Goal: Task Accomplishment & Management: Complete application form

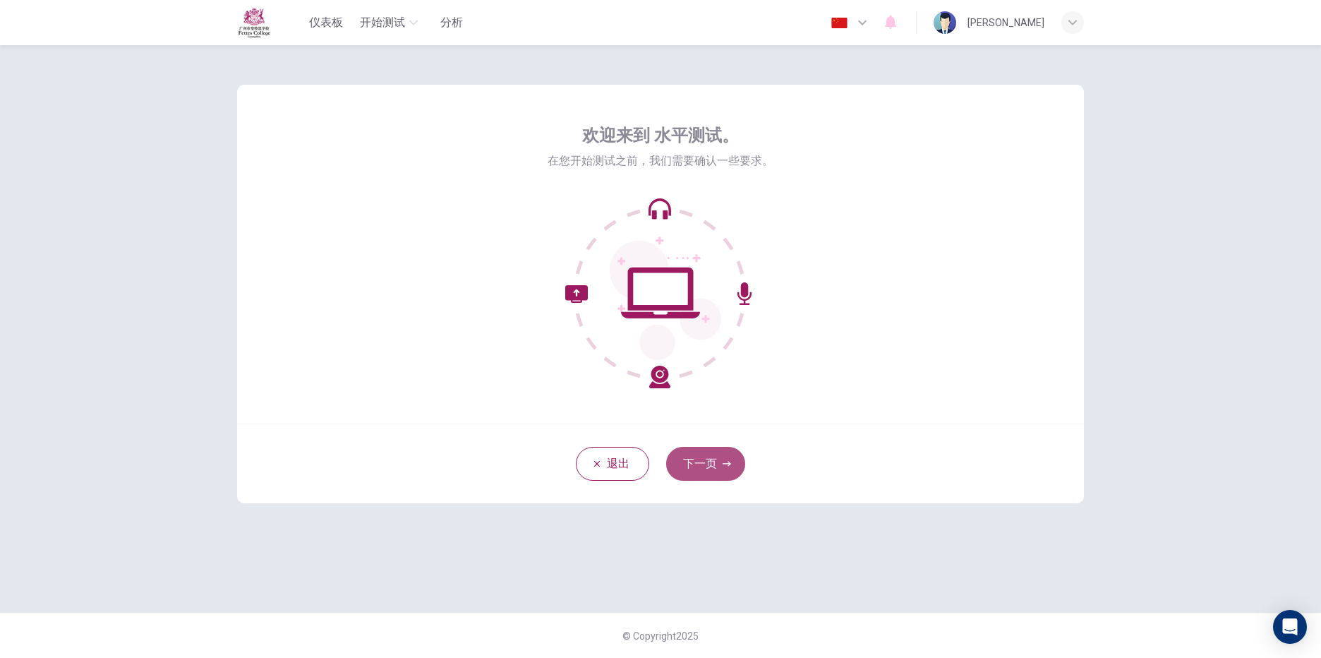
click at [699, 473] on button "下一页" at bounding box center [705, 464] width 79 height 34
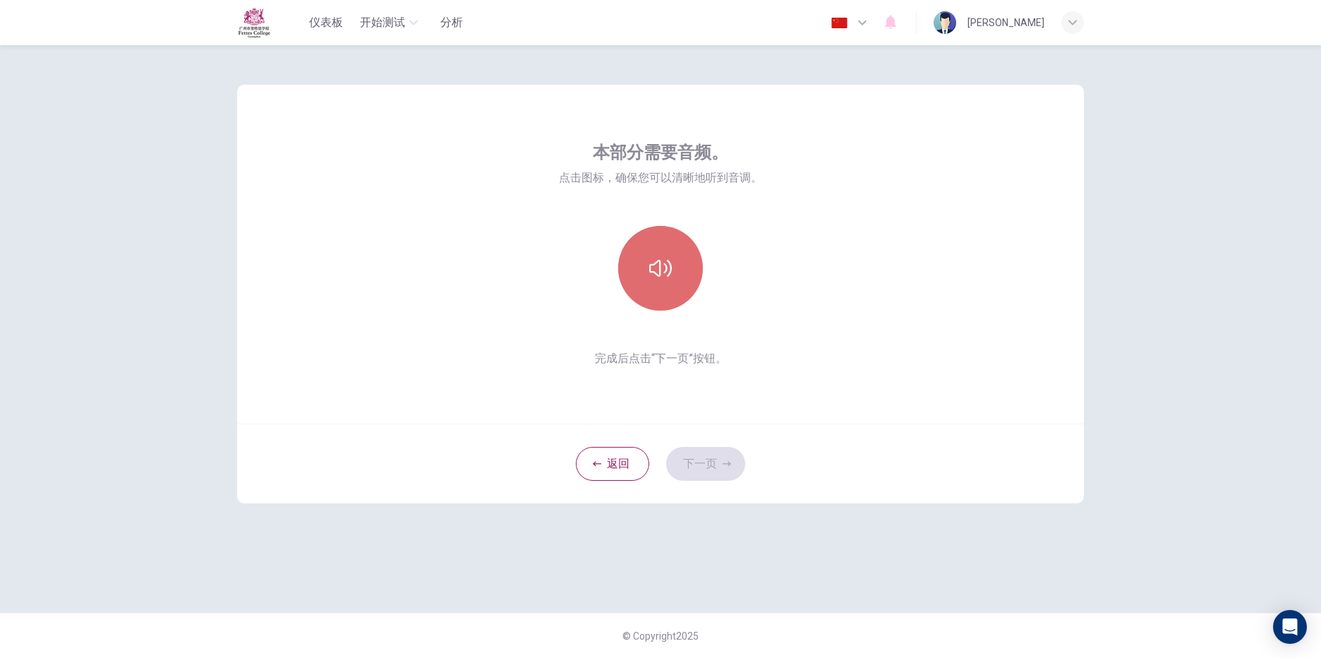
click at [650, 292] on button "button" at bounding box center [660, 268] width 85 height 85
click at [713, 469] on button "下一页" at bounding box center [705, 464] width 79 height 34
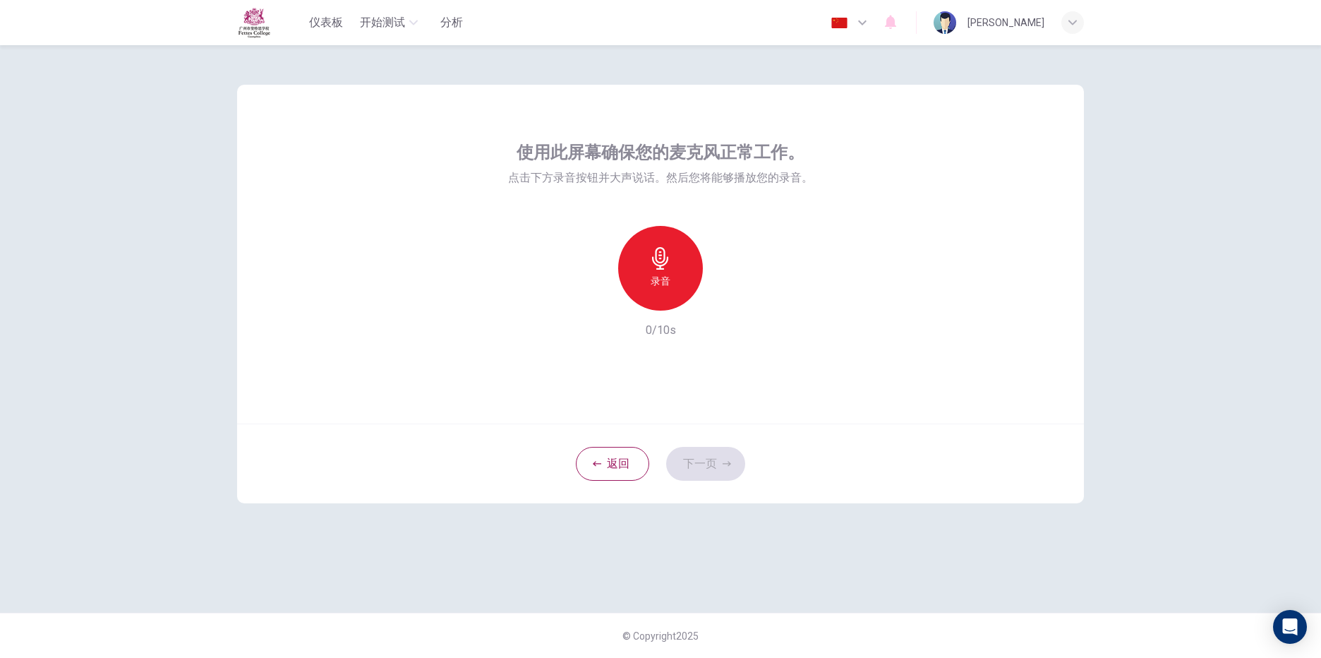
click at [663, 268] on icon "button" at bounding box center [660, 258] width 23 height 23
click at [655, 270] on div "停止" at bounding box center [660, 268] width 85 height 85
click at [675, 262] on div "录音" at bounding box center [660, 268] width 85 height 85
click at [664, 277] on h6 "停止" at bounding box center [661, 280] width 20 height 17
click at [693, 272] on div "录音" at bounding box center [660, 268] width 85 height 85
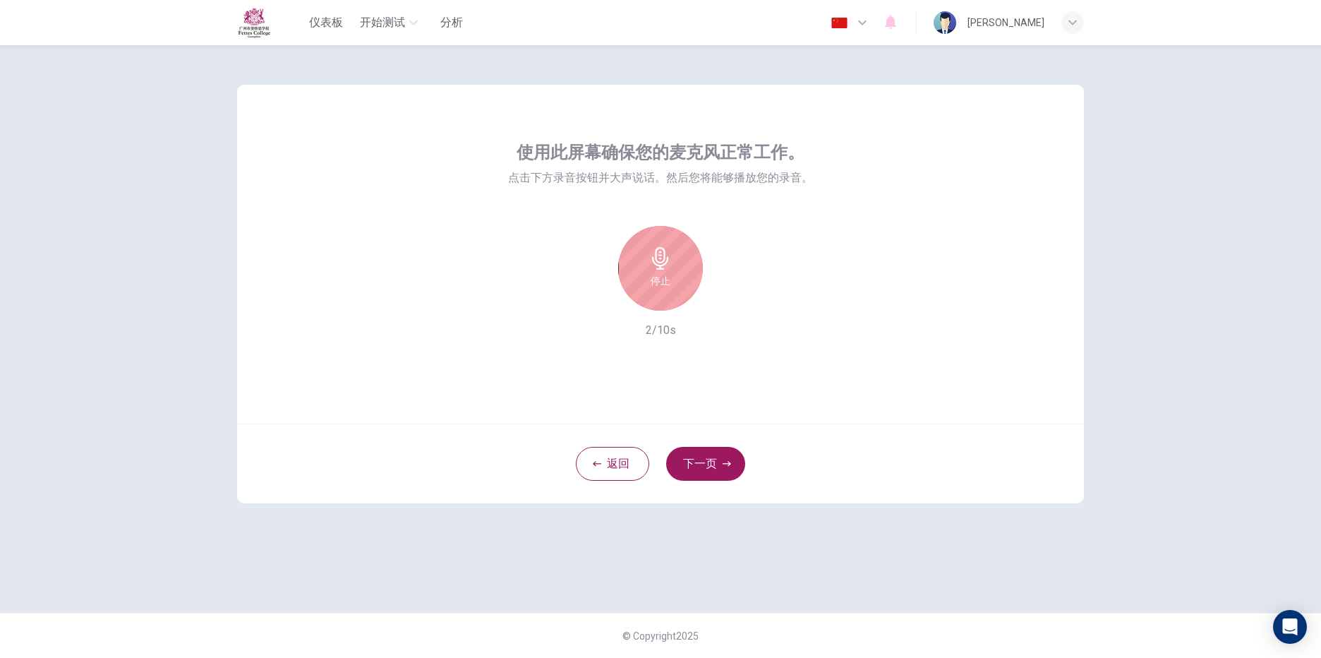
click at [668, 279] on h6 "停止" at bounding box center [661, 280] width 20 height 17
click at [728, 301] on icon "button" at bounding box center [725, 299] width 14 height 14
click at [708, 455] on button "下一页" at bounding box center [705, 464] width 79 height 34
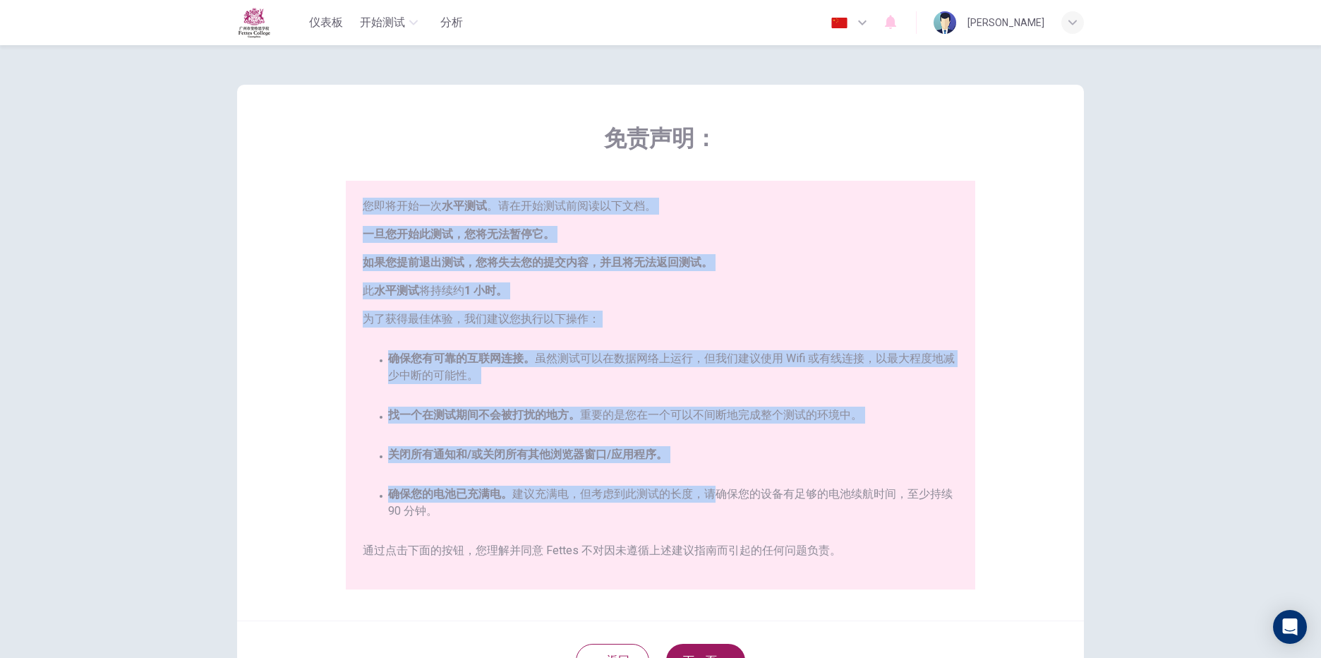
drag, startPoint x: 725, startPoint y: 207, endPoint x: 730, endPoint y: 63, distance: 144.0
click at [730, 63] on div "免责声明： 您即将开始一次 水平测试 。请在开始测试前阅读以下文档。 一旦您开始此测试，您将无法暂停它。 如果您提前退出测试，您将失去您的提交内容，并且将无法…" at bounding box center [660, 392] width 892 height 694
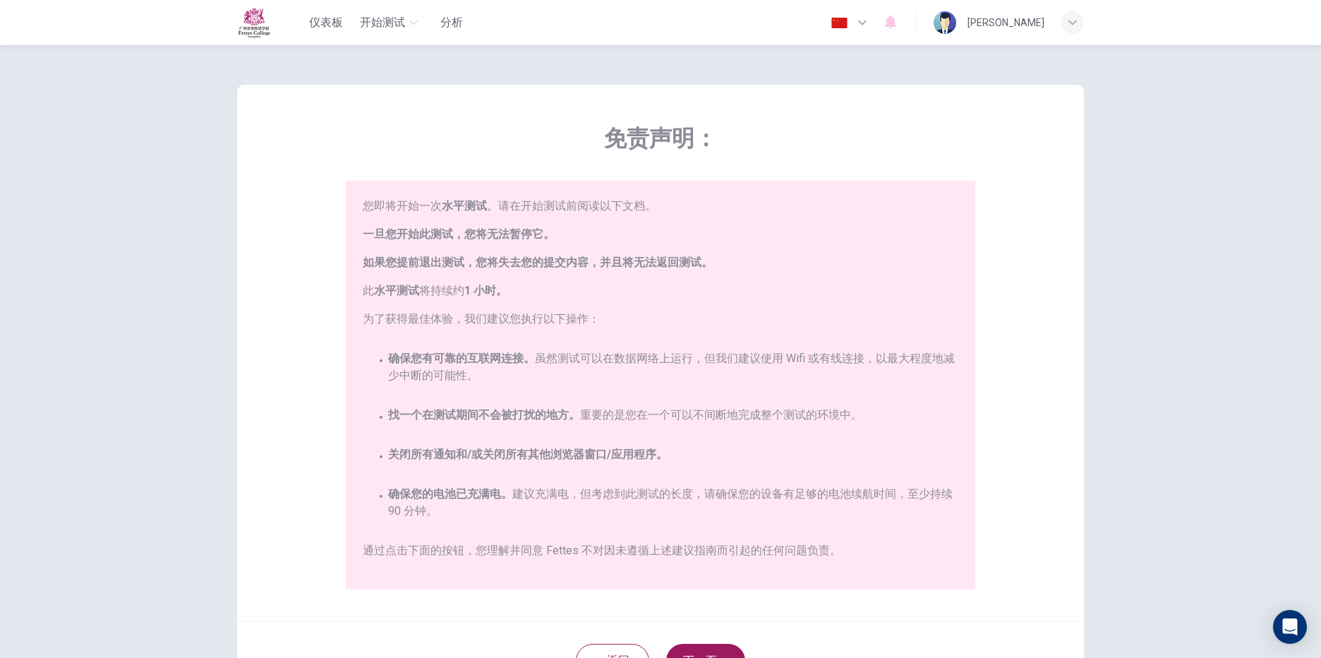
drag, startPoint x: 730, startPoint y: 63, endPoint x: 799, endPoint y: 557, distance: 499.3
click at [799, 557] on span "通过点击下面的按钮，您理解并同意 Fettes 不对因未遵循上述建议指南而引起的任何问题负责。" at bounding box center [661, 550] width 596 height 17
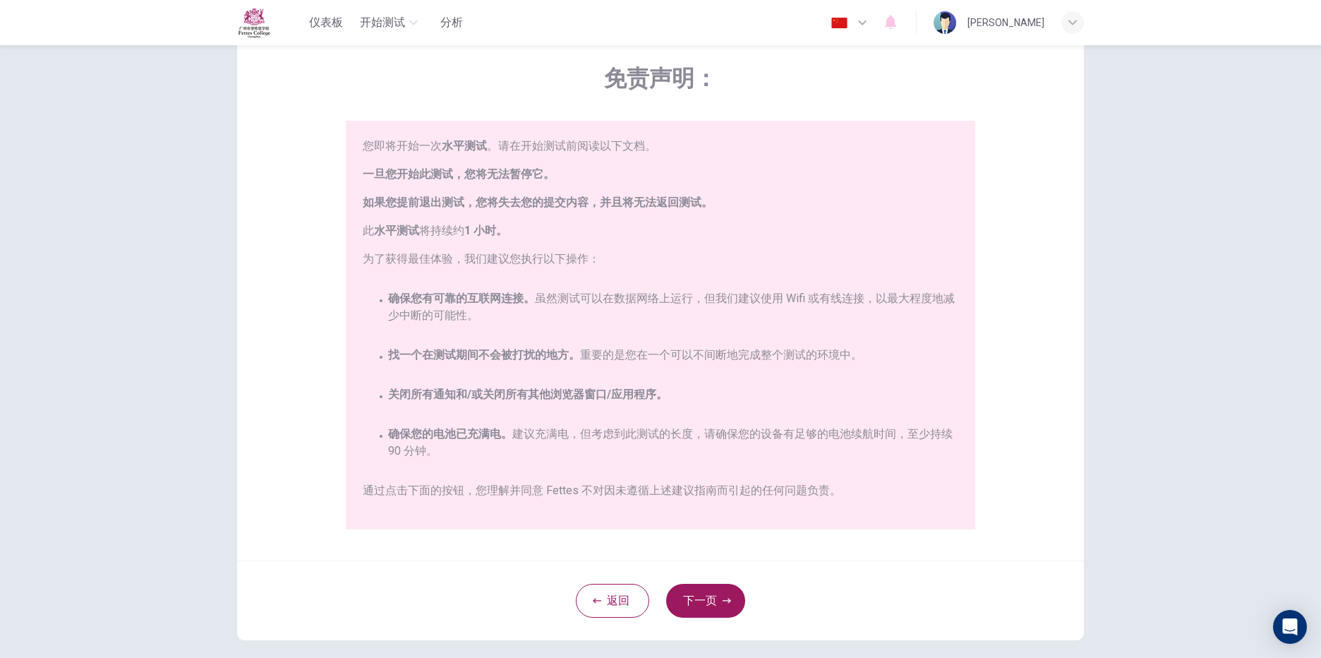
scroll to position [127, 0]
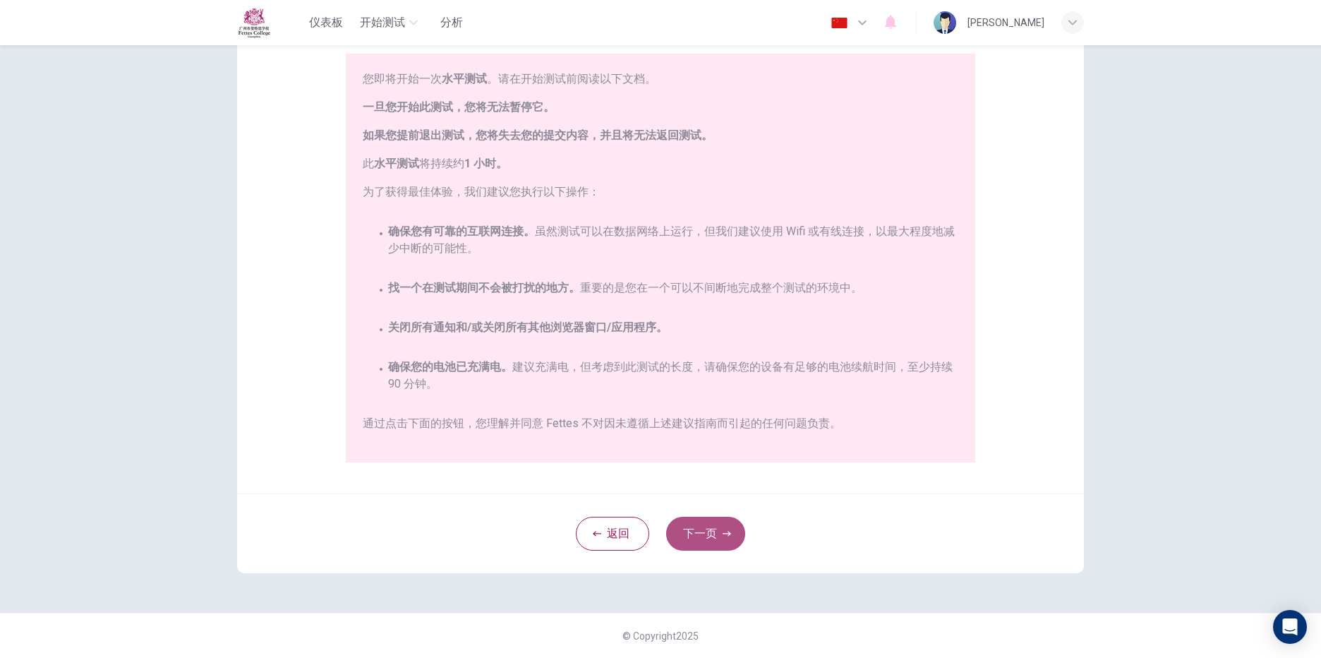
click at [714, 544] on button "下一页" at bounding box center [705, 533] width 79 height 34
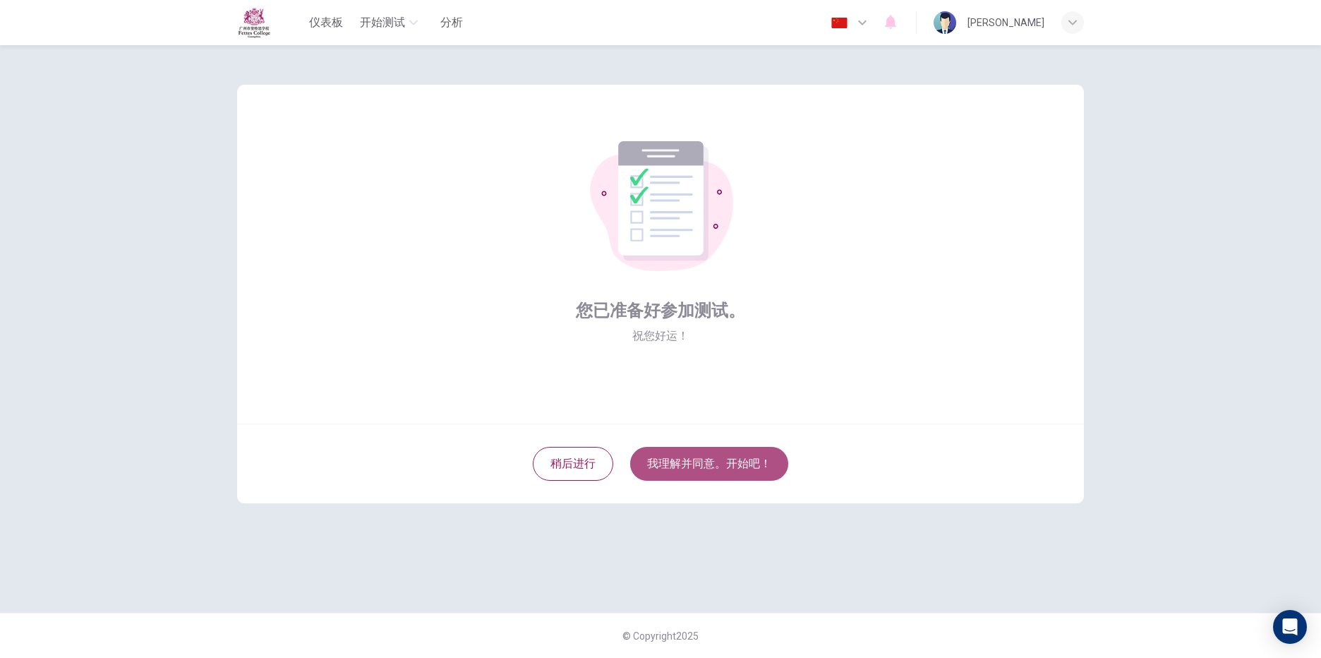
click at [715, 462] on button "我理解并同意。开始吧！" at bounding box center [709, 464] width 158 height 34
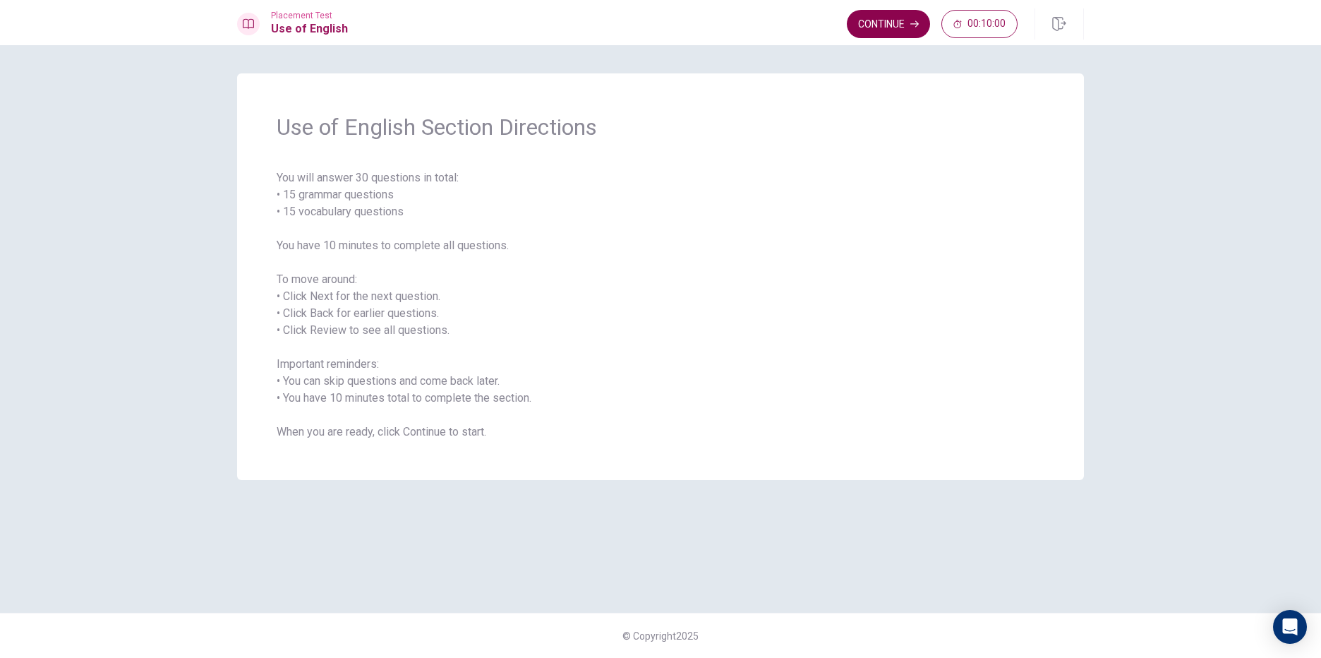
click at [889, 32] on button "Continue" at bounding box center [888, 24] width 83 height 28
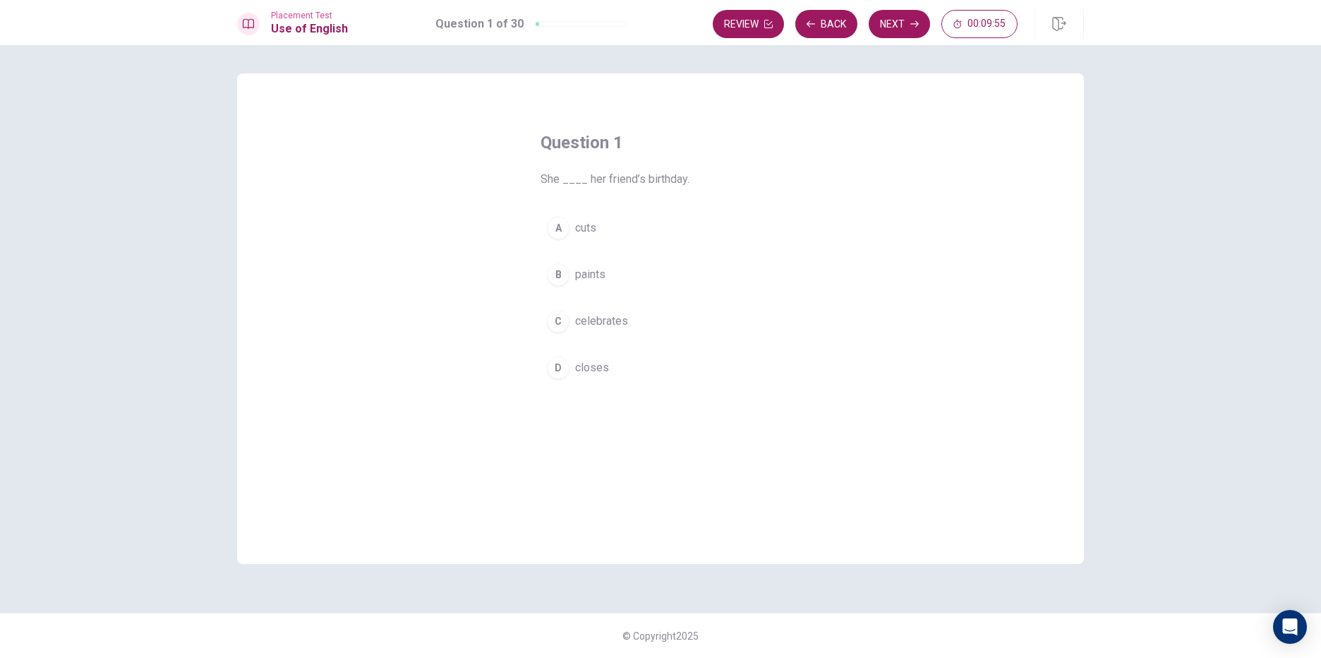
click at [560, 323] on div "C" at bounding box center [558, 321] width 23 height 23
click at [879, 32] on button "Next" at bounding box center [899, 24] width 61 height 28
click at [563, 272] on div "B" at bounding box center [558, 274] width 23 height 23
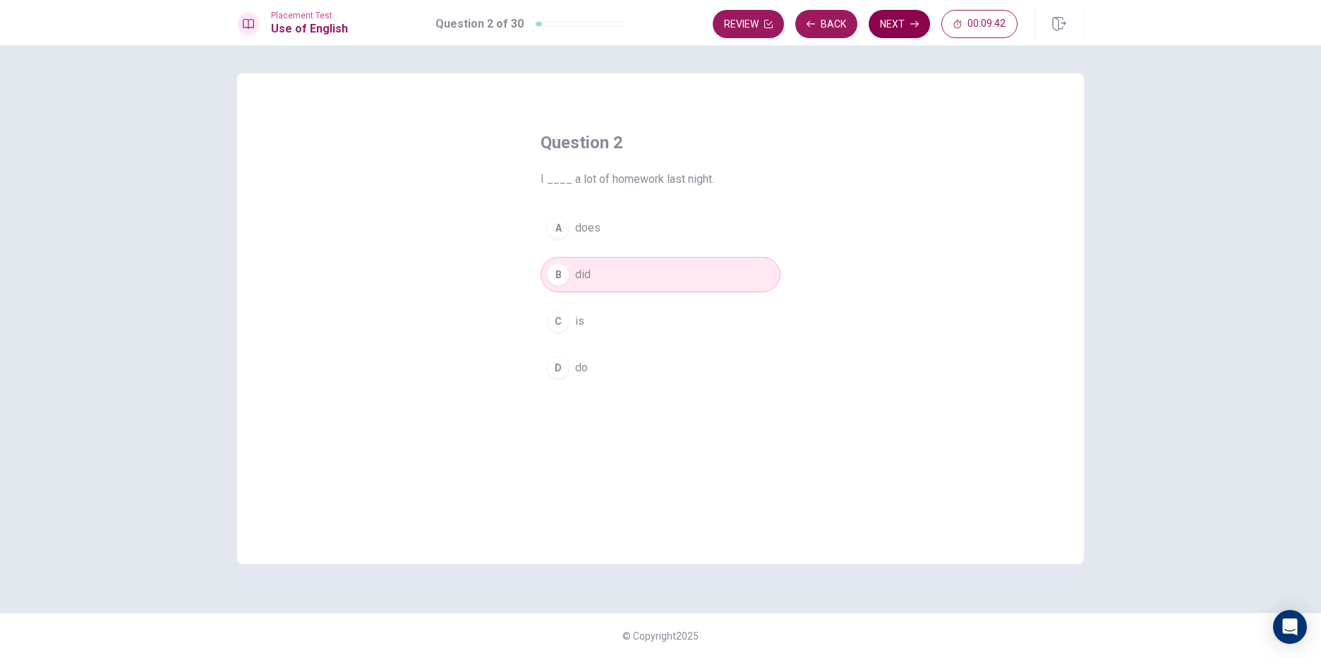
click at [877, 34] on button "Next" at bounding box center [899, 24] width 61 height 28
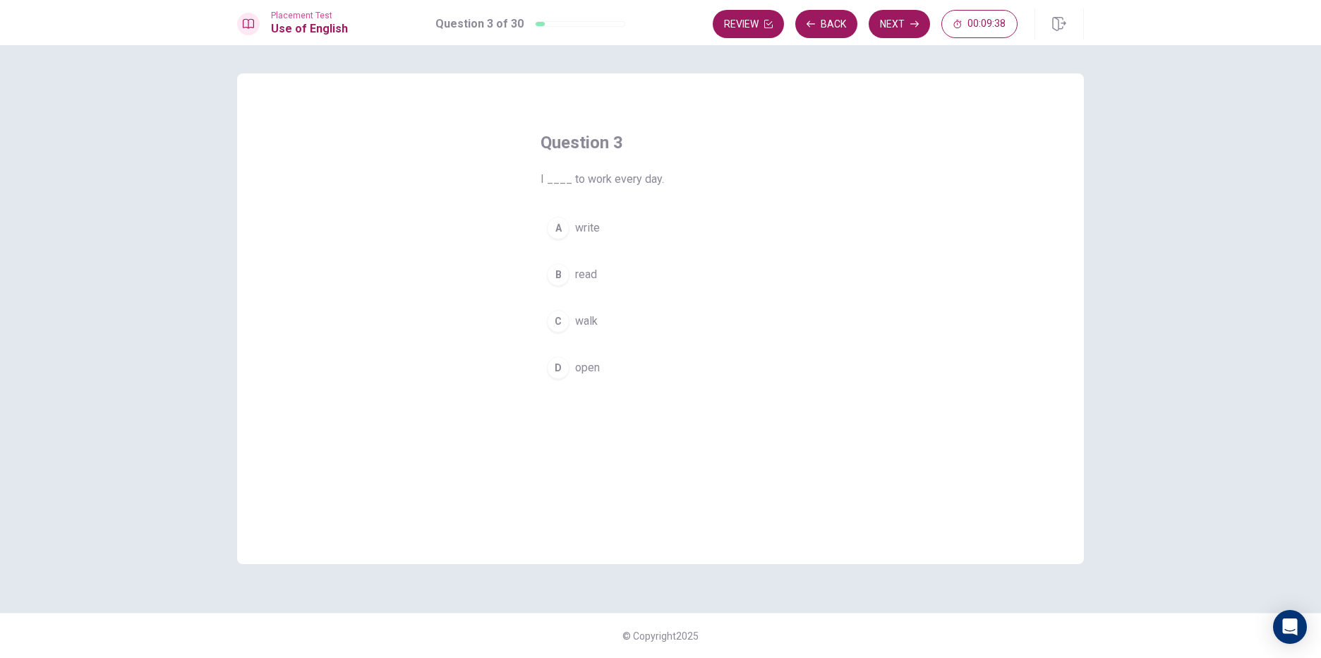
click at [564, 313] on div "C" at bounding box center [558, 321] width 23 height 23
click at [876, 33] on button "Next" at bounding box center [899, 24] width 61 height 28
click at [560, 284] on div "B" at bounding box center [558, 274] width 23 height 23
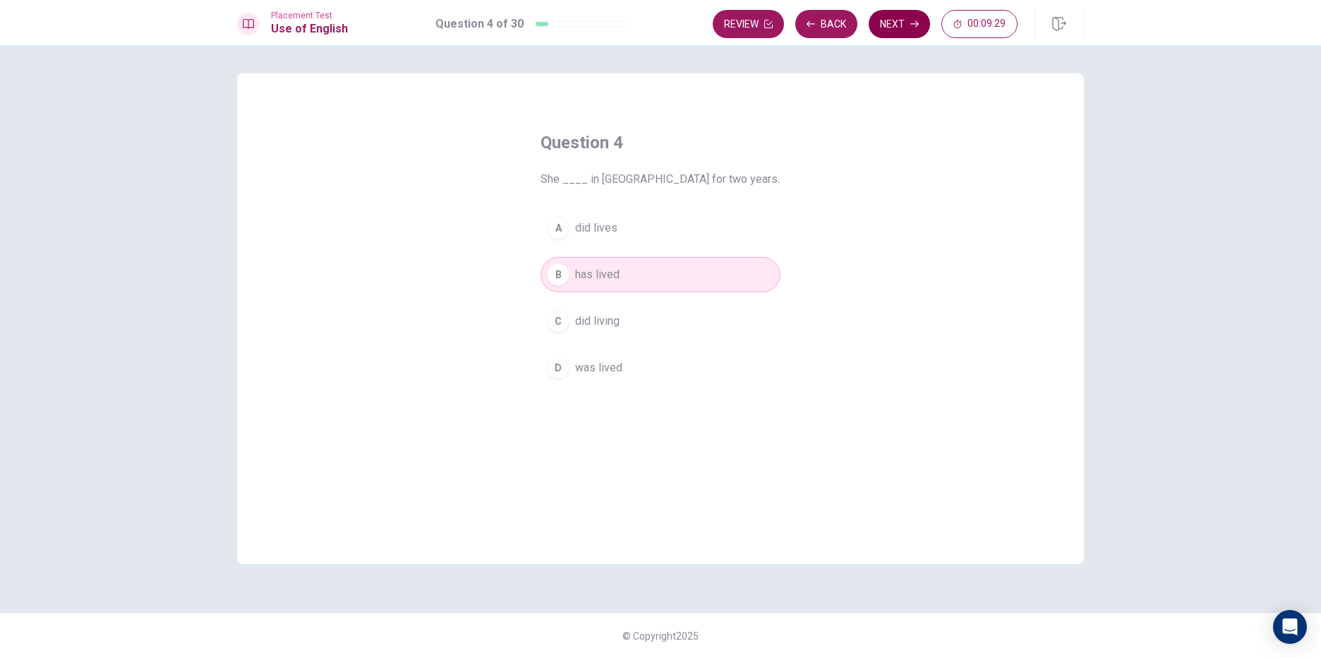
click at [881, 26] on button "Next" at bounding box center [899, 24] width 61 height 28
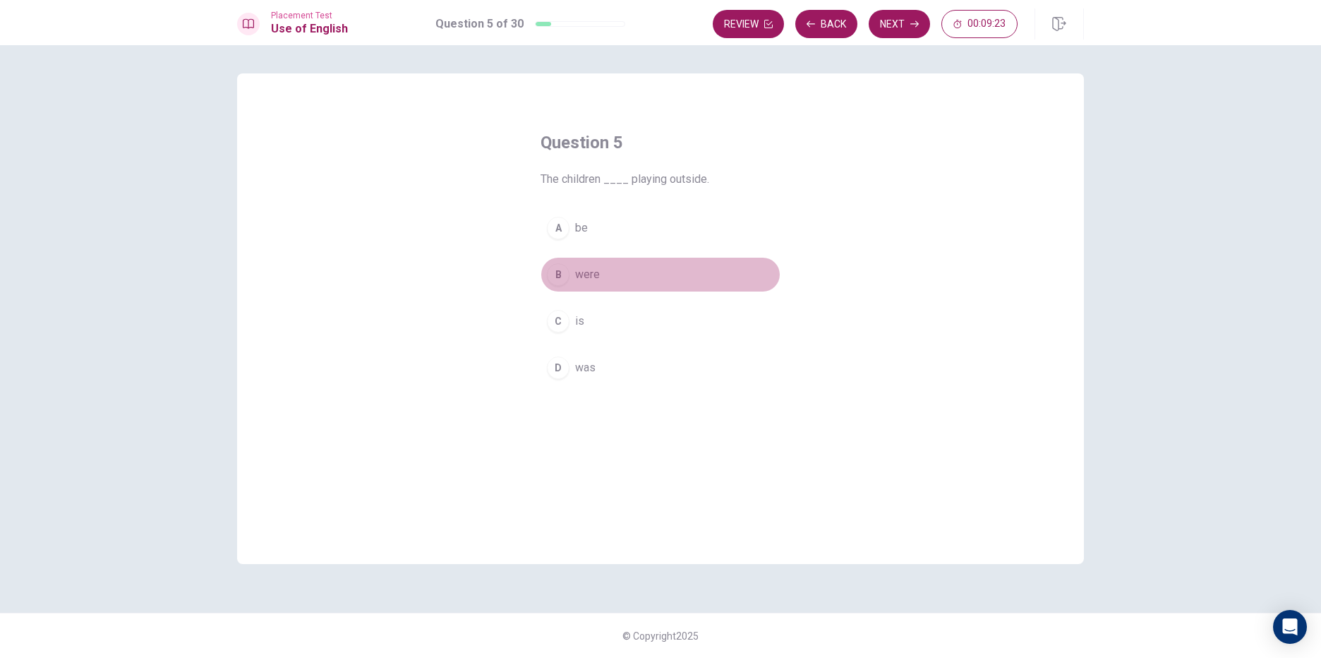
click at [571, 270] on button "B were" at bounding box center [660, 274] width 240 height 35
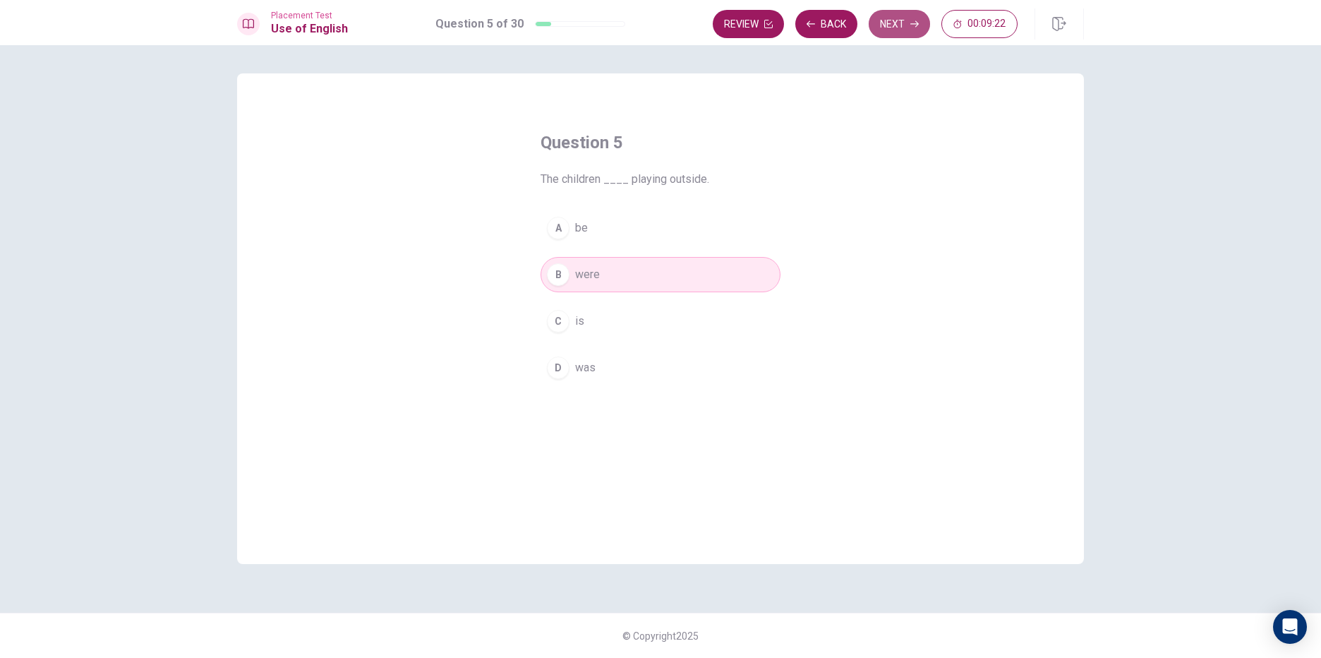
click at [875, 30] on button "Next" at bounding box center [899, 24] width 61 height 28
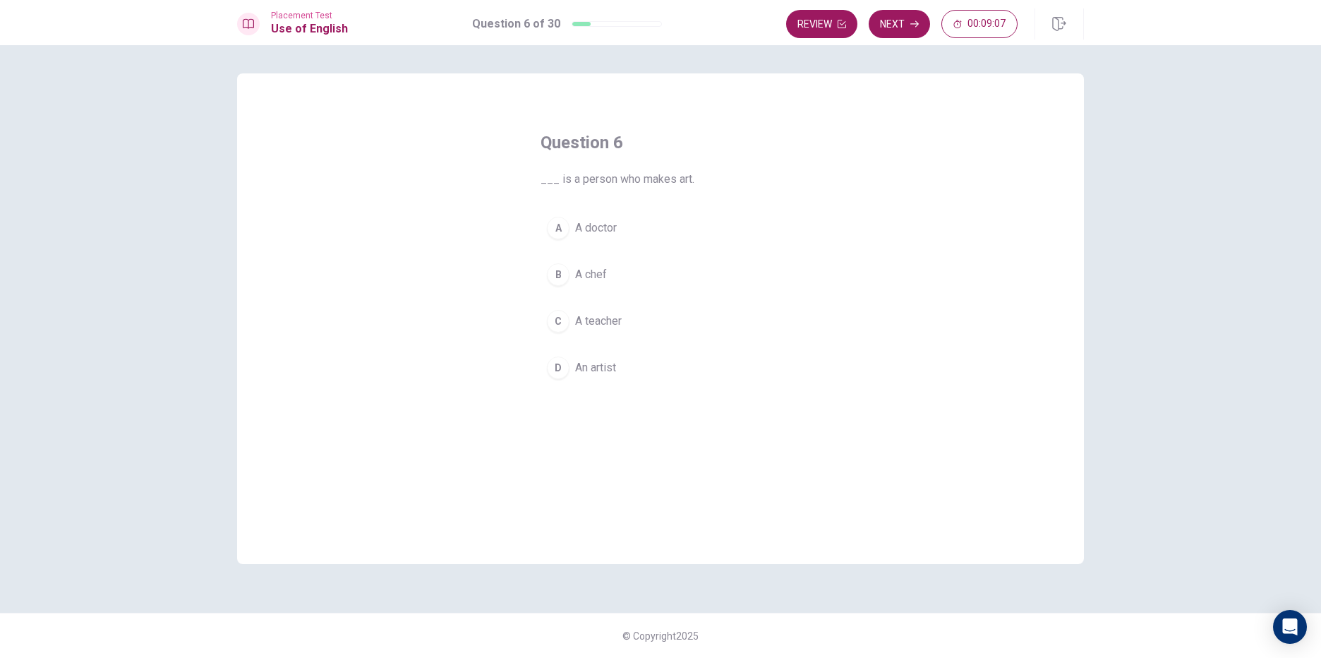
click at [589, 361] on span "An artist" at bounding box center [595, 367] width 41 height 17
click at [897, 22] on button "Next" at bounding box center [899, 24] width 61 height 28
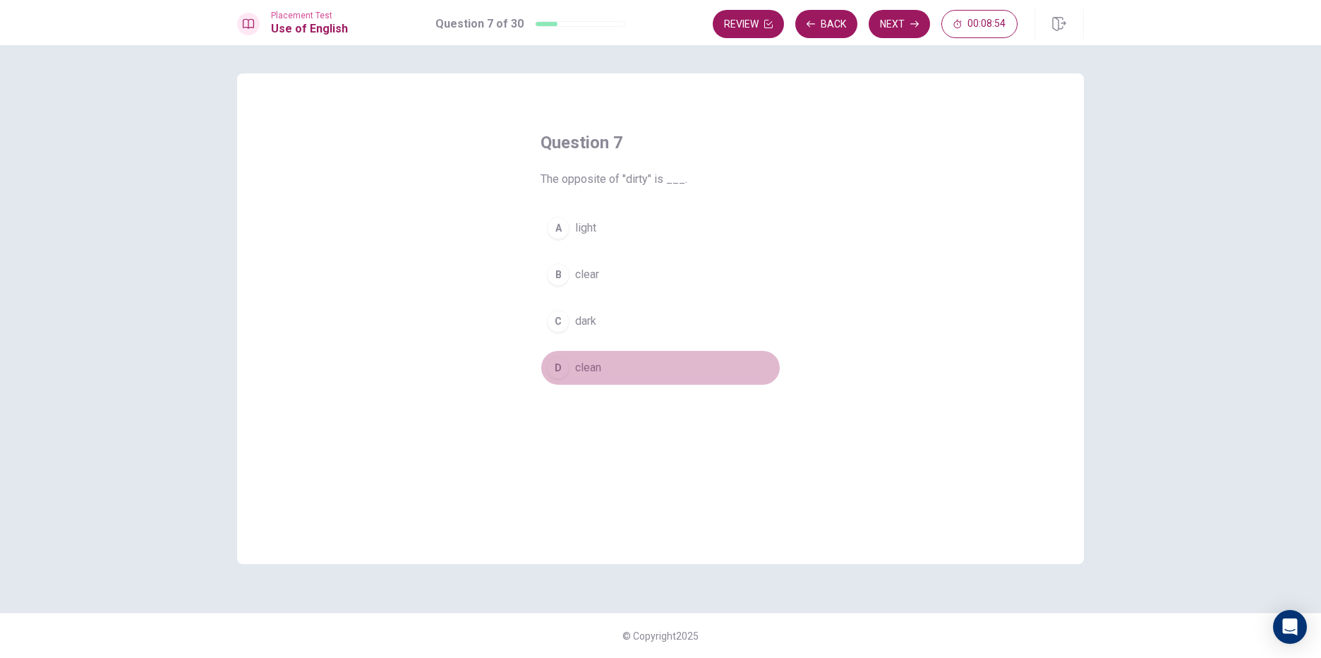
click at [577, 373] on span "clean" at bounding box center [588, 367] width 26 height 17
click at [915, 31] on button "Next" at bounding box center [899, 24] width 61 height 28
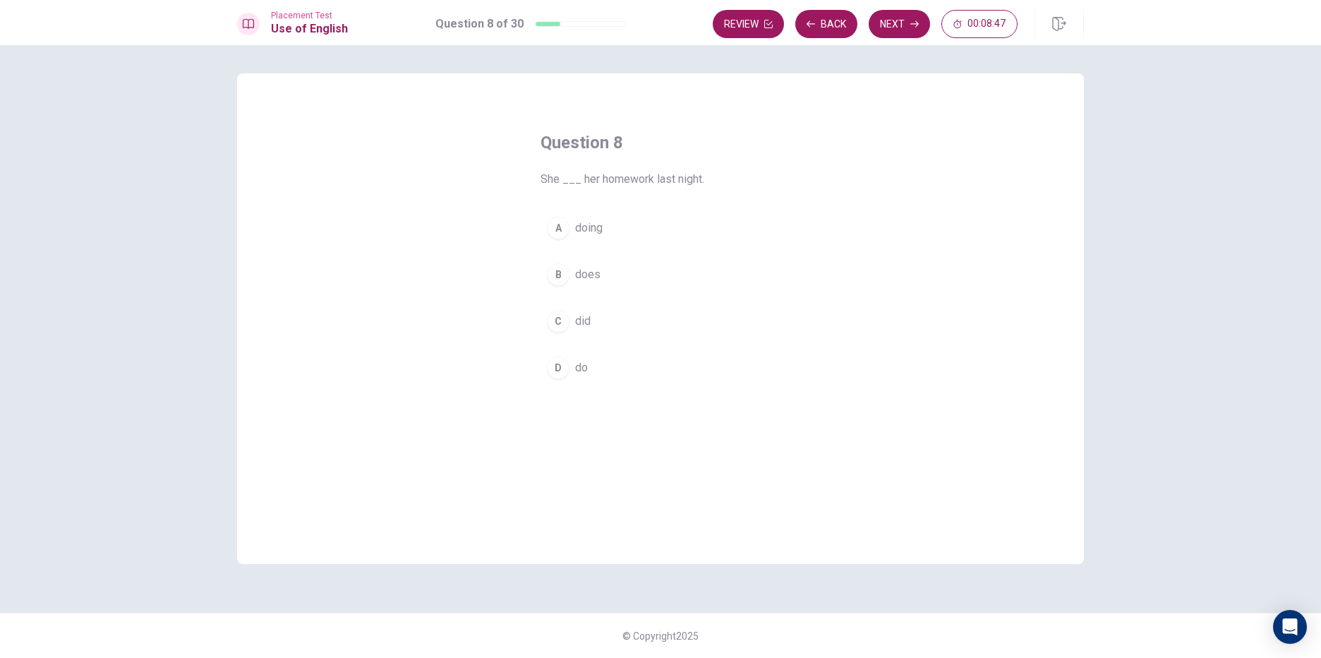
click at [574, 315] on button "C did" at bounding box center [660, 320] width 240 height 35
click at [919, 31] on button "Next" at bounding box center [899, 24] width 61 height 28
click at [569, 371] on button "D ruler" at bounding box center [660, 367] width 240 height 35
click at [881, 17] on button "Next" at bounding box center [899, 24] width 61 height 28
click at [577, 267] on span "am study" at bounding box center [597, 274] width 45 height 17
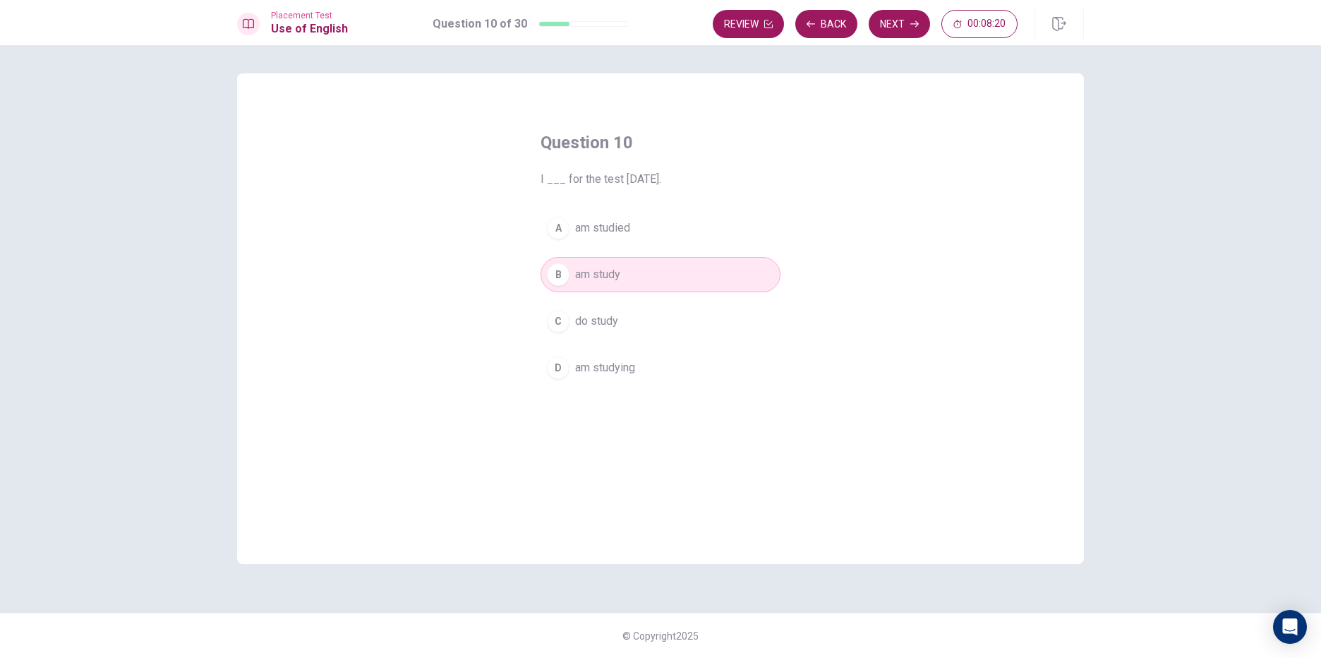
click at [617, 371] on span "am studying" at bounding box center [605, 367] width 60 height 17
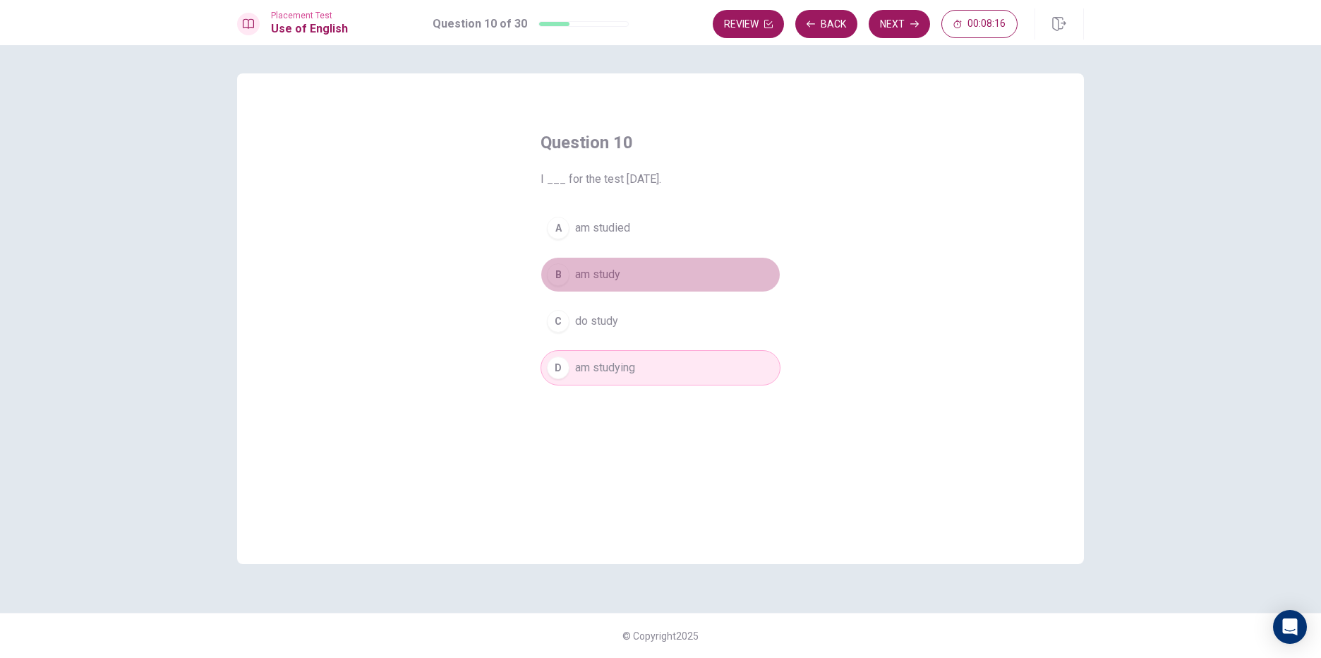
click at [588, 282] on span "am study" at bounding box center [597, 274] width 45 height 17
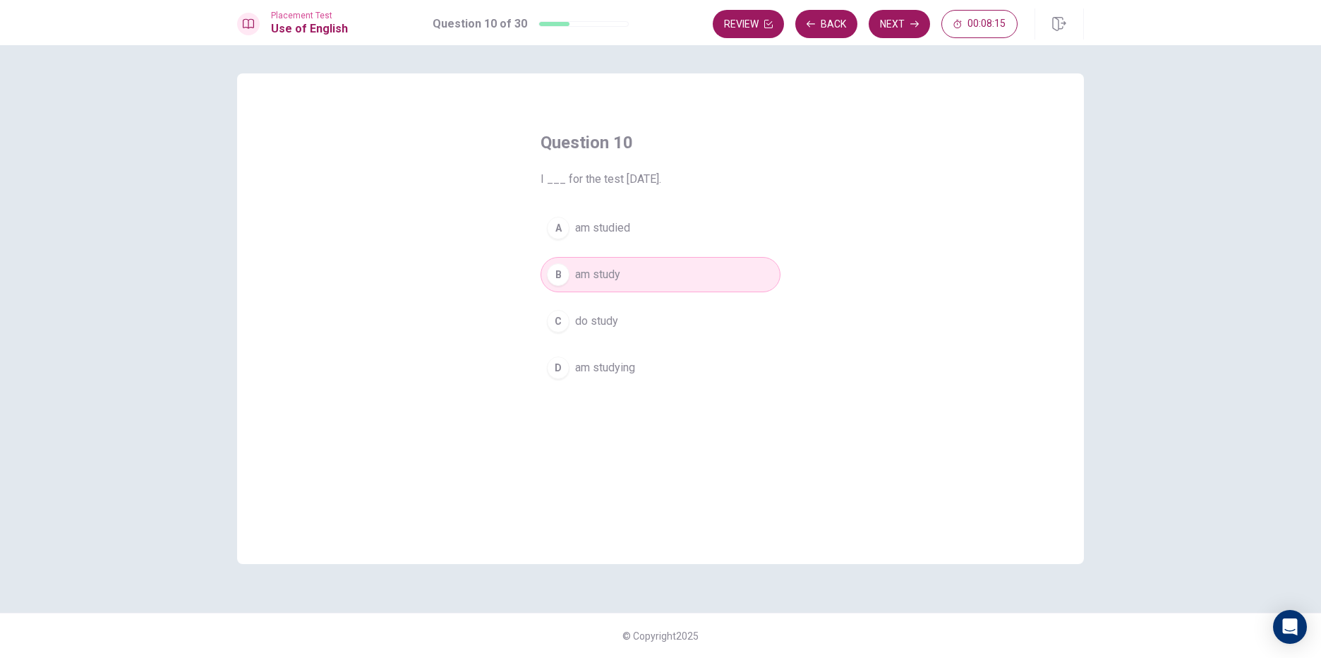
click at [607, 362] on span "am studying" at bounding box center [605, 367] width 60 height 17
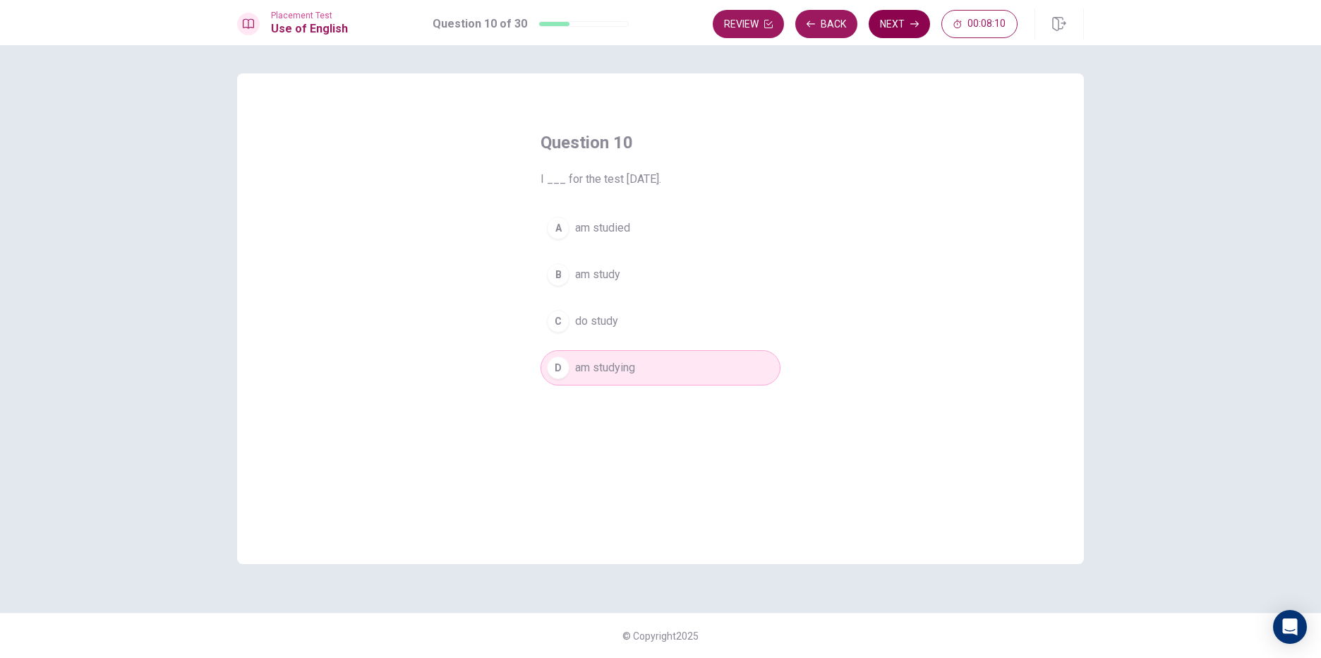
click at [873, 31] on button "Next" at bounding box center [899, 24] width 61 height 28
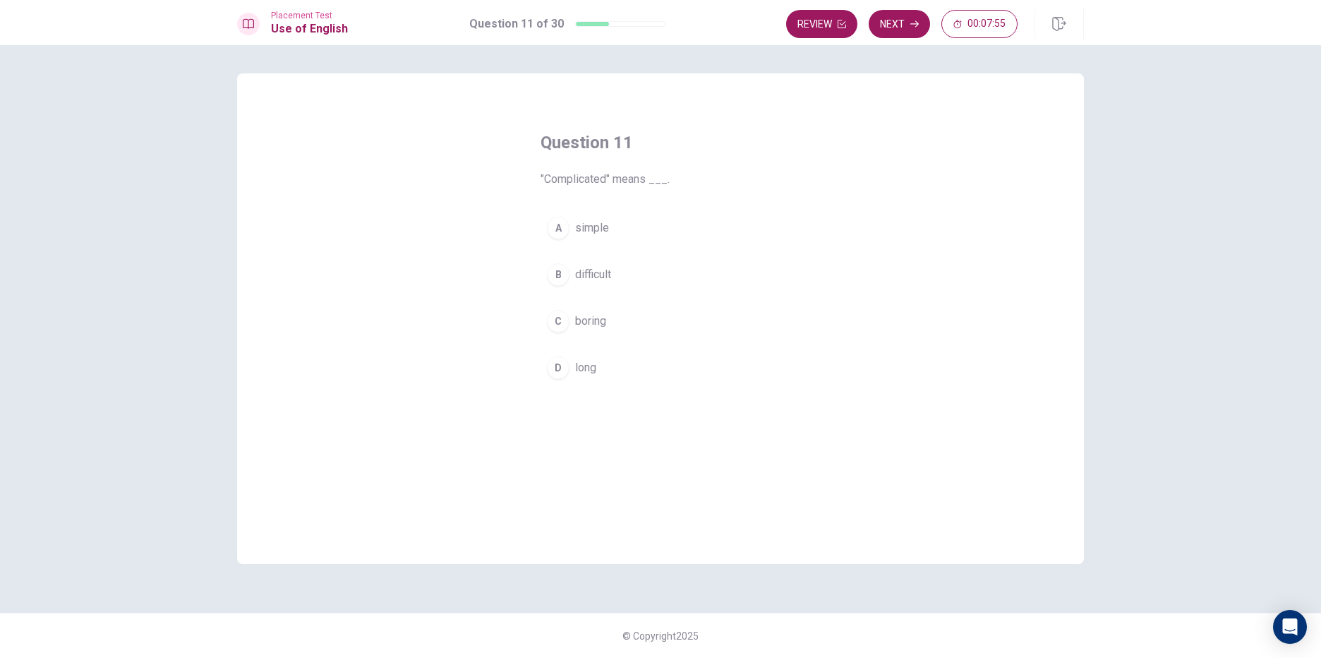
drag, startPoint x: 543, startPoint y: 178, endPoint x: 605, endPoint y: 176, distance: 61.4
click at [605, 176] on span ""Complicated" means ___." at bounding box center [660, 179] width 240 height 17
click at [559, 274] on div "B" at bounding box center [558, 274] width 23 height 23
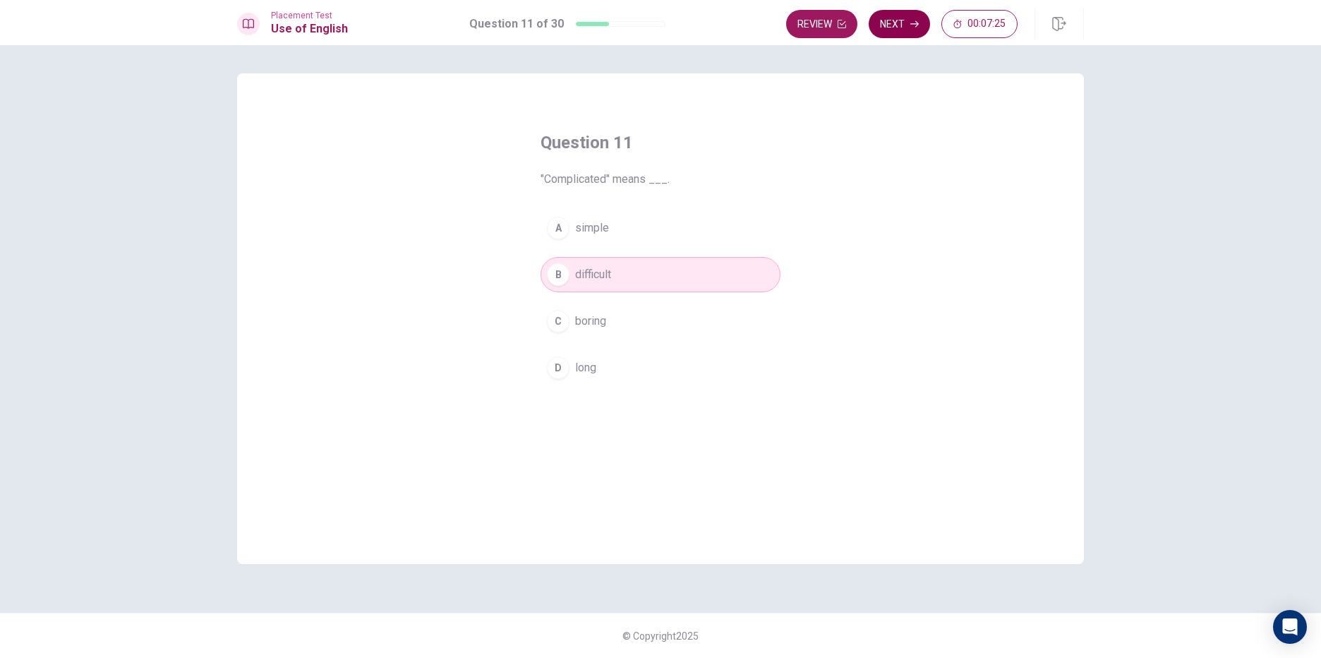
click at [899, 26] on button "Next" at bounding box center [899, 24] width 61 height 28
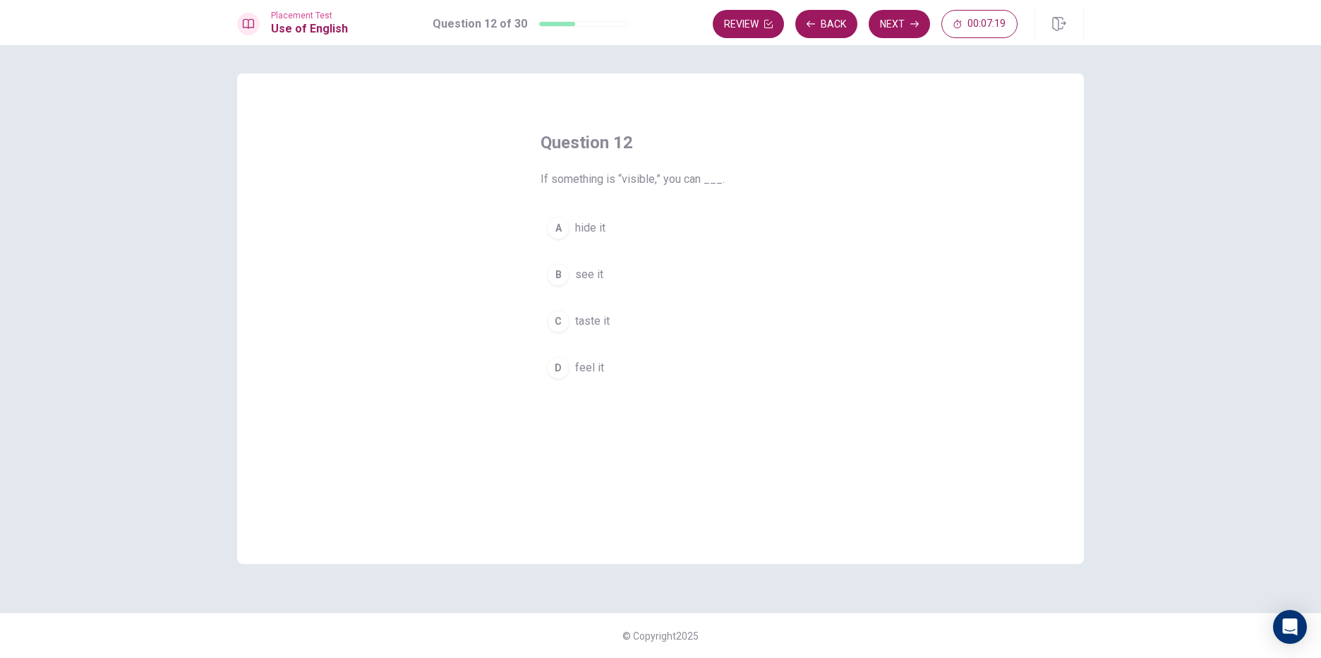
click at [568, 277] on div "B" at bounding box center [558, 274] width 23 height 23
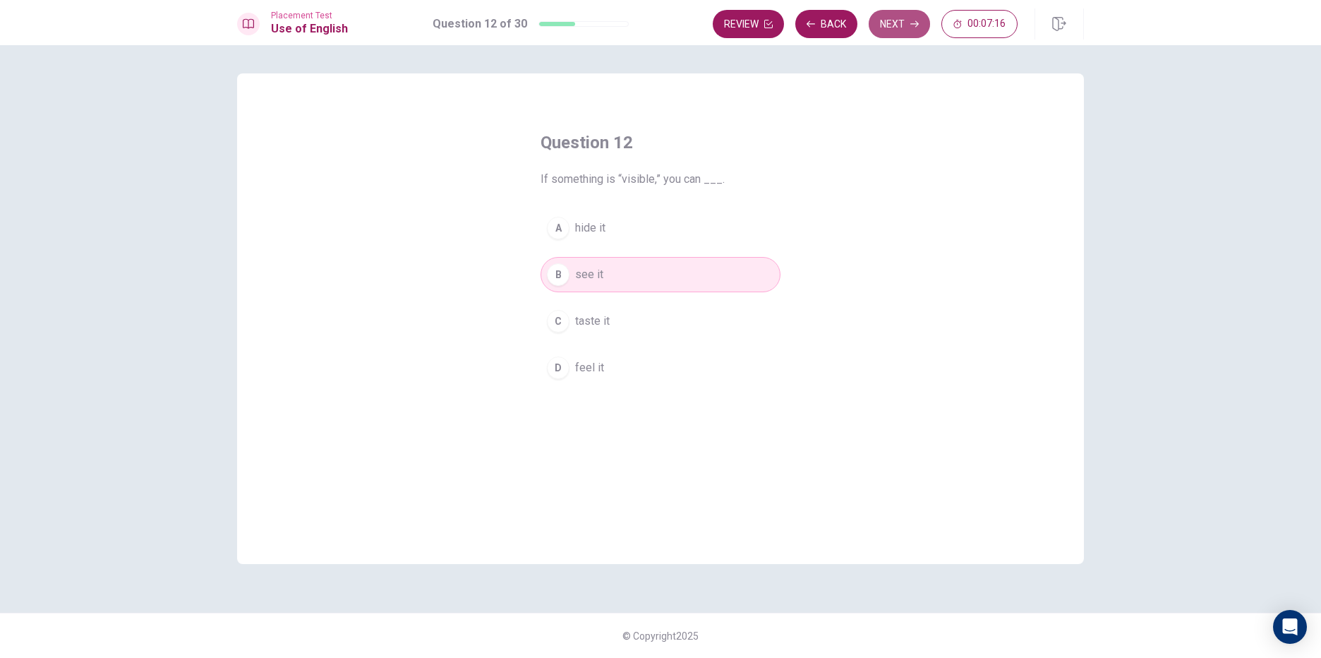
click at [896, 23] on button "Next" at bounding box center [899, 24] width 61 height 28
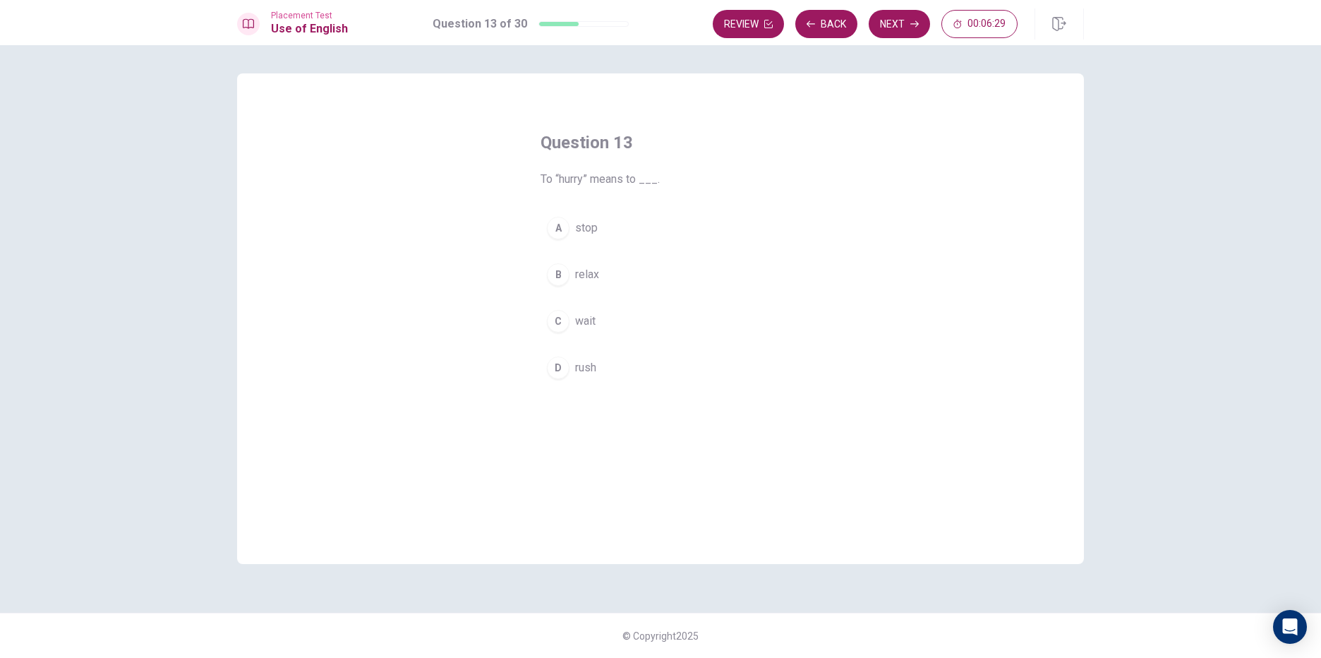
click at [593, 352] on button "D rush" at bounding box center [660, 367] width 240 height 35
click at [909, 34] on button "Next" at bounding box center [899, 24] width 61 height 28
click at [564, 271] on div "B" at bounding box center [558, 274] width 23 height 23
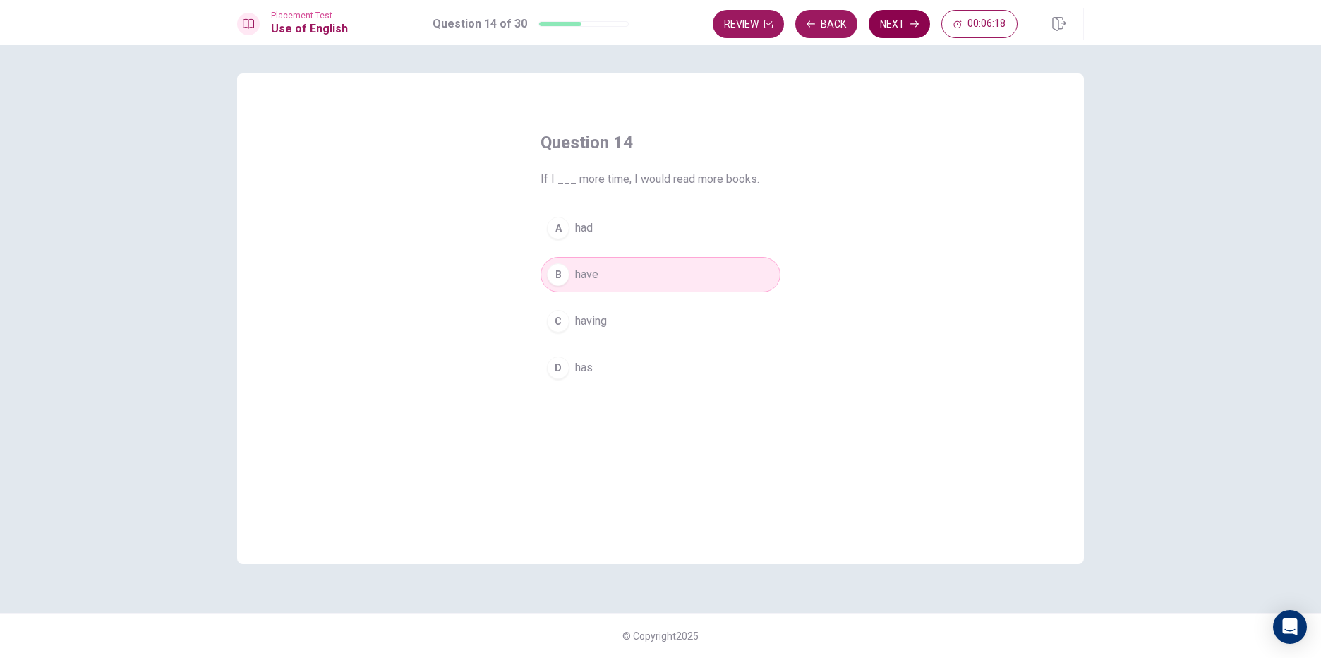
click at [897, 30] on button "Next" at bounding box center [899, 24] width 61 height 28
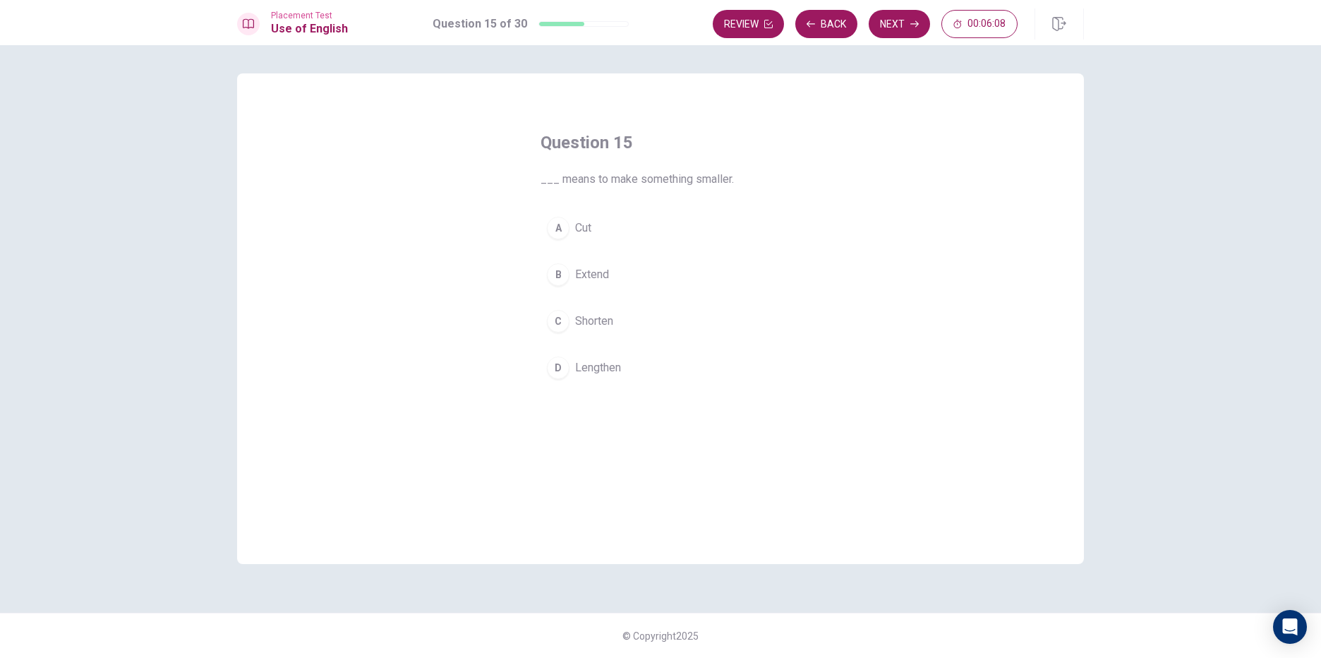
click at [567, 217] on button "A Cut" at bounding box center [660, 227] width 240 height 35
click at [881, 24] on button "Next" at bounding box center [899, 24] width 61 height 28
click at [561, 270] on div "B" at bounding box center [558, 274] width 23 height 23
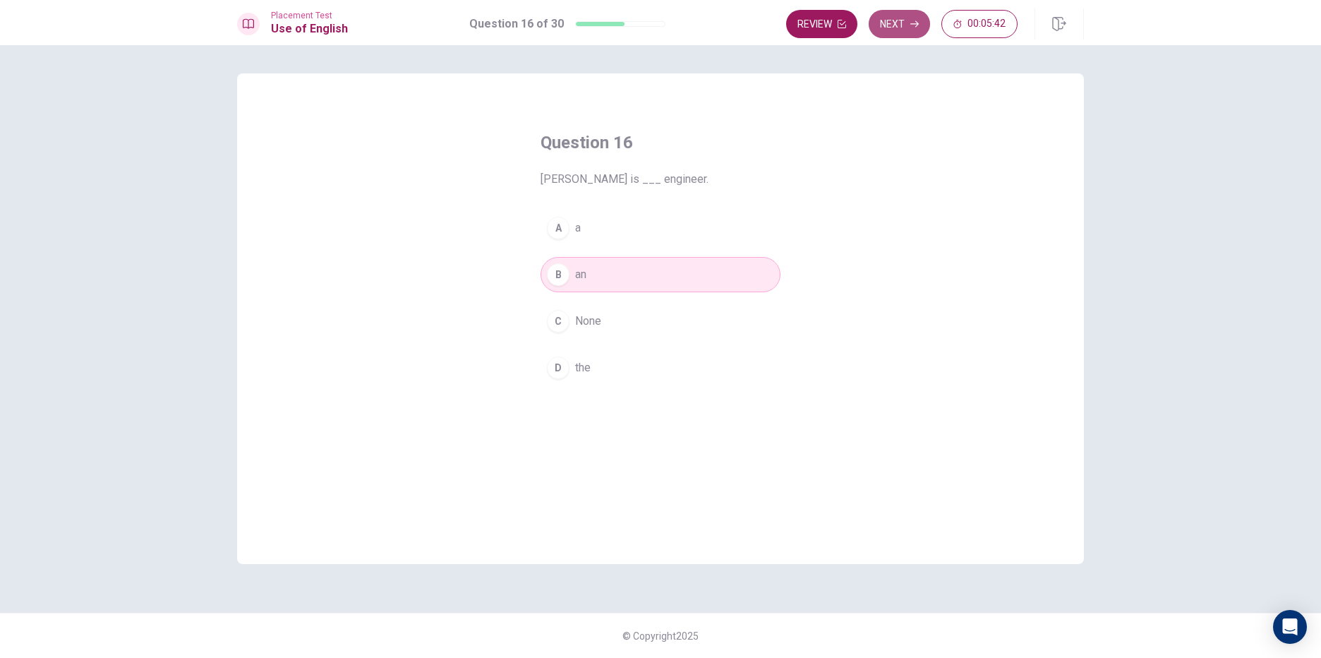
click at [921, 19] on button "Next" at bounding box center [899, 24] width 61 height 28
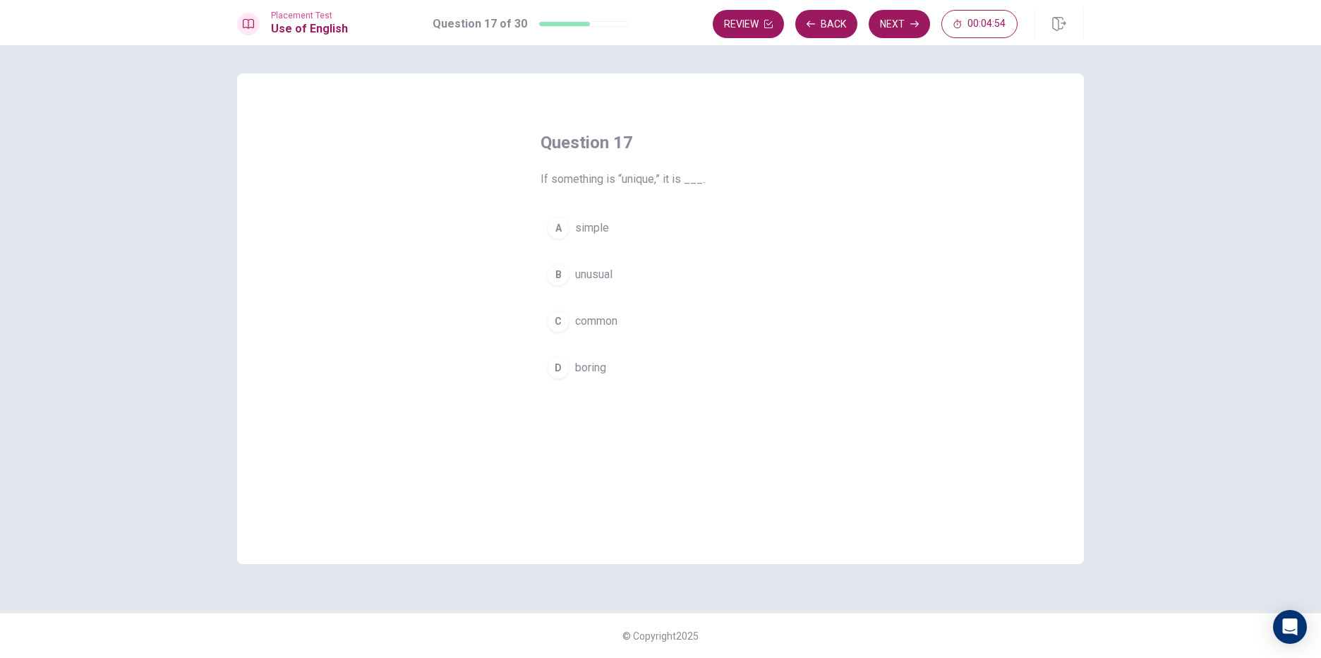
click at [603, 305] on button "C common" at bounding box center [660, 320] width 240 height 35
click at [889, 20] on button "Next" at bounding box center [899, 24] width 61 height 28
click at [576, 327] on span "received" at bounding box center [596, 321] width 43 height 17
click at [905, 14] on button "Next" at bounding box center [899, 24] width 61 height 28
click at [576, 240] on button "A an" at bounding box center [660, 227] width 240 height 35
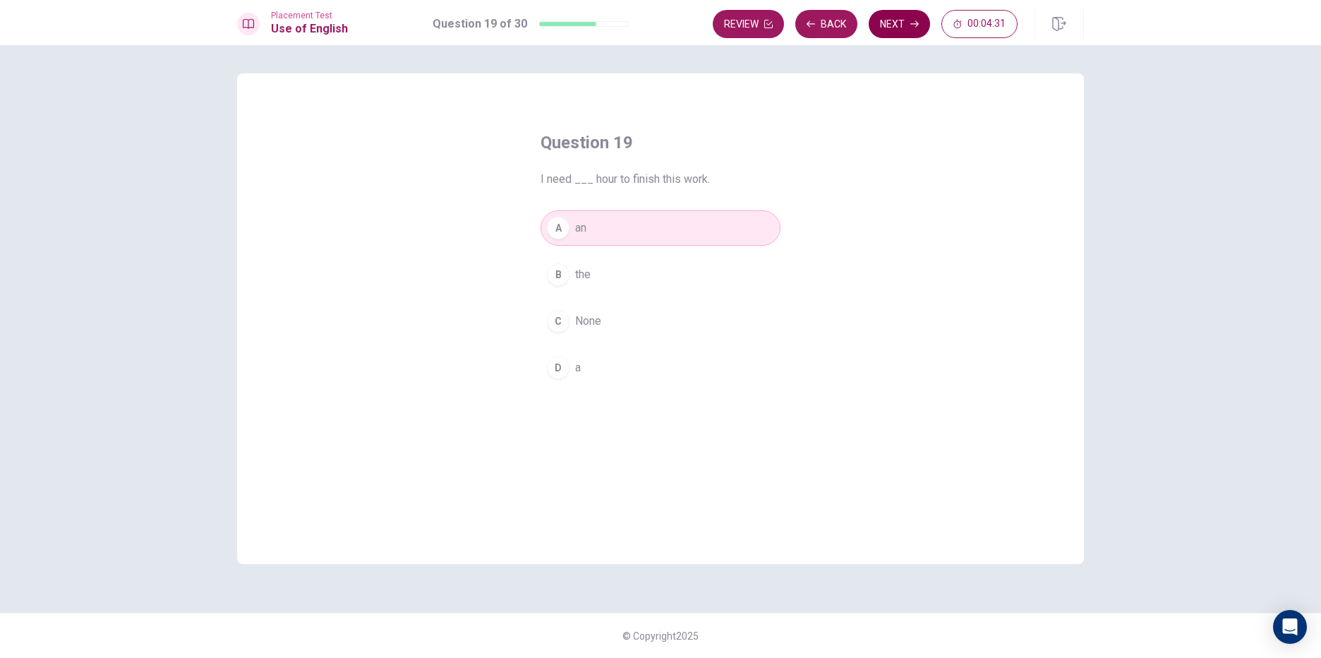
click at [898, 25] on button "Next" at bounding box center [899, 24] width 61 height 28
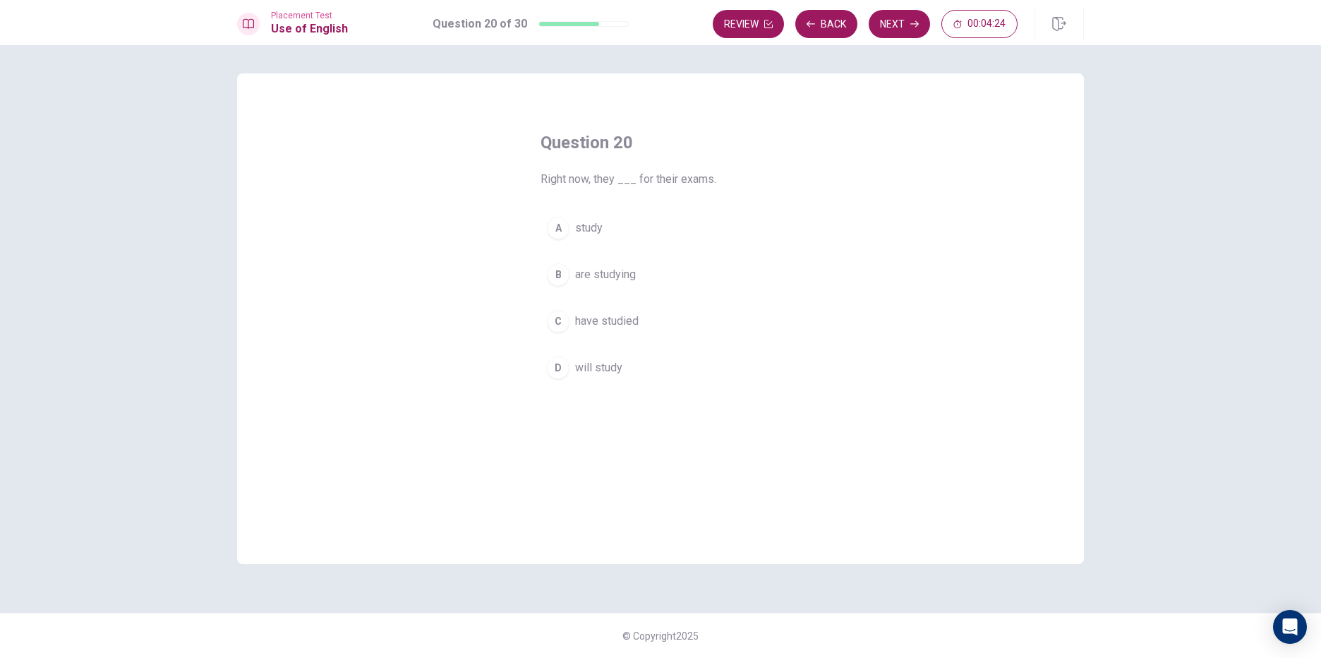
click at [607, 278] on span "are studying" at bounding box center [605, 274] width 61 height 17
click at [881, 30] on button "Next" at bounding box center [899, 24] width 61 height 28
click at [600, 309] on button "C had arrived" at bounding box center [660, 320] width 240 height 35
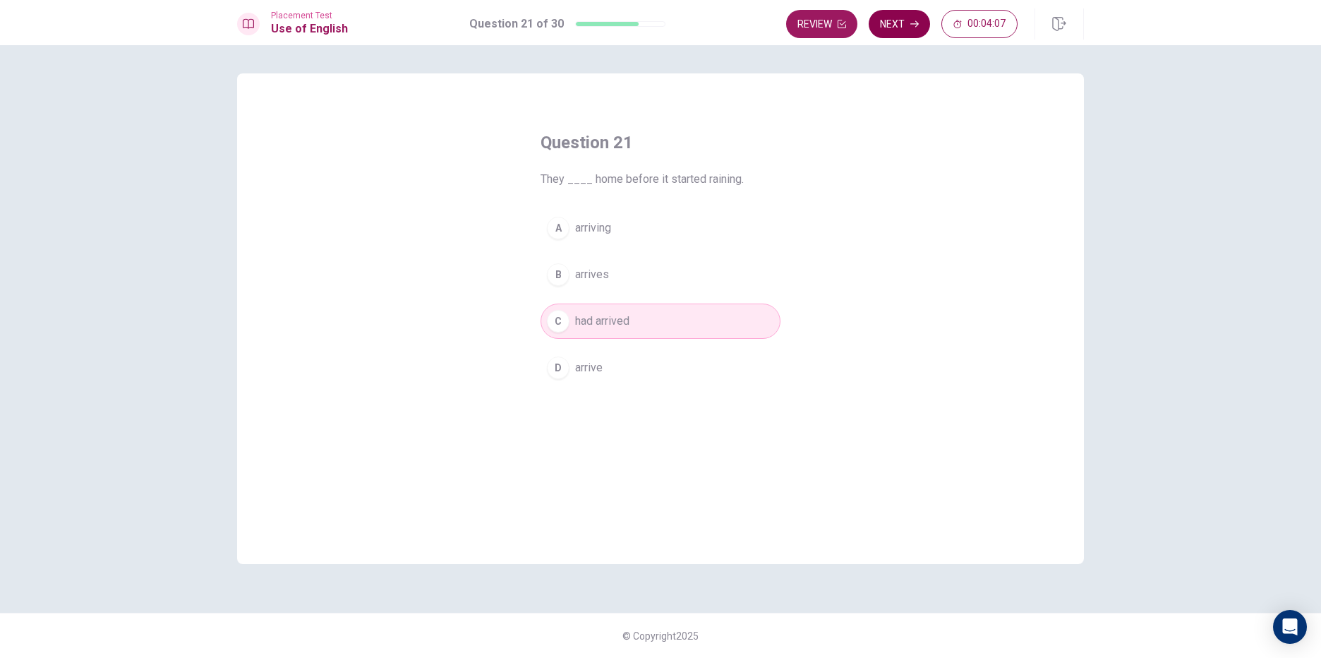
click at [898, 18] on button "Next" at bounding box center [899, 24] width 61 height 28
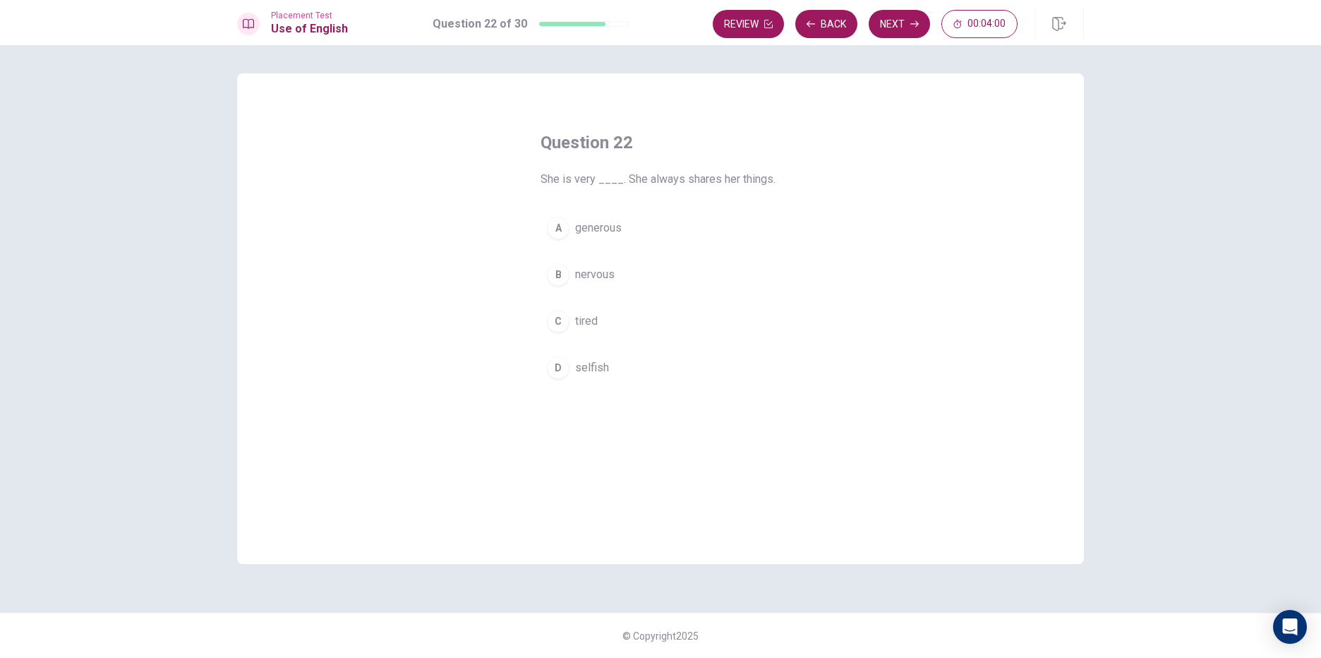
click at [603, 230] on span "generous" at bounding box center [598, 227] width 47 height 17
click at [889, 28] on button "Next" at bounding box center [899, 24] width 61 height 28
click at [585, 306] on button "C are" at bounding box center [660, 320] width 240 height 35
click at [905, 30] on button "Next" at bounding box center [899, 24] width 61 height 28
click at [609, 282] on button "B generous" at bounding box center [660, 291] width 240 height 35
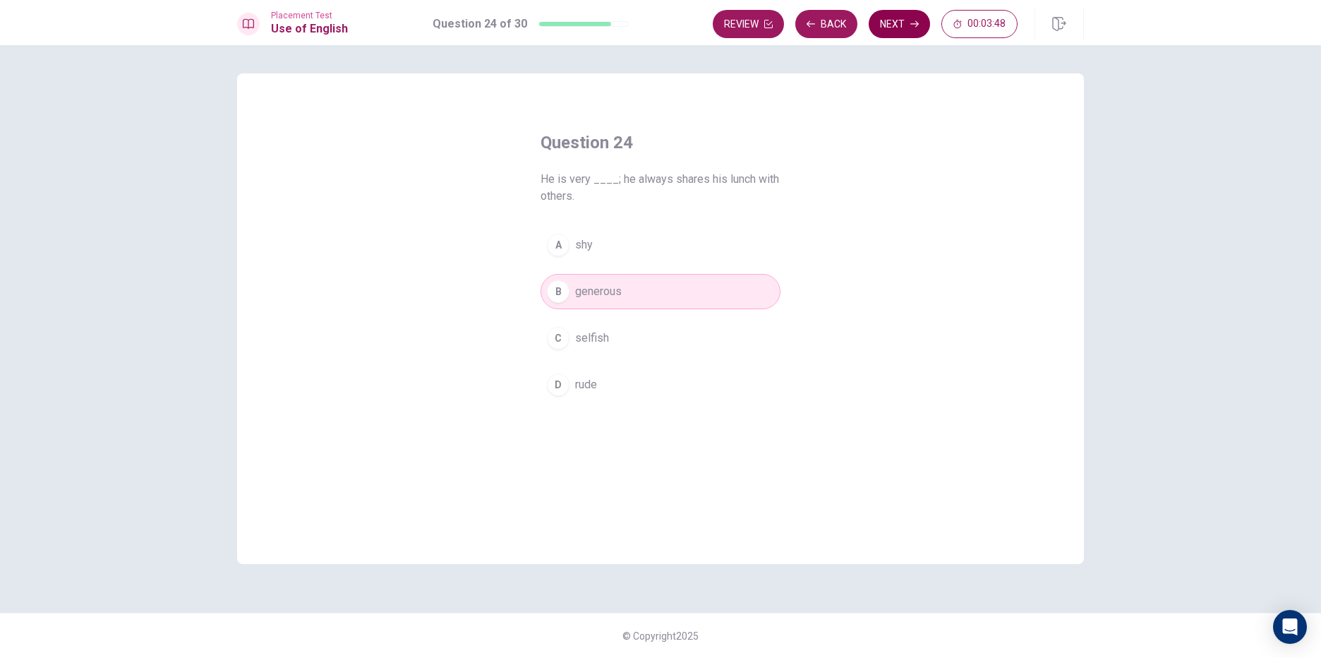
click at [885, 33] on button "Next" at bounding box center [899, 24] width 61 height 28
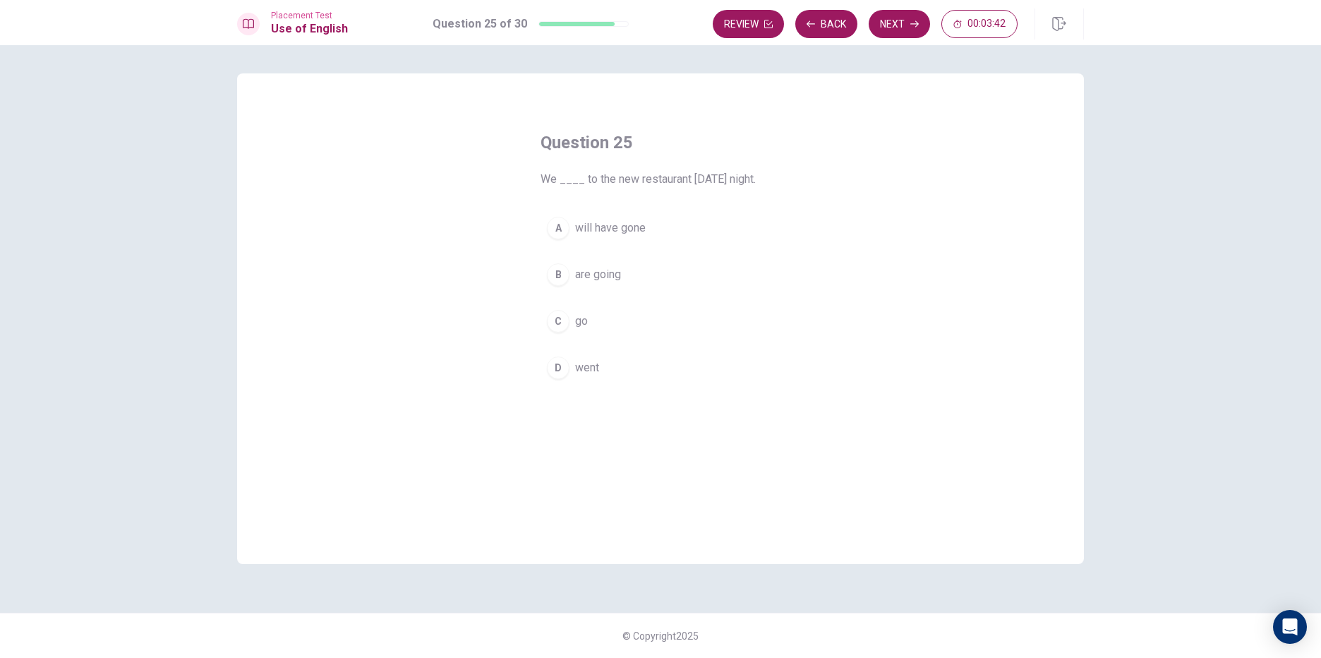
click at [618, 229] on span "will have gone" at bounding box center [610, 227] width 71 height 17
click at [603, 274] on span "are going" at bounding box center [598, 274] width 46 height 17
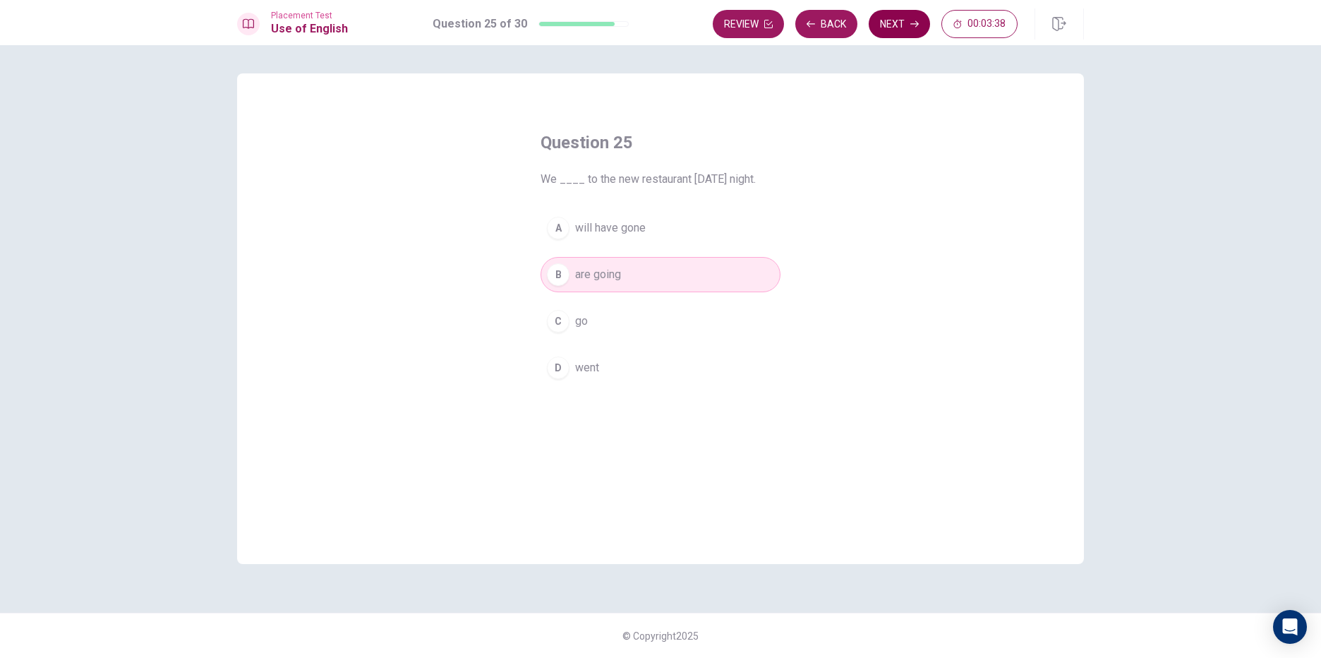
click at [909, 21] on button "Next" at bounding box center [899, 24] width 61 height 28
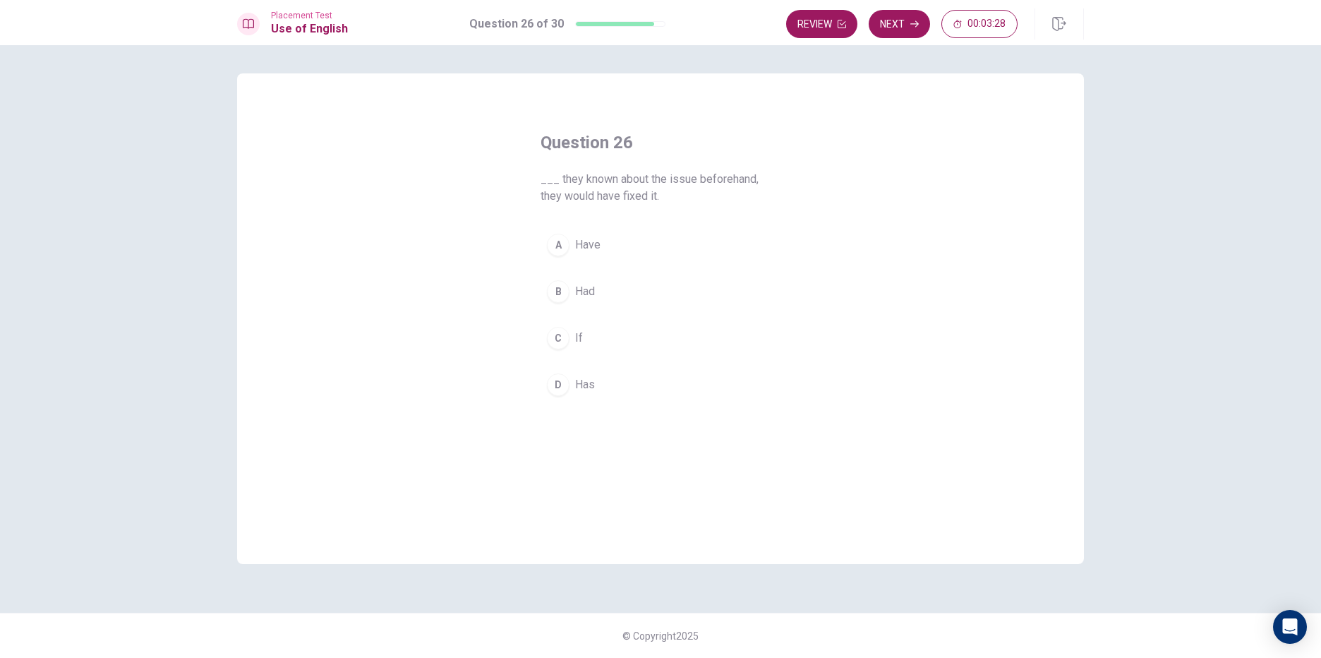
click at [553, 361] on div "A Have B Had C If D Has" at bounding box center [660, 314] width 240 height 175
click at [557, 336] on div "C" at bounding box center [558, 338] width 23 height 23
click at [924, 18] on button "Next" at bounding box center [899, 24] width 61 height 28
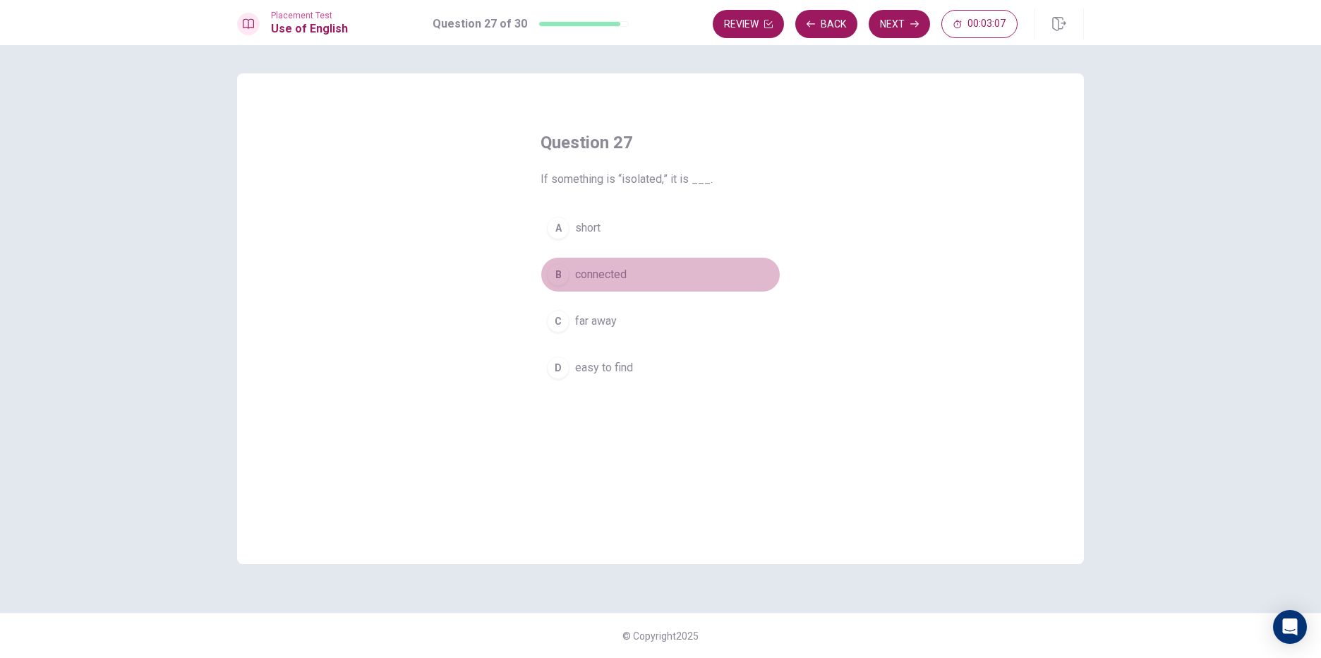
click at [582, 270] on span "connected" at bounding box center [601, 274] width 52 height 17
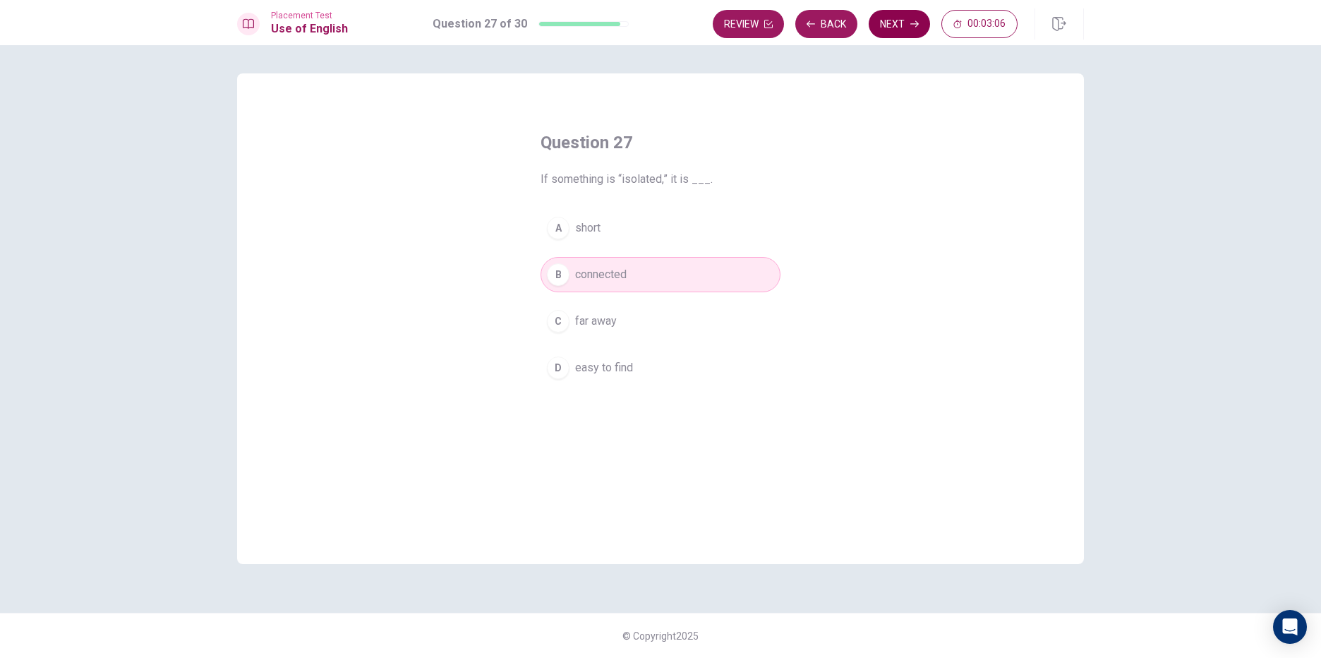
click at [906, 23] on button "Next" at bounding box center [899, 24] width 61 height 28
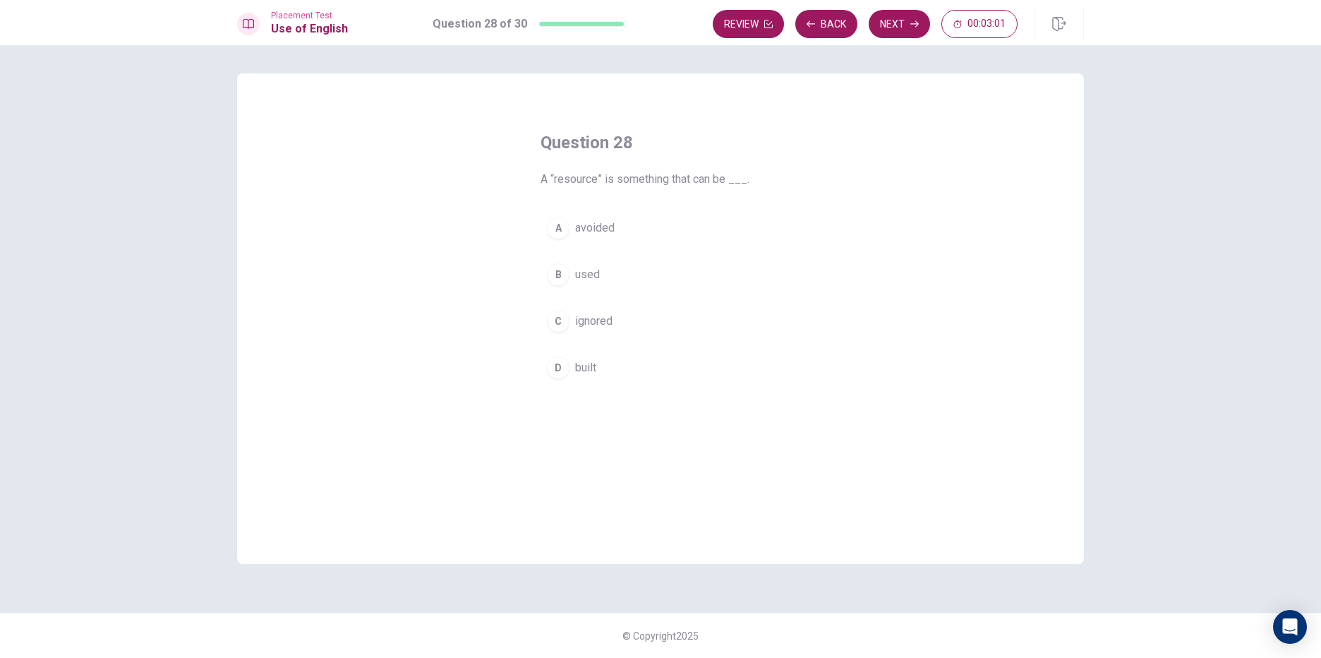
click at [576, 217] on button "A avoided" at bounding box center [660, 227] width 240 height 35
click at [591, 293] on div "A avoided B used C ignored D built" at bounding box center [660, 297] width 240 height 175
click at [596, 285] on button "B used" at bounding box center [660, 274] width 240 height 35
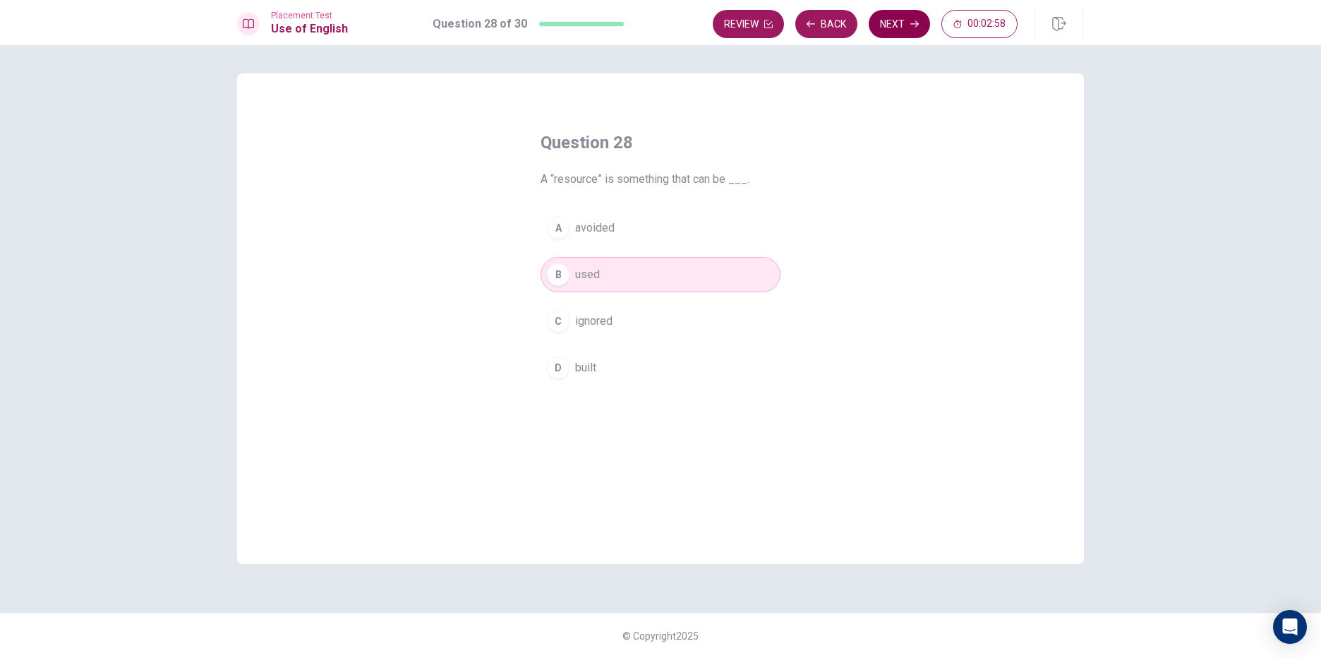
click at [917, 25] on icon "button" at bounding box center [914, 24] width 8 height 6
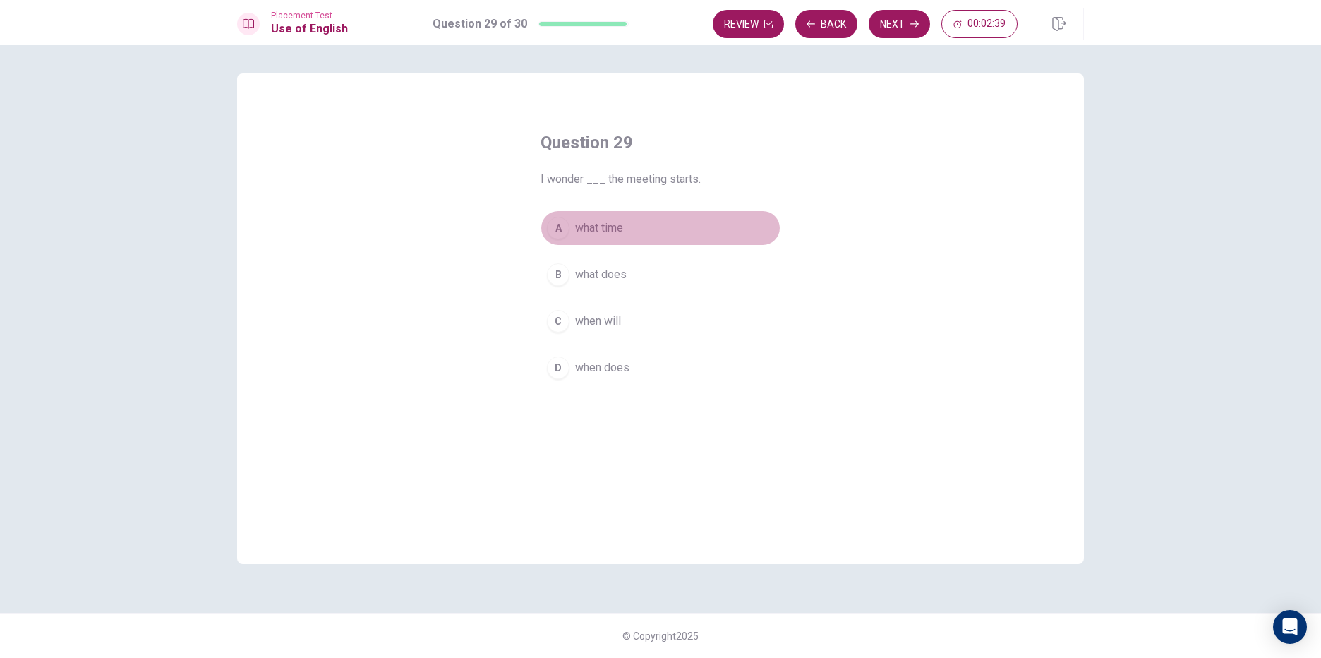
click at [604, 221] on span "what time" at bounding box center [599, 227] width 48 height 17
click at [905, 29] on button "Next" at bounding box center [899, 24] width 61 height 28
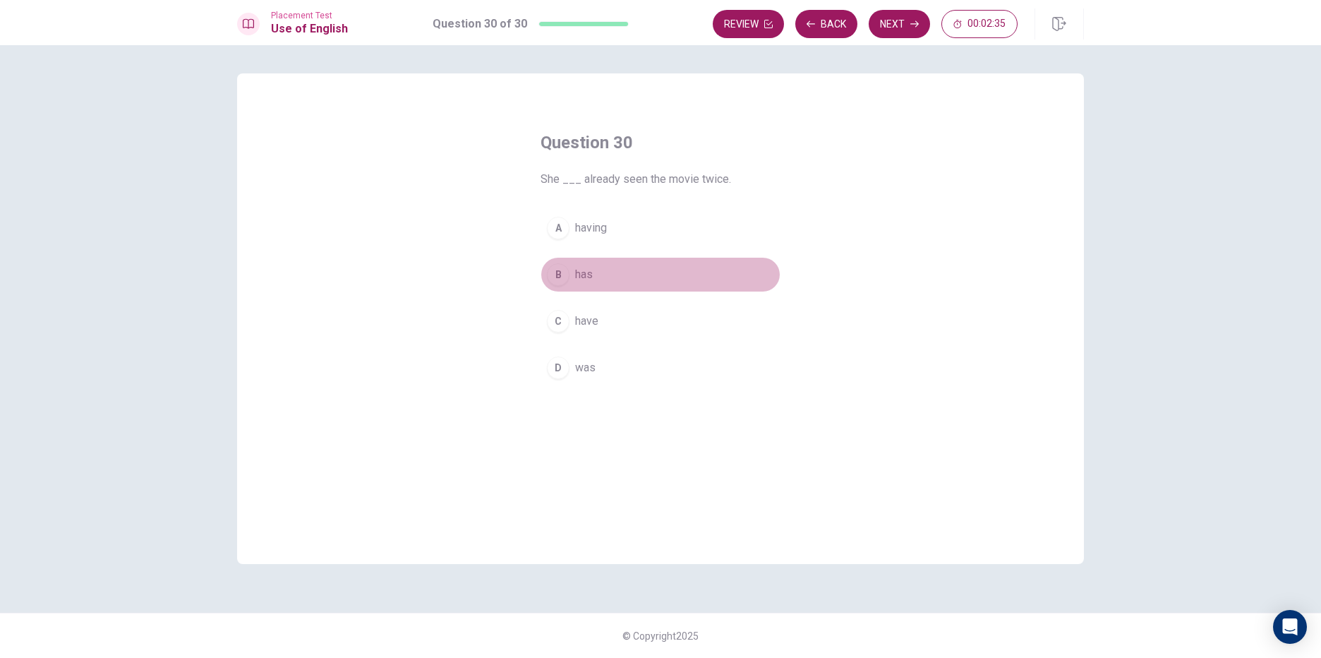
click at [581, 270] on span "has" at bounding box center [584, 274] width 18 height 17
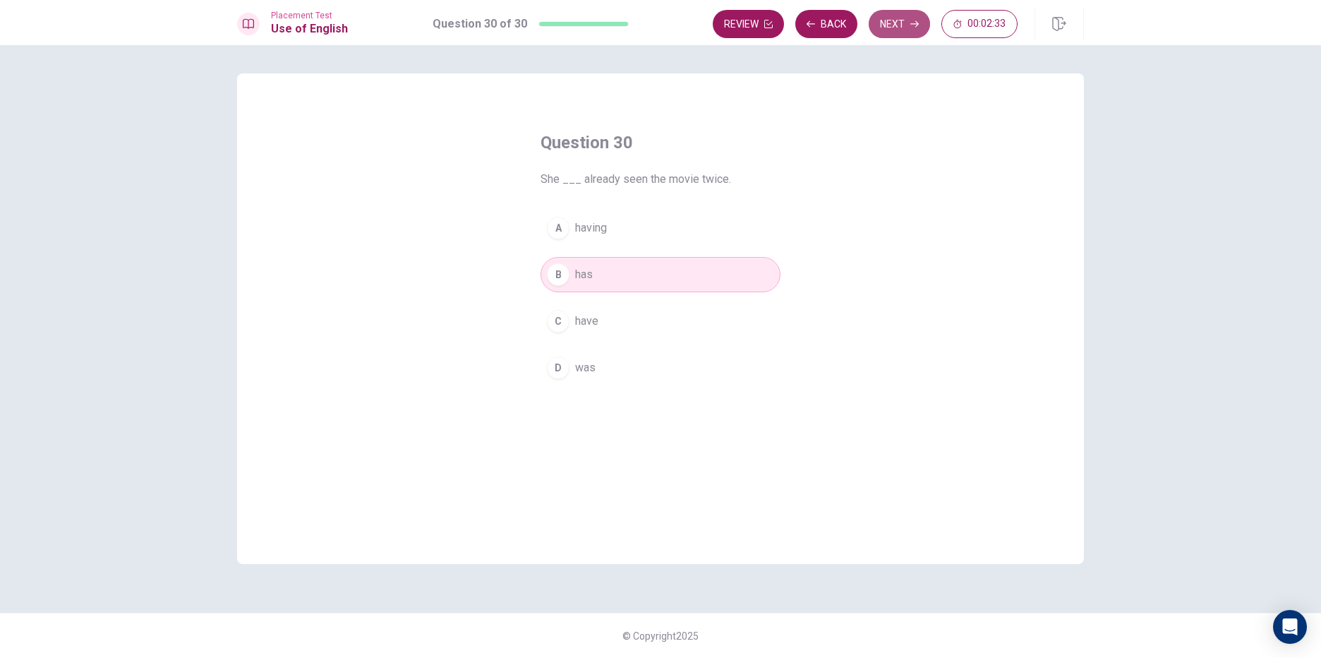
click at [890, 23] on button "Next" at bounding box center [899, 24] width 61 height 28
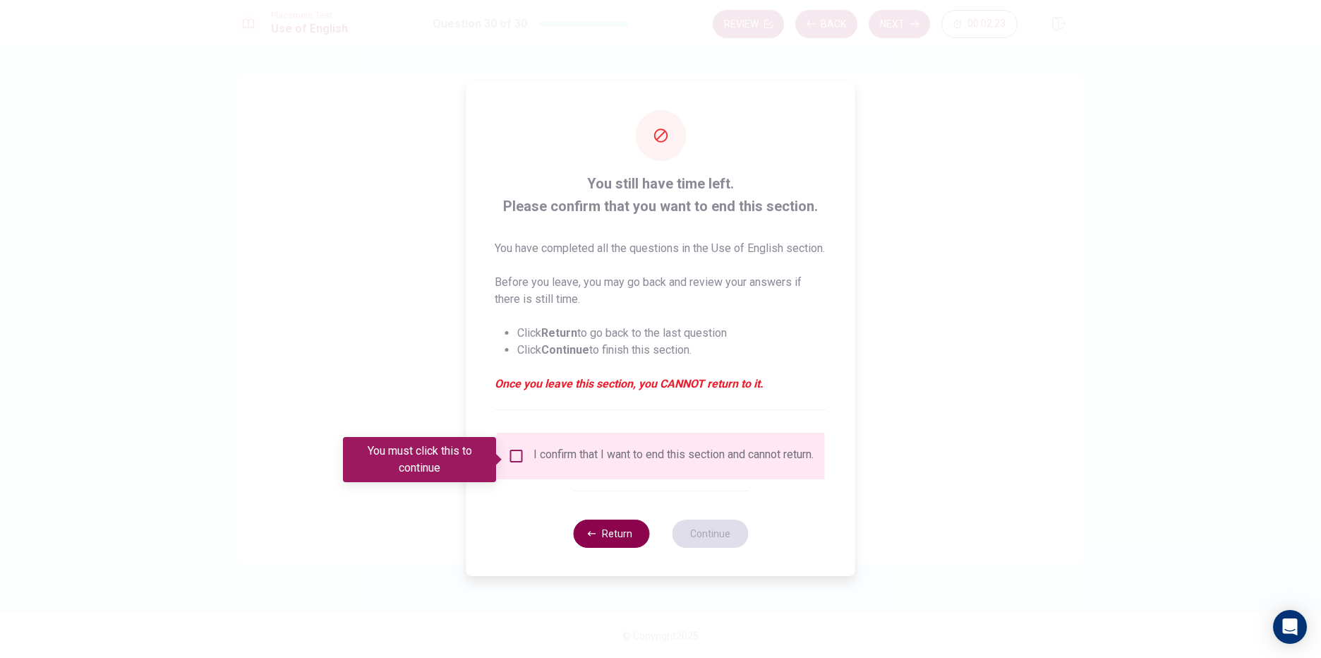
click at [638, 545] on button "Return" at bounding box center [611, 533] width 76 height 28
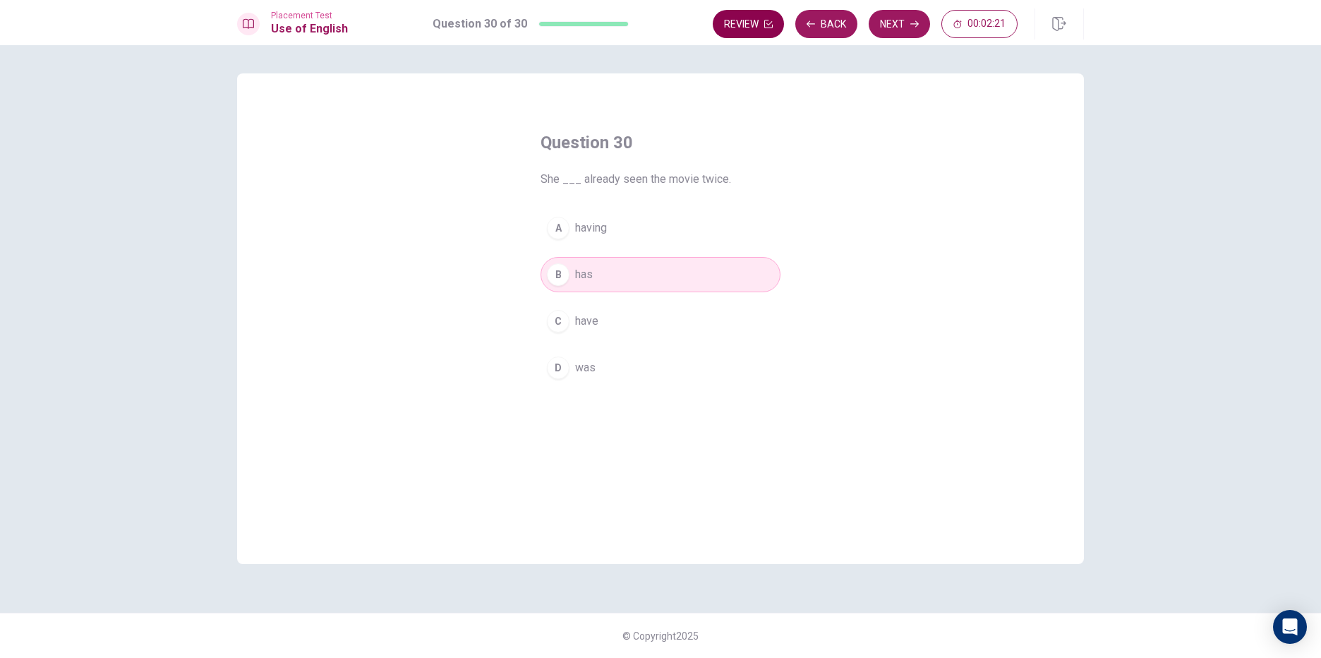
click at [742, 27] on button "Review" at bounding box center [748, 24] width 71 height 28
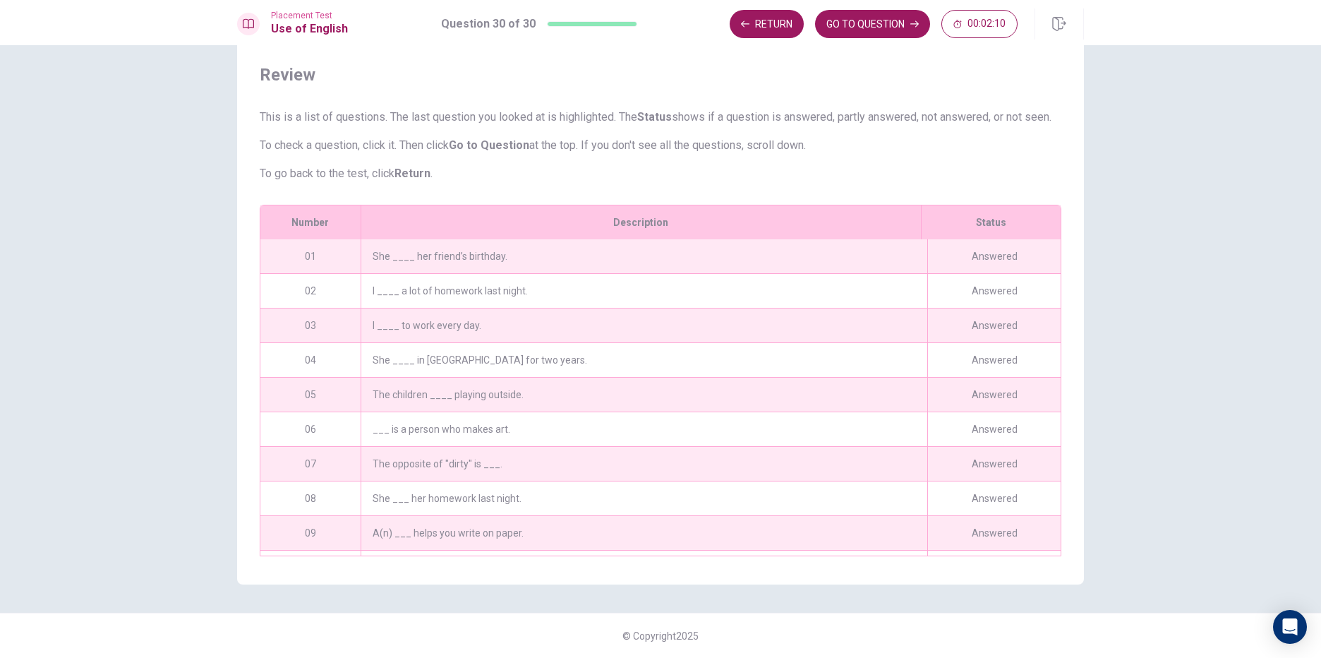
click at [531, 248] on div "She ____ her friend’s birthday." at bounding box center [644, 256] width 567 height 34
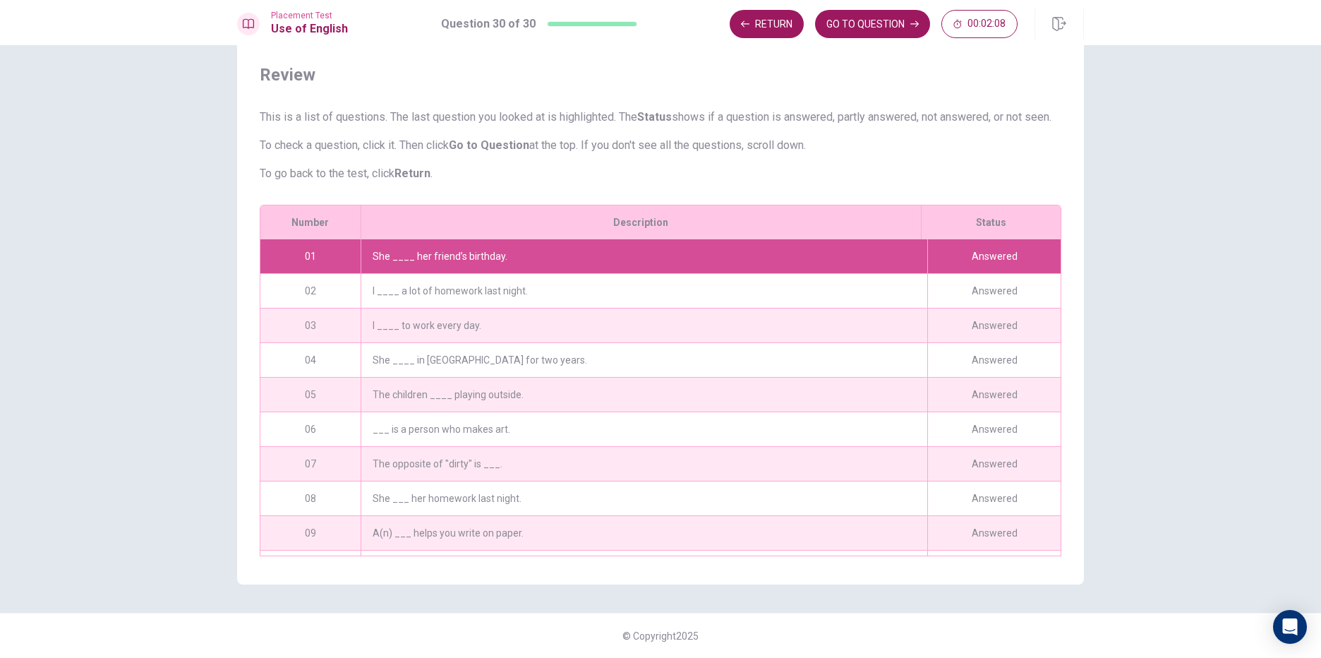
click at [971, 242] on div "Answered" at bounding box center [993, 256] width 133 height 34
click at [787, 248] on div "She ____ her friend’s birthday." at bounding box center [644, 256] width 567 height 34
click at [826, 25] on button "GO TO QUESTION" at bounding box center [872, 24] width 115 height 28
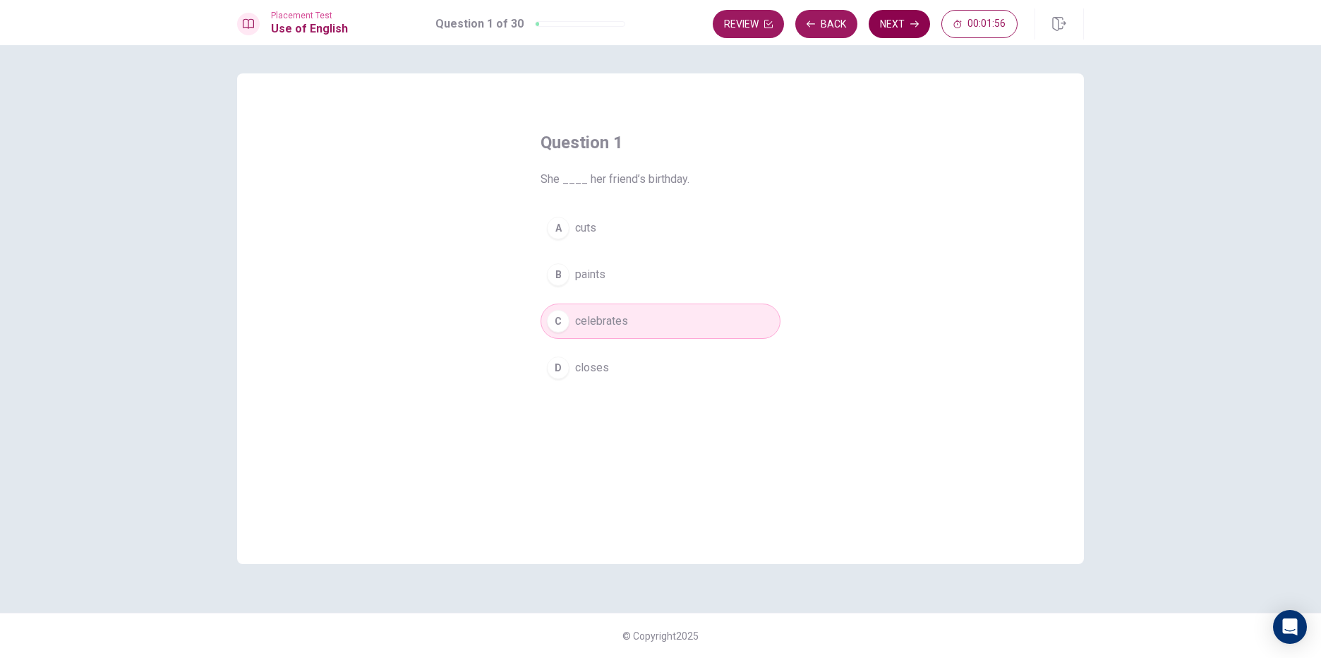
click at [871, 16] on button "Next" at bounding box center [899, 24] width 61 height 28
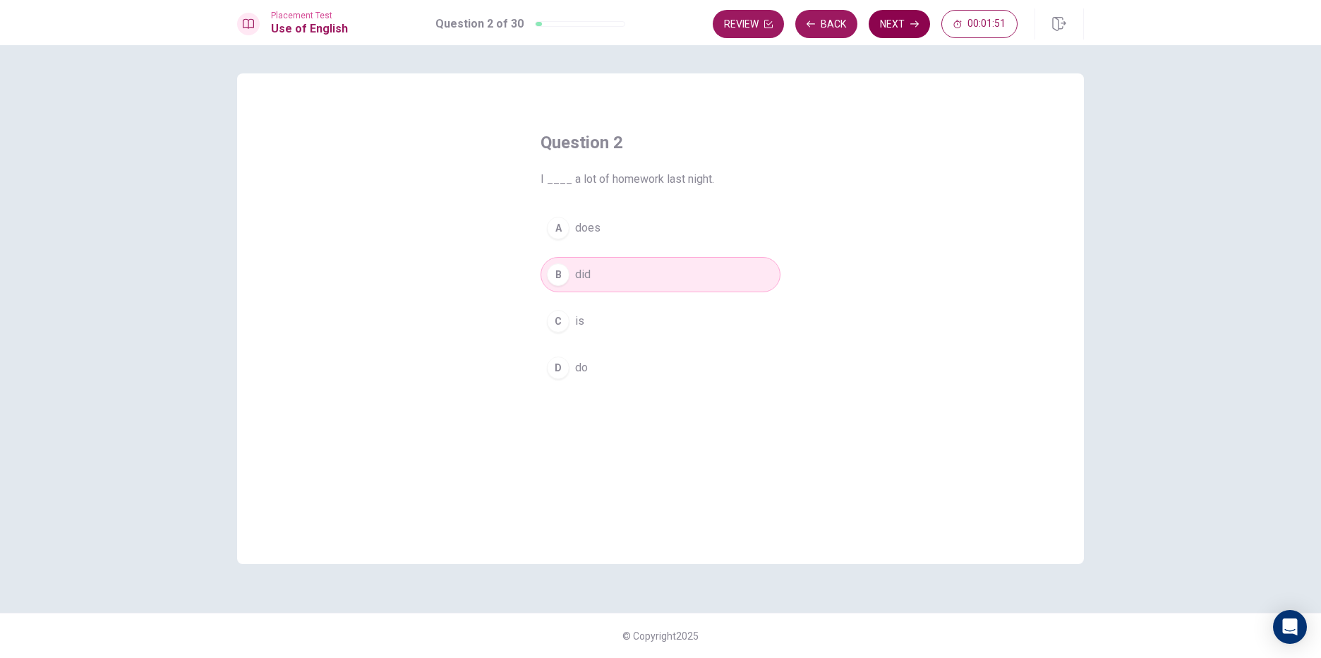
click at [877, 16] on button "Next" at bounding box center [899, 24] width 61 height 28
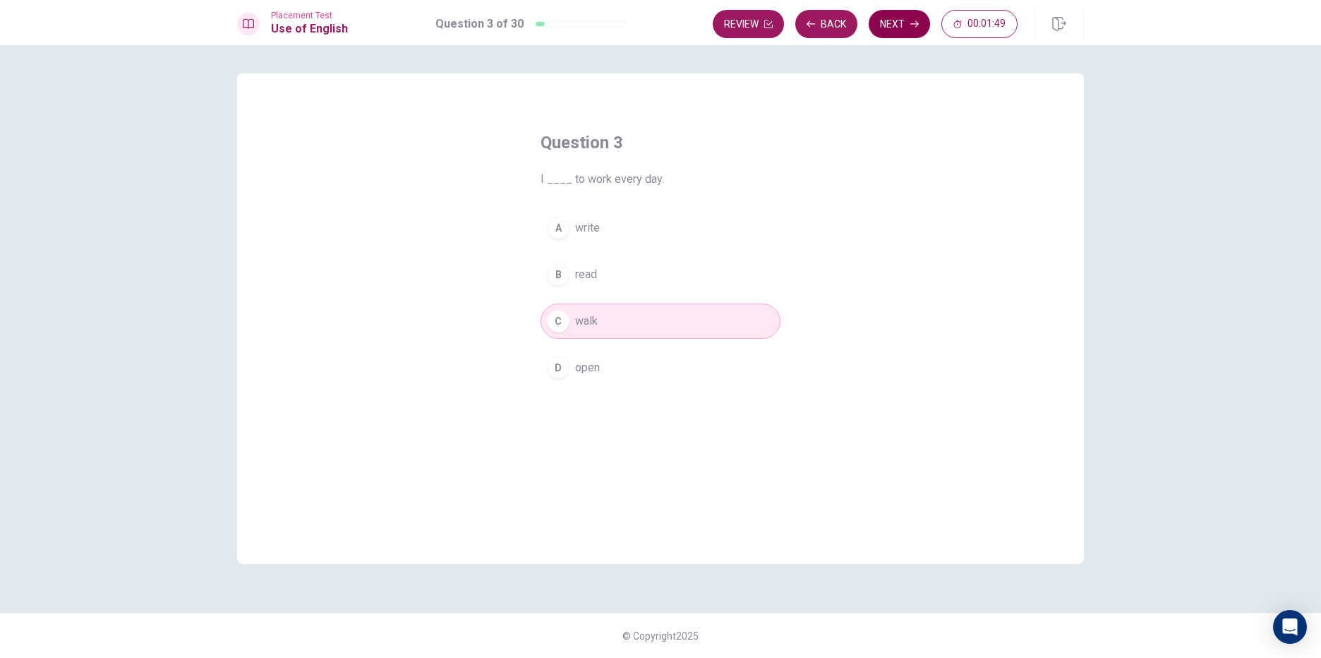
click at [877, 16] on button "Next" at bounding box center [899, 24] width 61 height 28
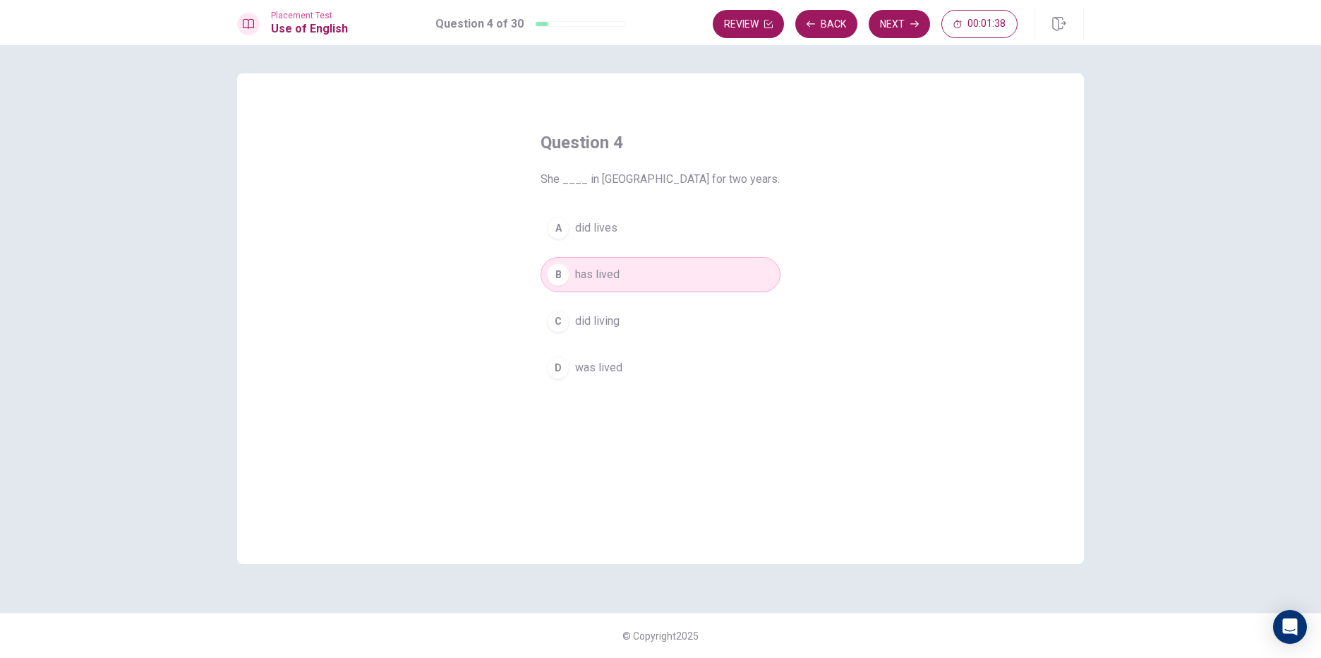
click at [617, 372] on span "was lived" at bounding box center [598, 367] width 47 height 17
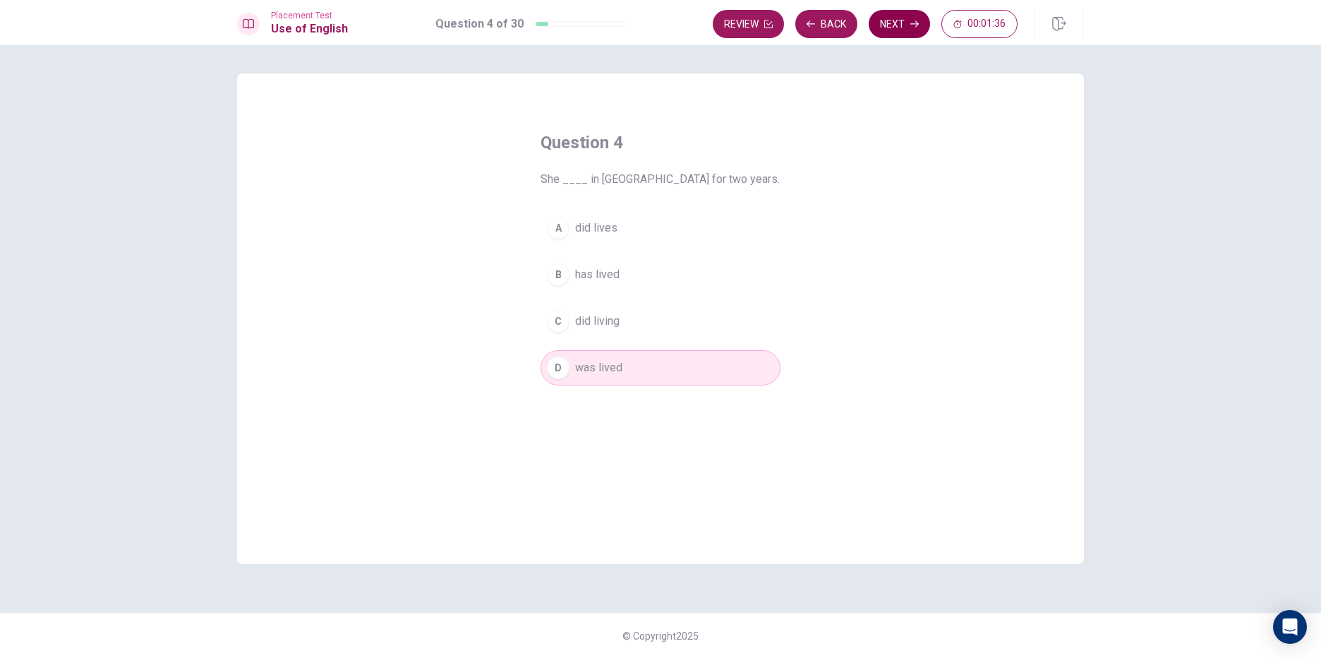
click at [888, 25] on button "Next" at bounding box center [899, 24] width 61 height 28
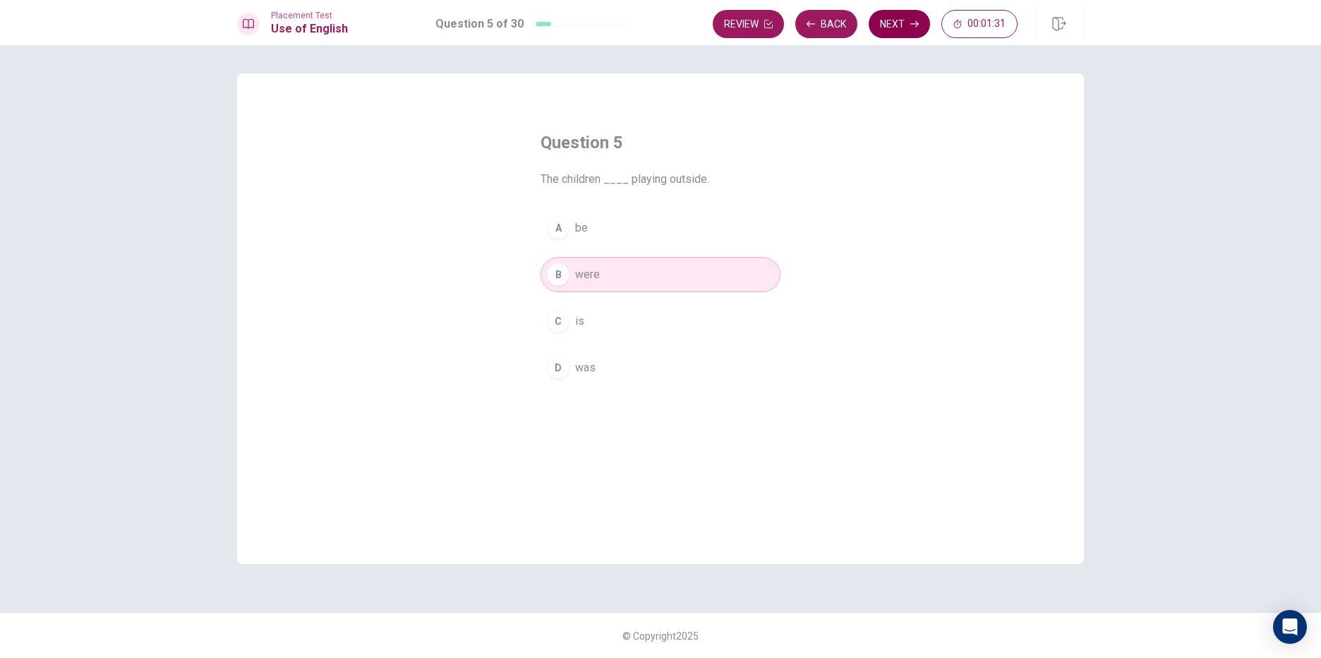
click at [889, 28] on button "Next" at bounding box center [899, 24] width 61 height 28
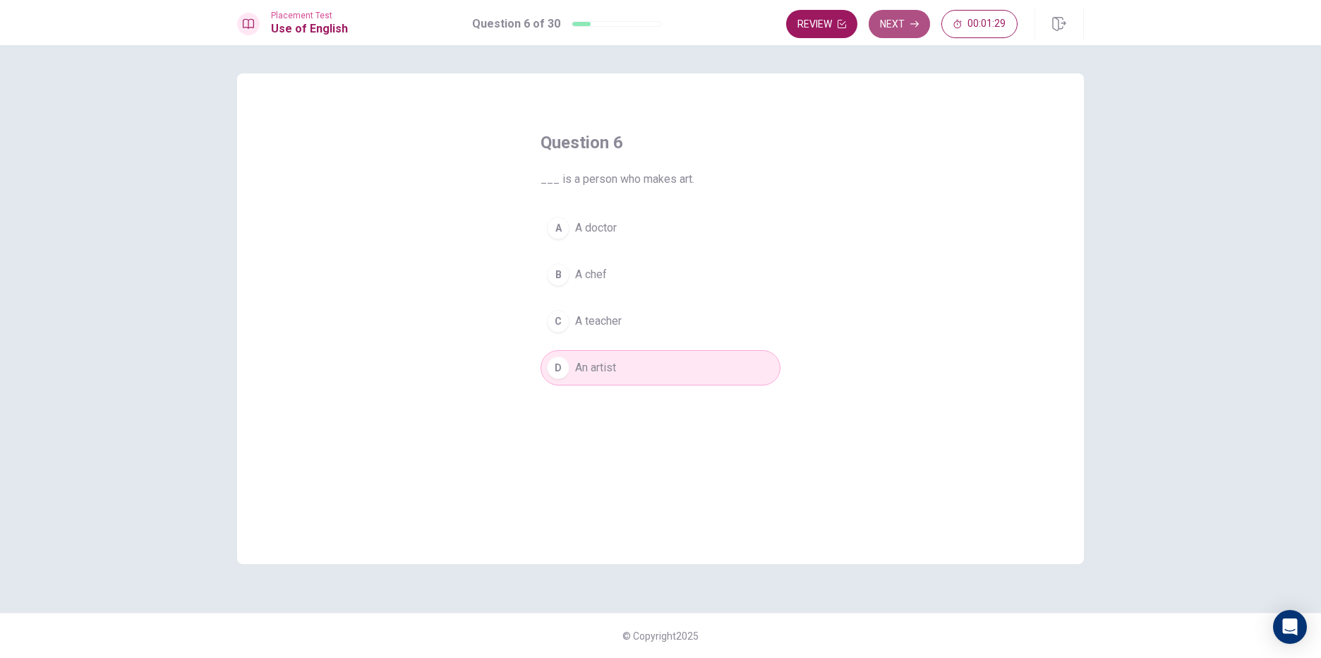
click at [889, 28] on button "Next" at bounding box center [899, 24] width 61 height 28
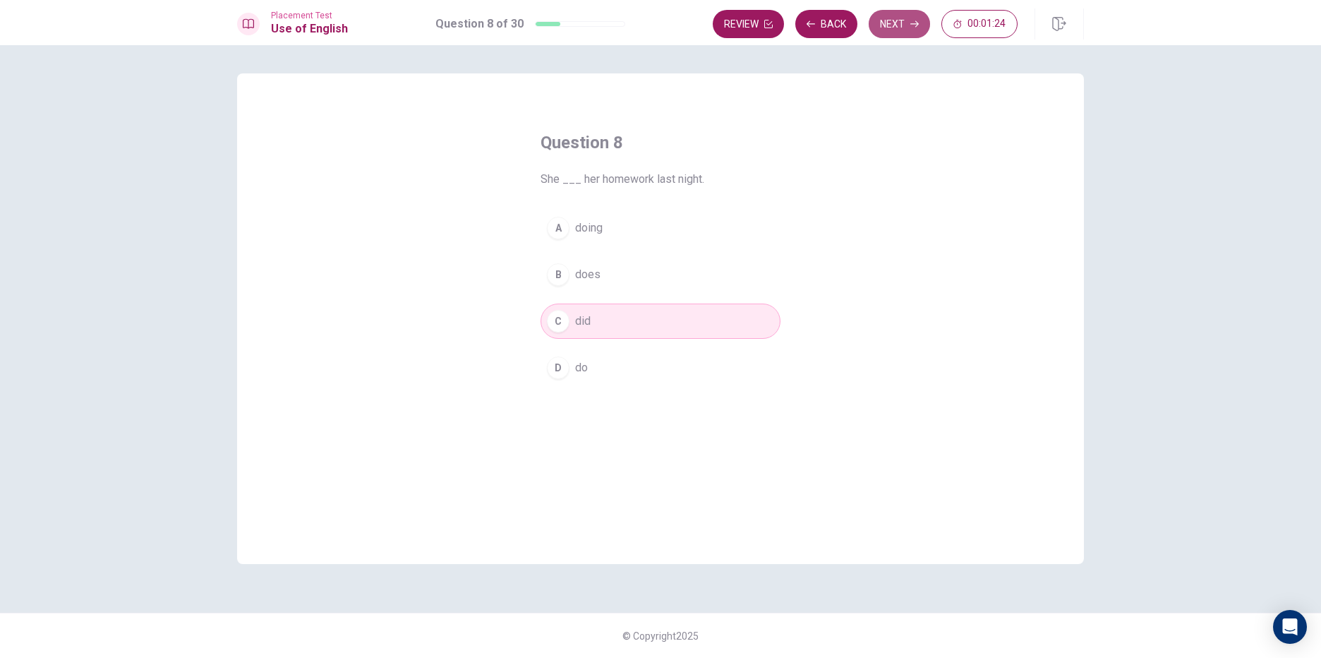
click at [889, 28] on button "Next" at bounding box center [899, 24] width 61 height 28
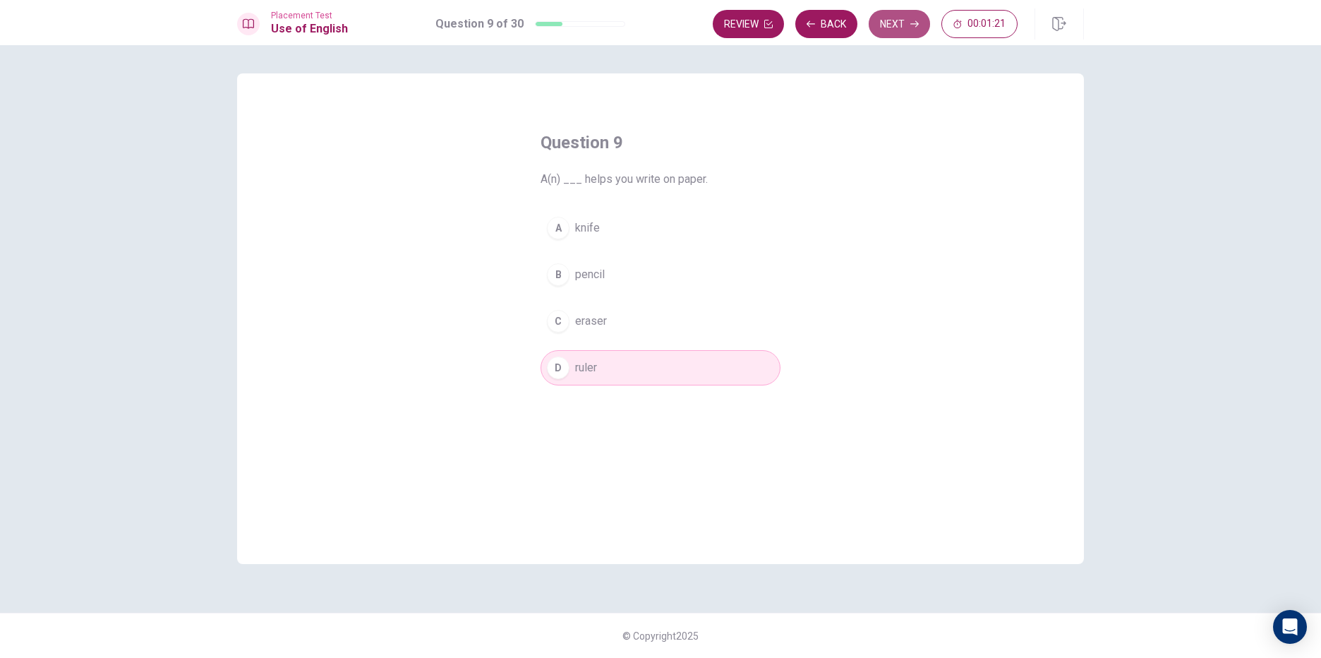
click at [889, 28] on button "Next" at bounding box center [899, 24] width 61 height 28
click at [806, 23] on icon "button" at bounding box center [810, 24] width 8 height 8
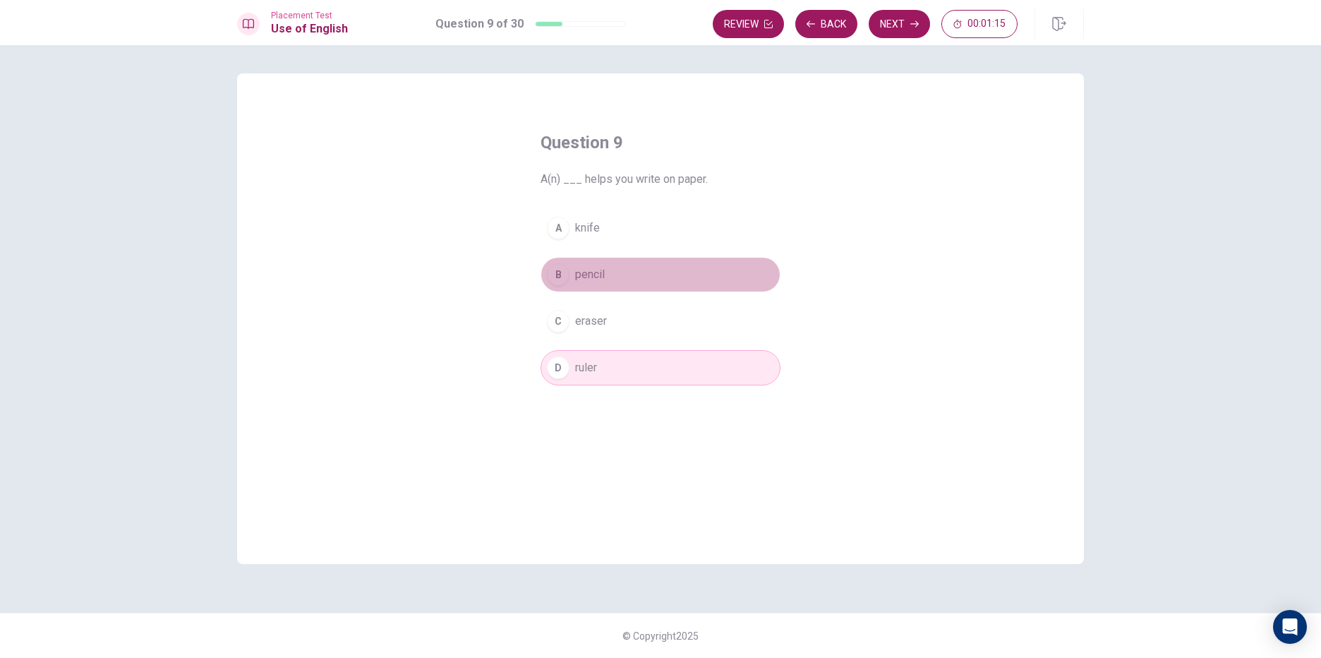
click at [612, 266] on button "B pencil" at bounding box center [660, 274] width 240 height 35
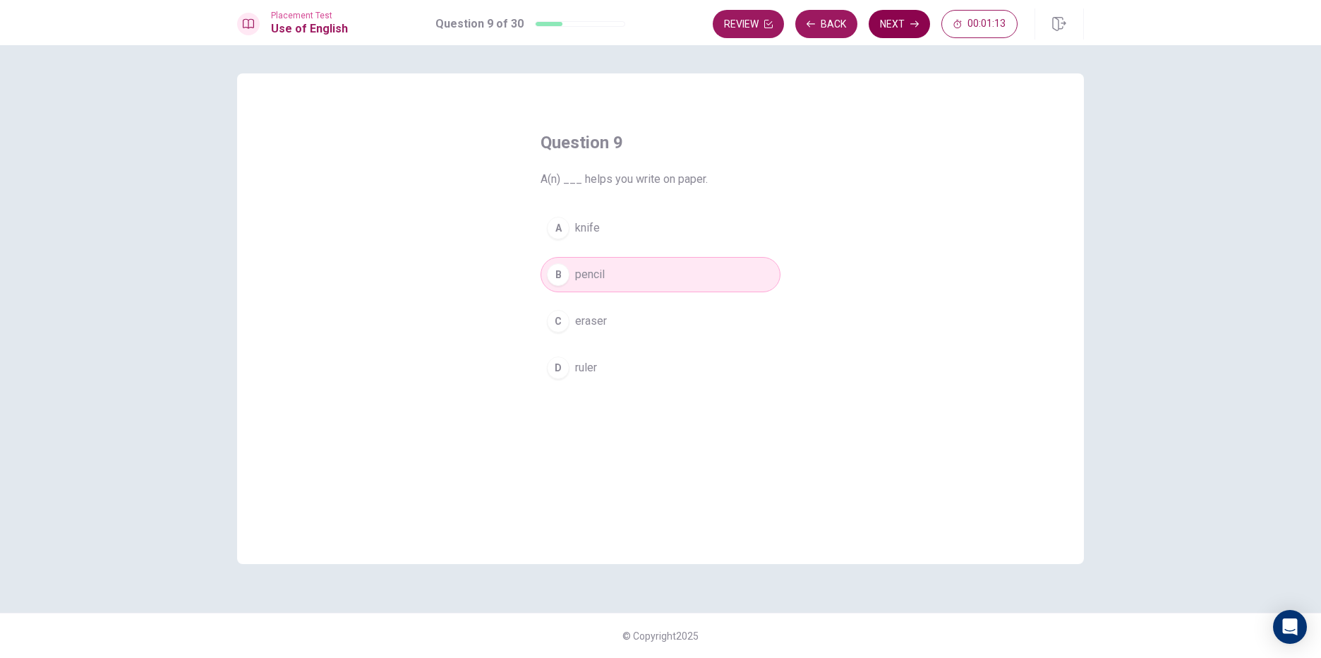
click at [897, 32] on button "Next" at bounding box center [899, 24] width 61 height 28
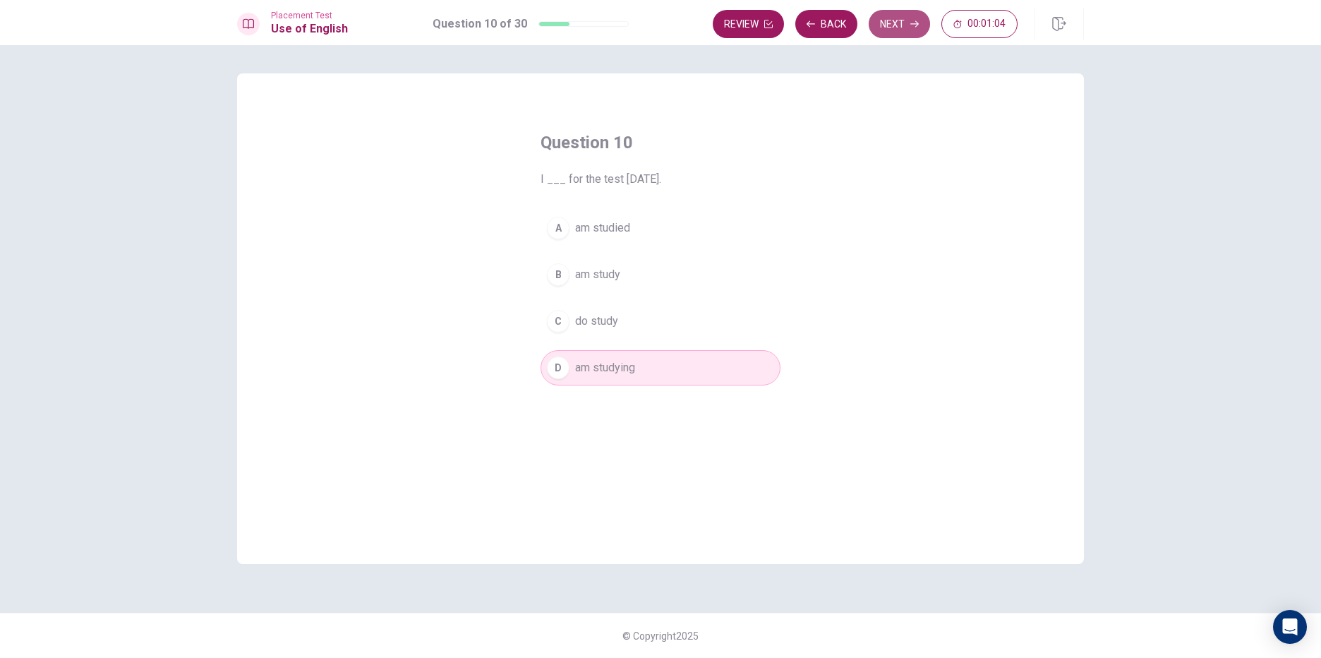
click at [898, 17] on button "Next" at bounding box center [899, 24] width 61 height 28
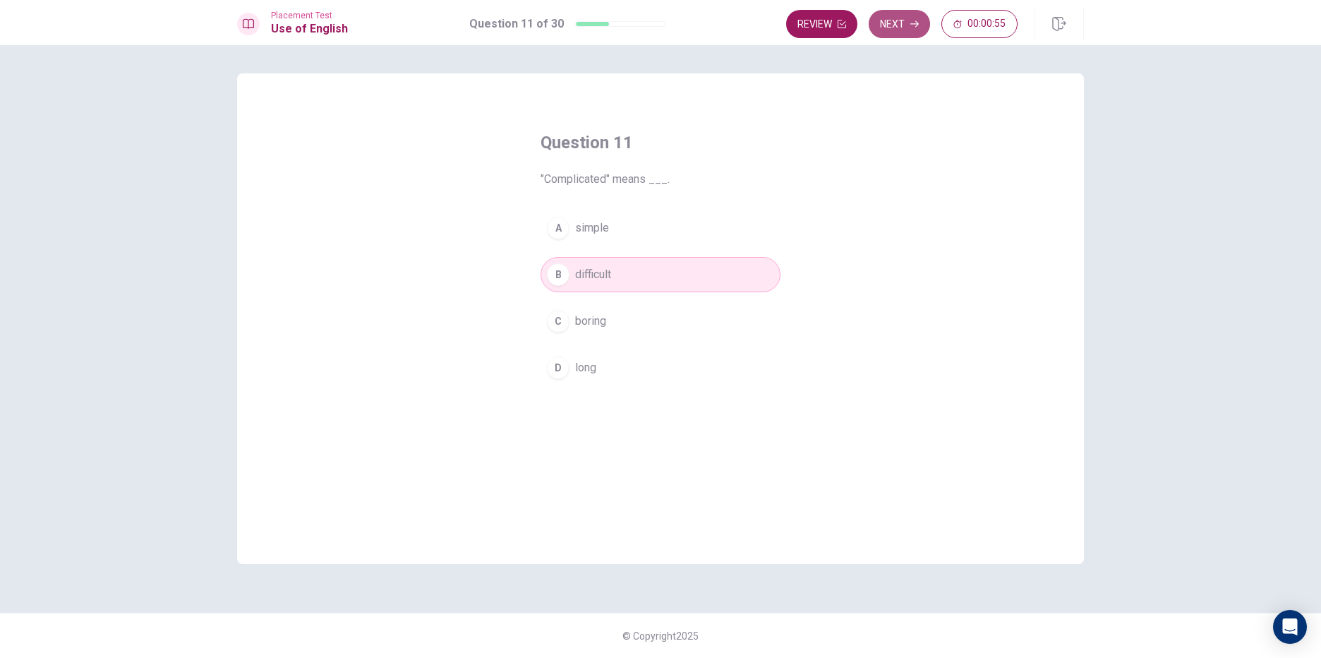
click at [898, 17] on button "Next" at bounding box center [899, 24] width 61 height 28
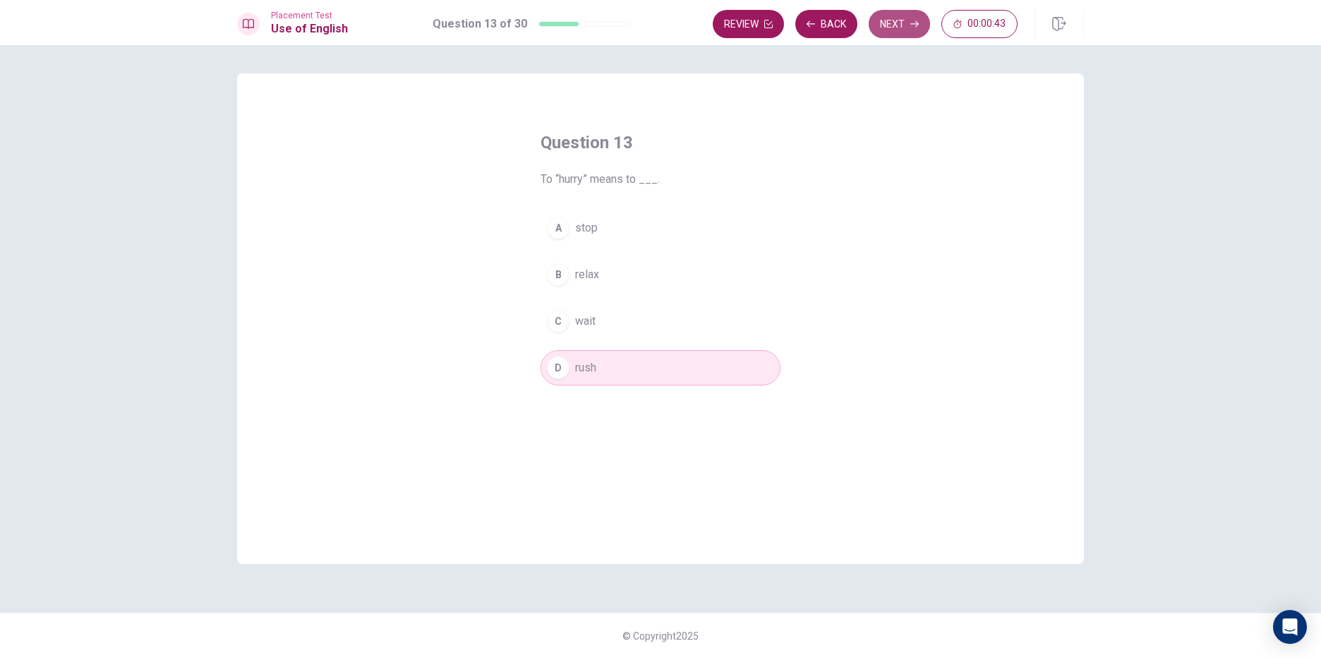
click at [898, 17] on button "Next" at bounding box center [899, 24] width 61 height 28
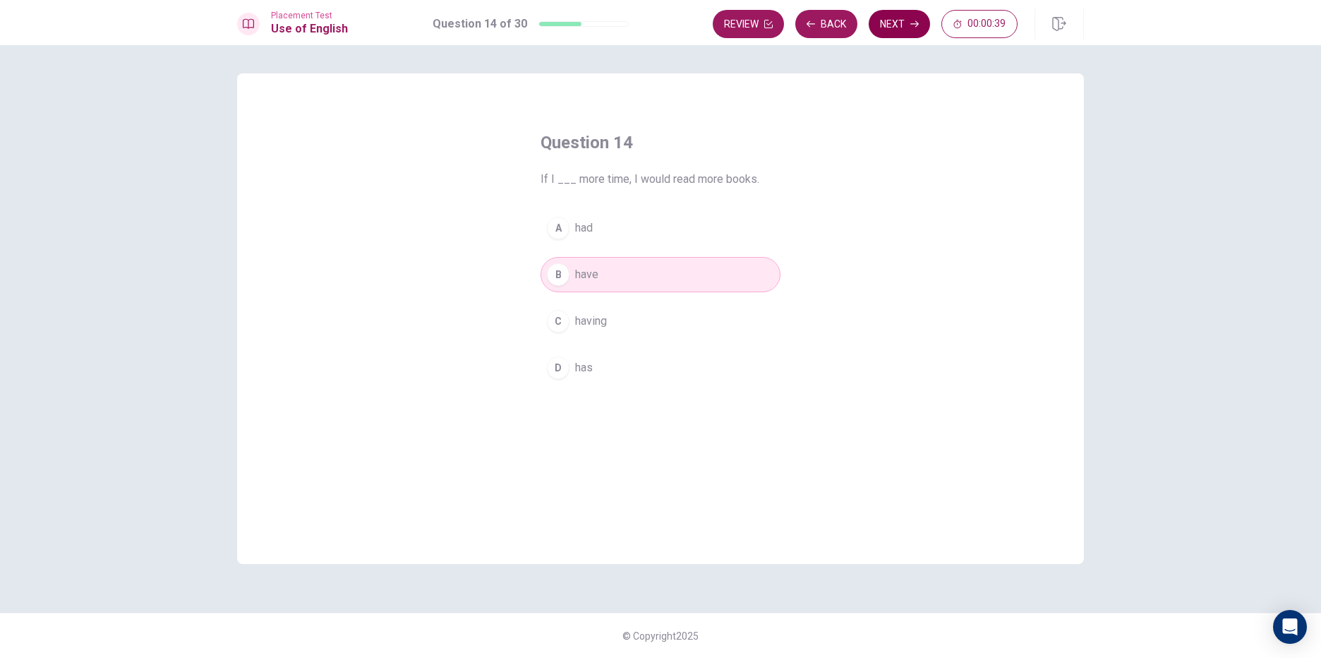
click at [898, 17] on button "Next" at bounding box center [899, 24] width 61 height 28
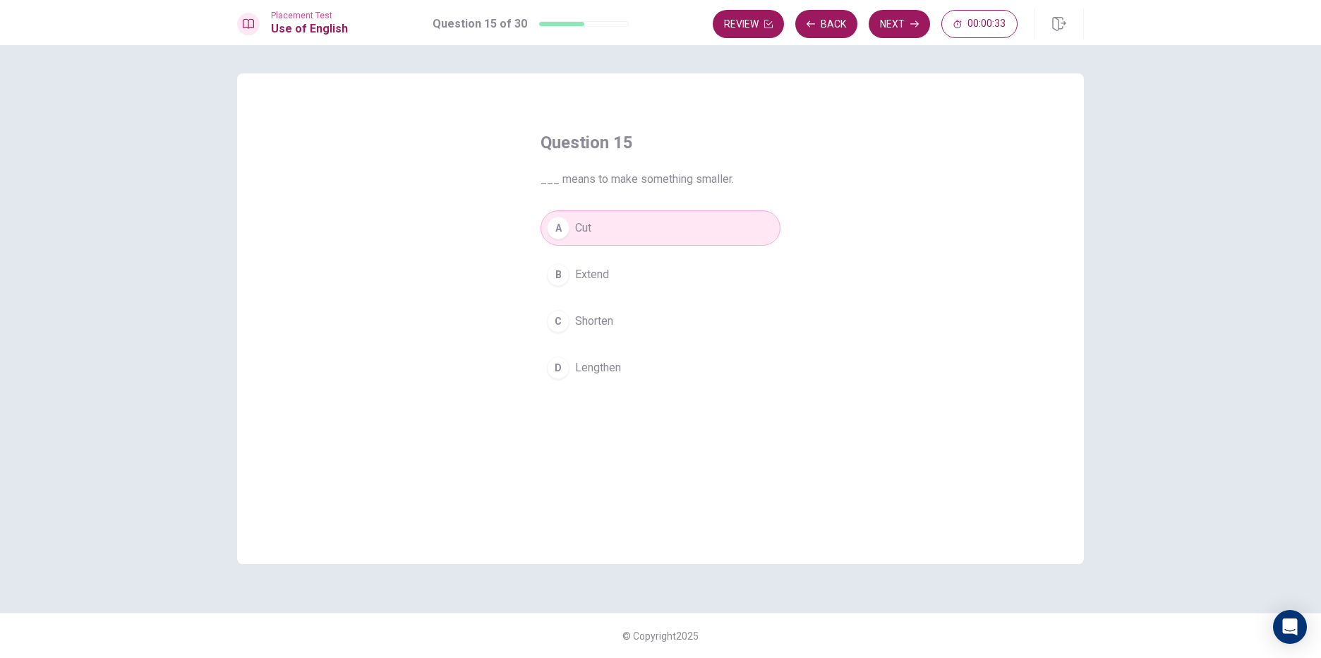
click at [664, 321] on button "C Shorten" at bounding box center [660, 320] width 240 height 35
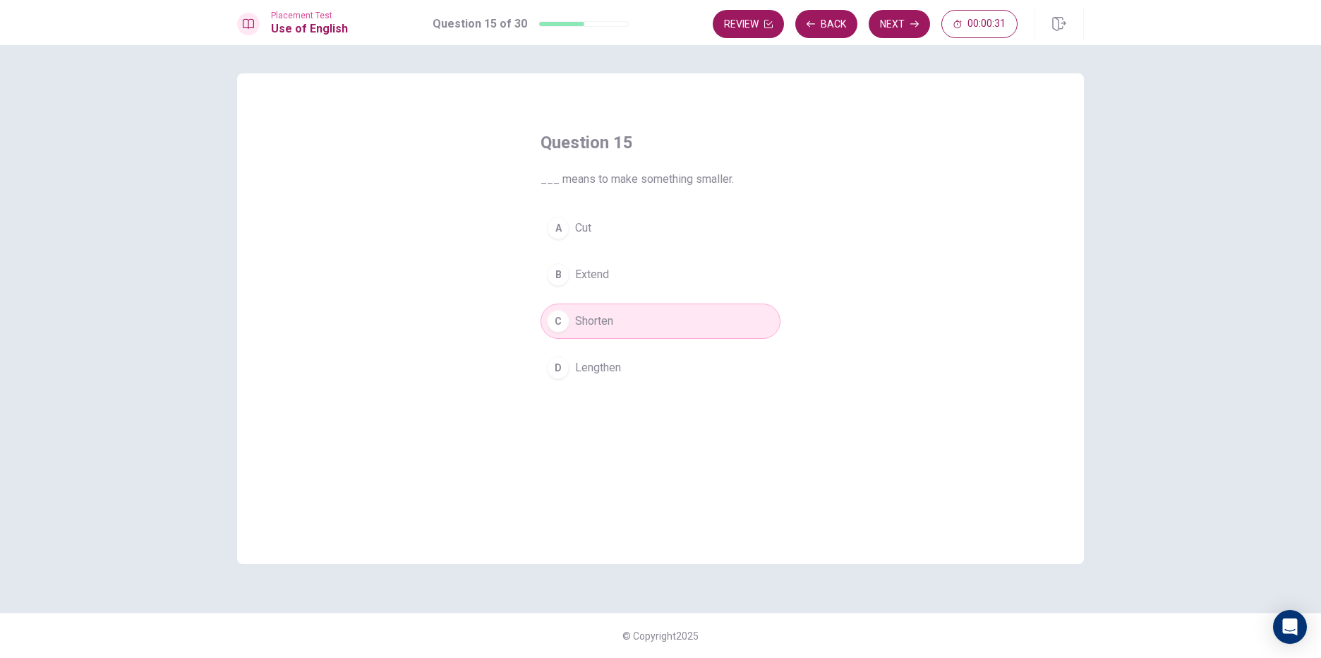
click at [915, 6] on div "Placement Test Use of English Question 15 of 30 Review Back Next 00:00:31" at bounding box center [660, 22] width 1321 height 45
click at [912, 13] on button "Next" at bounding box center [899, 24] width 61 height 28
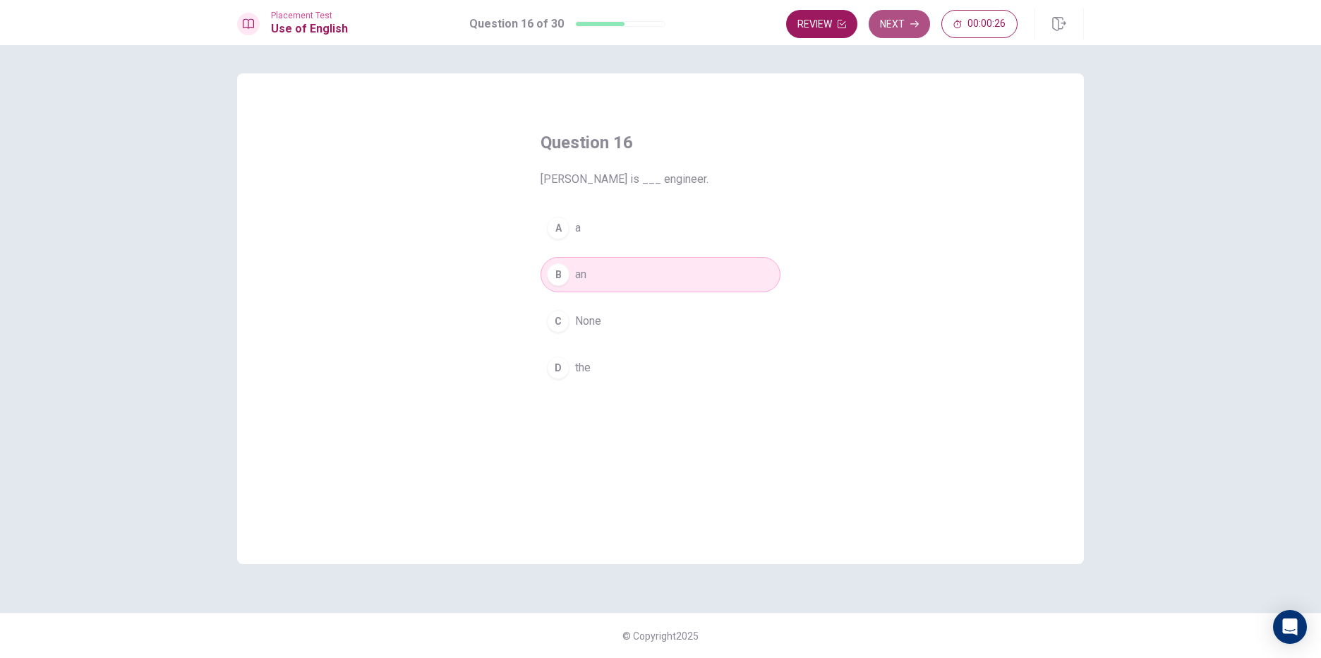
click at [917, 19] on button "Next" at bounding box center [899, 24] width 61 height 28
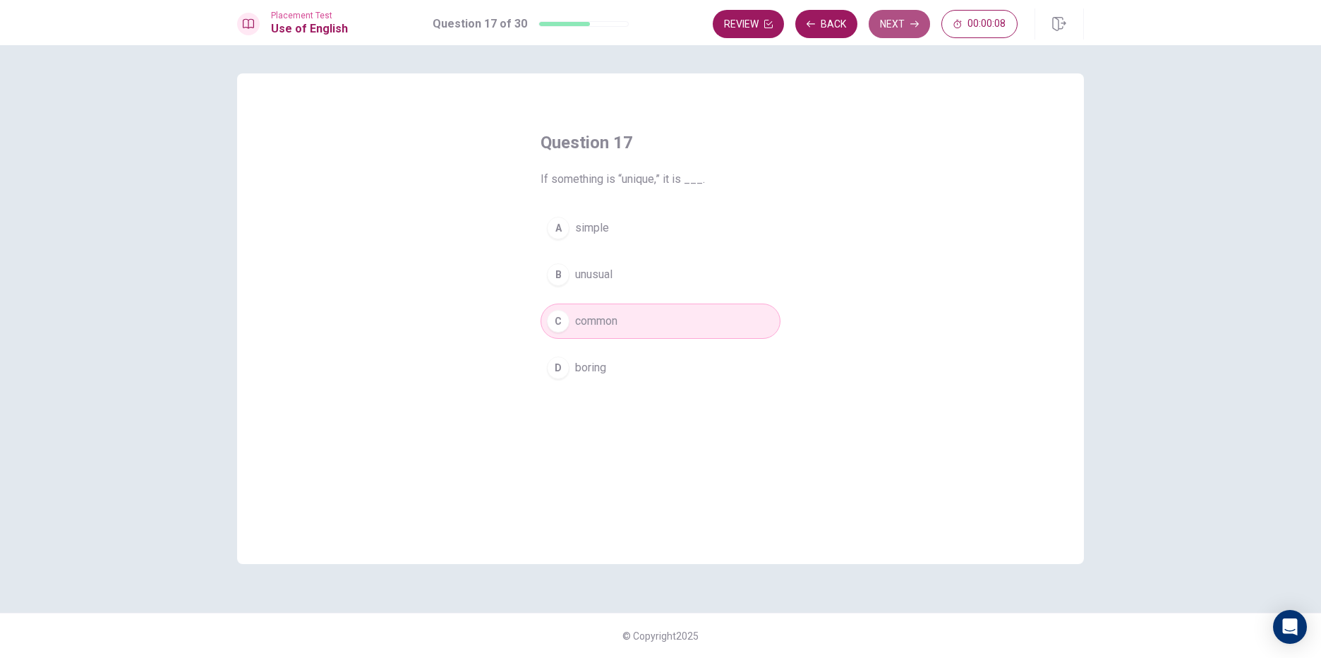
click at [905, 17] on button "Next" at bounding box center [899, 24] width 61 height 28
click at [905, 16] on button "Next" at bounding box center [899, 24] width 61 height 28
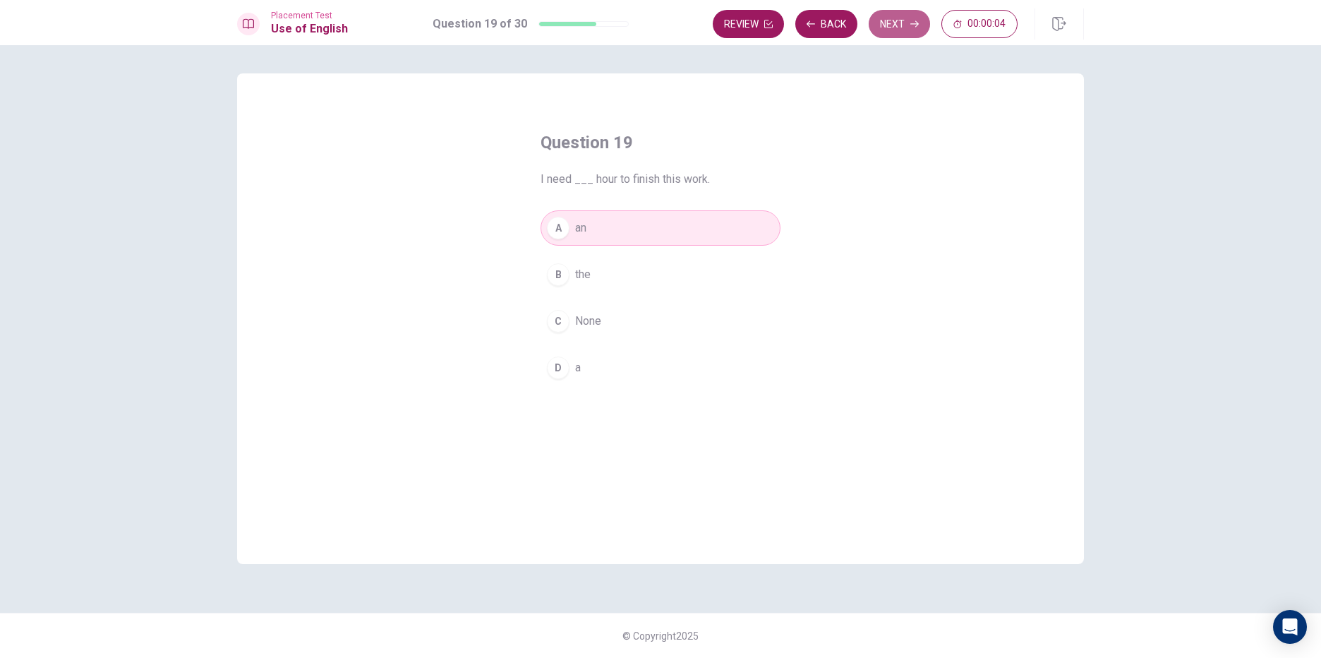
click at [905, 16] on button "Next" at bounding box center [899, 24] width 61 height 28
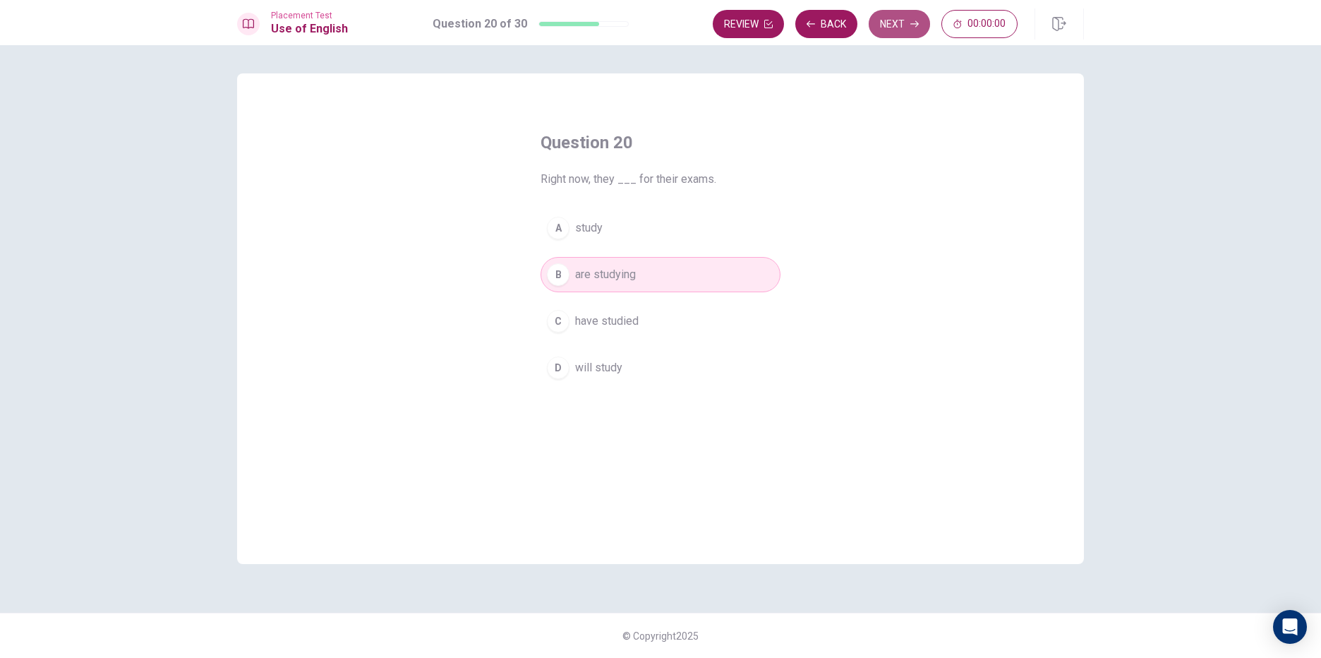
click at [901, 20] on button "Next" at bounding box center [899, 24] width 61 height 28
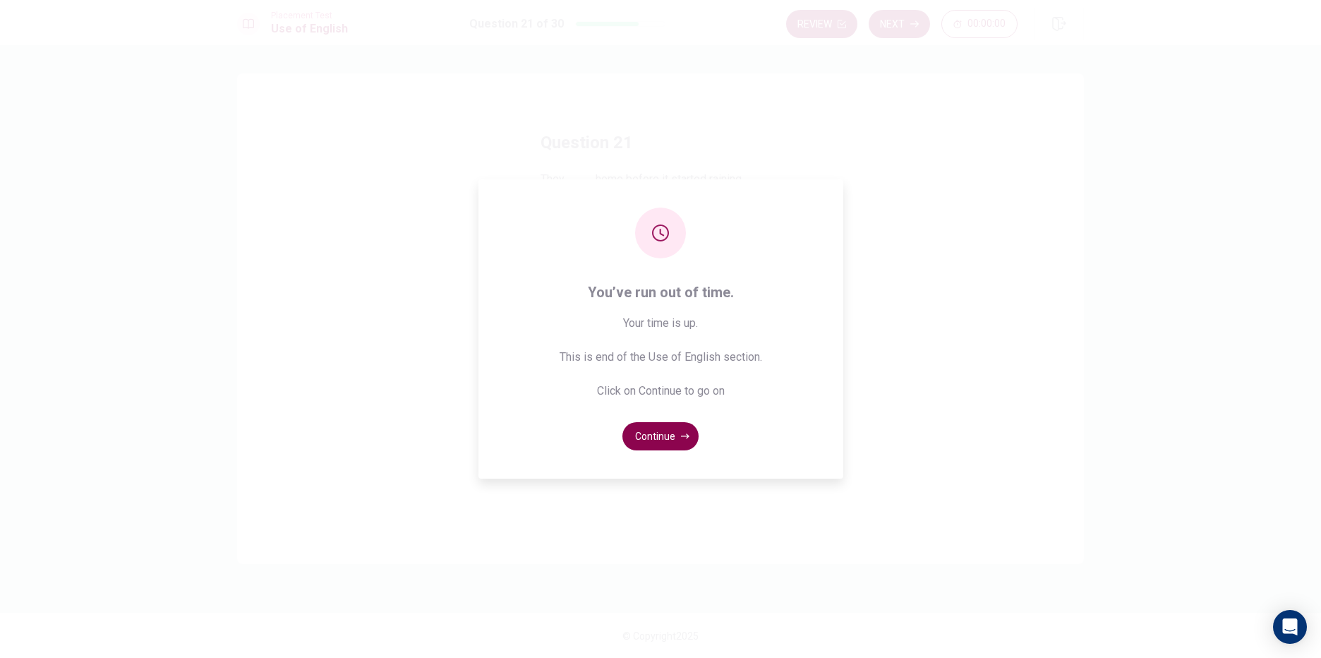
click at [677, 423] on button "Continue" at bounding box center [660, 436] width 76 height 28
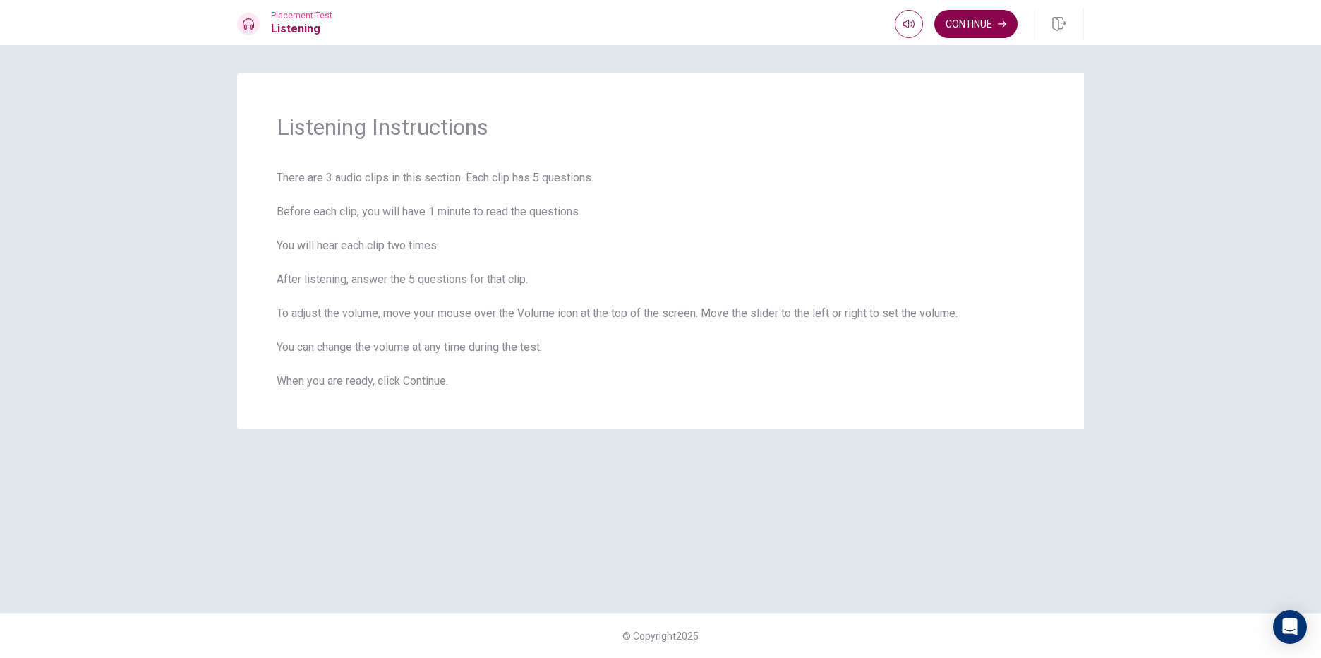
click at [1005, 34] on button "Continue" at bounding box center [975, 24] width 83 height 28
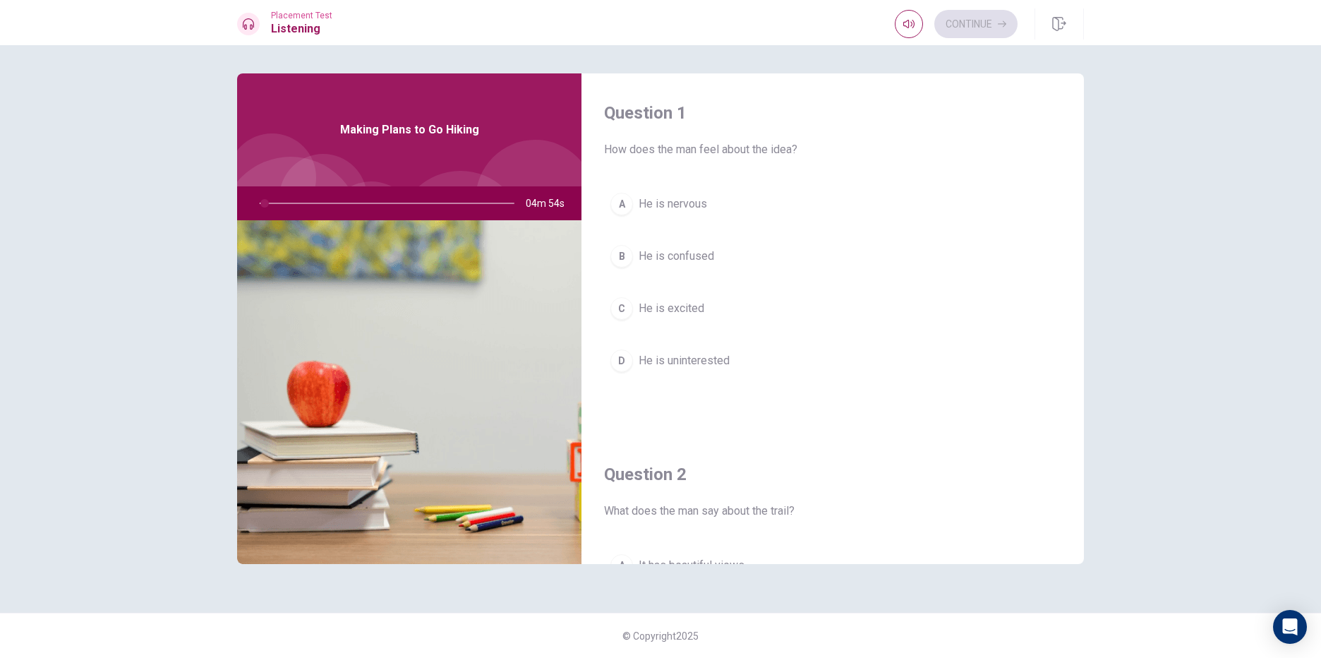
click at [866, 404] on div "A He is nervous B He is confused C He is excited D He is uninterested" at bounding box center [832, 296] width 457 height 220
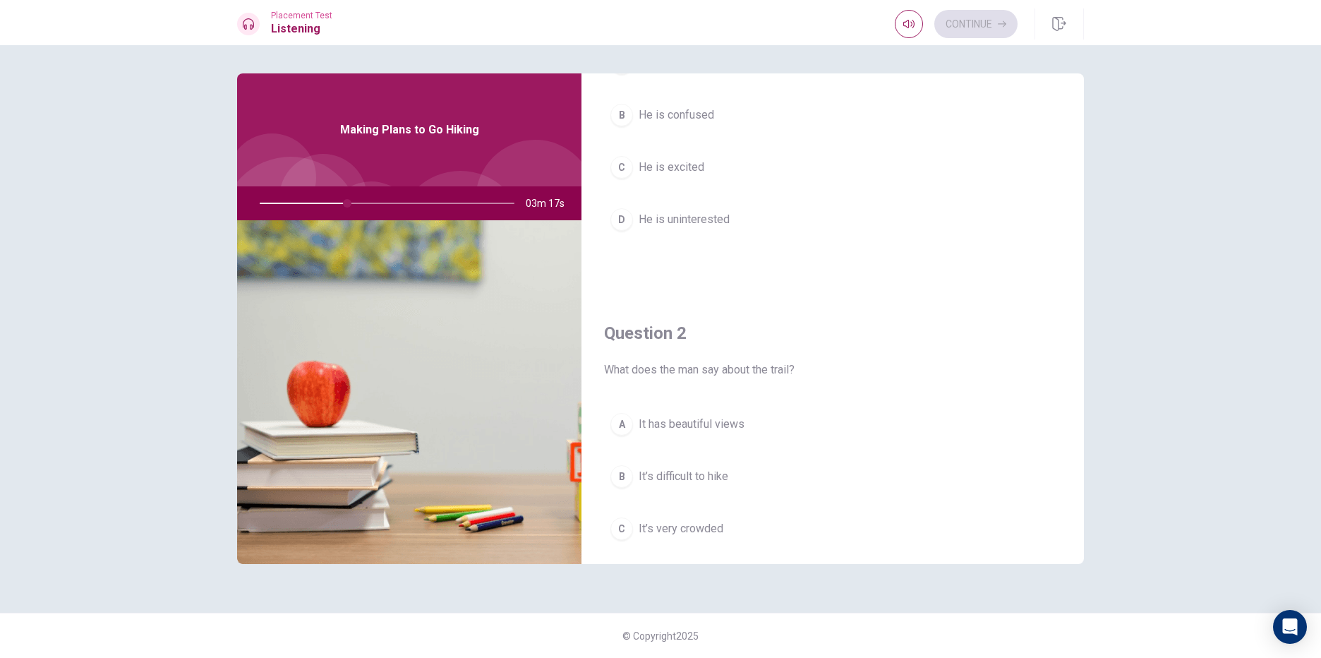
scroll to position [71, 0]
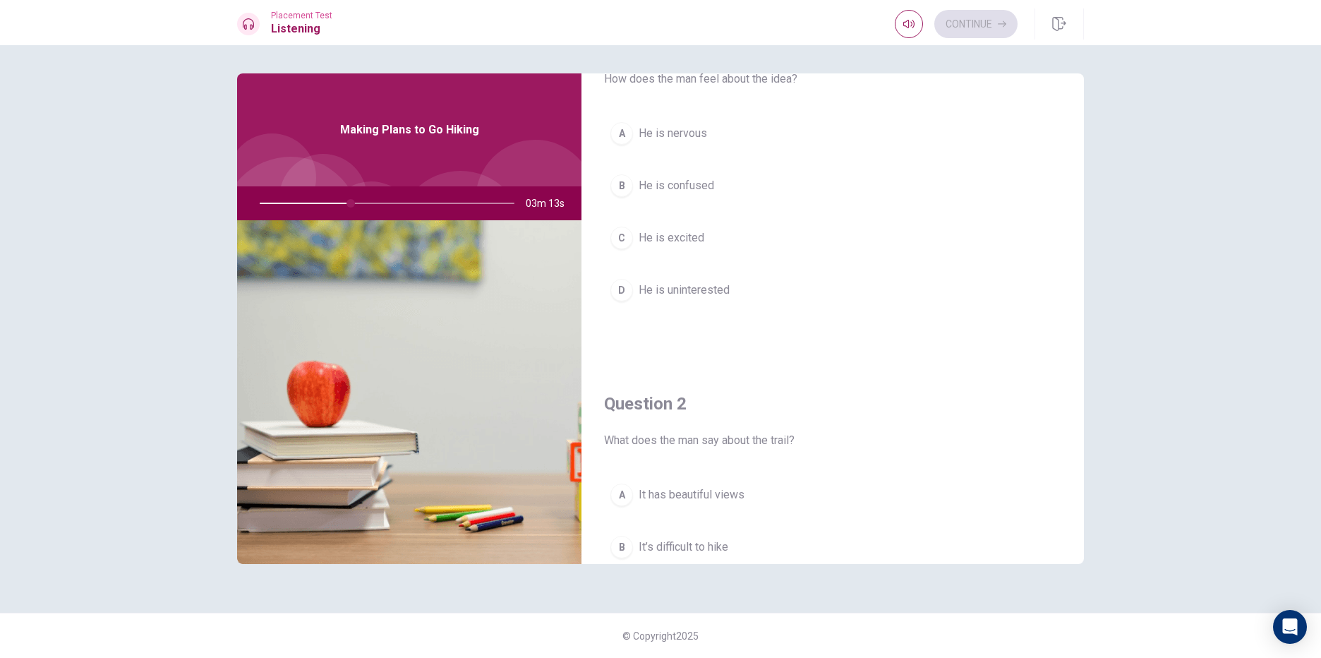
click at [680, 237] on span "He is excited" at bounding box center [672, 237] width 66 height 17
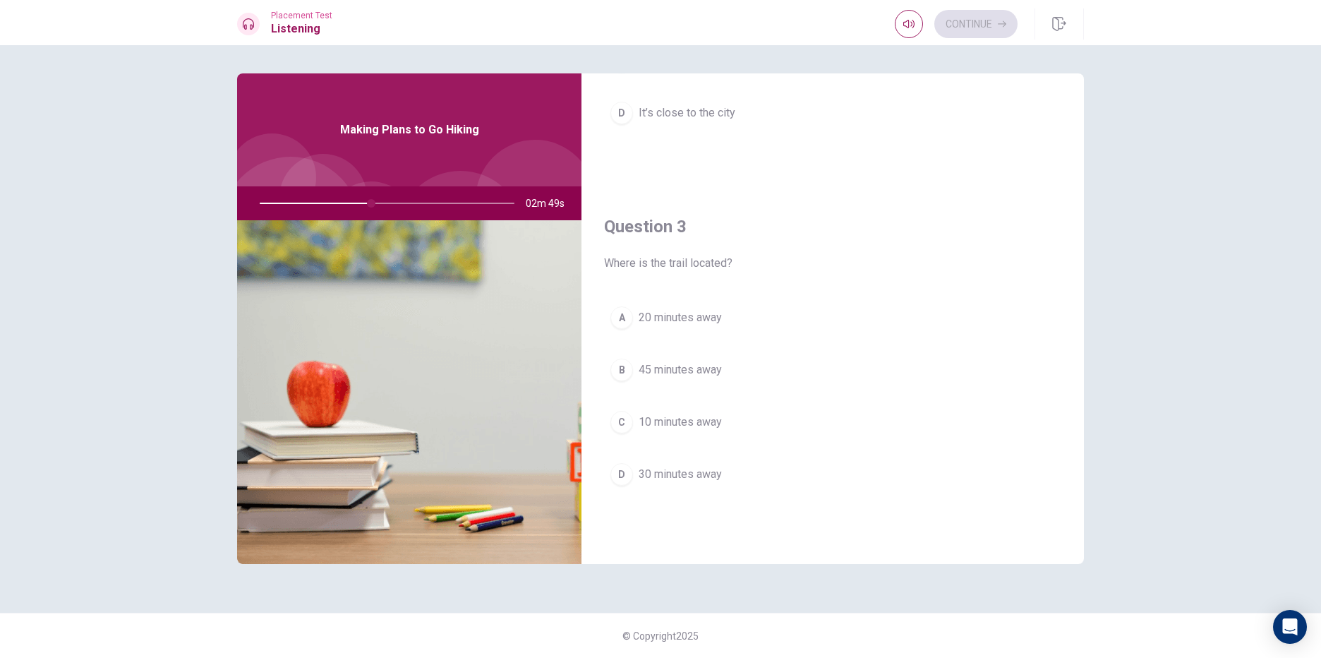
scroll to position [635, 0]
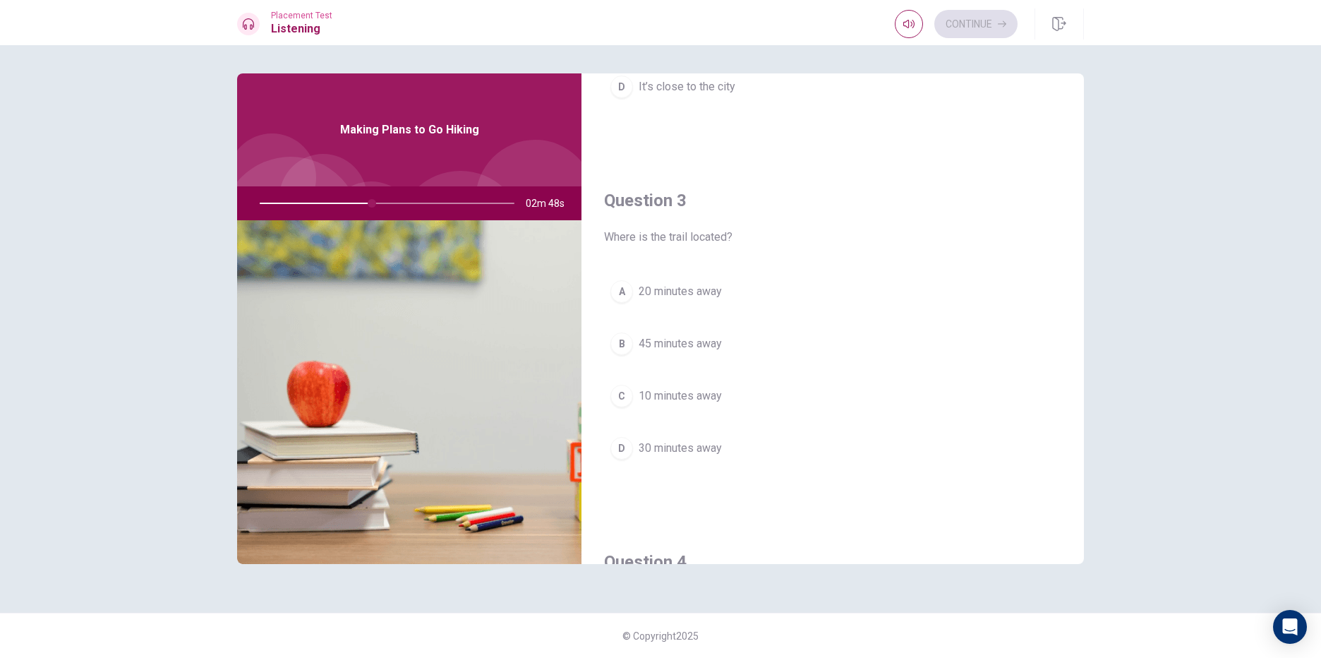
click at [642, 437] on button "D 30 minutes away" at bounding box center [832, 447] width 457 height 35
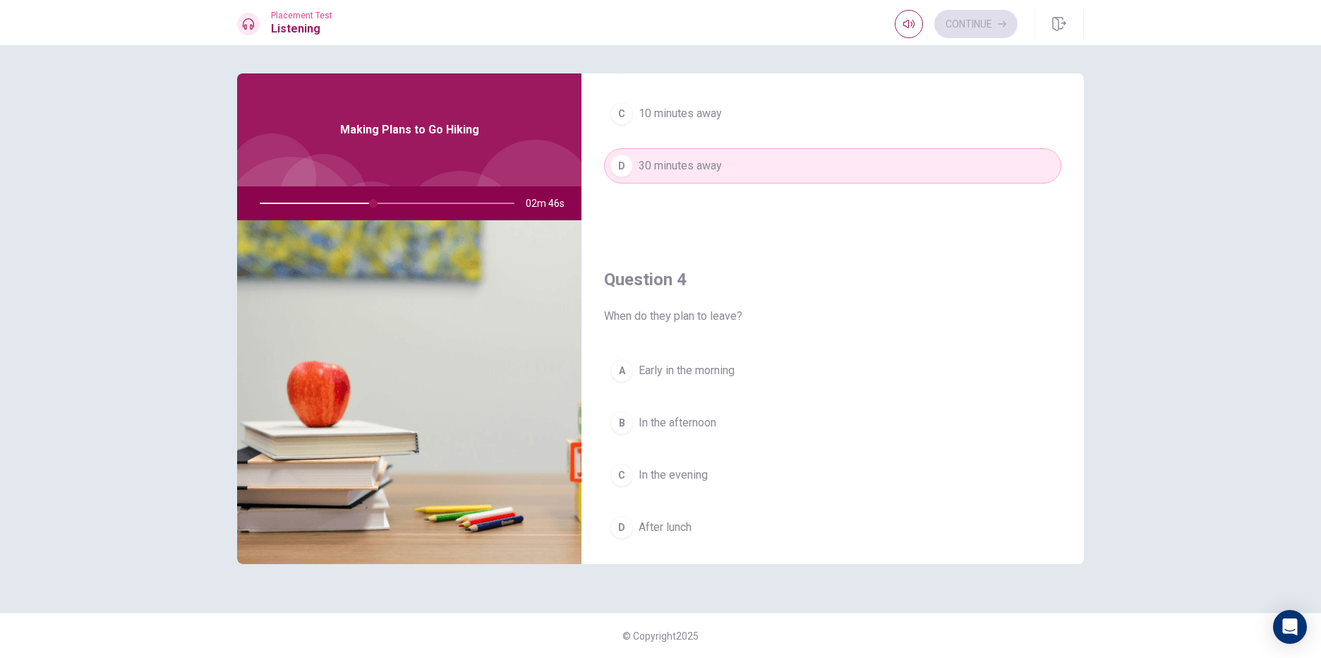
scroll to position [988, 0]
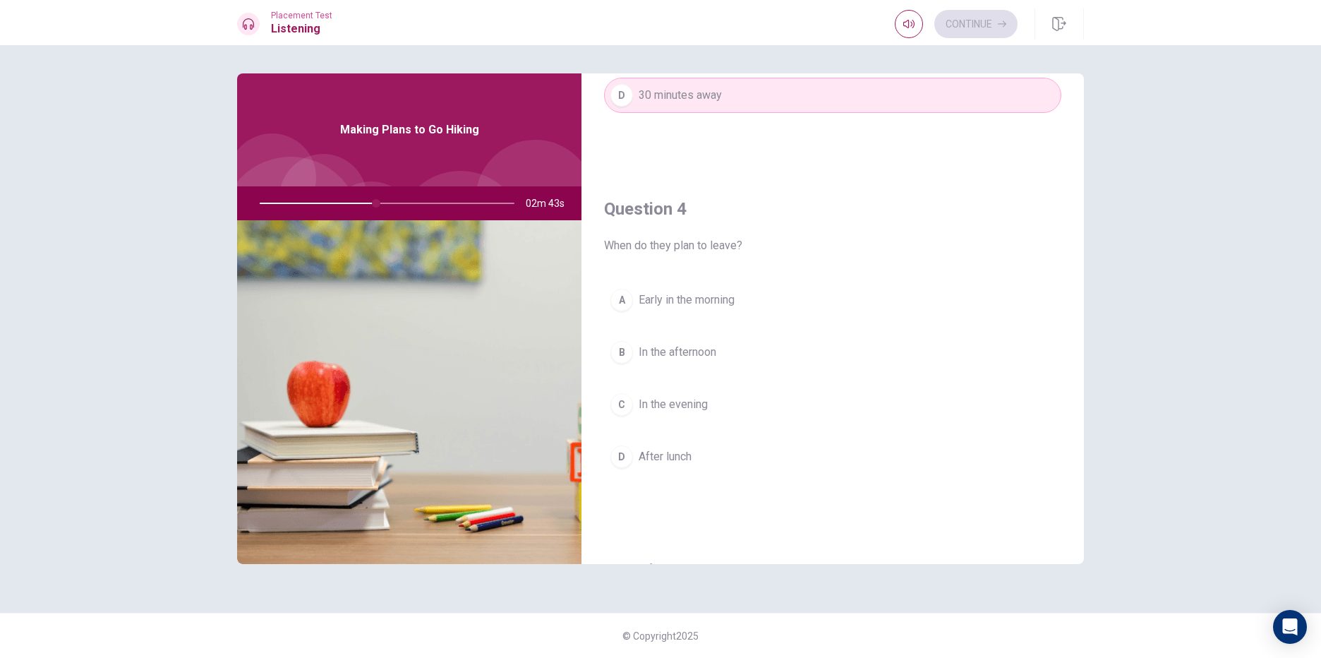
click at [686, 303] on span "Early in the morning" at bounding box center [687, 299] width 96 height 17
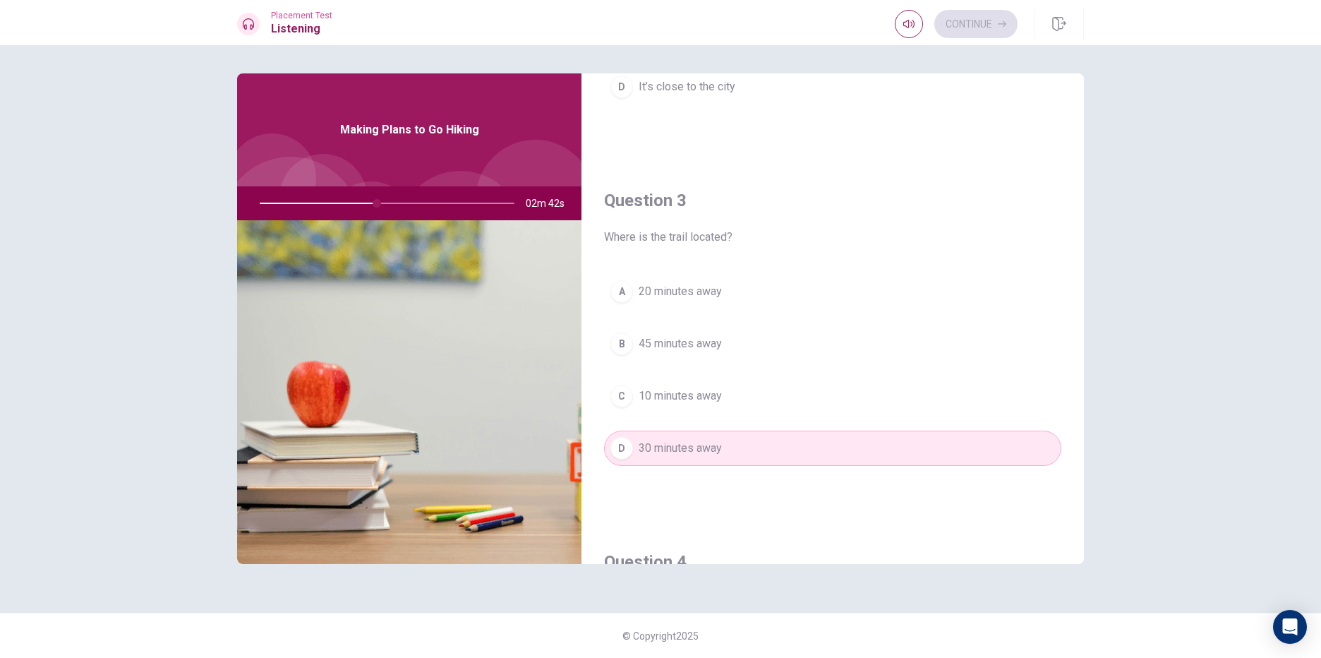
scroll to position [282, 0]
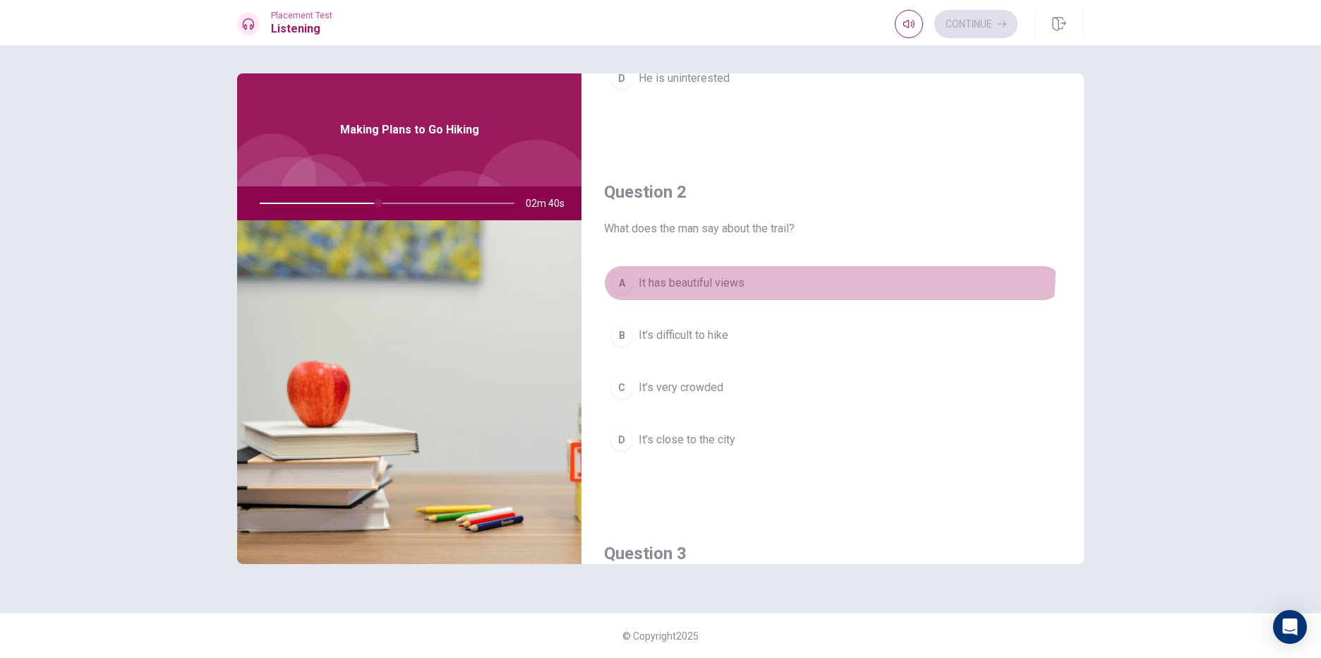
click at [701, 267] on button "A It has beautiful views" at bounding box center [832, 282] width 457 height 35
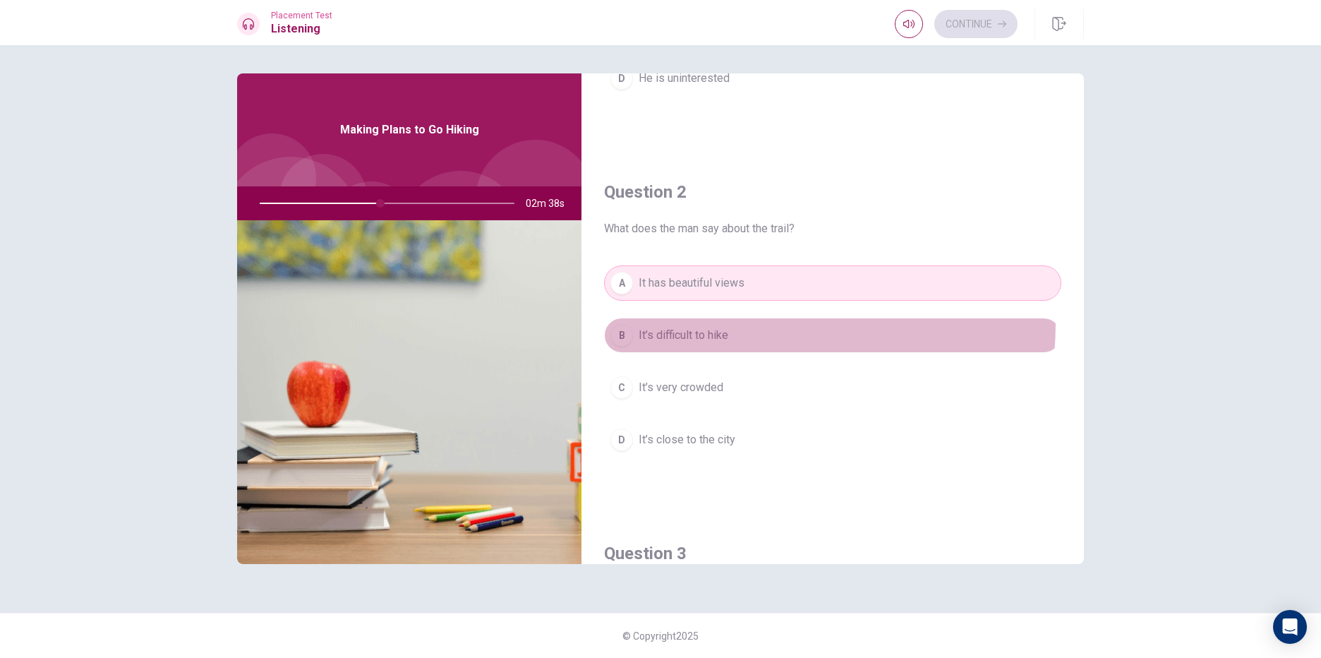
click at [709, 322] on button "B It’s difficult to hike" at bounding box center [832, 335] width 457 height 35
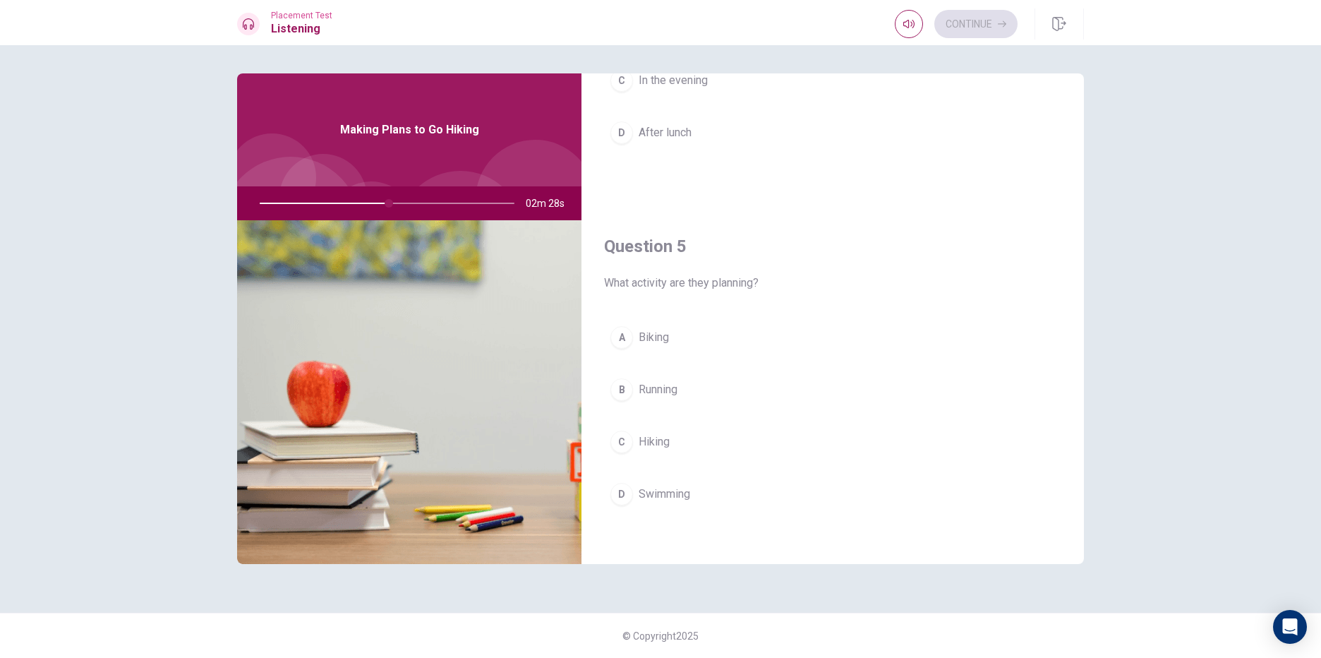
scroll to position [1316, 0]
click at [646, 429] on span "Hiking" at bounding box center [654, 437] width 31 height 17
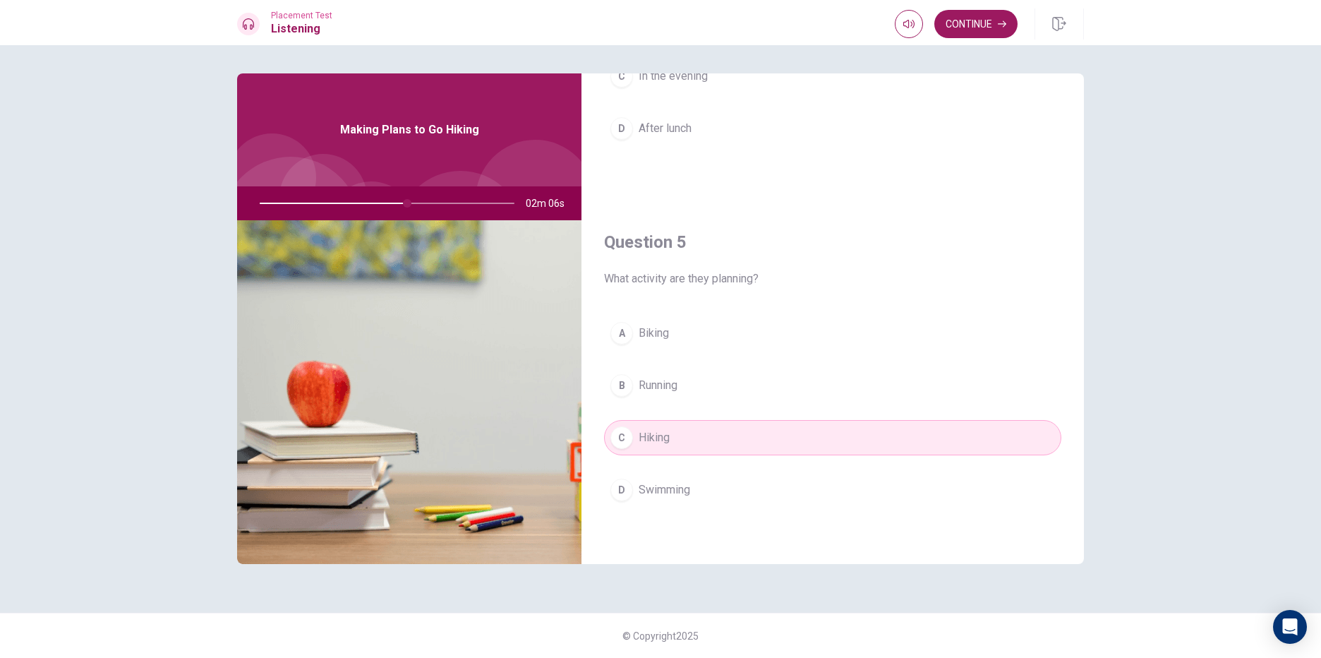
click at [726, 488] on button "D Swimming" at bounding box center [832, 489] width 457 height 35
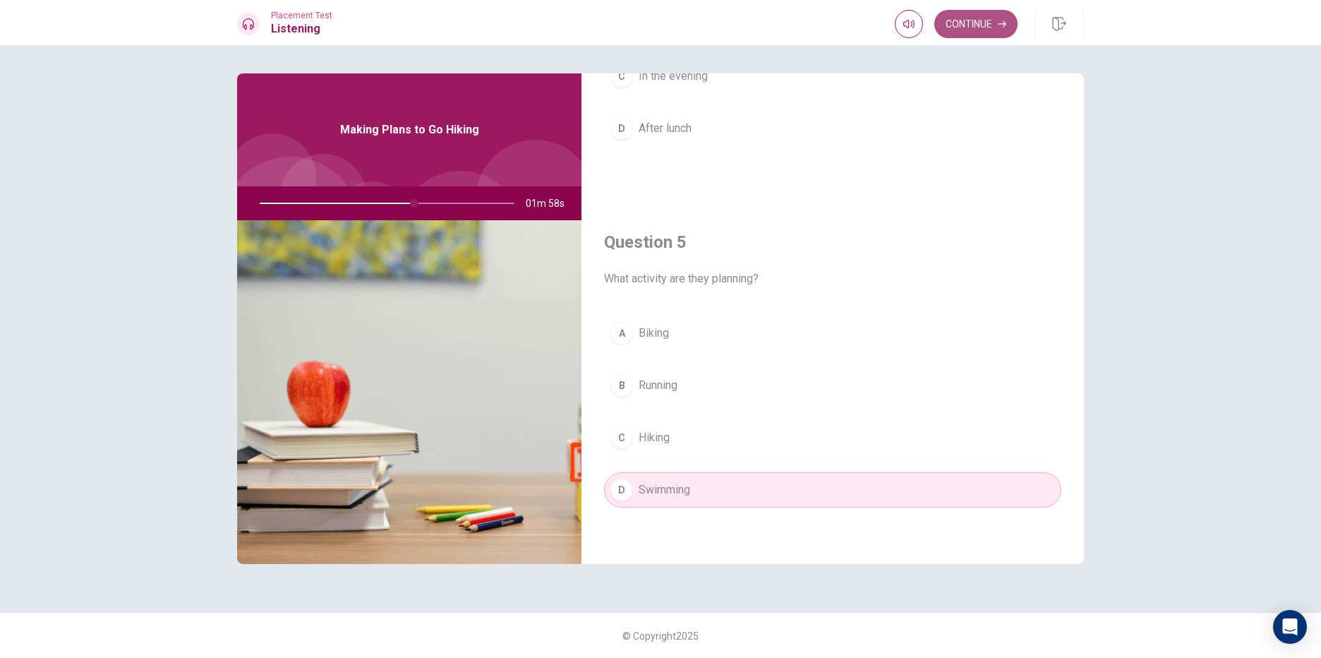
click at [981, 25] on button "Continue" at bounding box center [975, 24] width 83 height 28
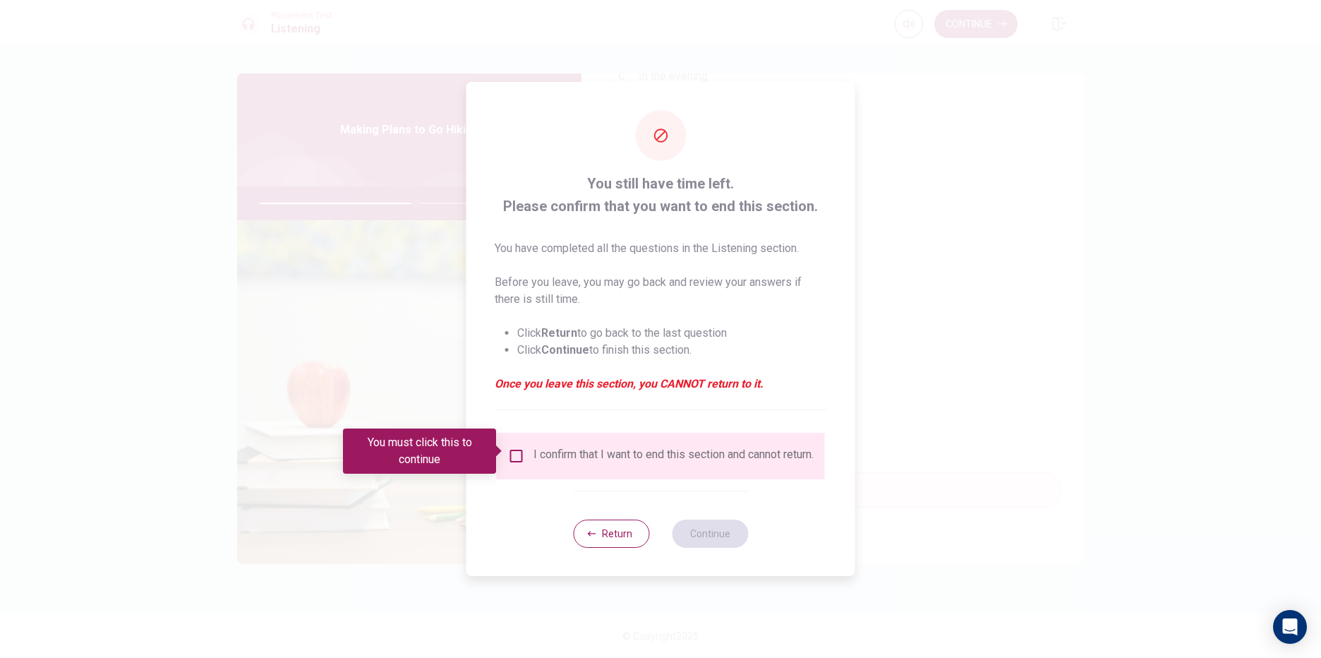
click at [524, 455] on div "I confirm that I want to end this section and cannot return." at bounding box center [661, 455] width 306 height 17
click at [520, 453] on input "You must click this to continue" at bounding box center [516, 455] width 17 height 17
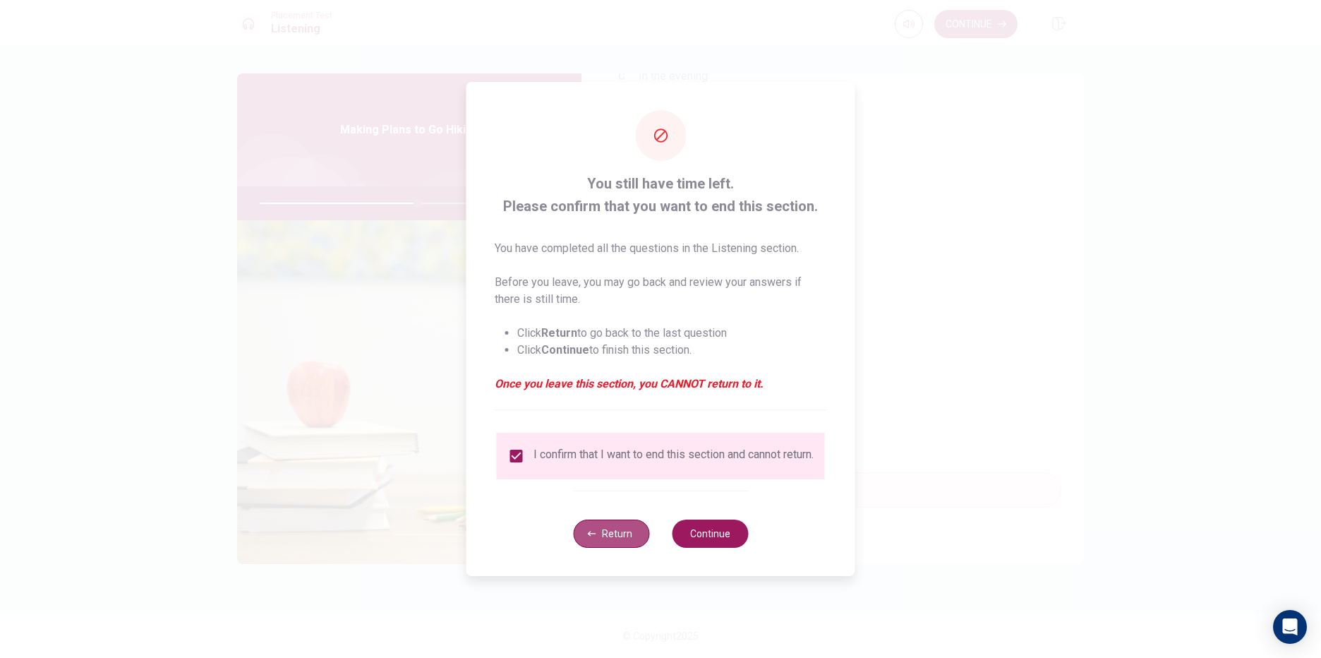
click at [614, 541] on button "Return" at bounding box center [611, 533] width 76 height 28
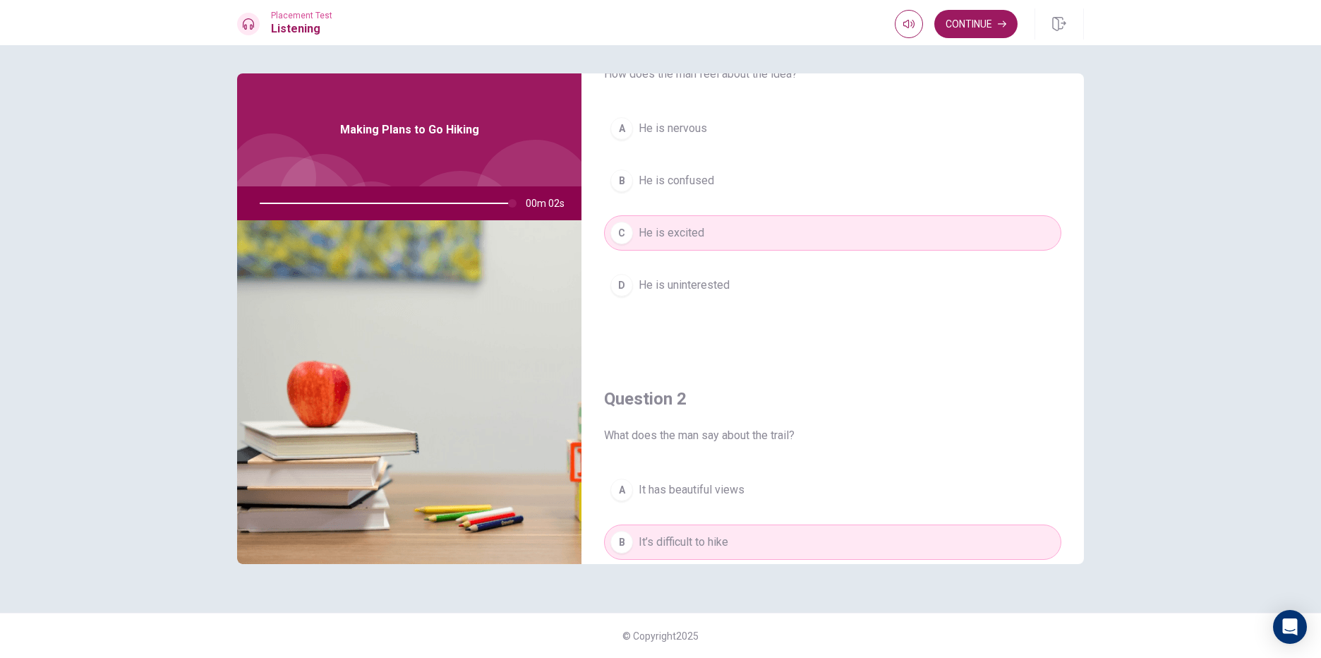
scroll to position [46, 0]
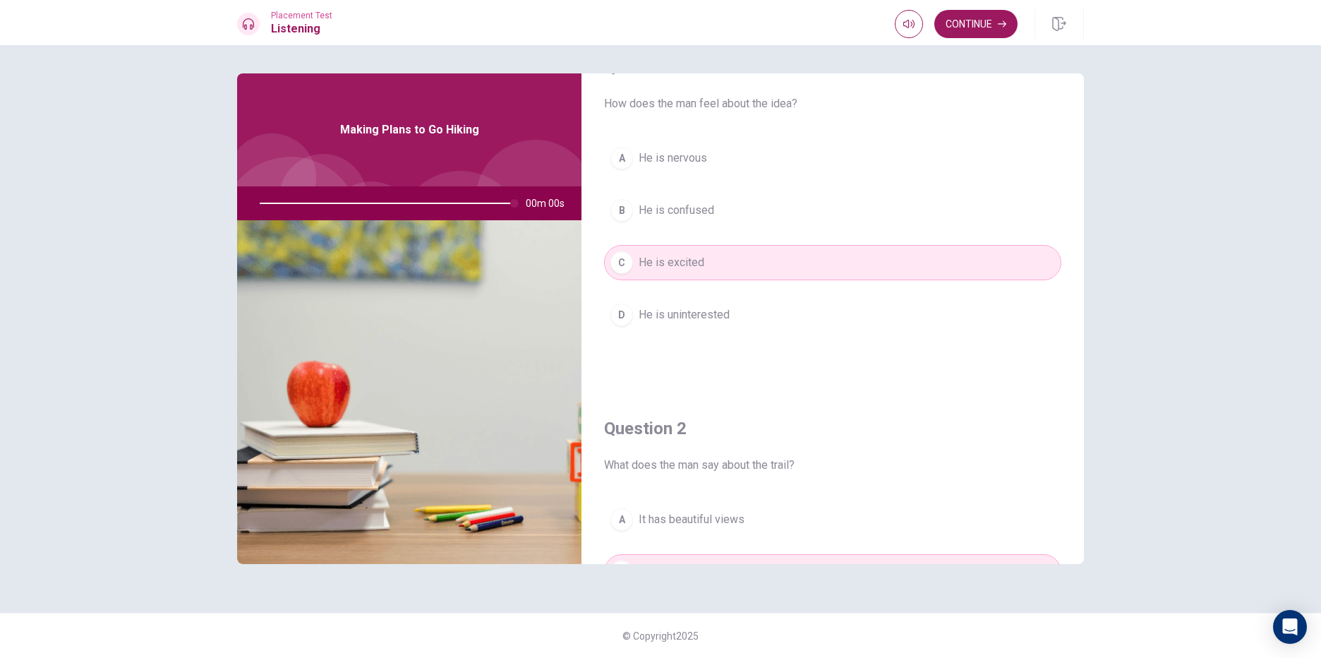
type input "0"
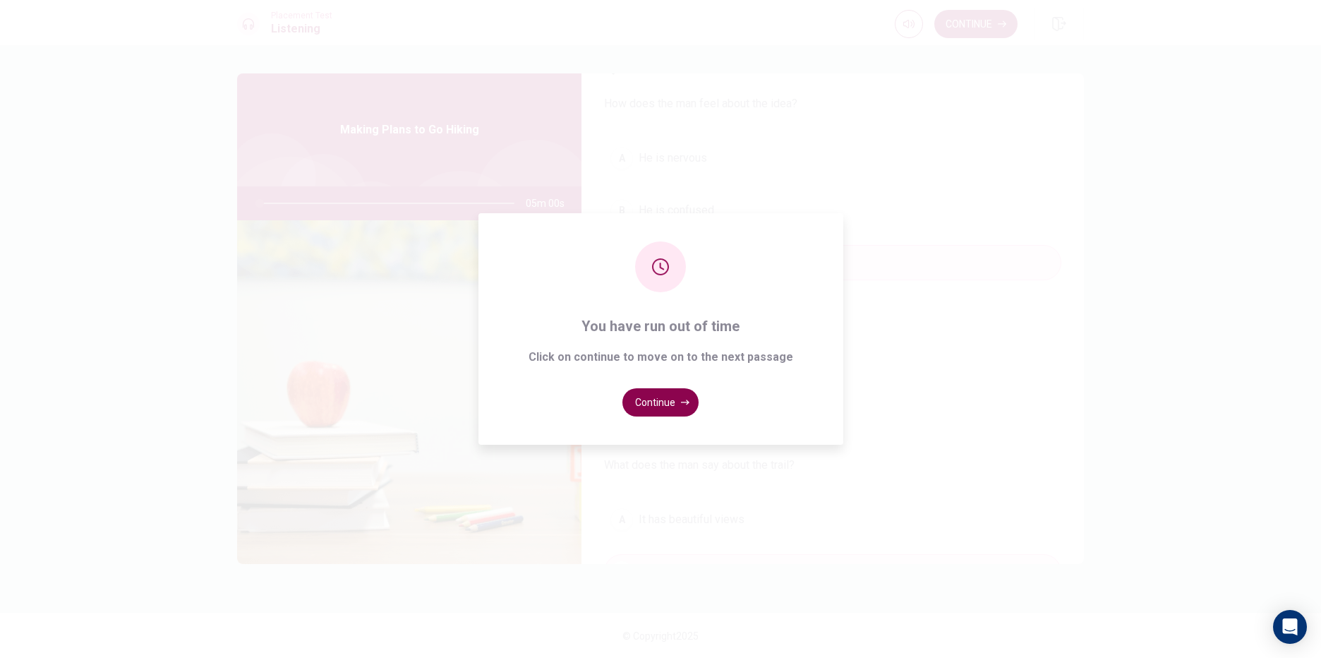
click at [665, 414] on button "Continue" at bounding box center [660, 402] width 76 height 28
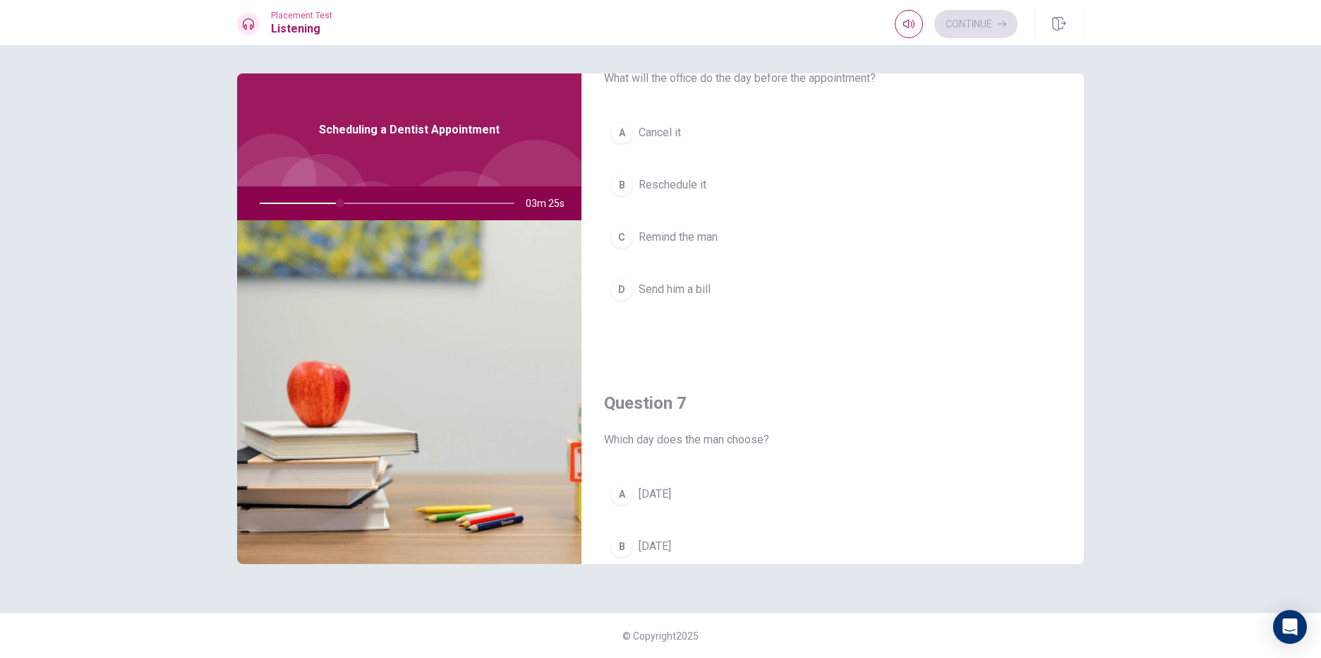
scroll to position [0, 0]
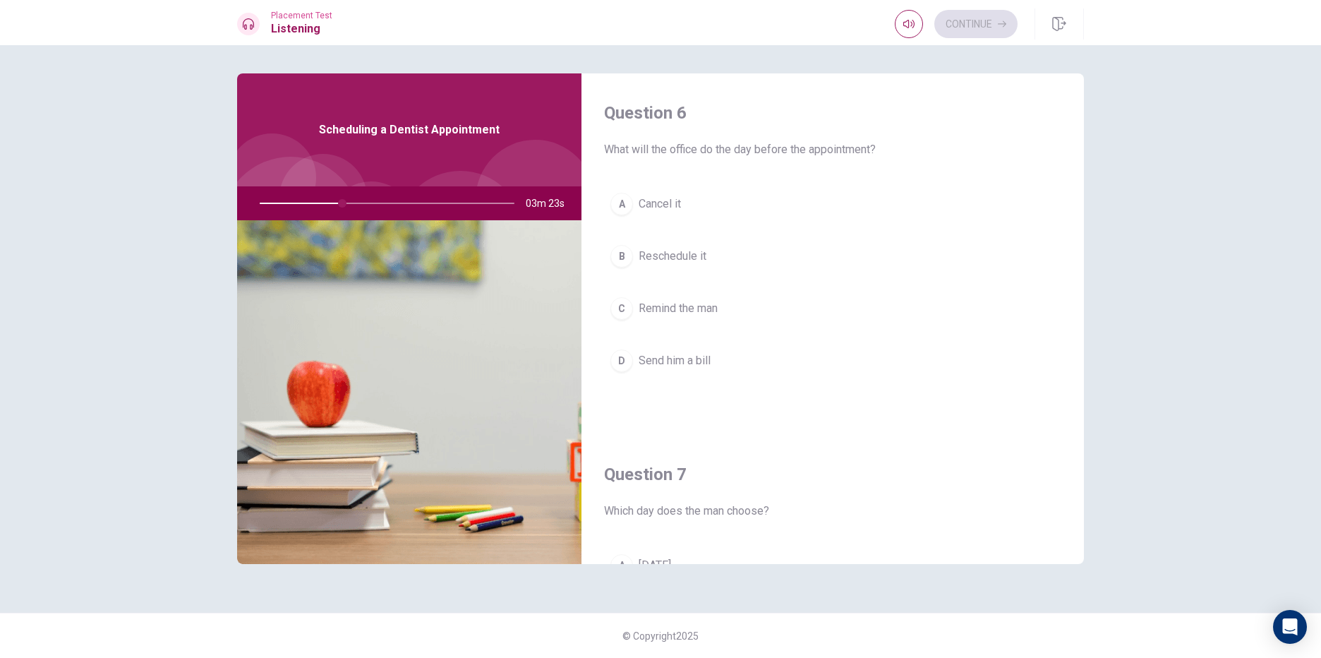
click at [652, 309] on span "Remind the man" at bounding box center [678, 308] width 79 height 17
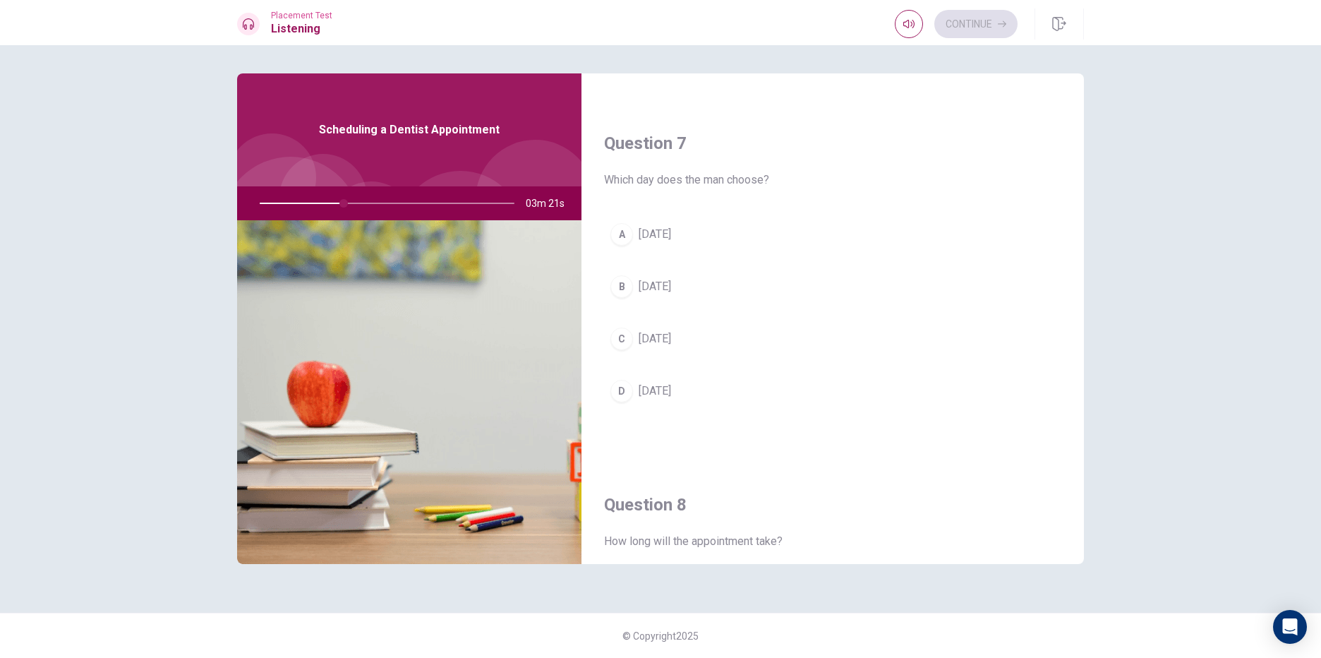
scroll to position [353, 0]
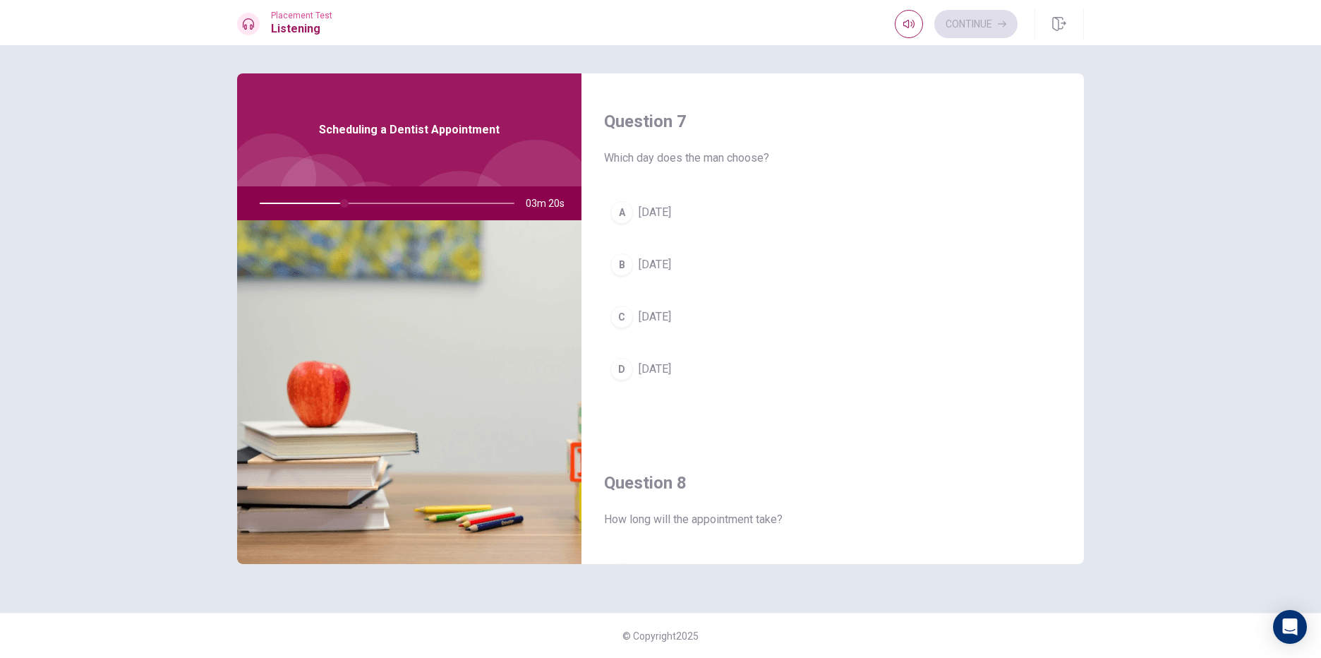
click at [630, 254] on button "B [DATE]" at bounding box center [832, 264] width 457 height 35
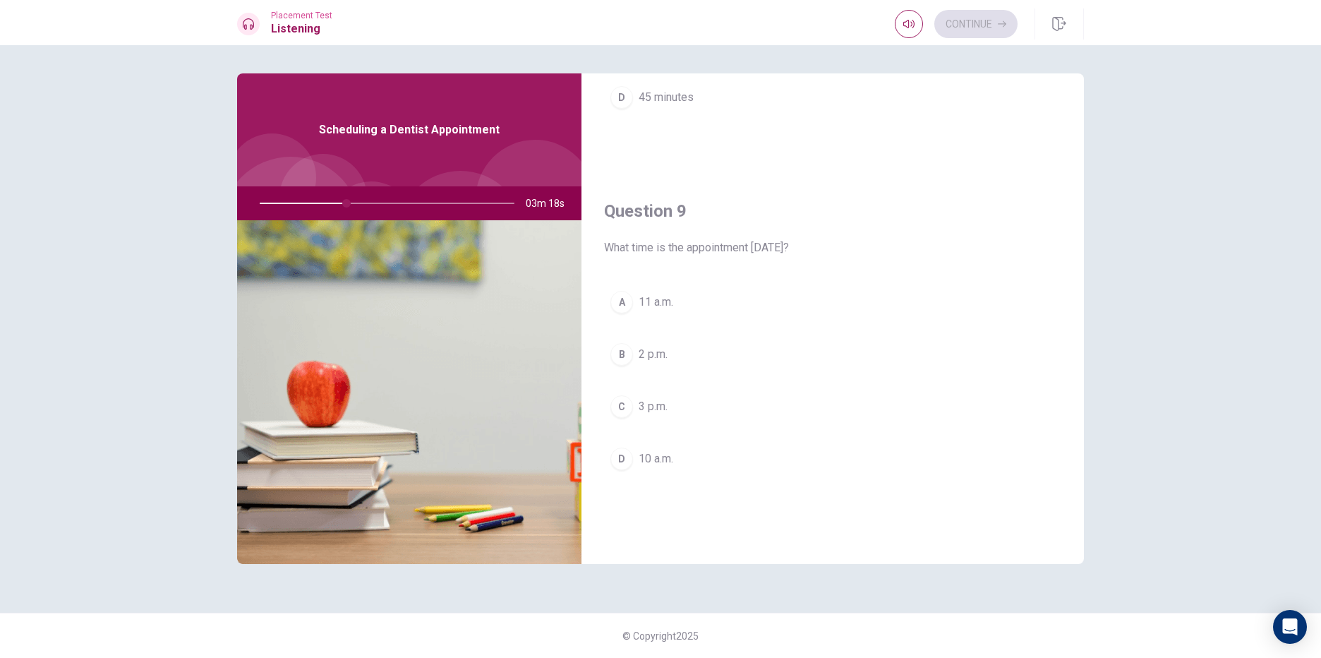
scroll to position [988, 0]
click at [631, 399] on div "C" at bounding box center [621, 404] width 23 height 23
click at [635, 436] on button "D 45 minutes" at bounding box center [832, 447] width 457 height 35
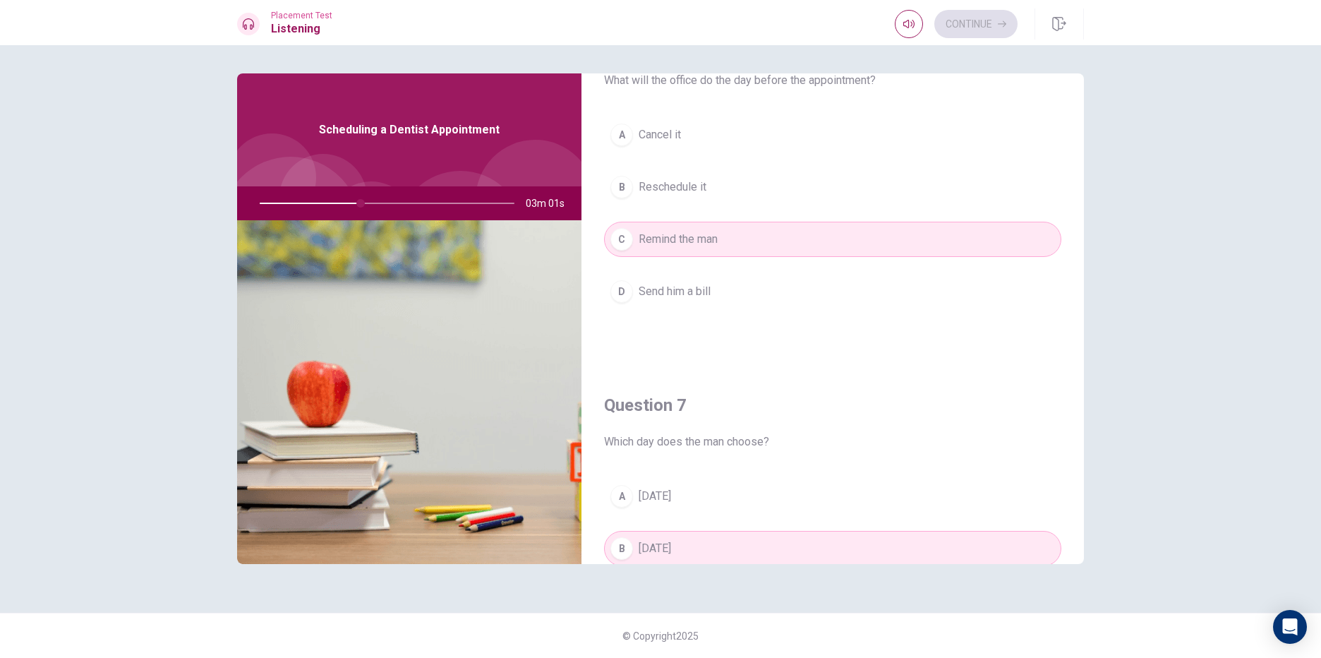
scroll to position [0, 0]
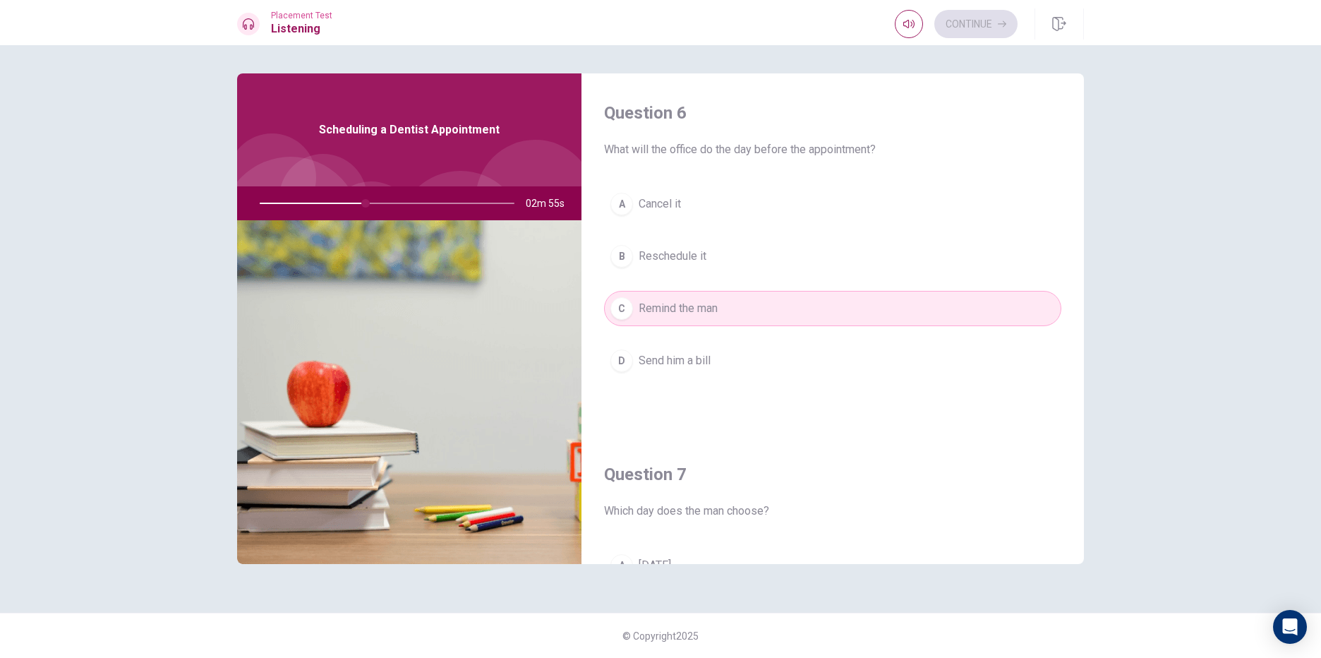
click at [700, 256] on span "Reschedule it" at bounding box center [673, 256] width 68 height 17
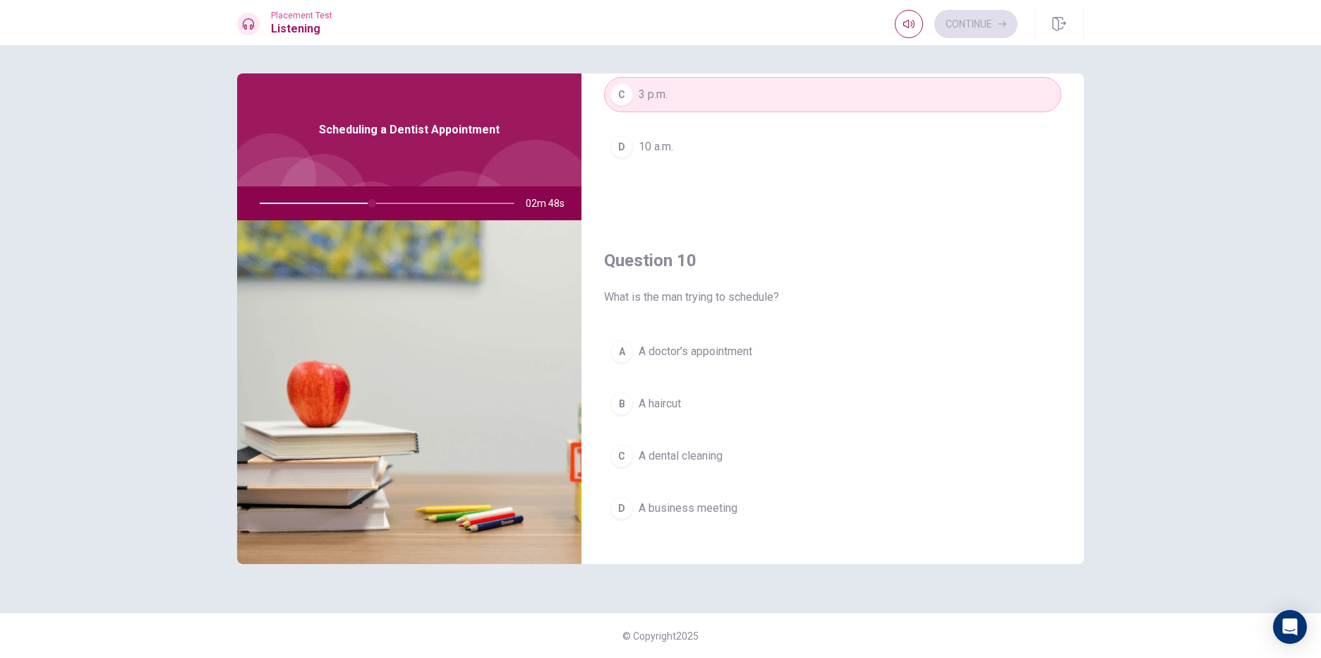
scroll to position [1316, 0]
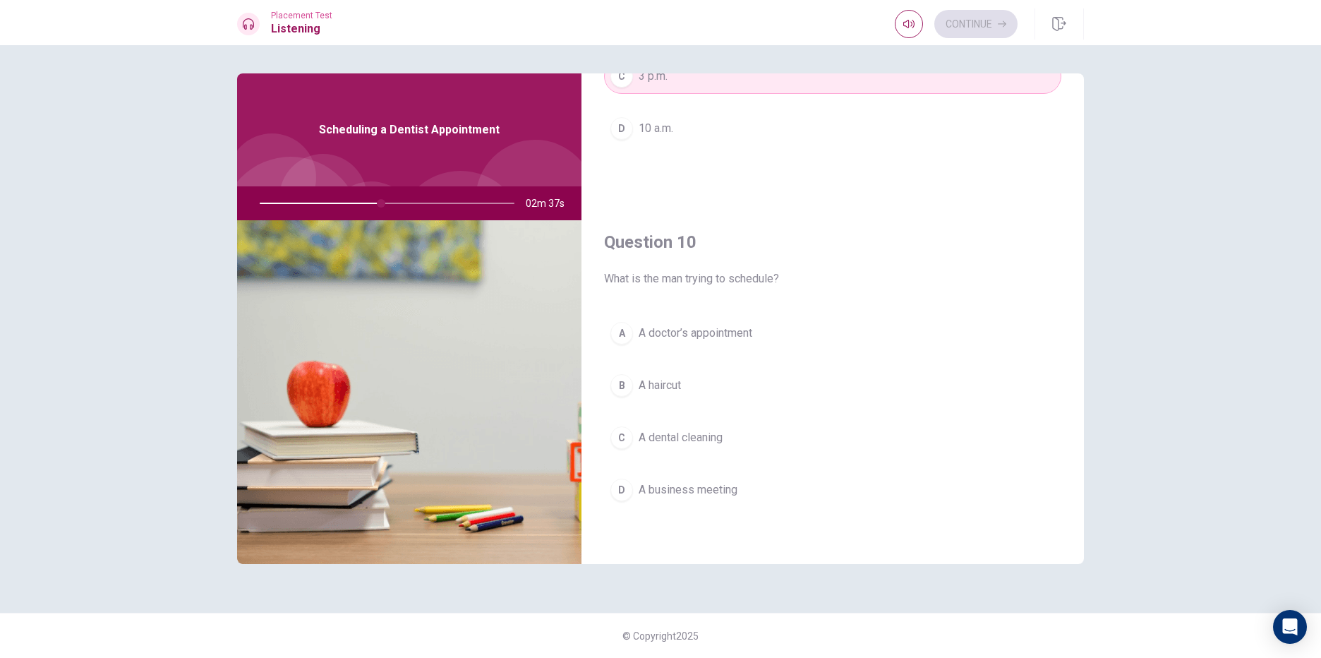
click at [679, 433] on span "A dental cleaning" at bounding box center [681, 437] width 84 height 17
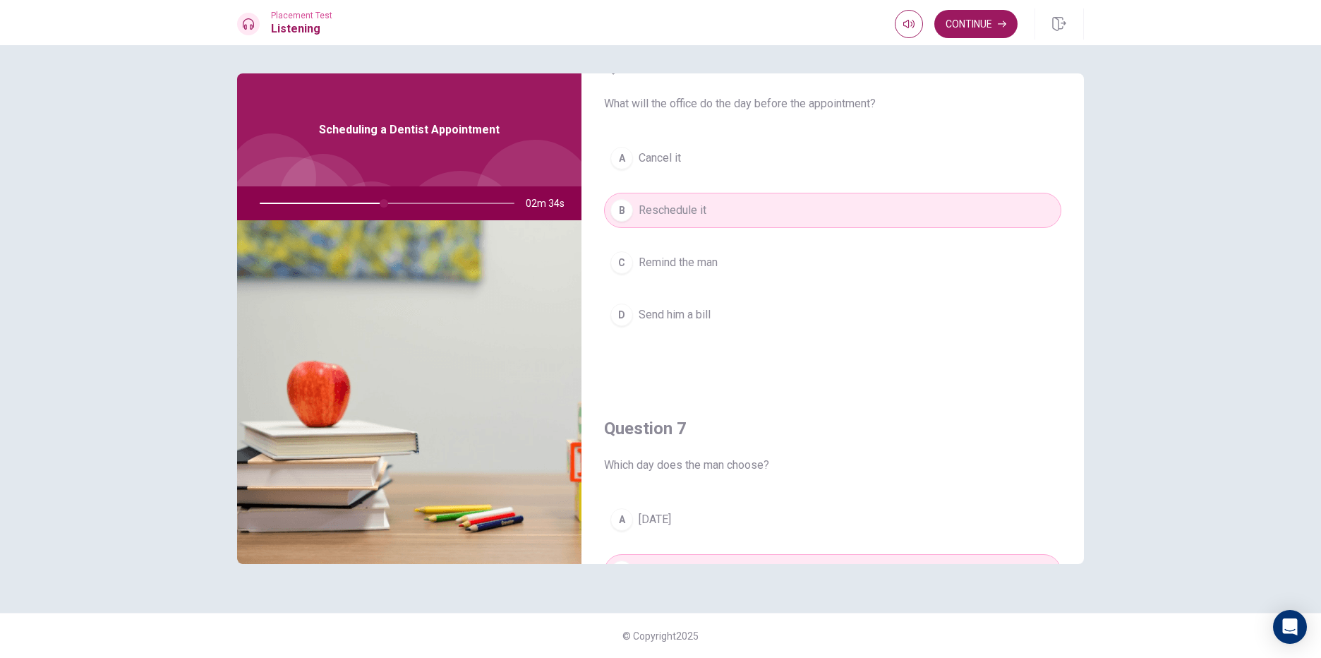
scroll to position [0, 0]
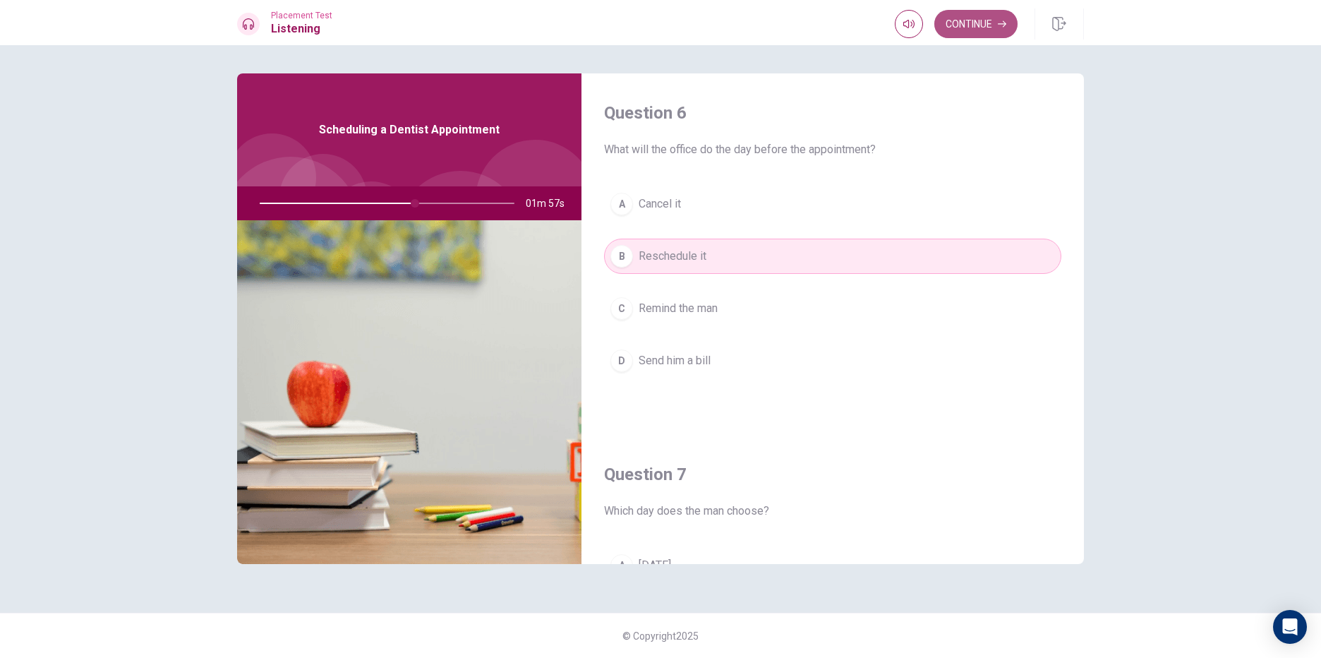
click at [968, 12] on button "Continue" at bounding box center [975, 24] width 83 height 28
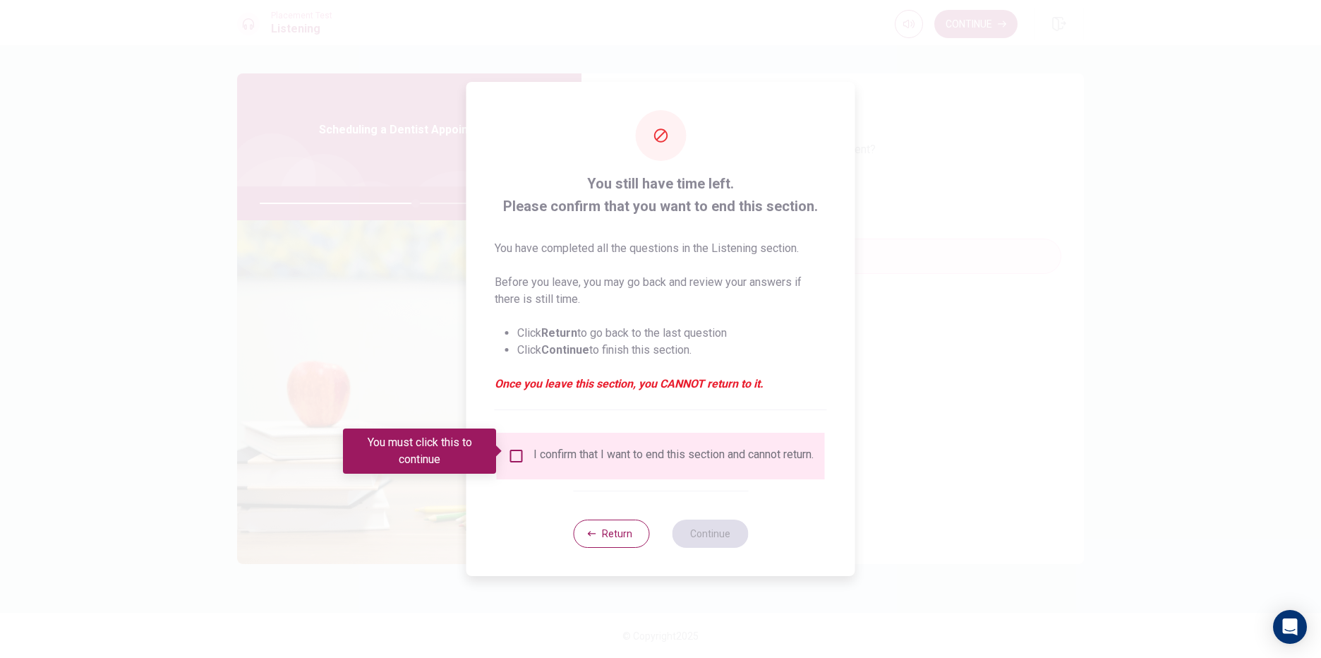
click at [515, 448] on input "You must click this to continue" at bounding box center [516, 455] width 17 height 17
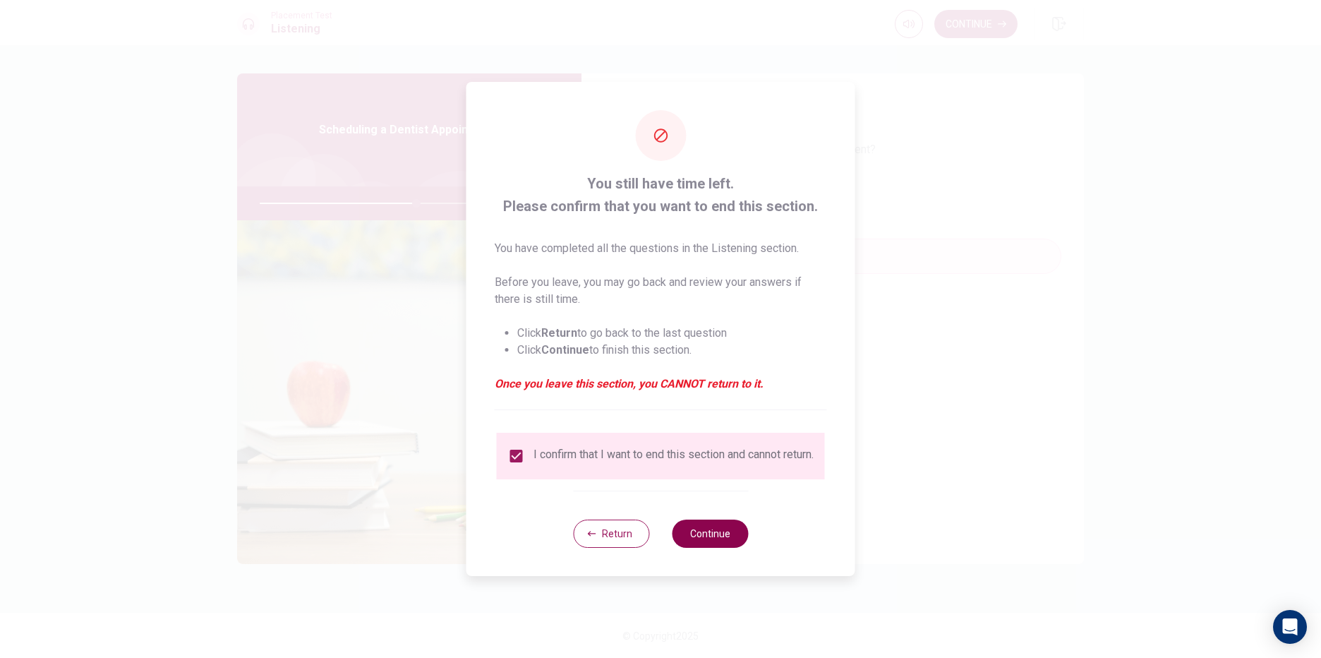
click at [736, 542] on button "Continue" at bounding box center [710, 533] width 76 height 28
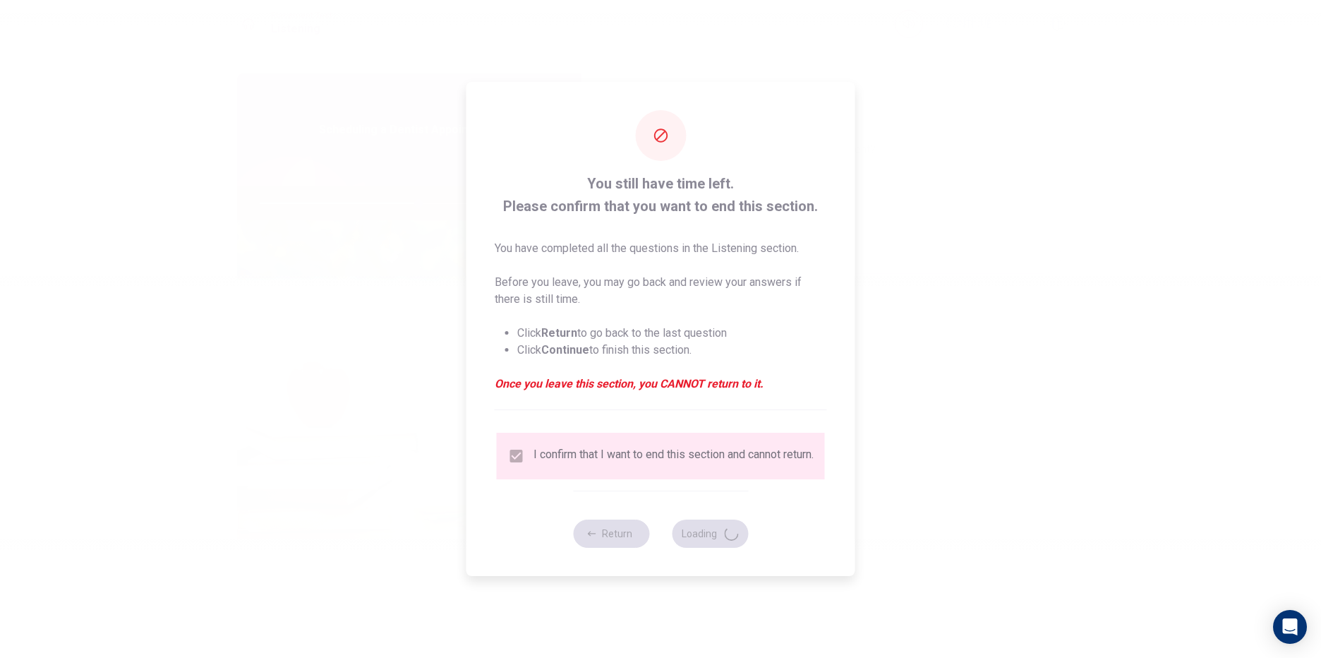
type input "63"
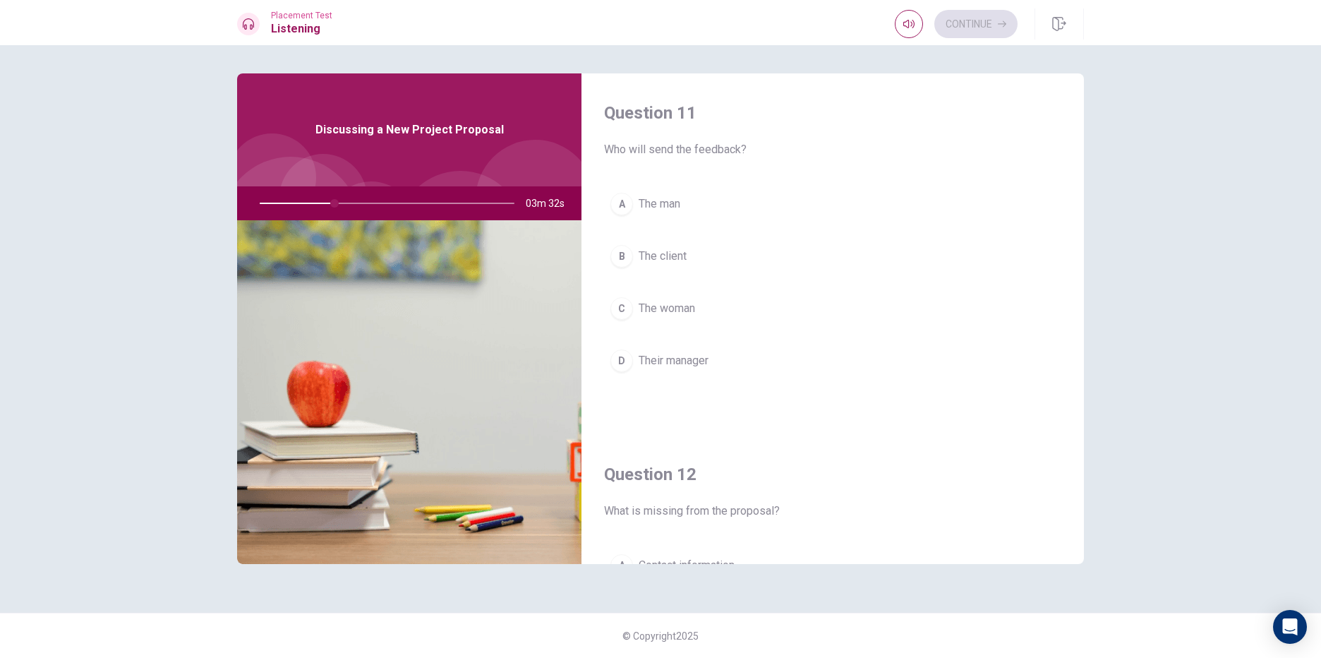
click at [648, 301] on span "The woman" at bounding box center [667, 308] width 56 height 17
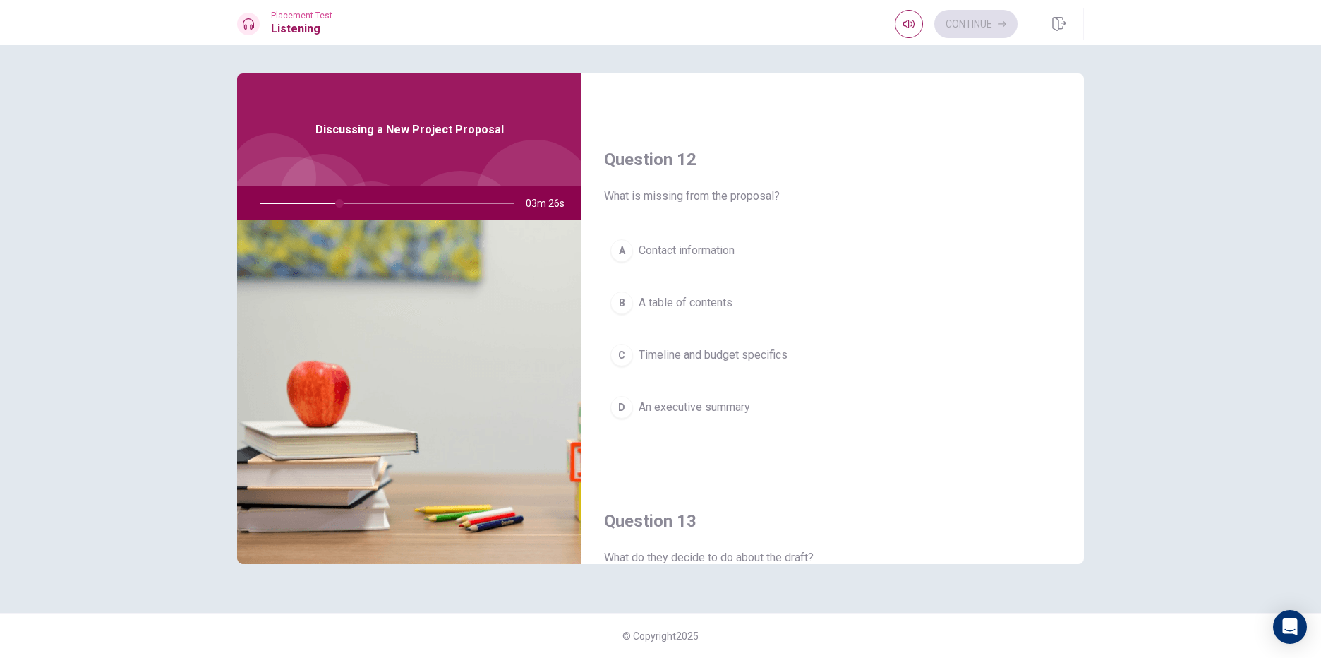
scroll to position [353, 0]
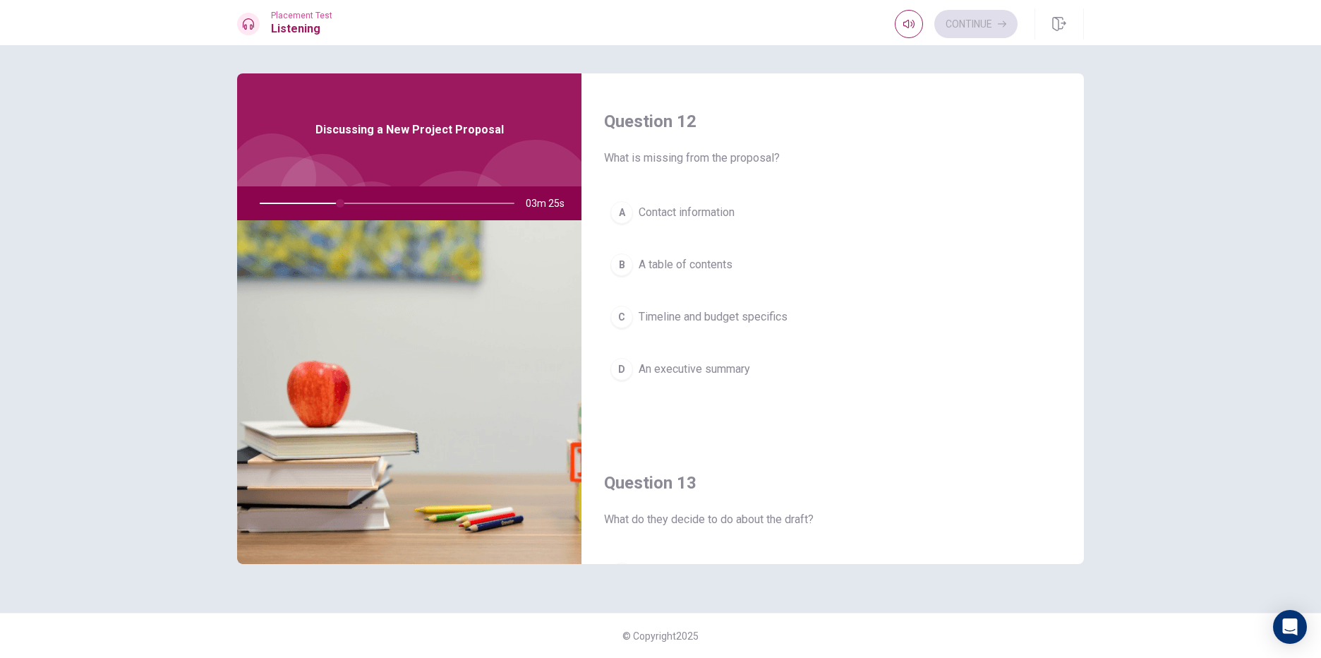
click at [696, 318] on span "Timeline and budget specifics" at bounding box center [713, 316] width 149 height 17
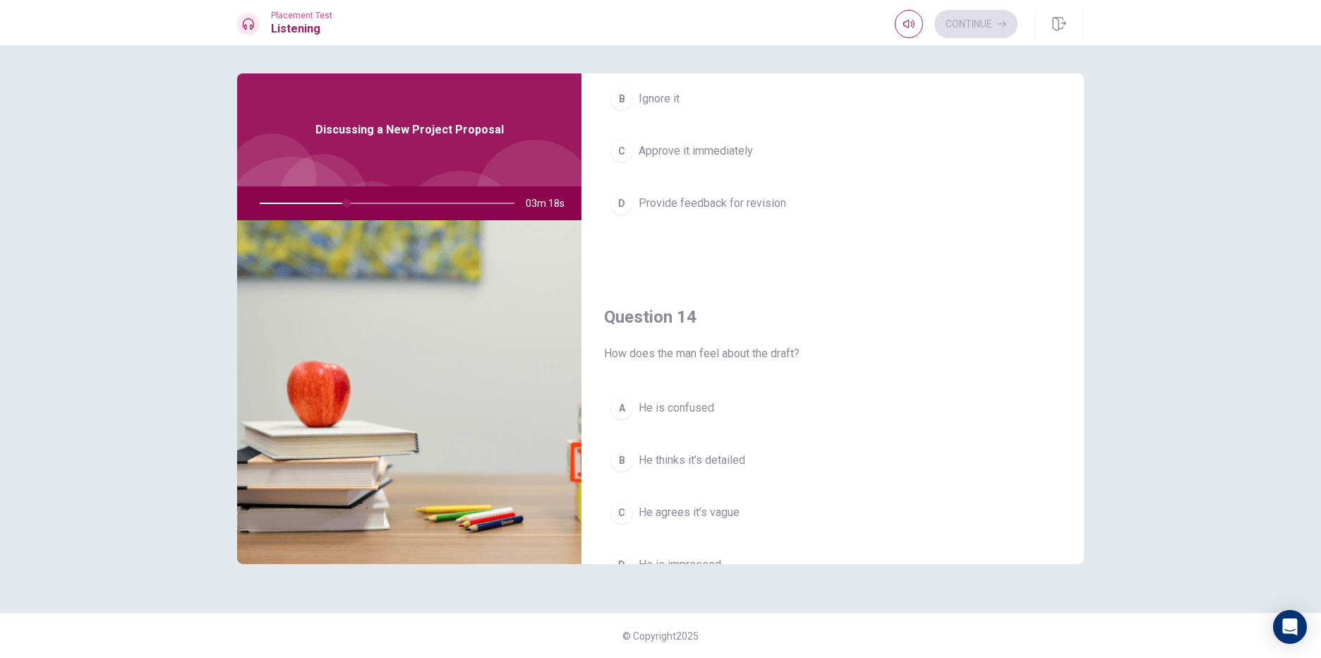
scroll to position [917, 0]
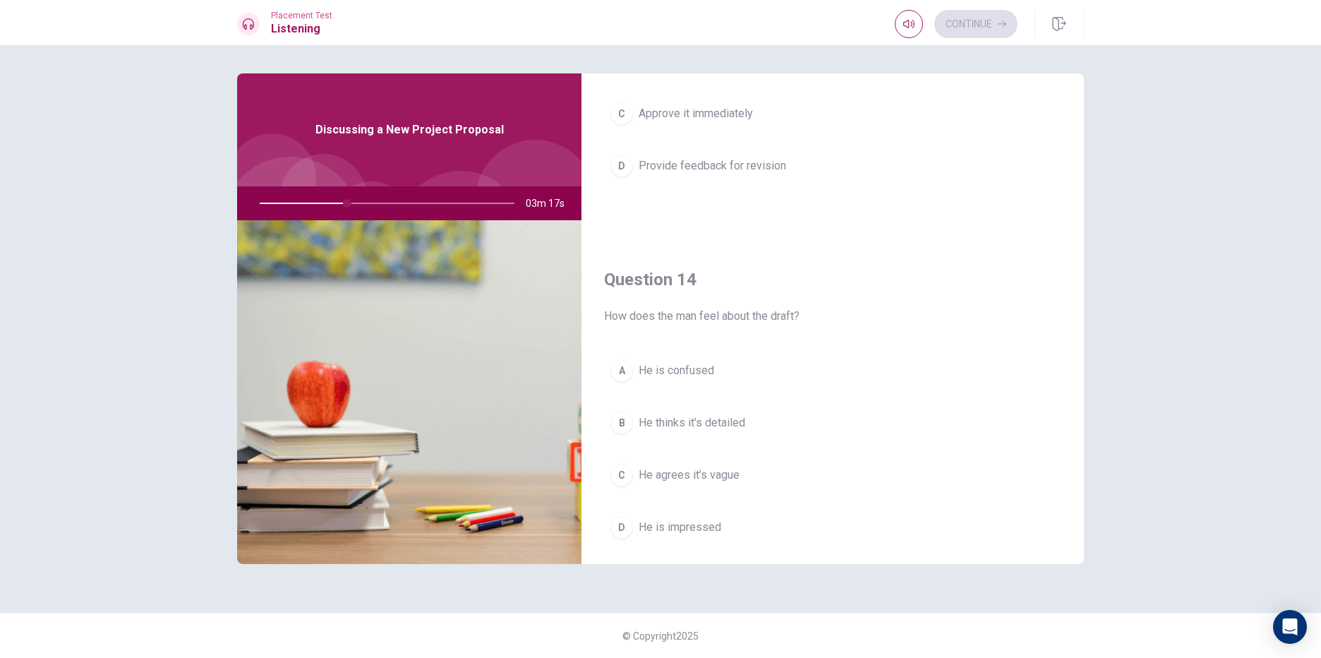
click at [685, 424] on span "He thinks it’s detailed" at bounding box center [692, 422] width 107 height 17
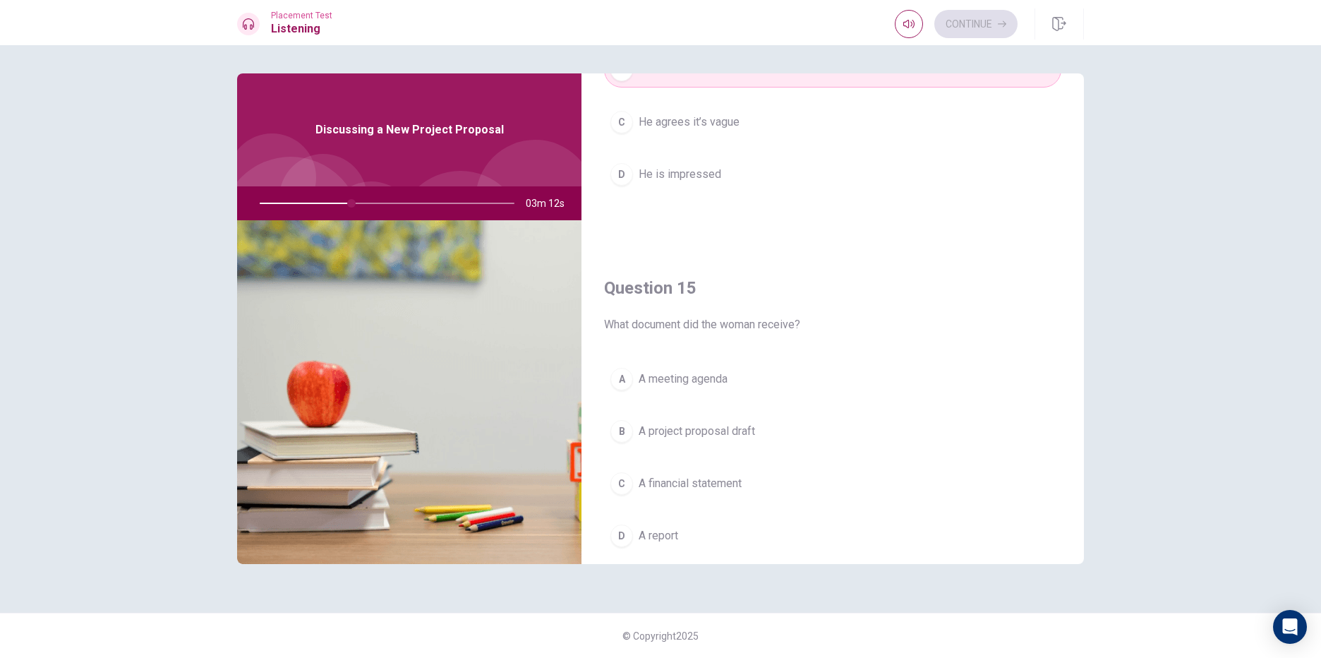
scroll to position [1316, 0]
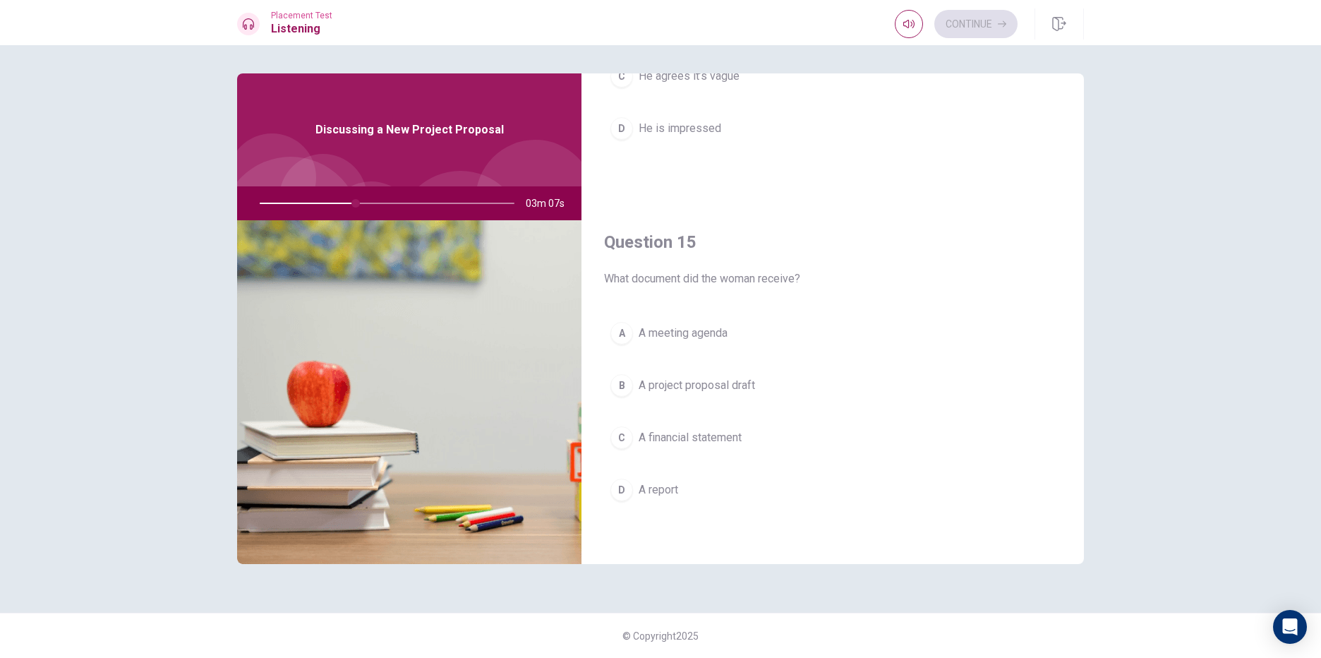
click at [703, 373] on button "B A project proposal draft" at bounding box center [832, 385] width 457 height 35
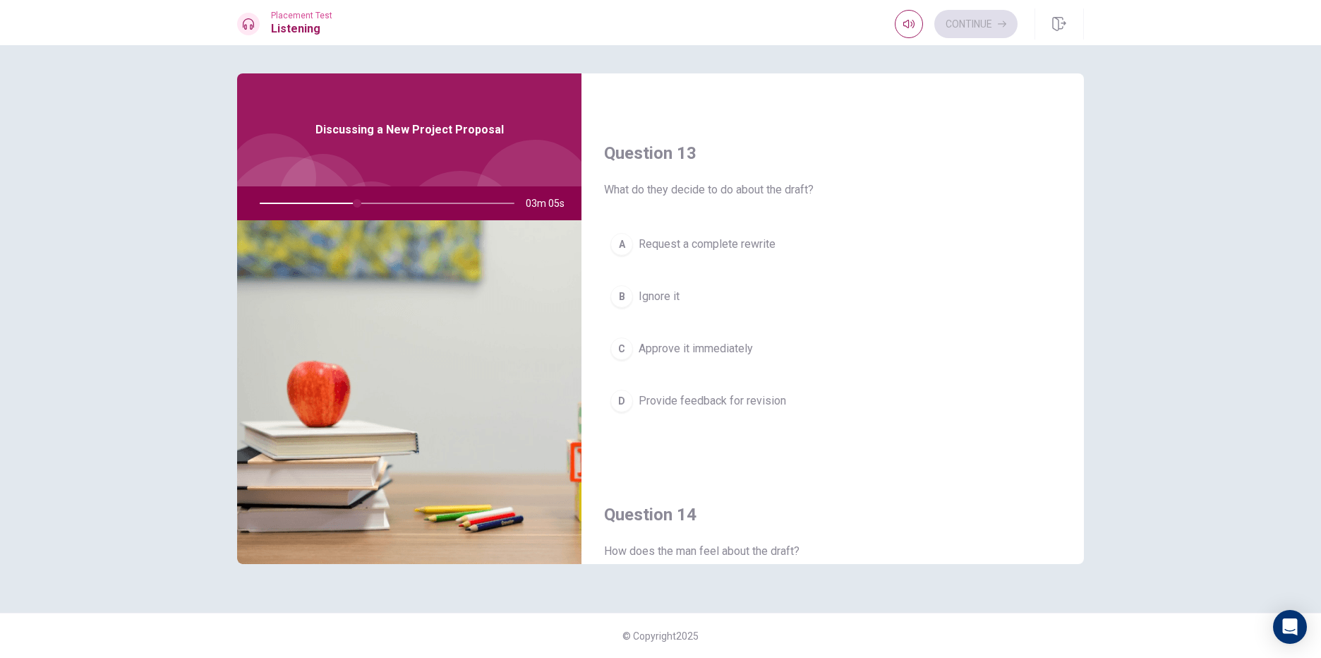
scroll to position [681, 0]
click at [645, 346] on span "Approve it immediately" at bounding box center [696, 350] width 114 height 17
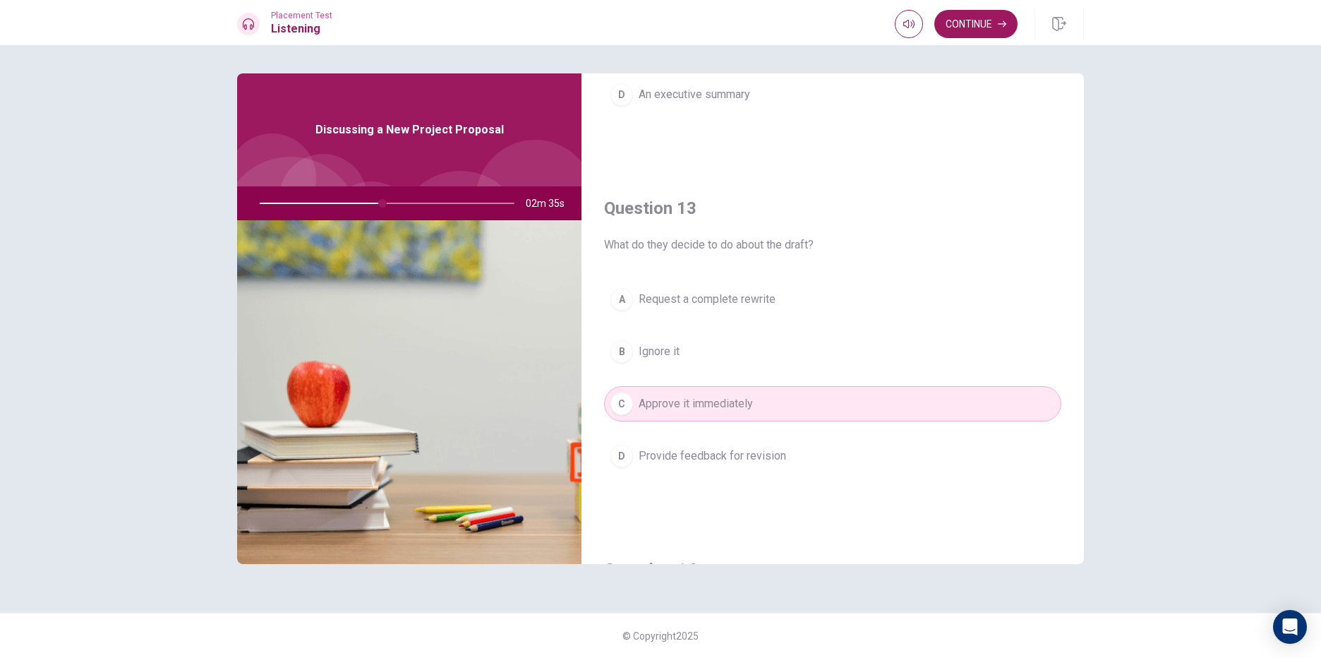
scroll to position [635, 0]
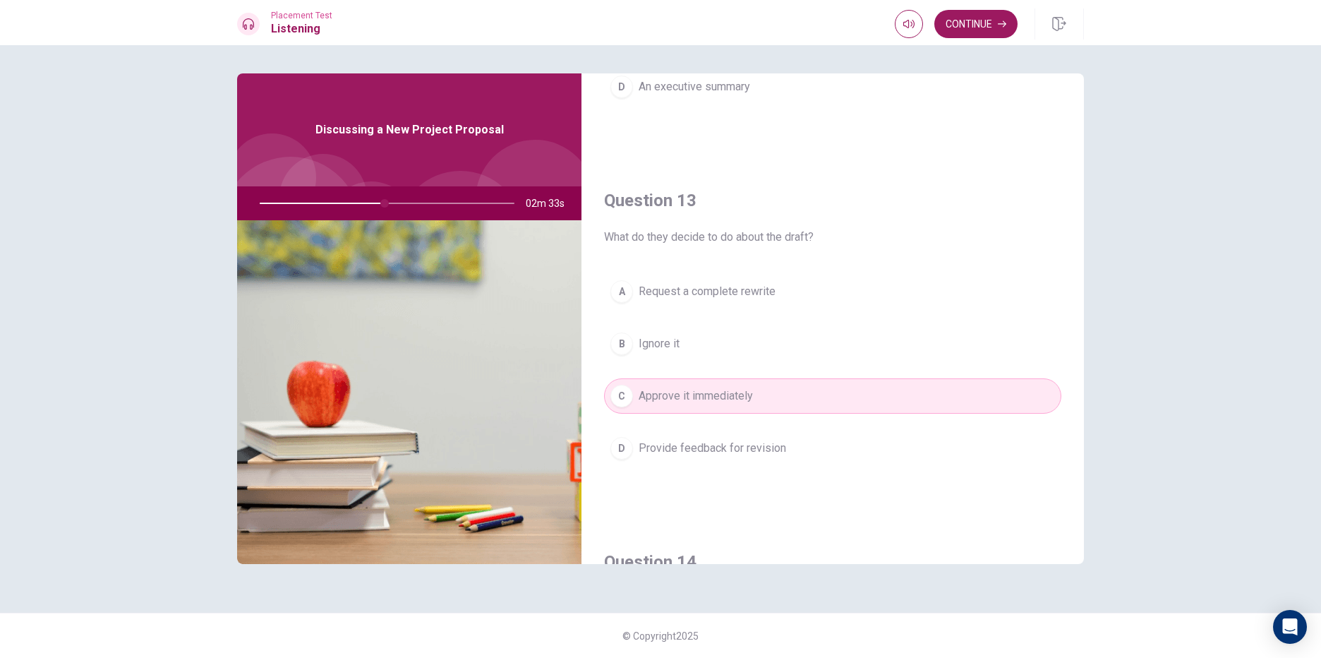
click at [723, 447] on span "Provide feedback for revision" at bounding box center [712, 448] width 147 height 17
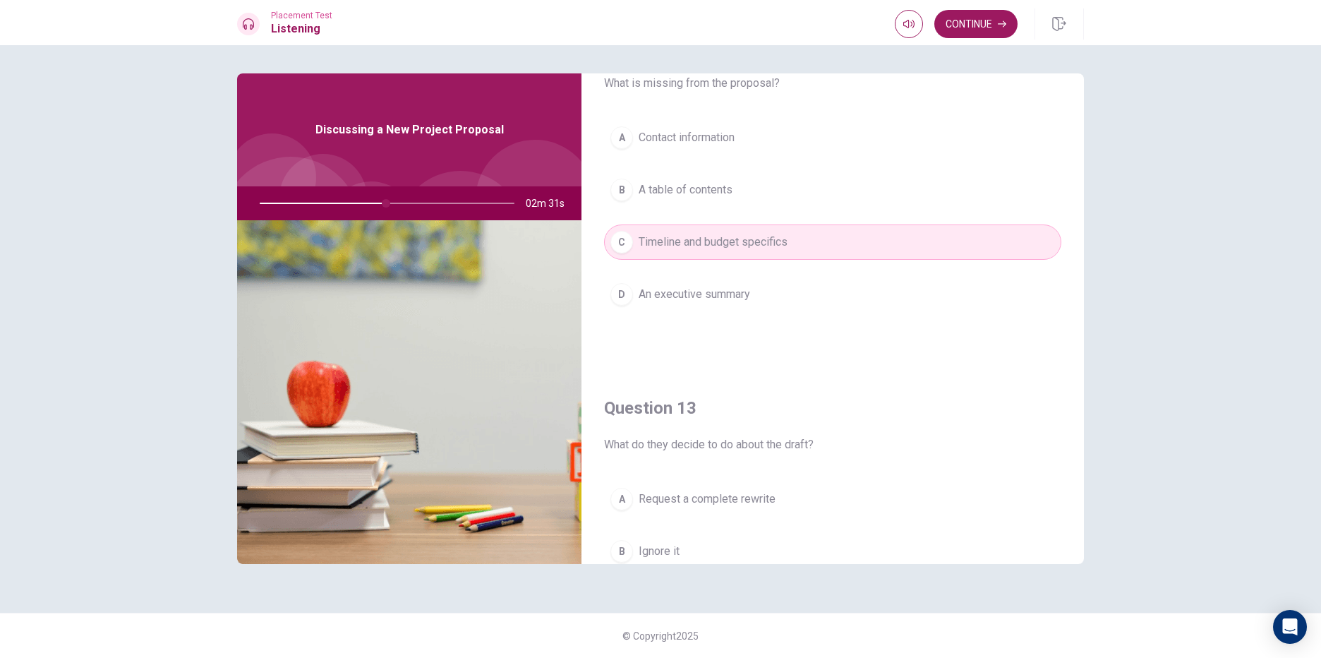
scroll to position [423, 0]
drag, startPoint x: 720, startPoint y: 179, endPoint x: 722, endPoint y: 149, distance: 30.4
click at [720, 170] on div "A Contact information B A table of contents C Timeline and budget specifics D A…" at bounding box center [832, 234] width 457 height 220
click at [725, 141] on span "Contact information" at bounding box center [687, 141] width 96 height 17
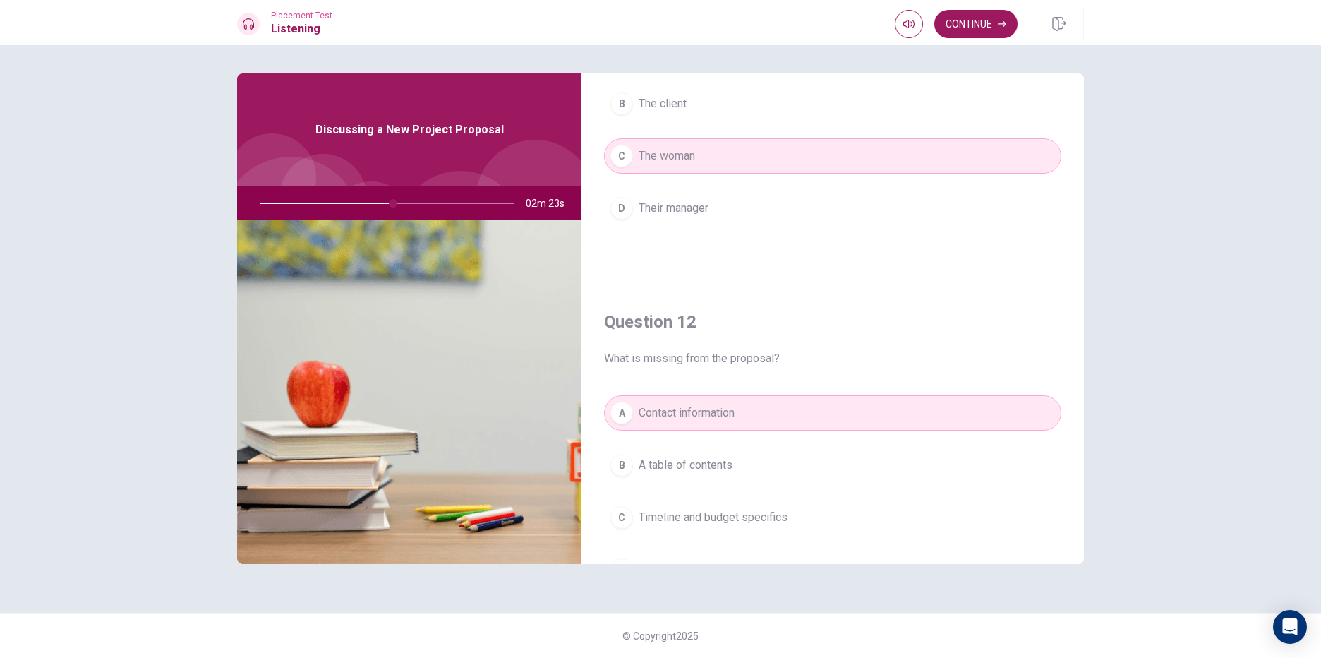
scroll to position [0, 0]
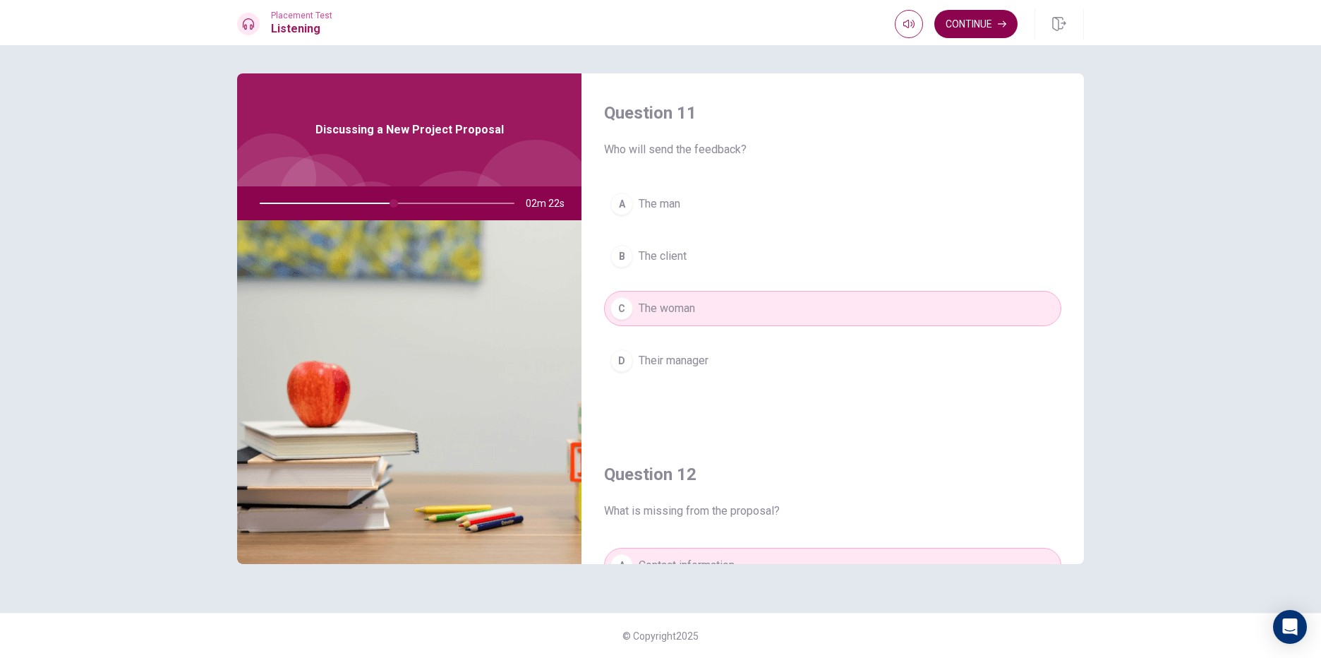
click at [985, 23] on button "Continue" at bounding box center [975, 24] width 83 height 28
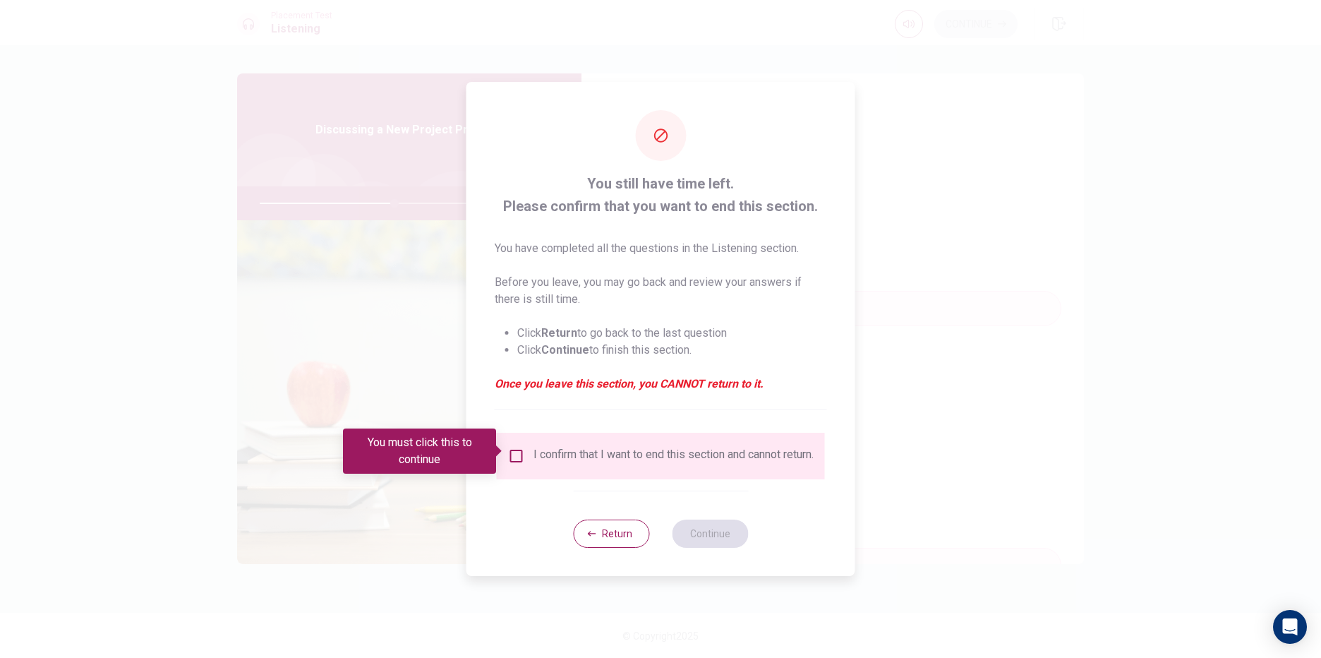
click at [533, 459] on div "I confirm that I want to end this section and cannot return." at bounding box center [673, 455] width 280 height 17
click at [519, 449] on input "You must click this to continue" at bounding box center [516, 455] width 17 height 17
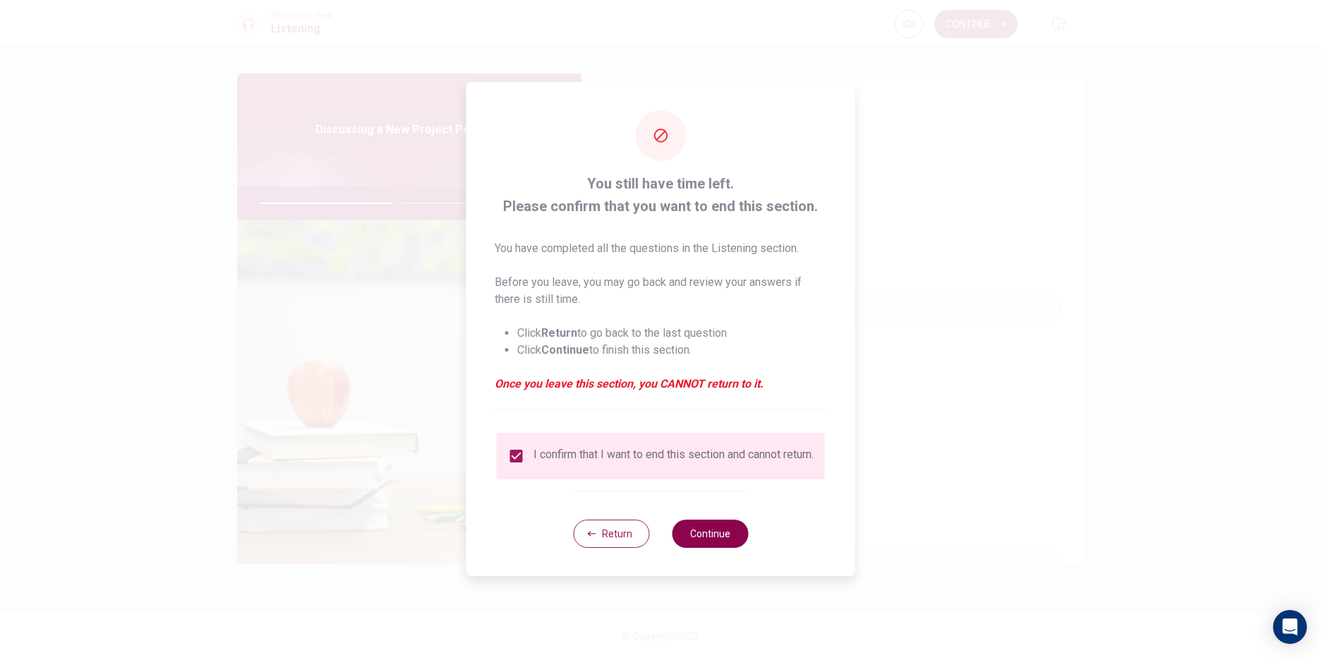
click at [701, 531] on button "Continue" at bounding box center [710, 533] width 76 height 28
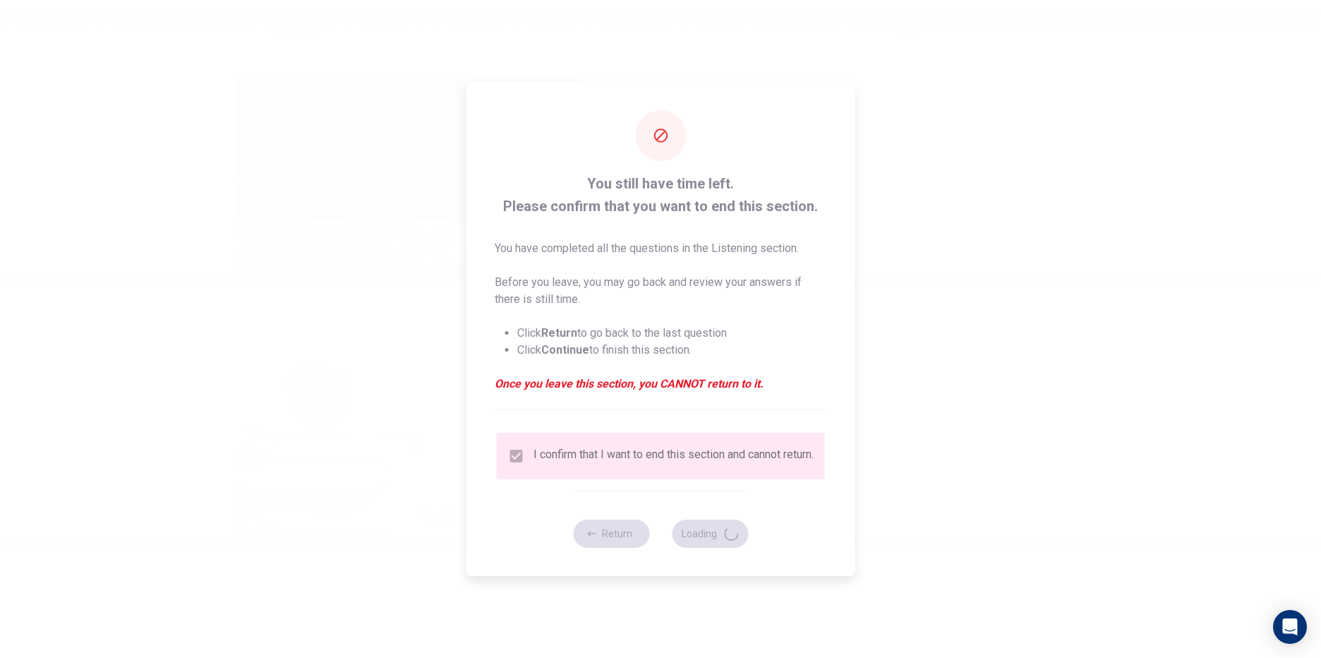
type input "55"
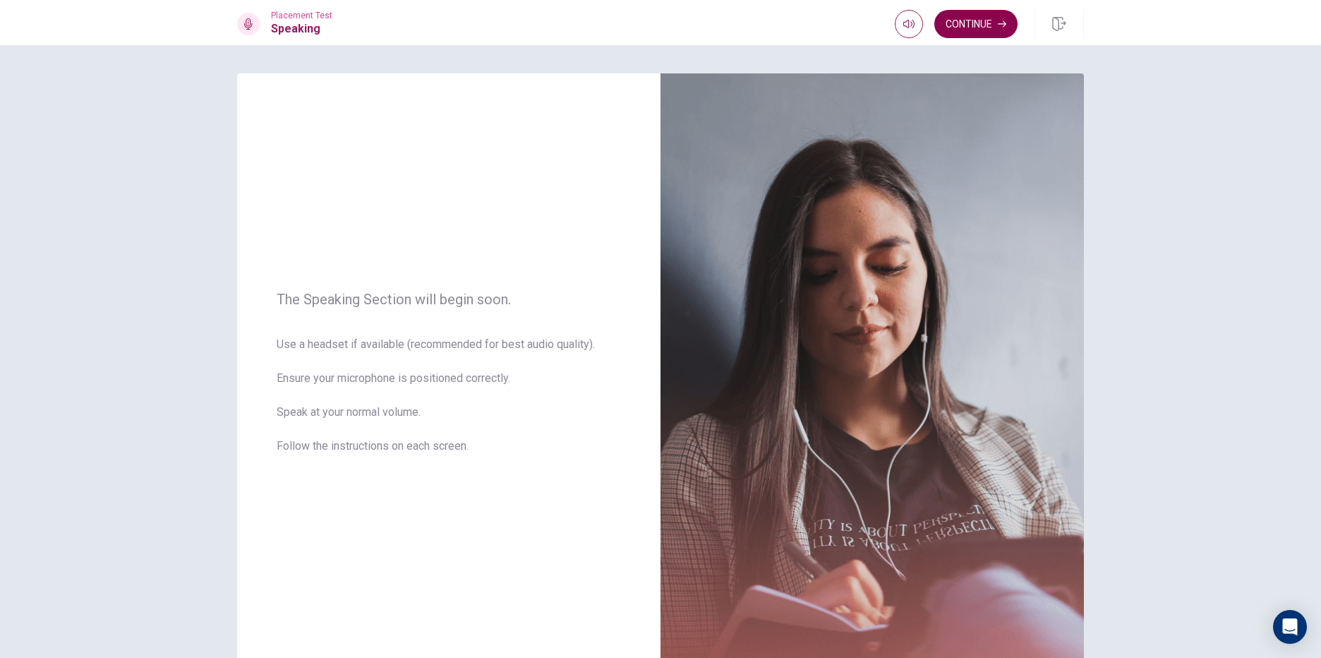
click at [963, 37] on button "Continue" at bounding box center [975, 24] width 83 height 28
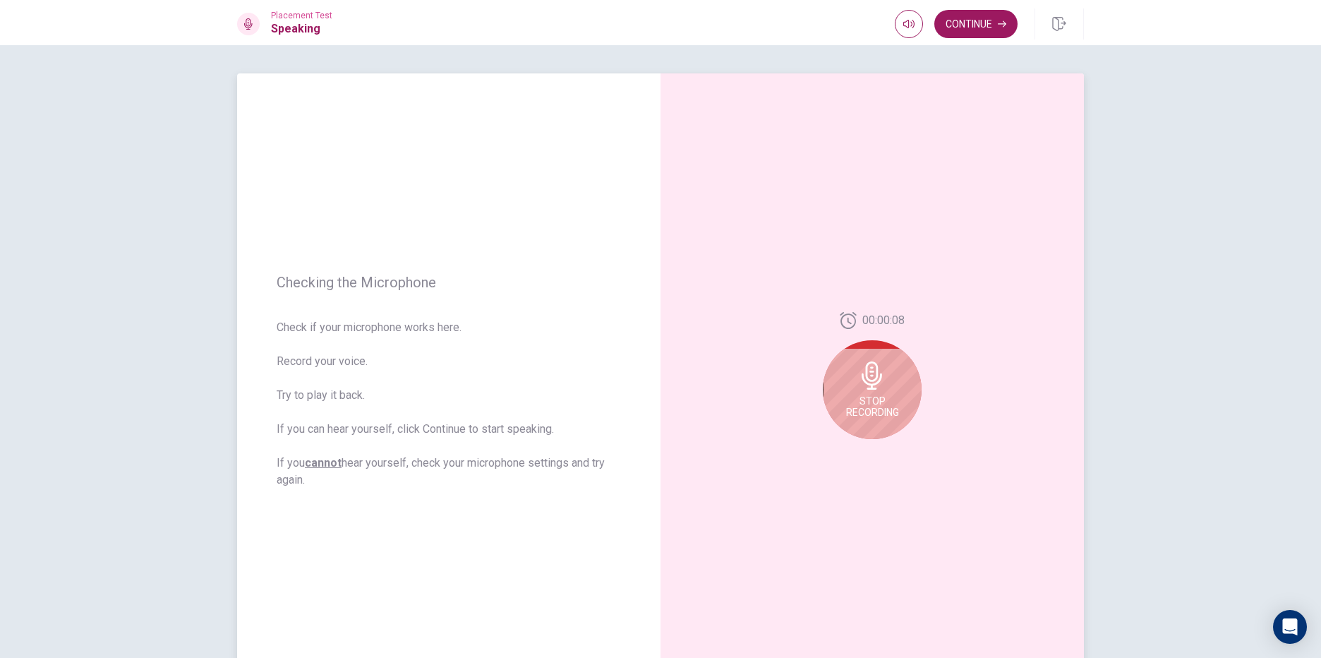
click at [864, 380] on icon at bounding box center [872, 375] width 20 height 28
click at [886, 451] on icon "Play Audio" at bounding box center [887, 450] width 6 height 8
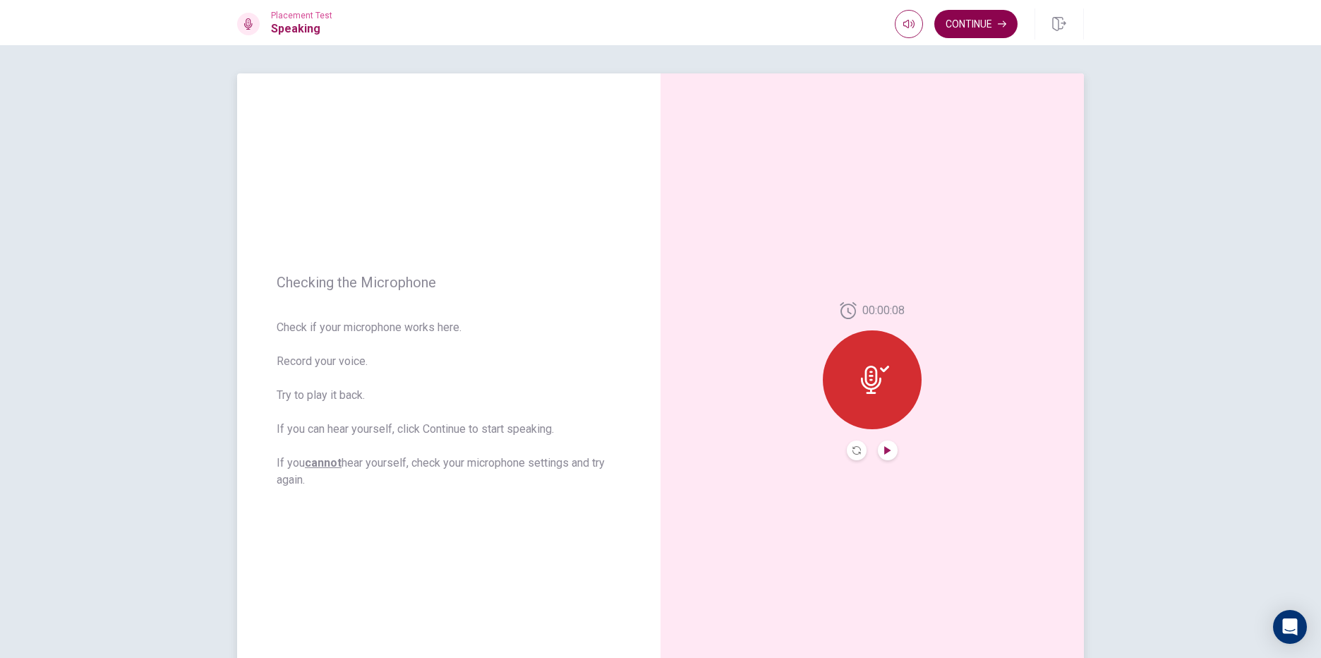
click at [981, 32] on button "Continue" at bounding box center [975, 24] width 83 height 28
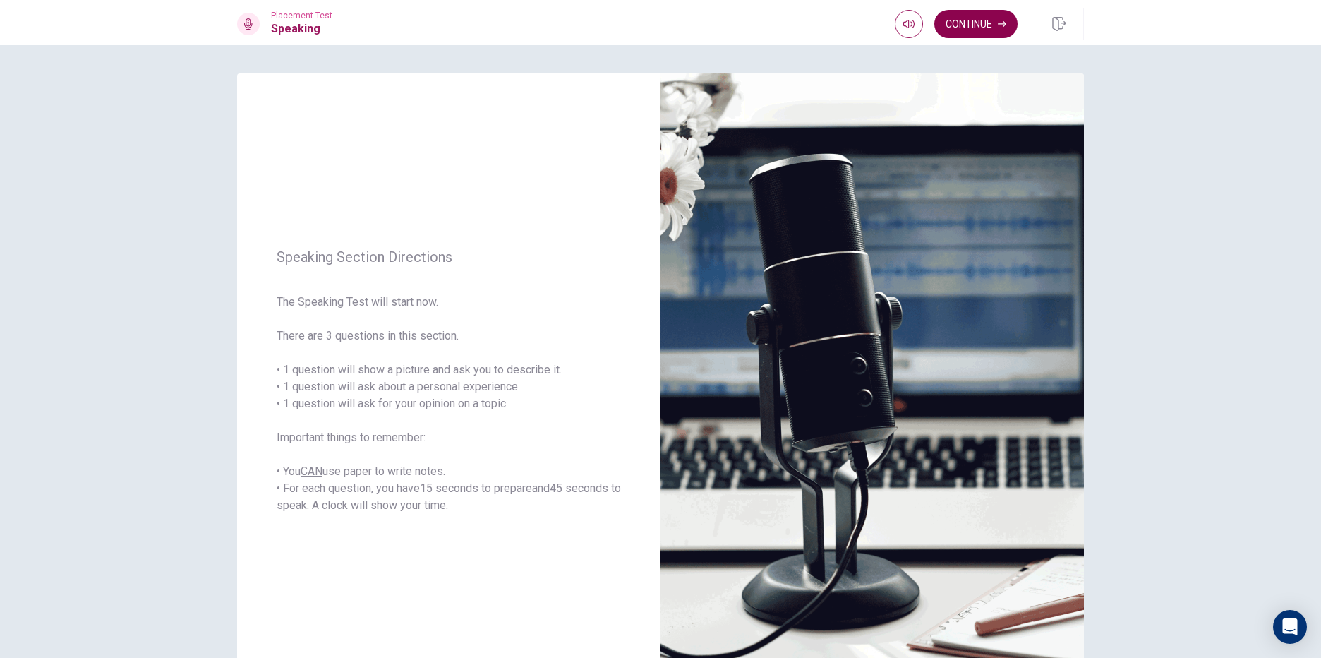
click at [962, 10] on button "Continue" at bounding box center [975, 24] width 83 height 28
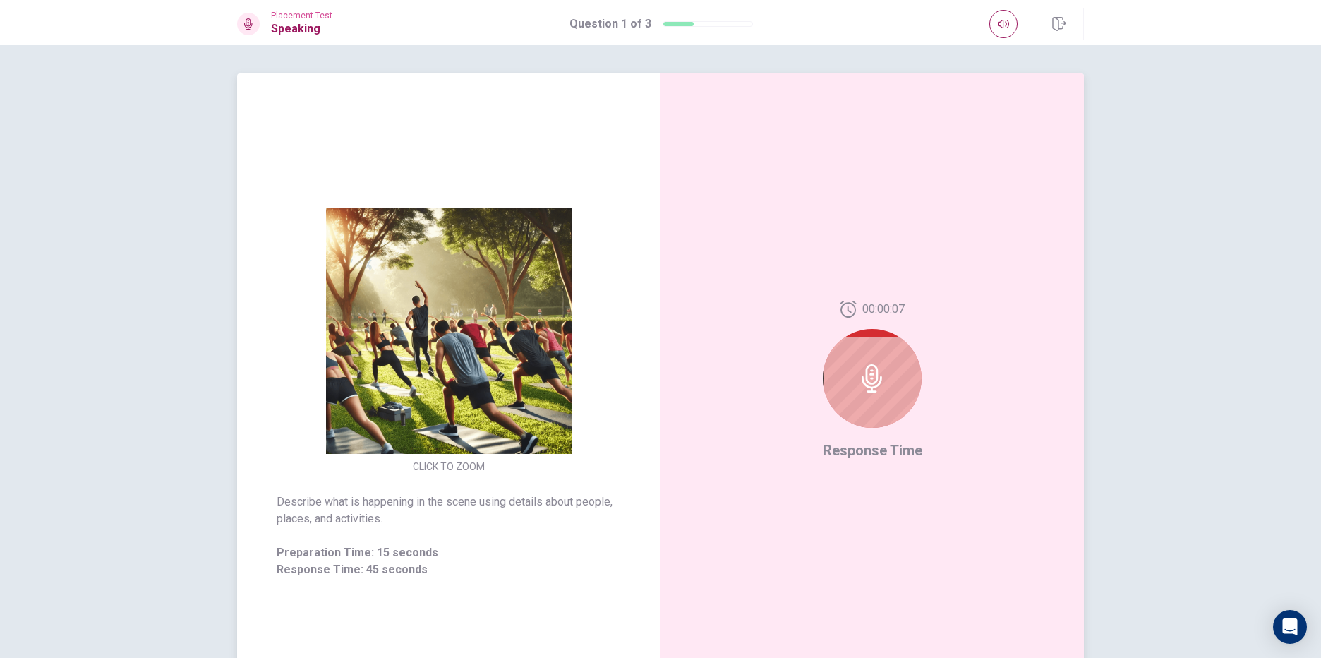
click at [866, 375] on icon at bounding box center [872, 378] width 28 height 28
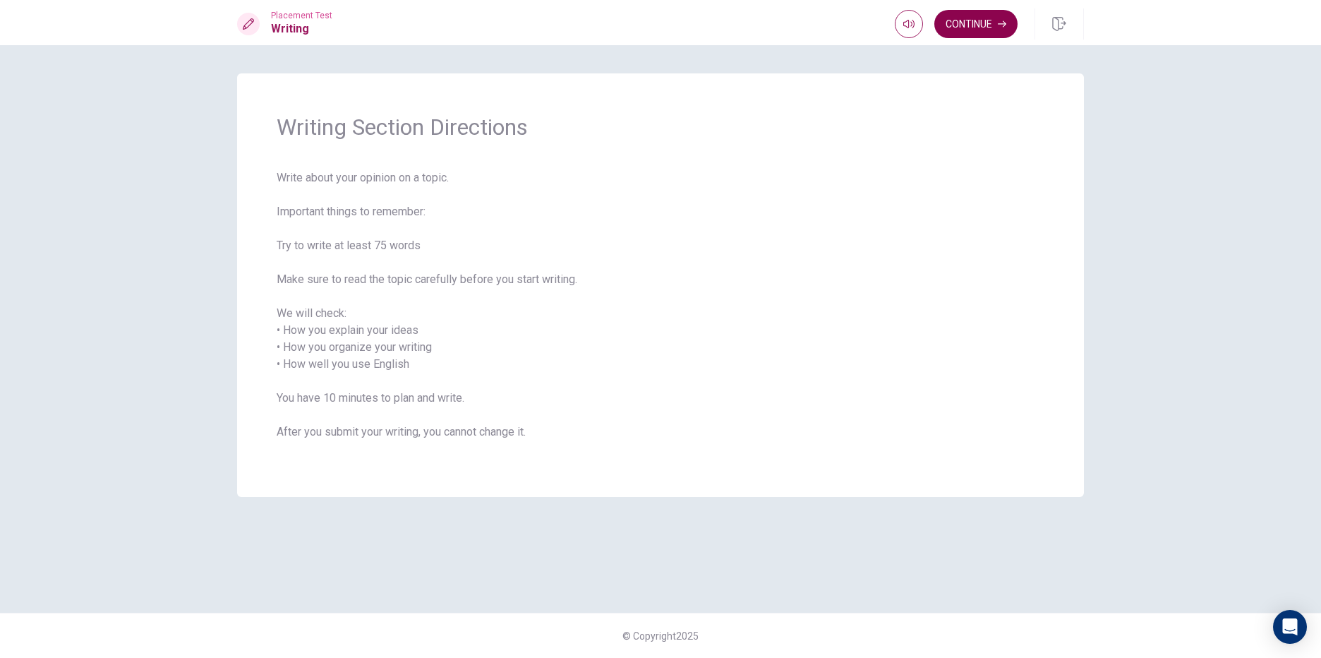
click at [997, 25] on button "Continue" at bounding box center [975, 24] width 83 height 28
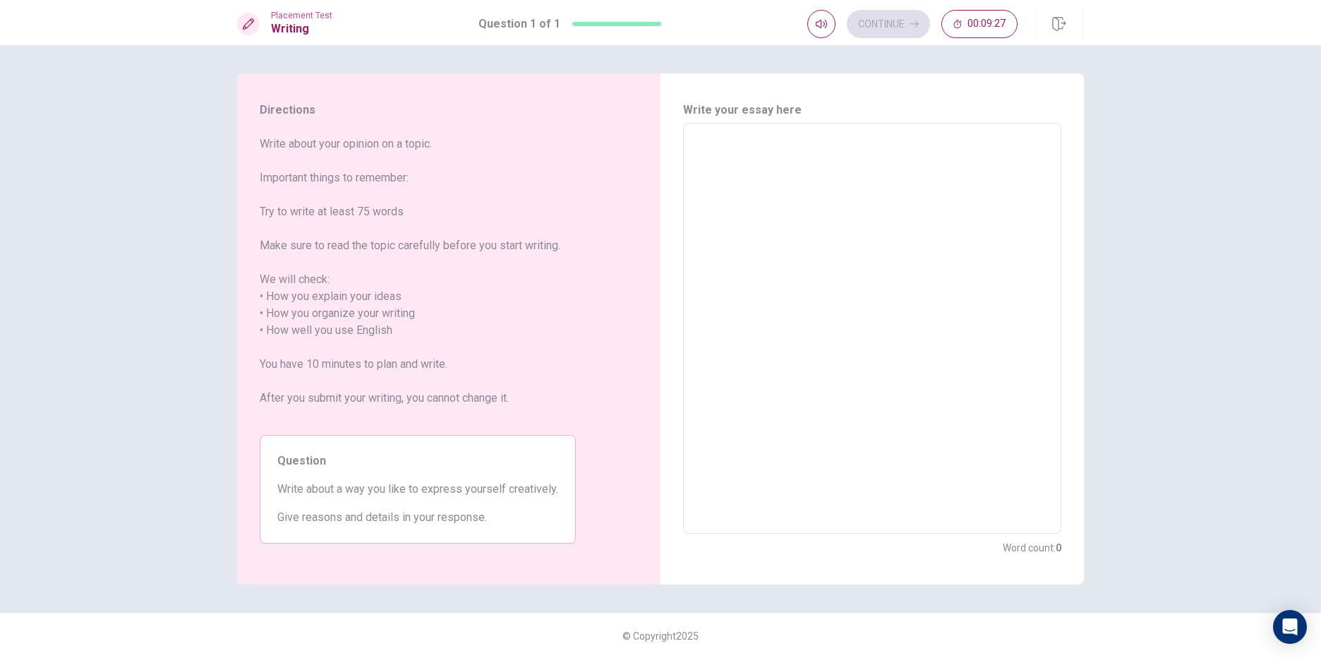
click at [431, 490] on span "Write about a way you like to express yourself creatively." at bounding box center [417, 488] width 281 height 17
drag, startPoint x: 421, startPoint y: 488, endPoint x: 461, endPoint y: 484, distance: 41.1
click at [461, 484] on span "Write about a way you like to express yourself creatively." at bounding box center [417, 488] width 281 height 17
click at [788, 220] on textarea at bounding box center [872, 328] width 358 height 387
type textarea "I"
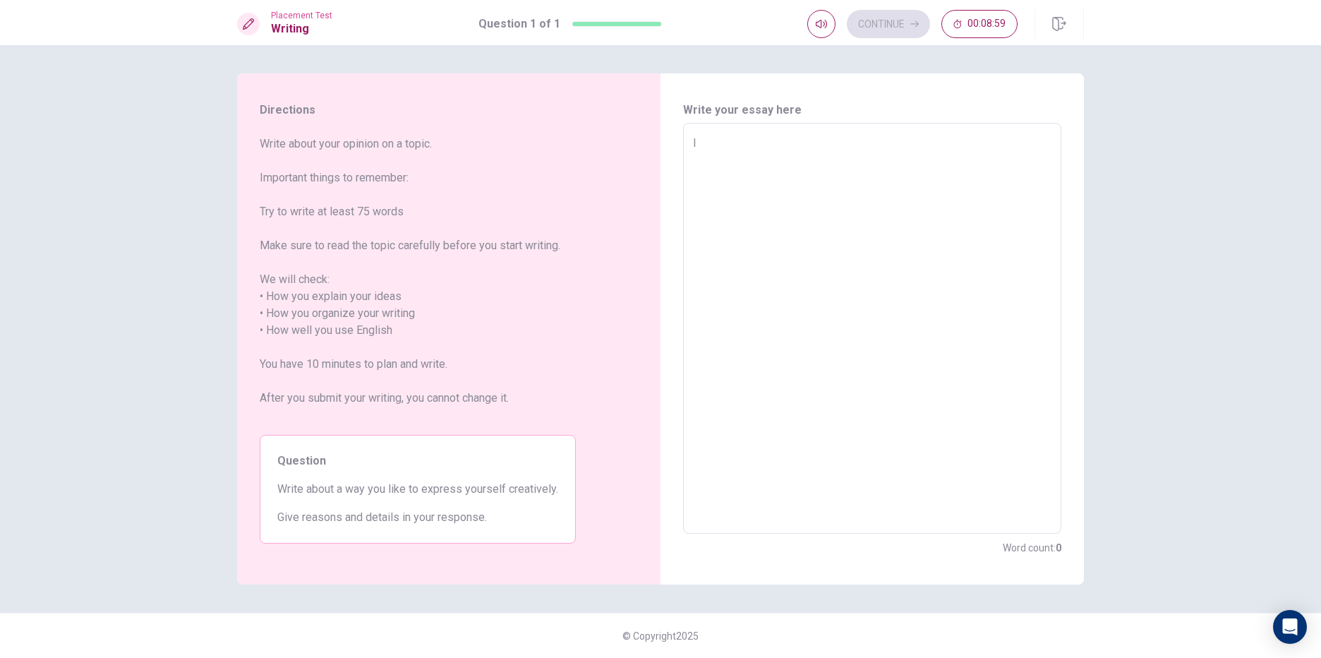
type textarea "x"
type textarea "I"
type textarea "x"
type textarea "I l"
type textarea "x"
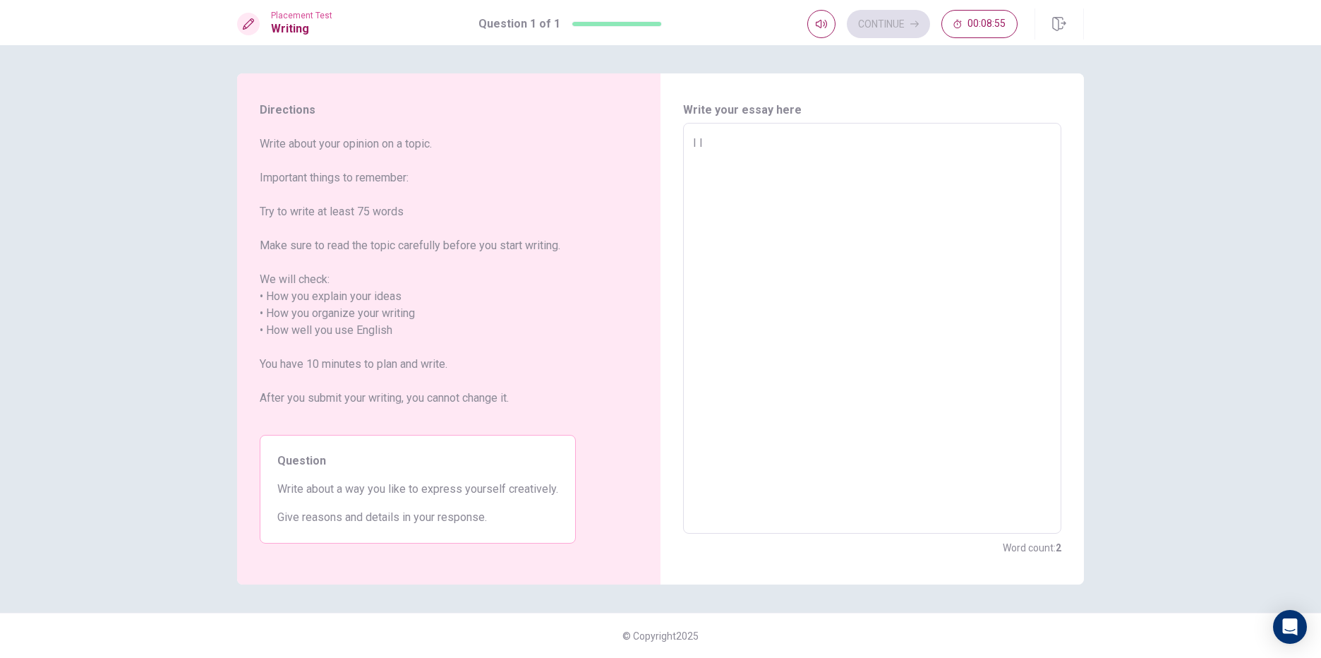
type textarea "I li"
type textarea "x"
type textarea "I lik"
type textarea "x"
type textarea "I like"
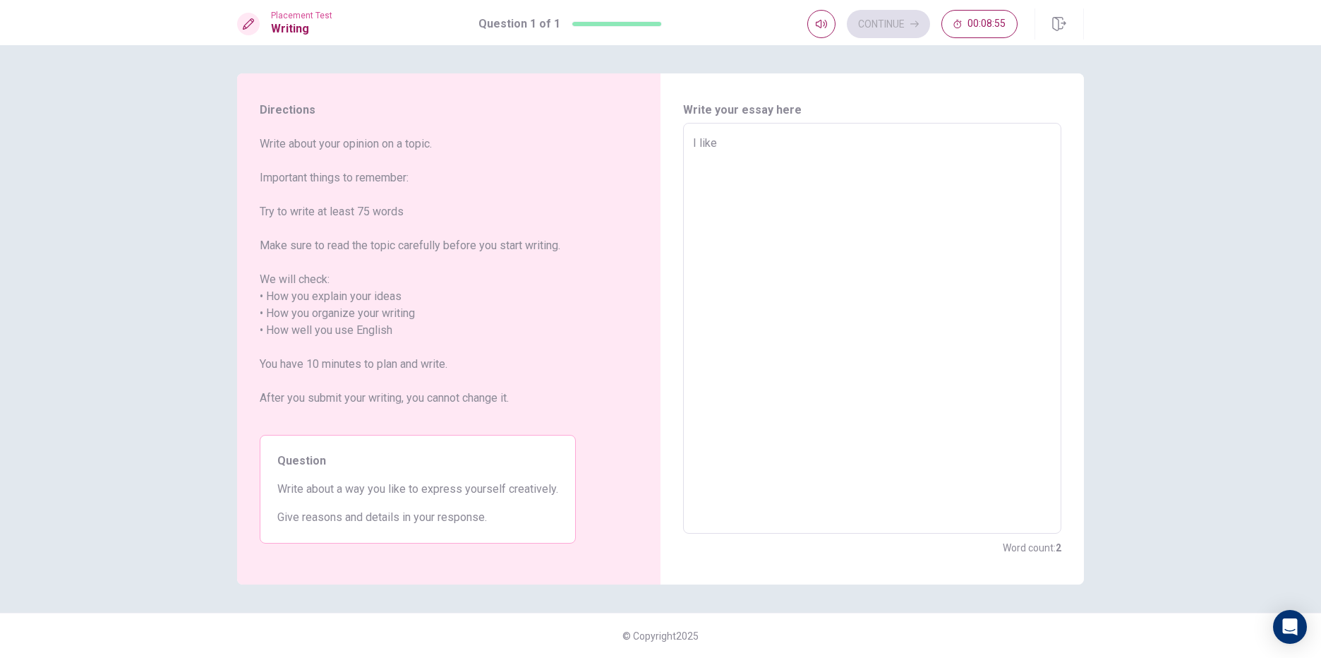
type textarea "x"
type textarea "I like"
type textarea "x"
type textarea "I like t"
type textarea "x"
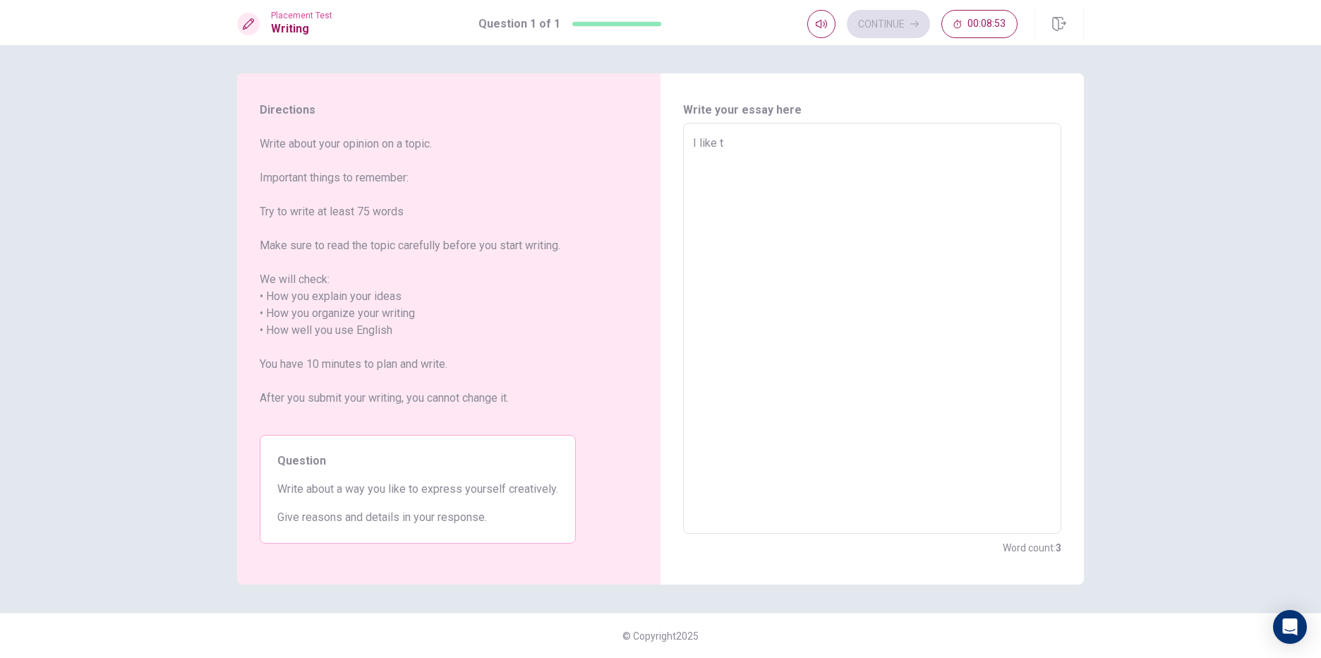
type textarea "I like to"
type textarea "x"
type textarea "I like to"
type textarea "x"
type textarea "I like to e"
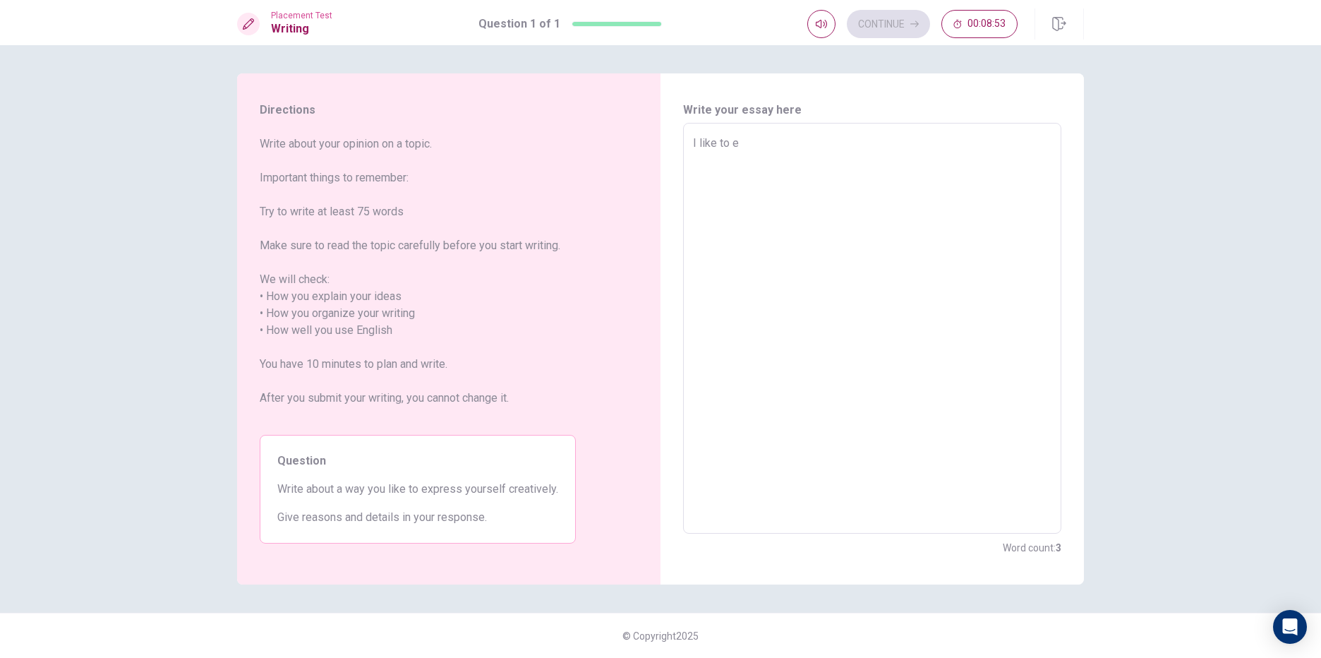
type textarea "x"
type textarea "I like to ex"
type textarea "x"
type textarea "I like to exp"
type textarea "x"
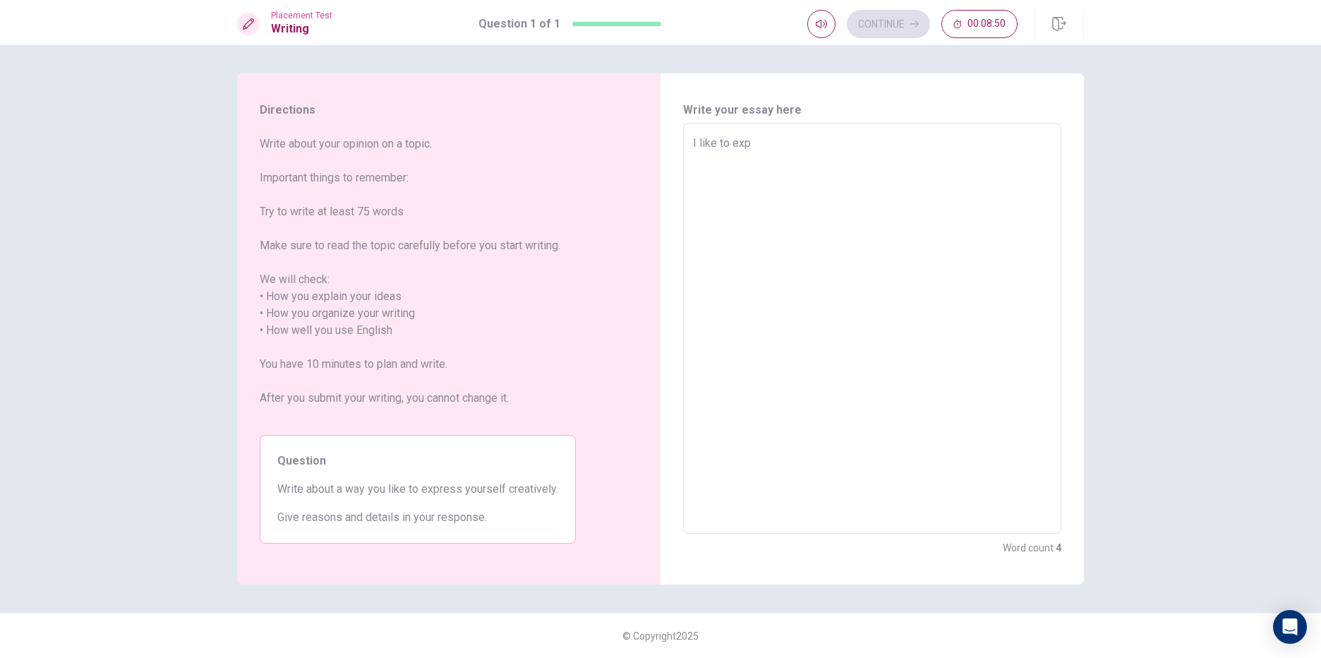
type textarea "I like to expr"
type textarea "x"
type textarea "I like to expre"
type textarea "x"
type textarea "I like to expres"
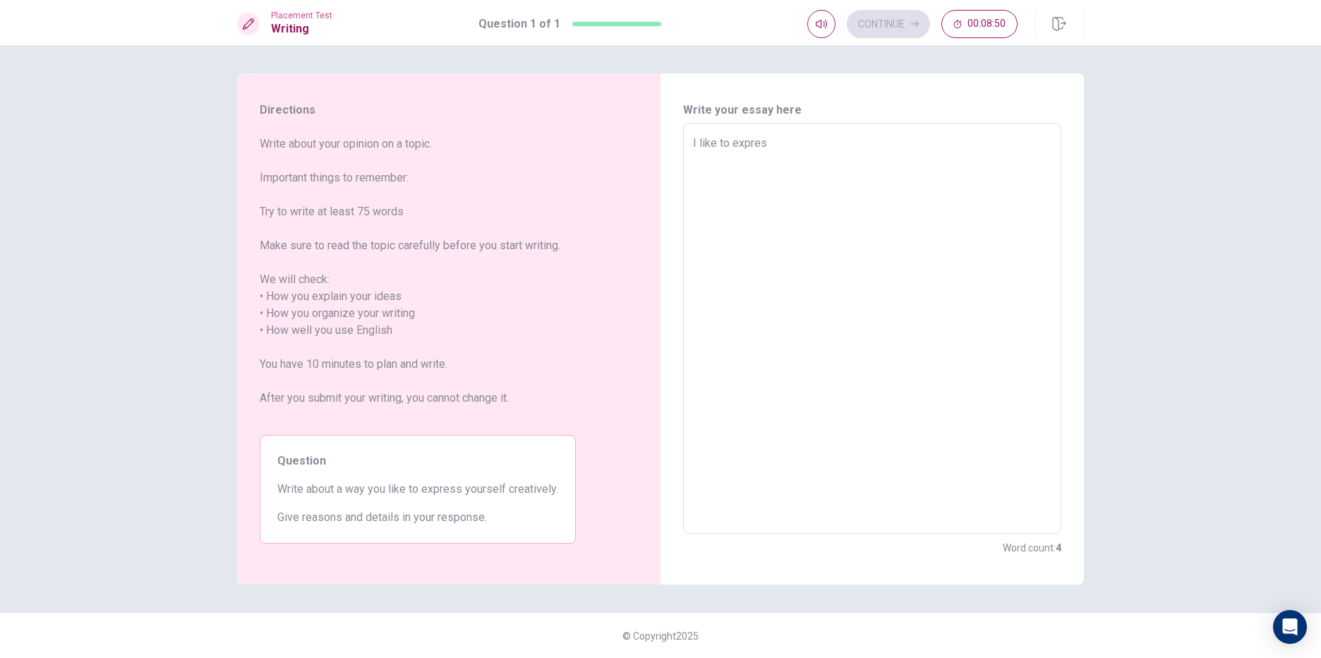
type textarea "x"
type textarea "I like to express"
type textarea "x"
type textarea "I like to express"
type textarea "x"
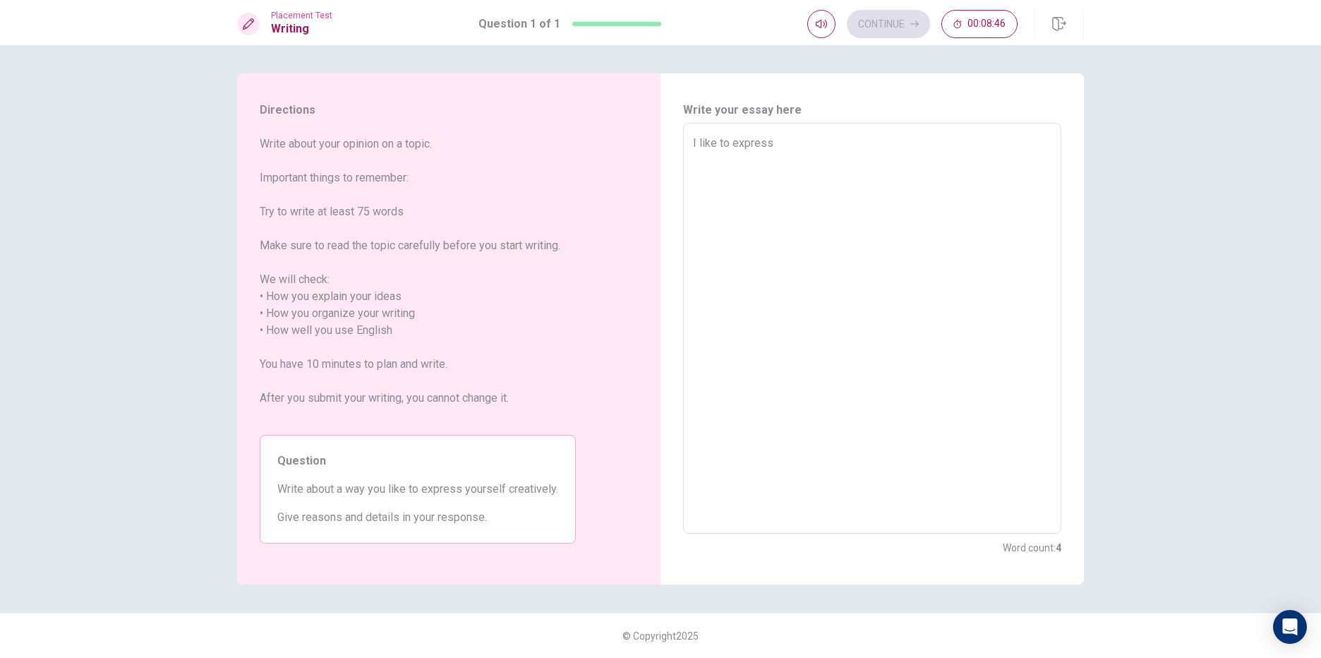
type textarea "I like to express m"
type textarea "x"
type textarea "I like to express my"
type textarea "x"
type textarea "I like to express my"
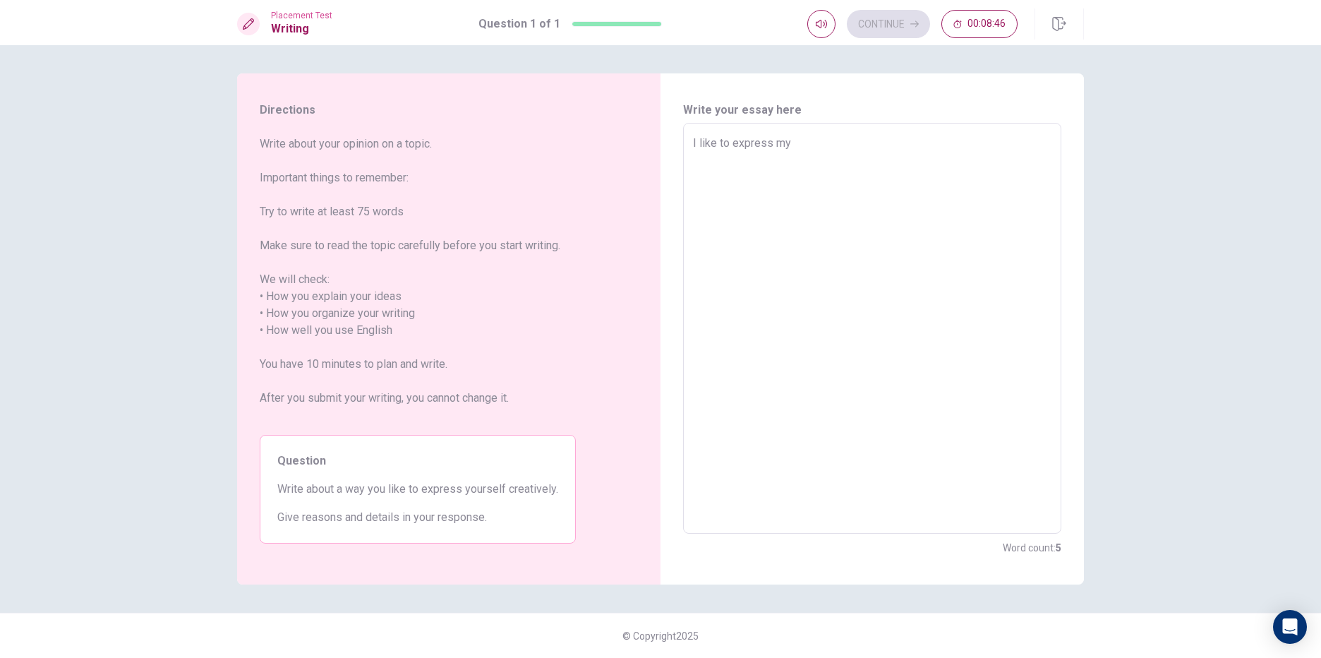
type textarea "x"
type textarea "I like to express my s"
type textarea "x"
type textarea "I like to express my se"
type textarea "x"
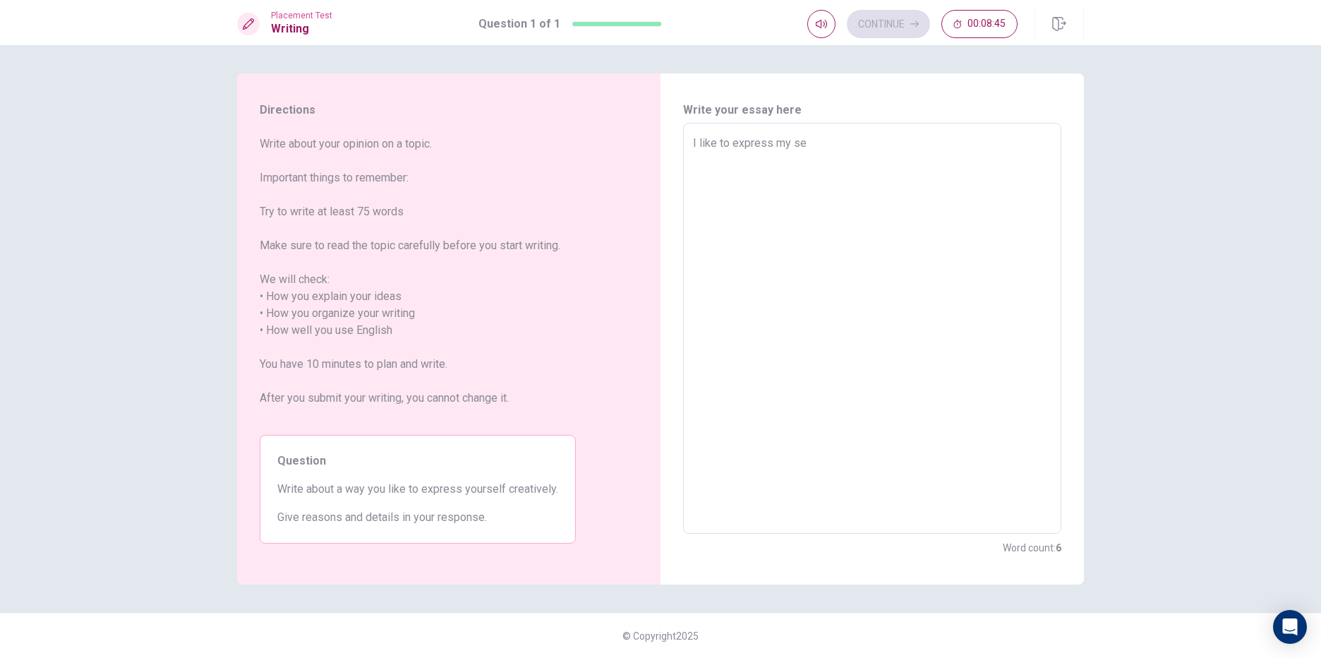
type textarea "I like to express my sel"
type textarea "x"
type textarea "I like to express my self"
type textarea "x"
type textarea "I like to express my self"
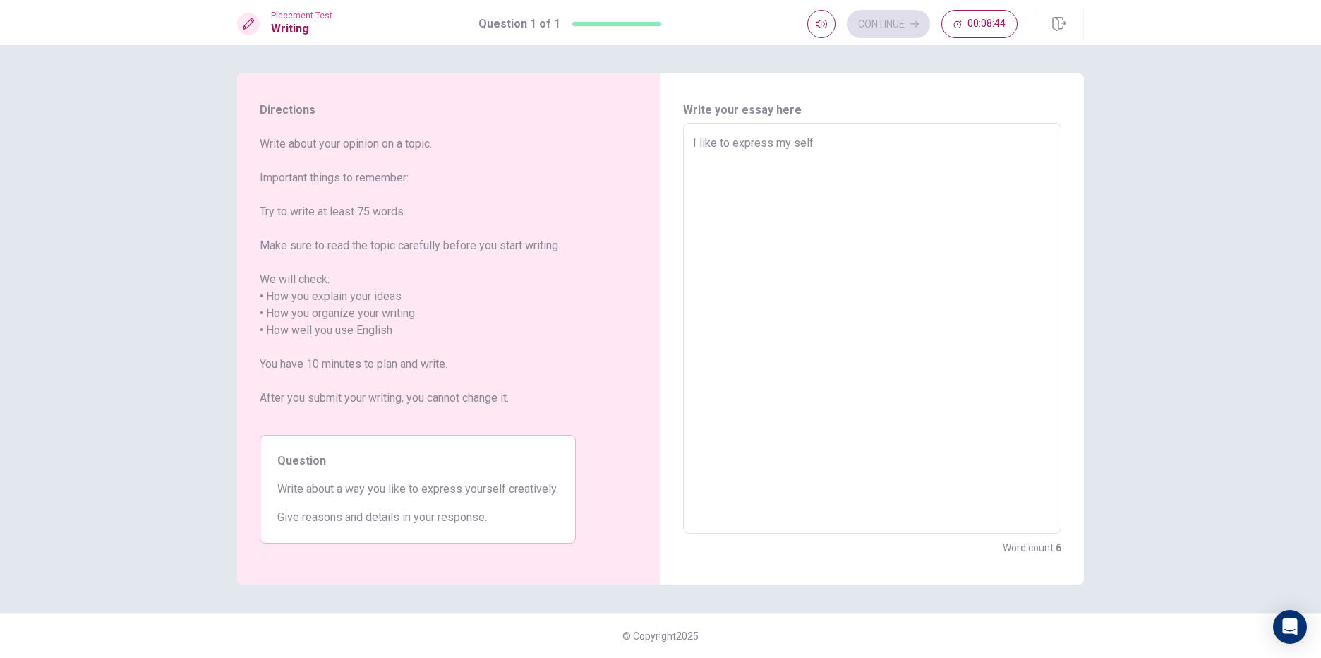
type textarea "x"
type textarea "I like to express my self"
type textarea "x"
type textarea "I like to express my sel"
type textarea "x"
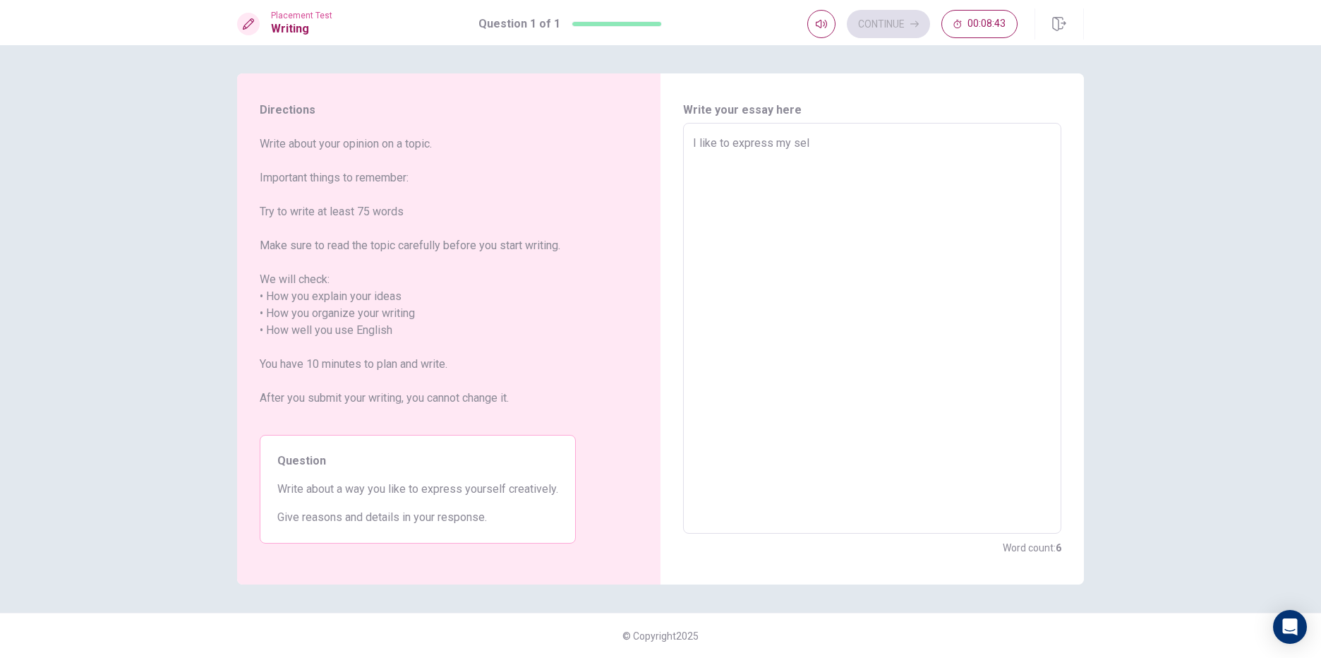
type textarea "I like to express my se"
type textarea "x"
type textarea "I like to express my s"
type textarea "x"
type textarea "I like to express my"
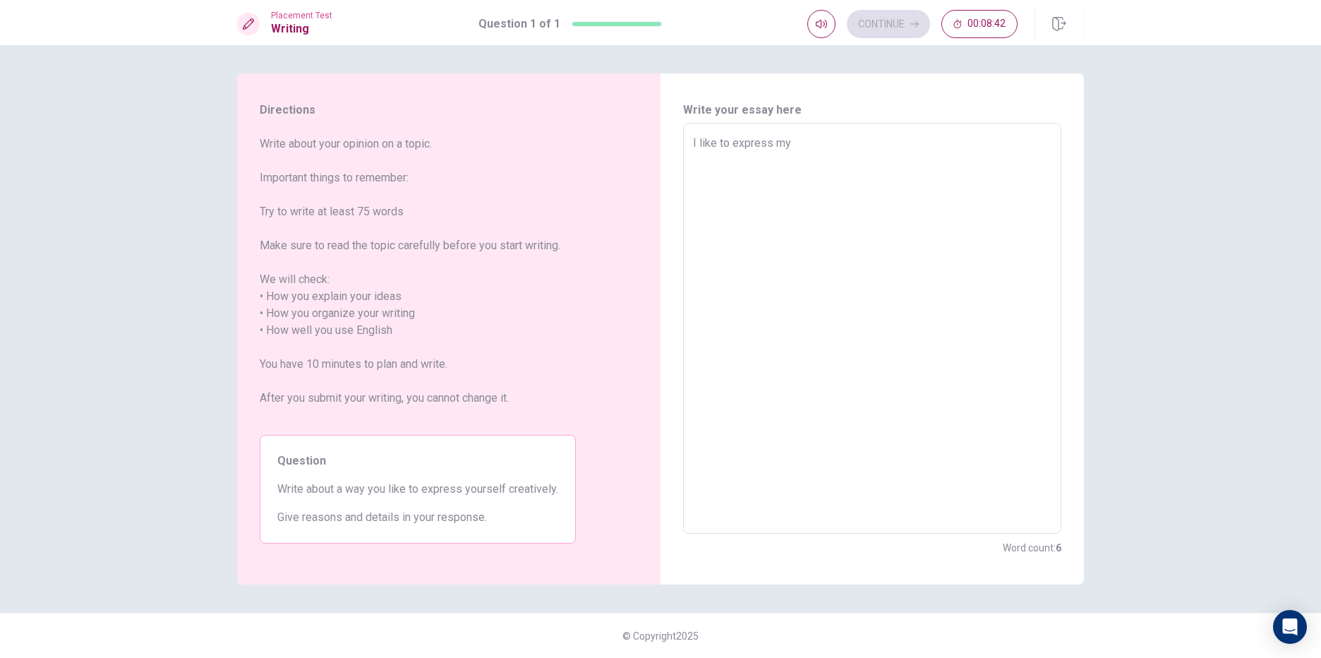
type textarea "x"
type textarea "I like to express my"
type textarea "x"
type textarea "I like to express mys"
type textarea "x"
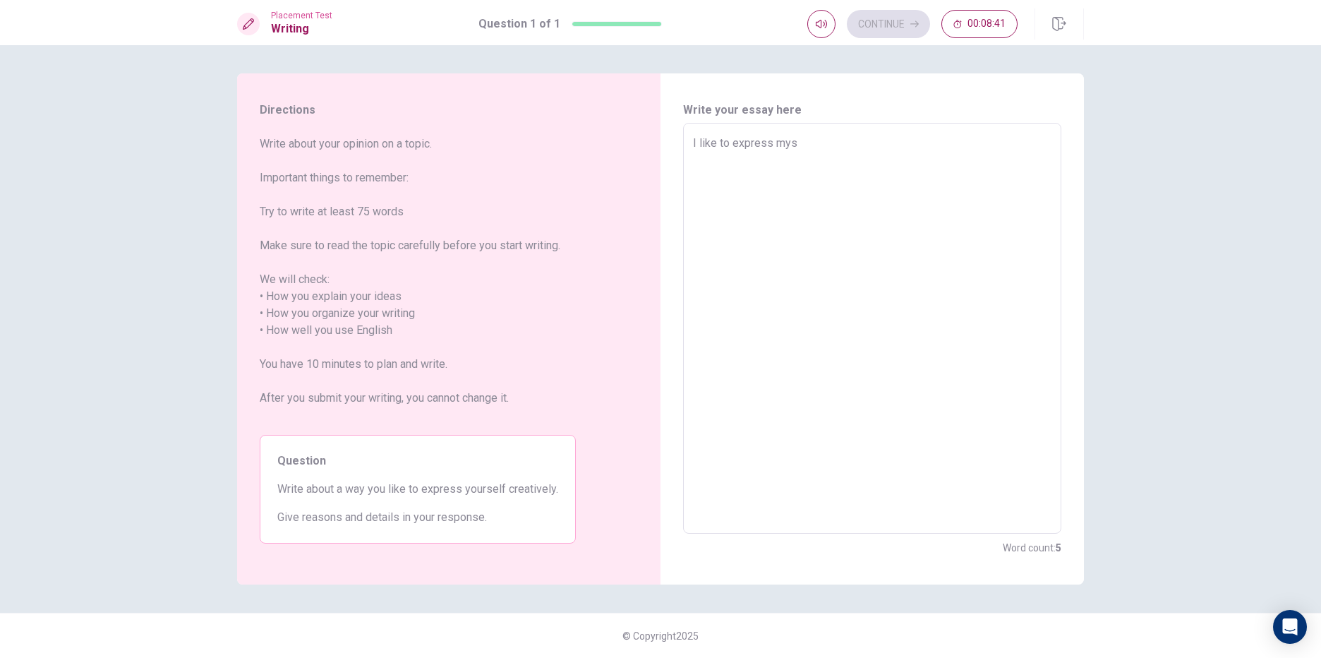
type textarea "I like to express myse"
type textarea "x"
type textarea "I like to express mysel"
type textarea "x"
type textarea "I like to express myself"
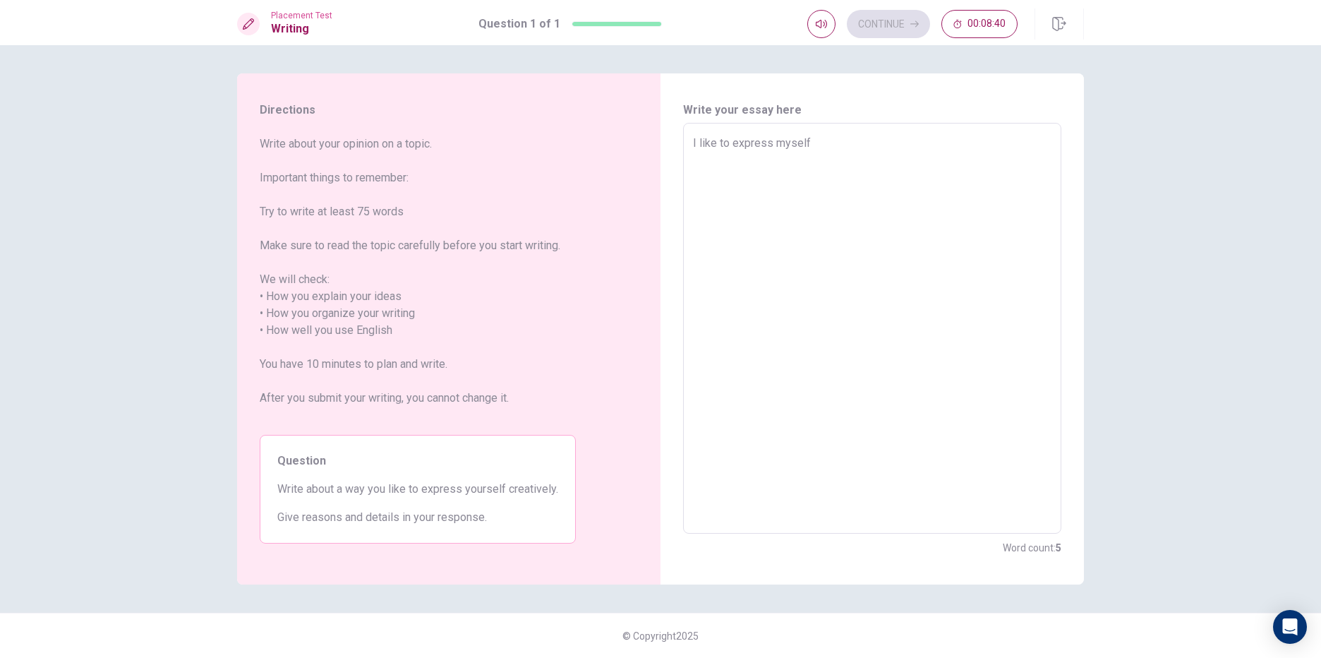
type textarea "x"
type textarea "I like to express myself"
type textarea "x"
type textarea "I like to express myself"
click at [692, 140] on div "I like to express myself x ​" at bounding box center [872, 328] width 378 height 411
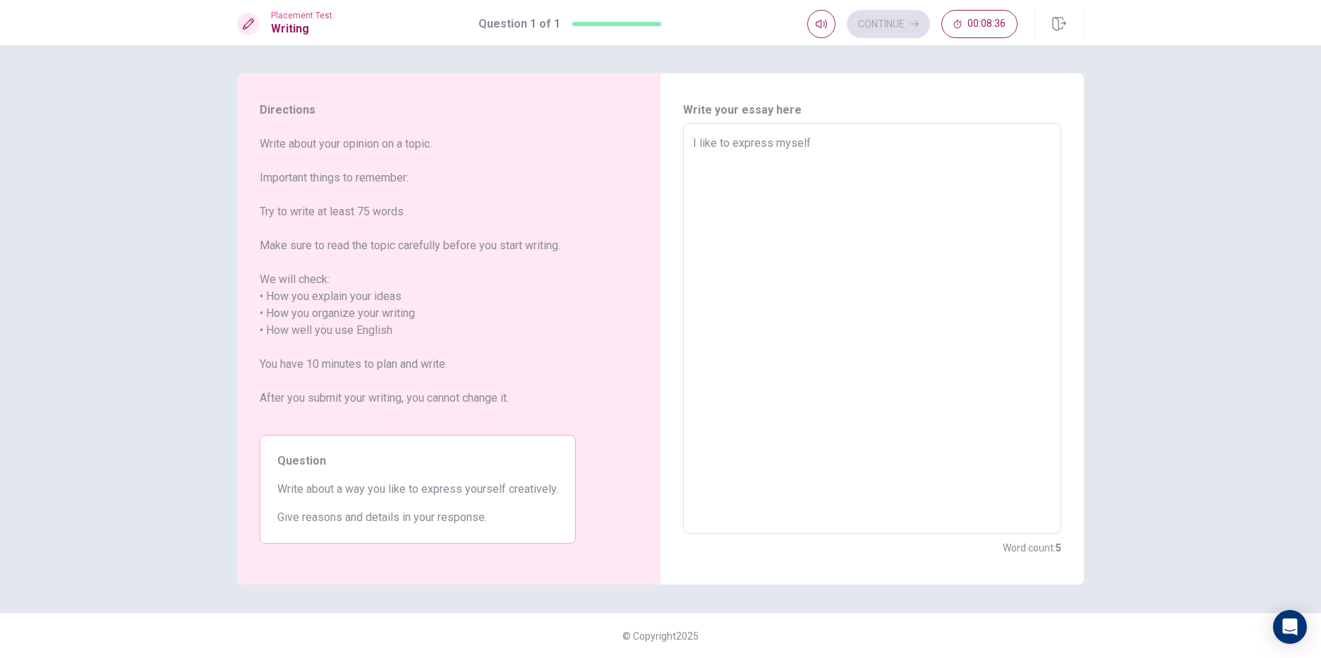
click at [691, 142] on div "I like to express myself x ​" at bounding box center [872, 328] width 378 height 411
drag, startPoint x: 819, startPoint y: 140, endPoint x: 684, endPoint y: 142, distance: 134.8
click at [684, 142] on div "I like to express myself x ​" at bounding box center [872, 328] width 378 height 411
click at [699, 144] on textarea "I like to express myself" at bounding box center [872, 328] width 358 height 387
click at [694, 138] on textarea "I like to express myself" at bounding box center [872, 328] width 358 height 387
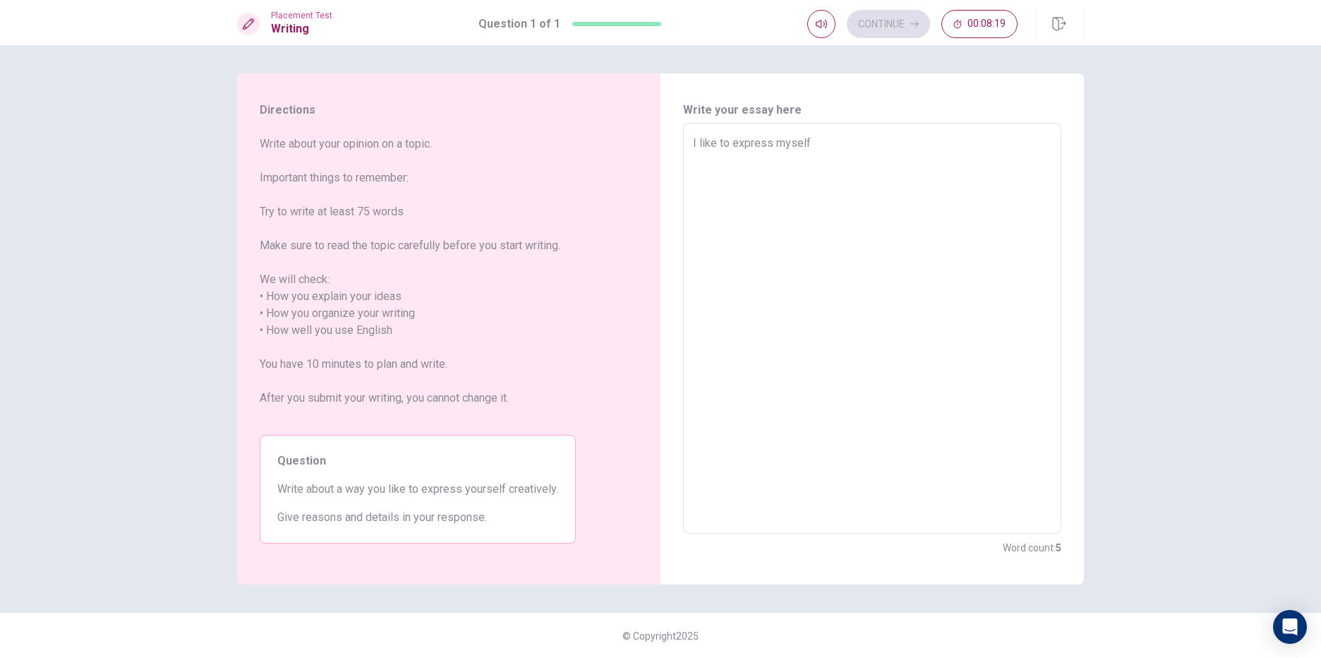
click at [902, 146] on textarea "I like to express myself" at bounding box center [872, 328] width 358 height 387
type textarea "x"
type textarea "I like to express myself b"
type textarea "x"
type textarea "I like to express myself by"
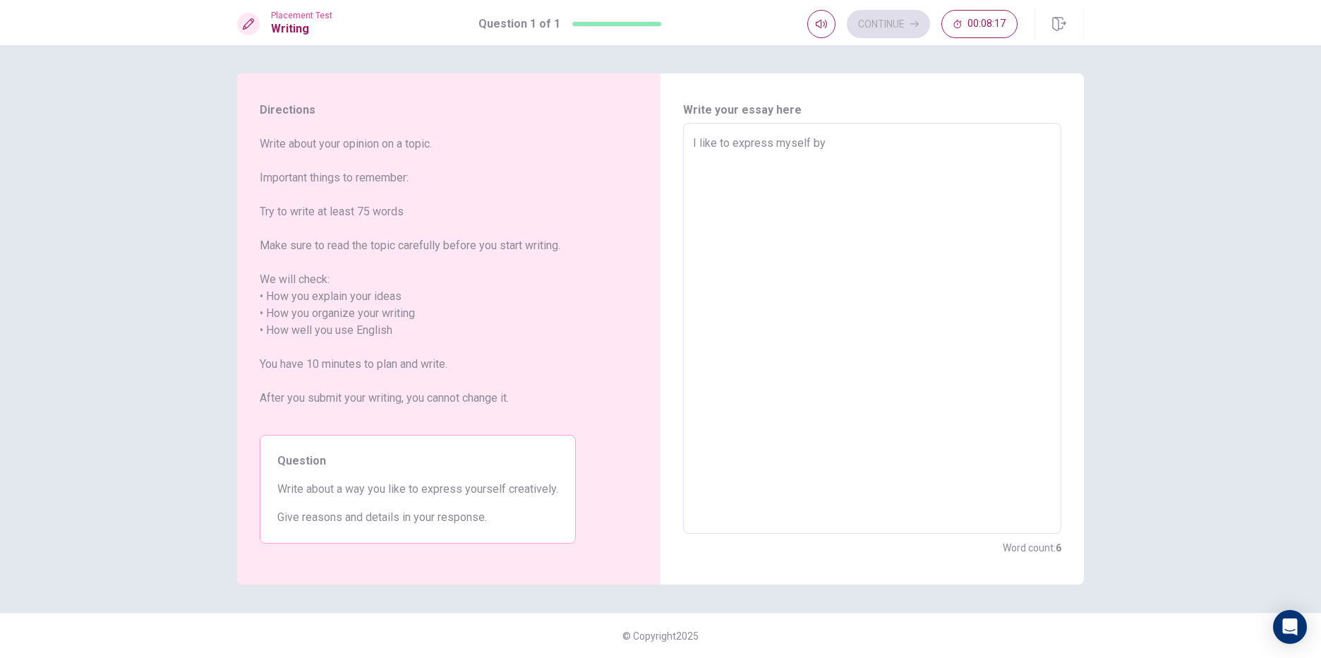
type textarea "x"
type textarea "I like to express myself by"
type textarea "x"
type textarea "I like to express myself by s"
type textarea "x"
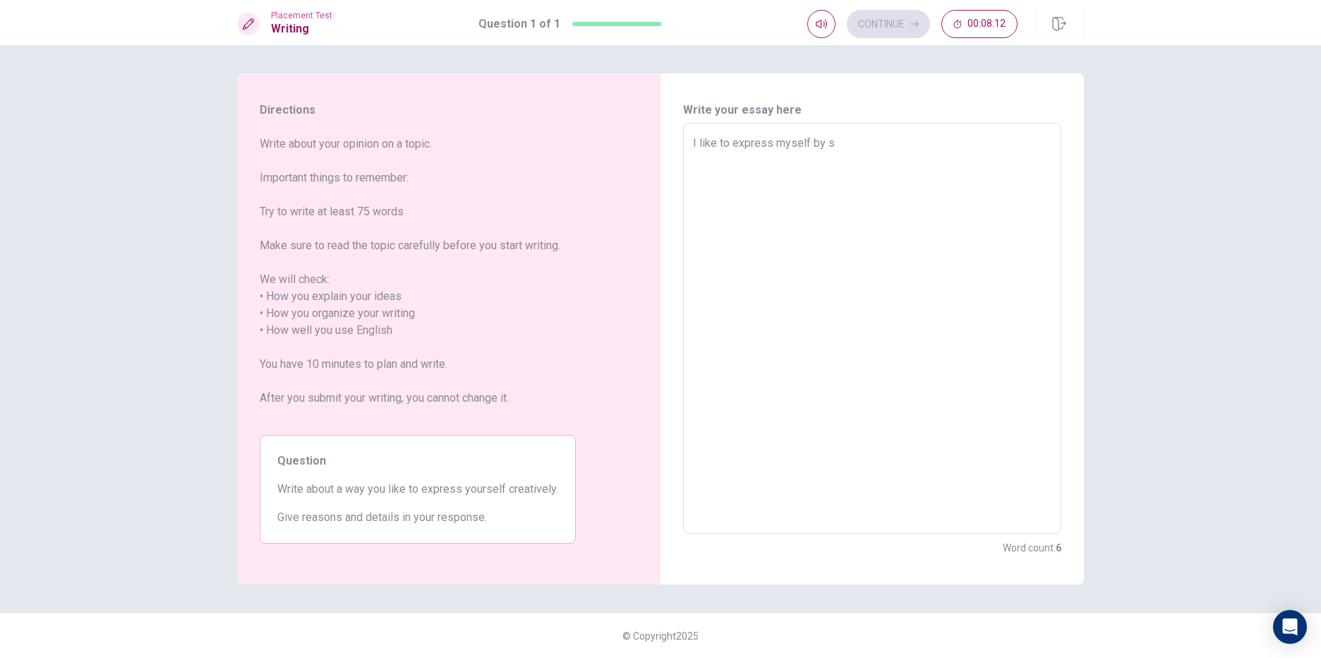
type textarea "I like to express myself by sp"
type textarea "x"
type textarea "I like to express myself by spe"
type textarea "x"
type textarea "I like to express myself by spen"
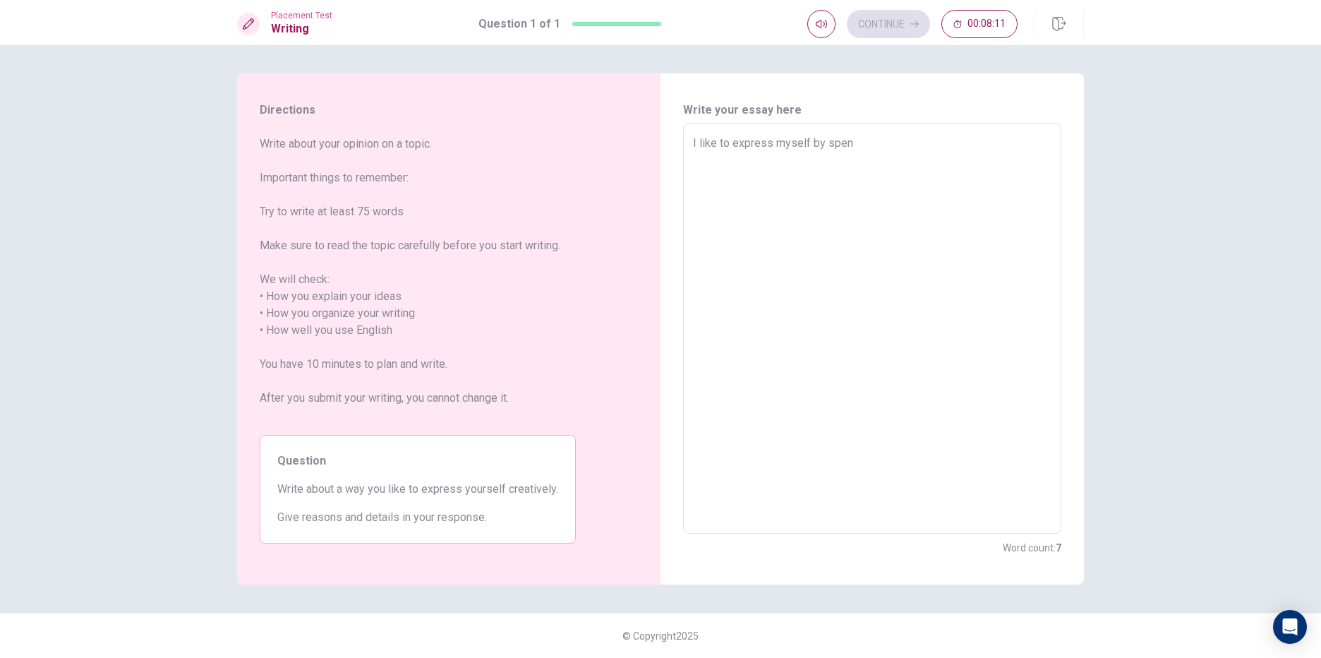
type textarea "x"
type textarea "I like to express myself by spend"
type textarea "x"
type textarea "I like to express myself by spend"
type textarea "x"
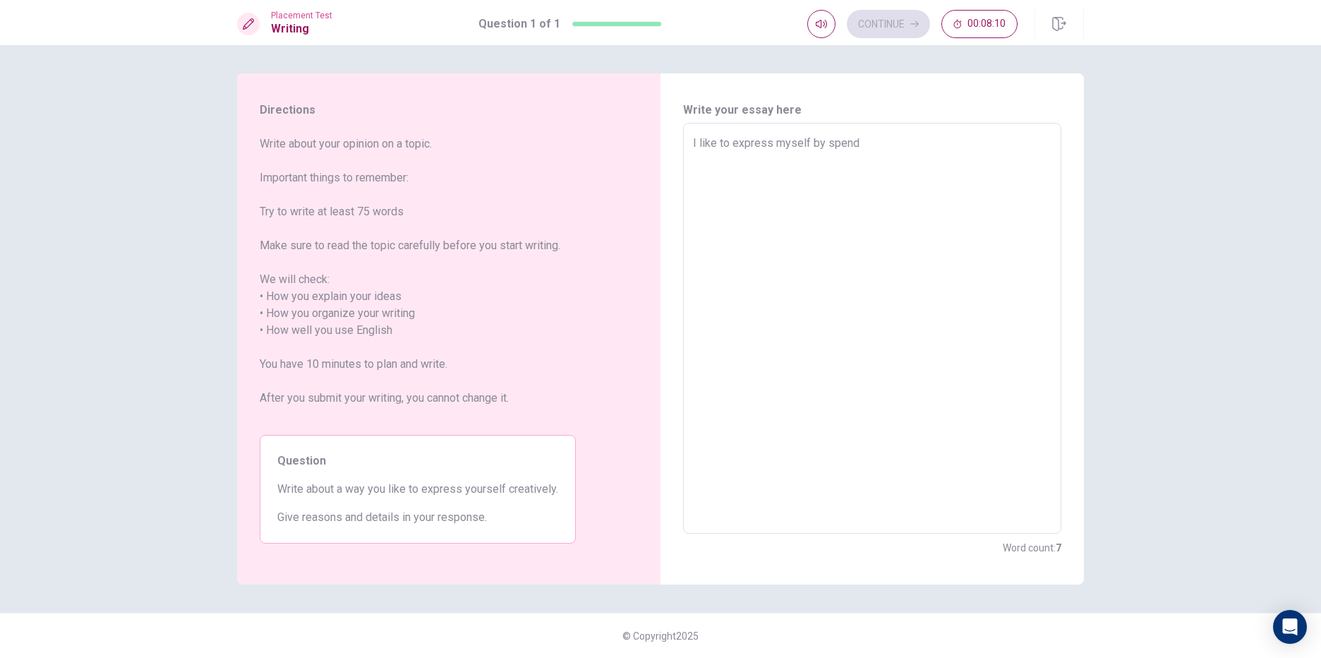
type textarea "I like to express myself by spend m"
type textarea "x"
type textarea "I like to express myself by spend mo"
type textarea "x"
type textarea "I like to express myself by spend mor"
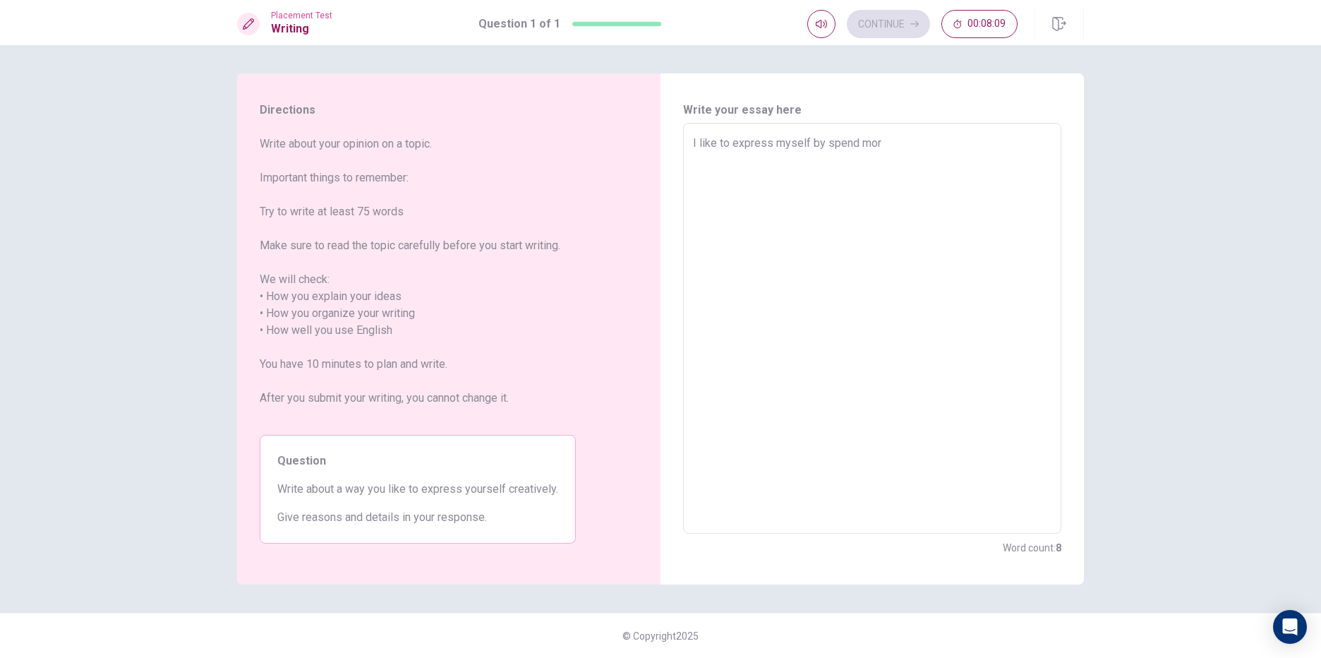
type textarea "x"
type textarea "I like to express myself by spend more"
type textarea "x"
type textarea "I like to express myself by spend more"
type textarea "x"
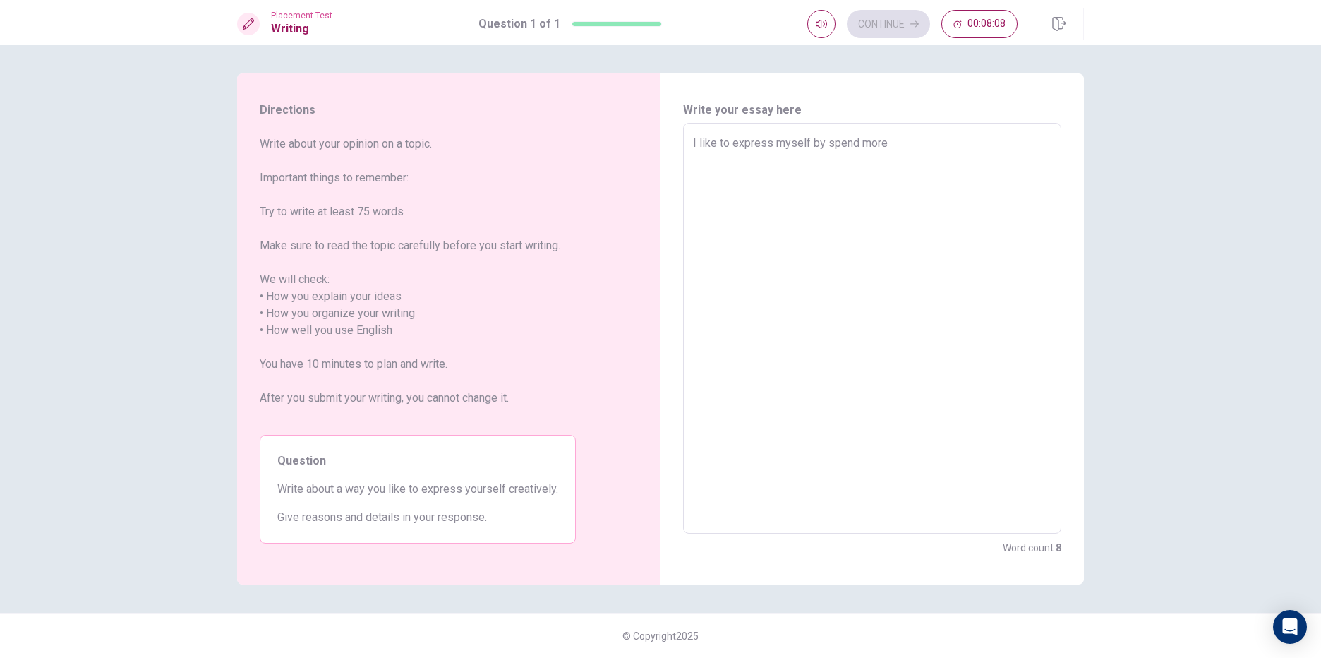
type textarea "I like to express myself by spend more t"
type textarea "x"
type textarea "I like to express myself by spend more to"
type textarea "x"
type textarea "I like to express myself by spend more t"
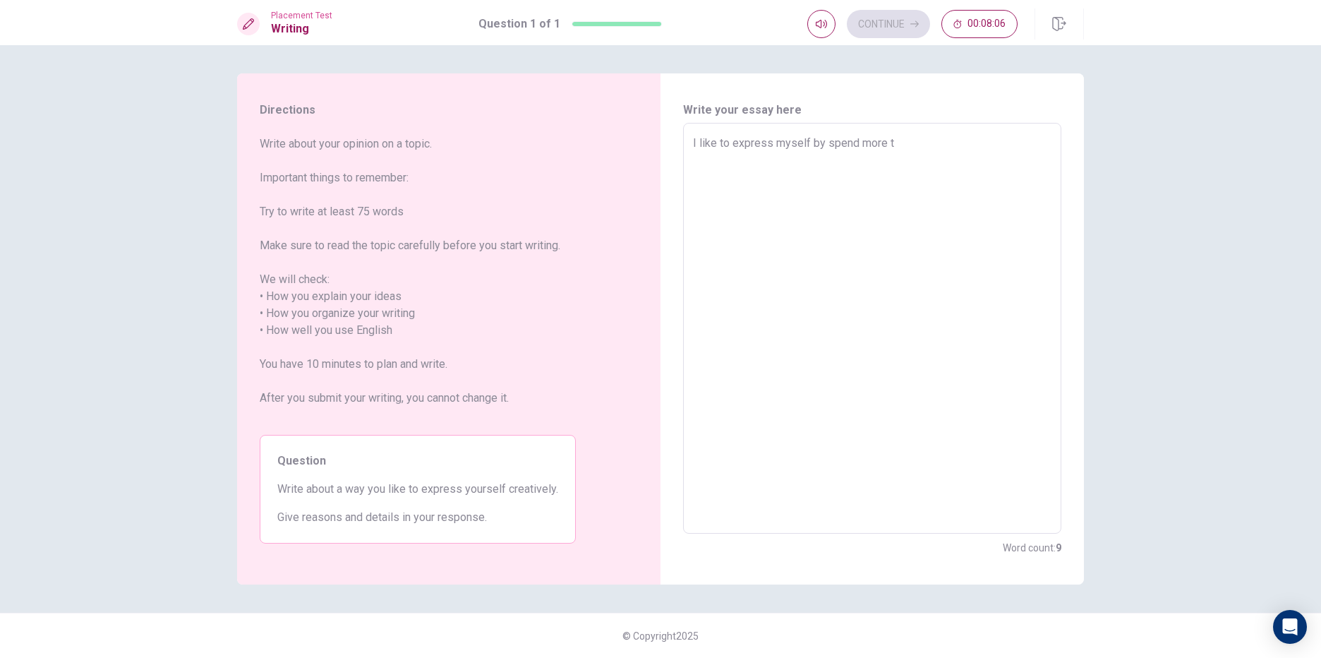
type textarea "x"
type textarea "I like to express myself by spend more ti"
type textarea "x"
type textarea "I like to express myself by spend more [PERSON_NAME]"
type textarea "x"
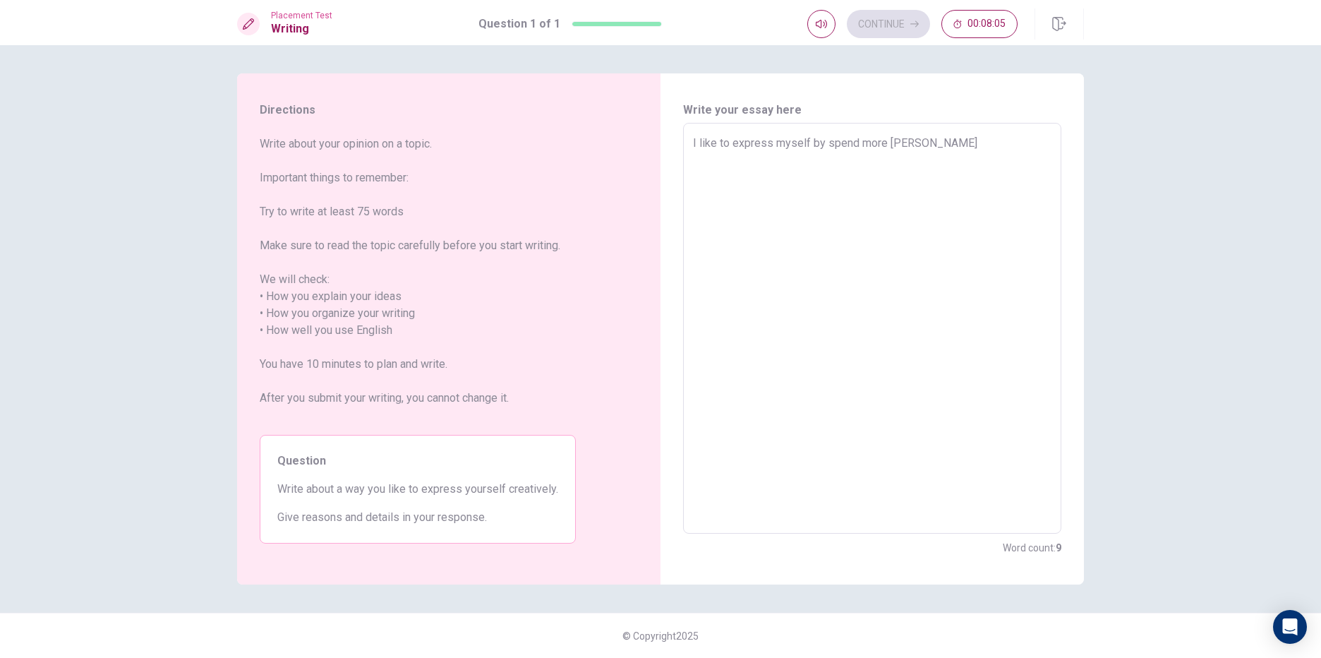
type textarea "I like to express myself by spend more time"
type textarea "x"
type textarea "I like to express myself by spend more time"
click at [931, 138] on textarea "I like to express myself by spend more time" at bounding box center [872, 328] width 358 height 387
type textarea "x"
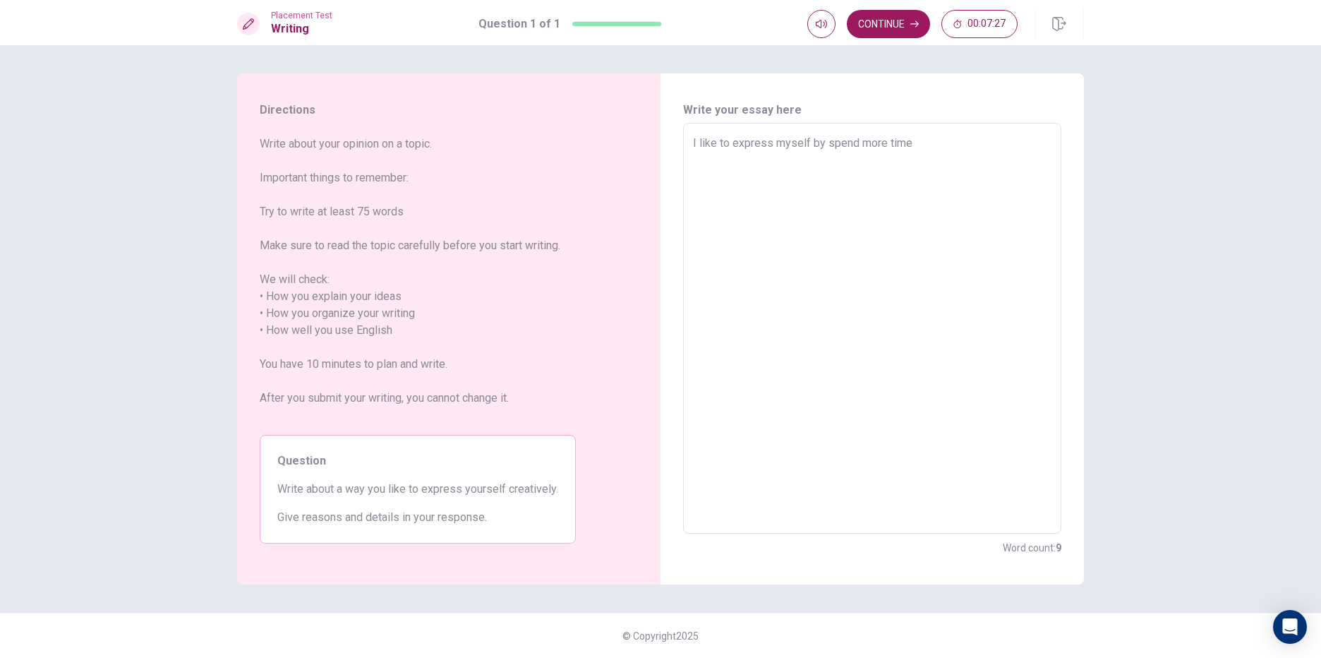
type textarea "I like to express myself by spend more time i"
type textarea "x"
type textarea "I like to express myself by spend more time in"
type textarea "x"
type textarea "I like to express myself by spend more time in"
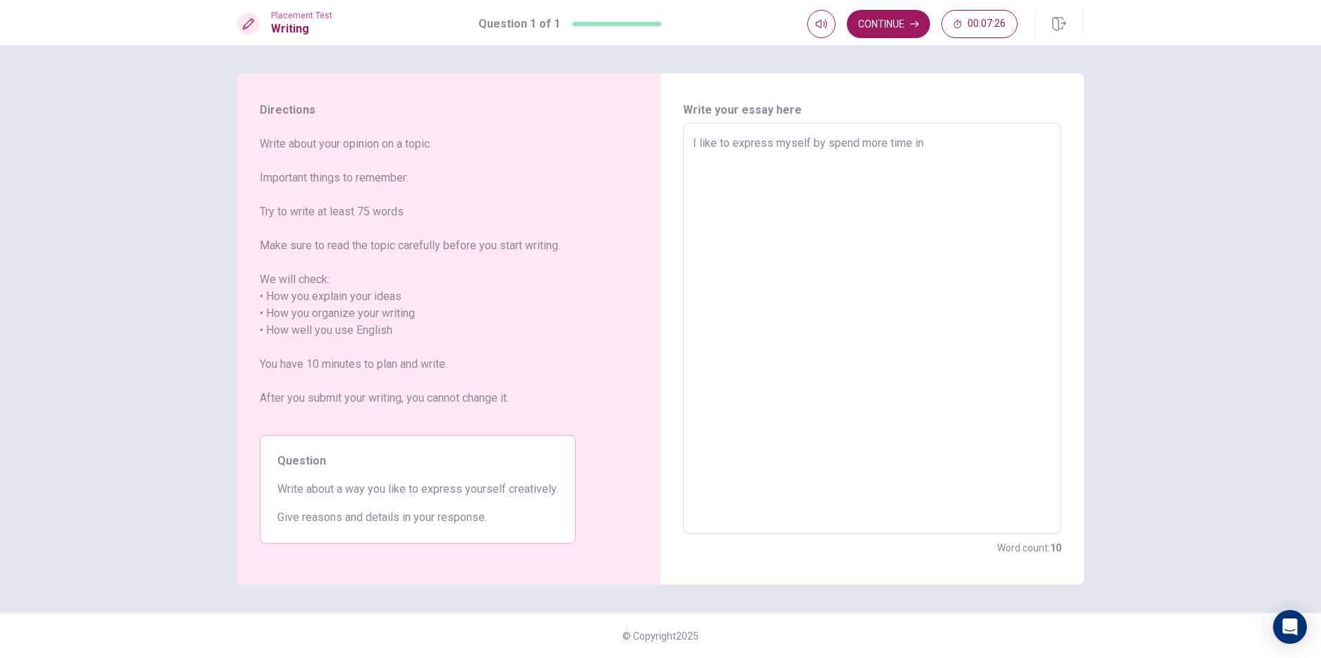
type textarea "x"
type textarea "I like to express myself by spend more time in s"
type textarea "x"
type textarea "I like to express myself by spend more time in so"
type textarea "x"
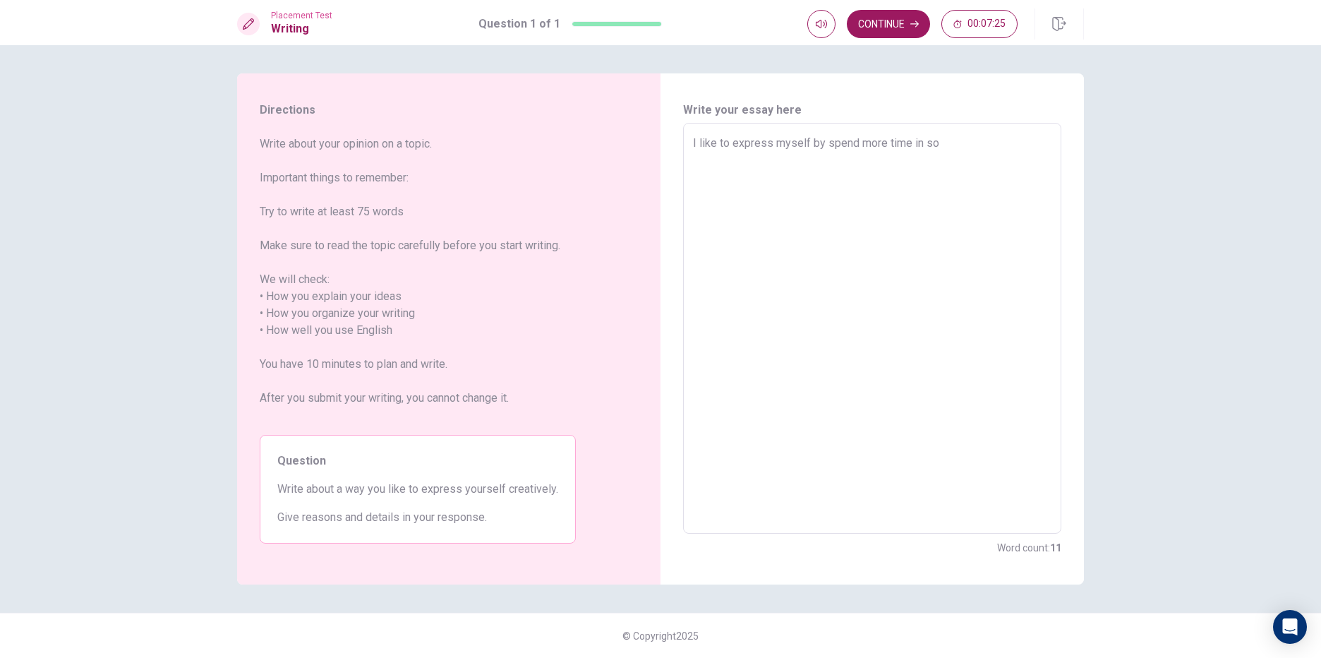
type textarea "I like to express myself by spend more time in som"
type textarea "x"
type textarea "I like to express myself by spend more time in some"
type textarea "x"
type textarea "I like to express myself by spend more time in some"
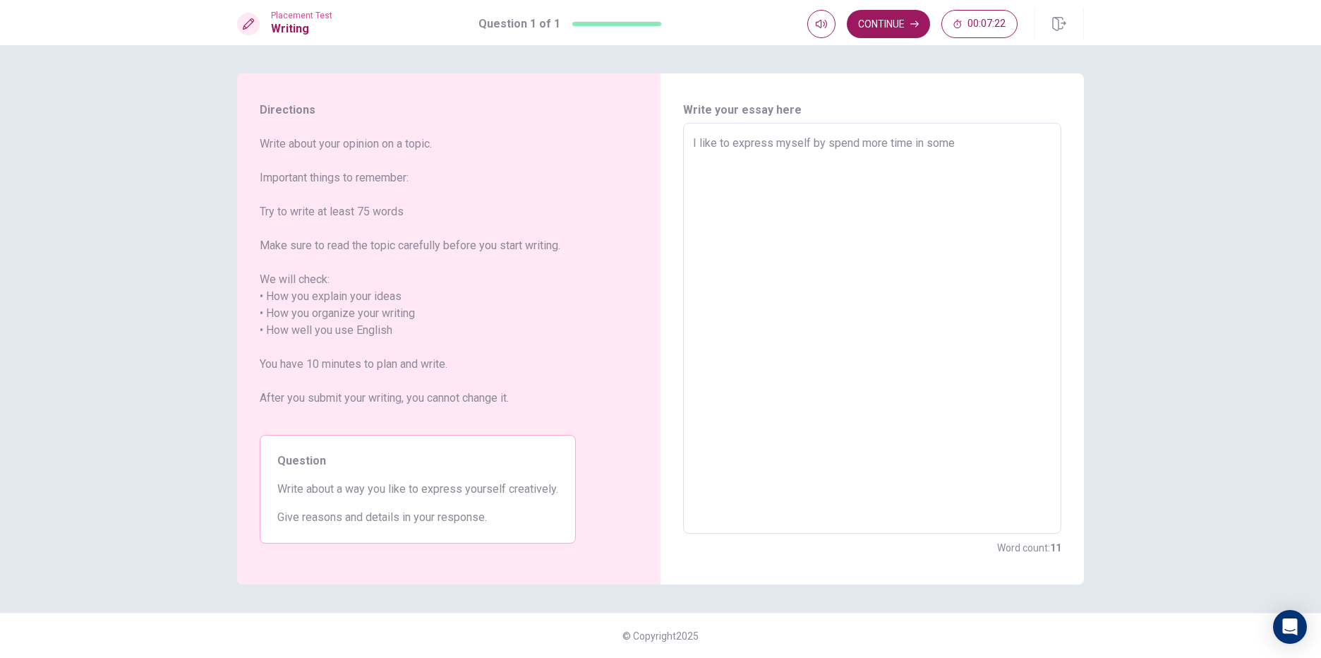
type textarea "x"
type textarea "I like to express myself by spend more time in some a"
type textarea "x"
type textarea "I like to express myself by spend more time in some ac"
type textarea "x"
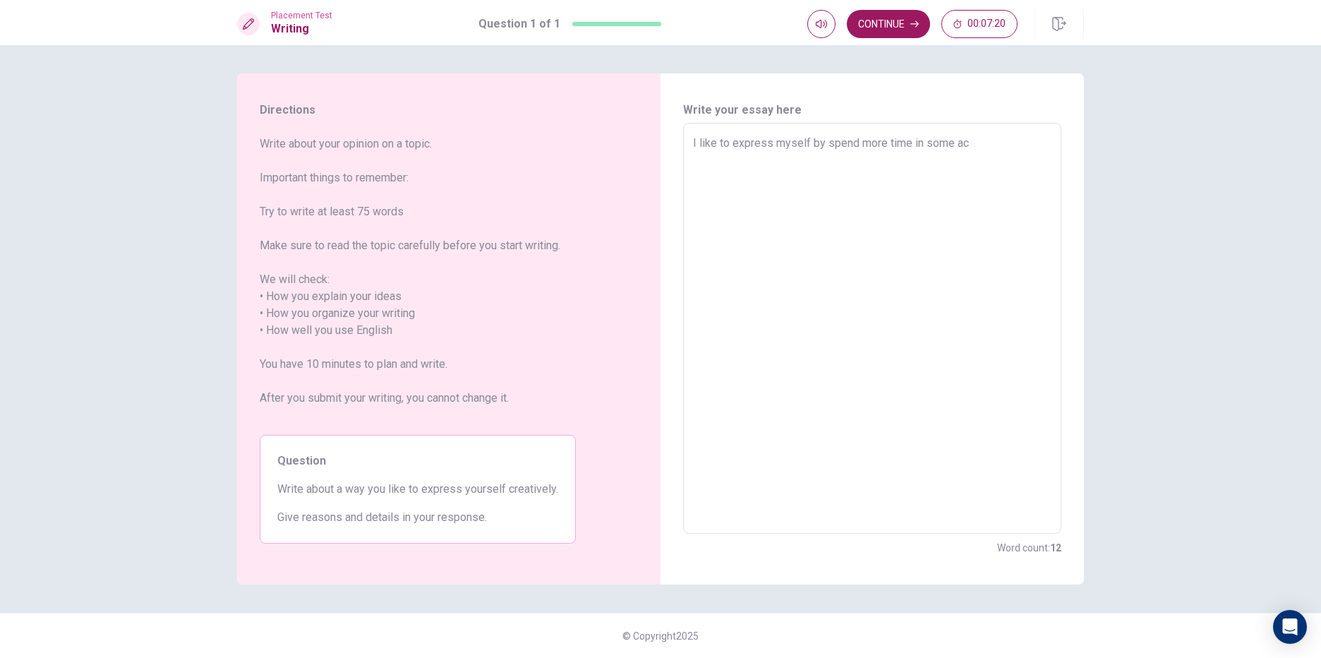
type textarea "I like to express myself by spend more time in some act"
type textarea "x"
type textarea "I like to express myself by spend more time in some acti"
type textarea "x"
type textarea "I like to express myself by spend more time in some activ"
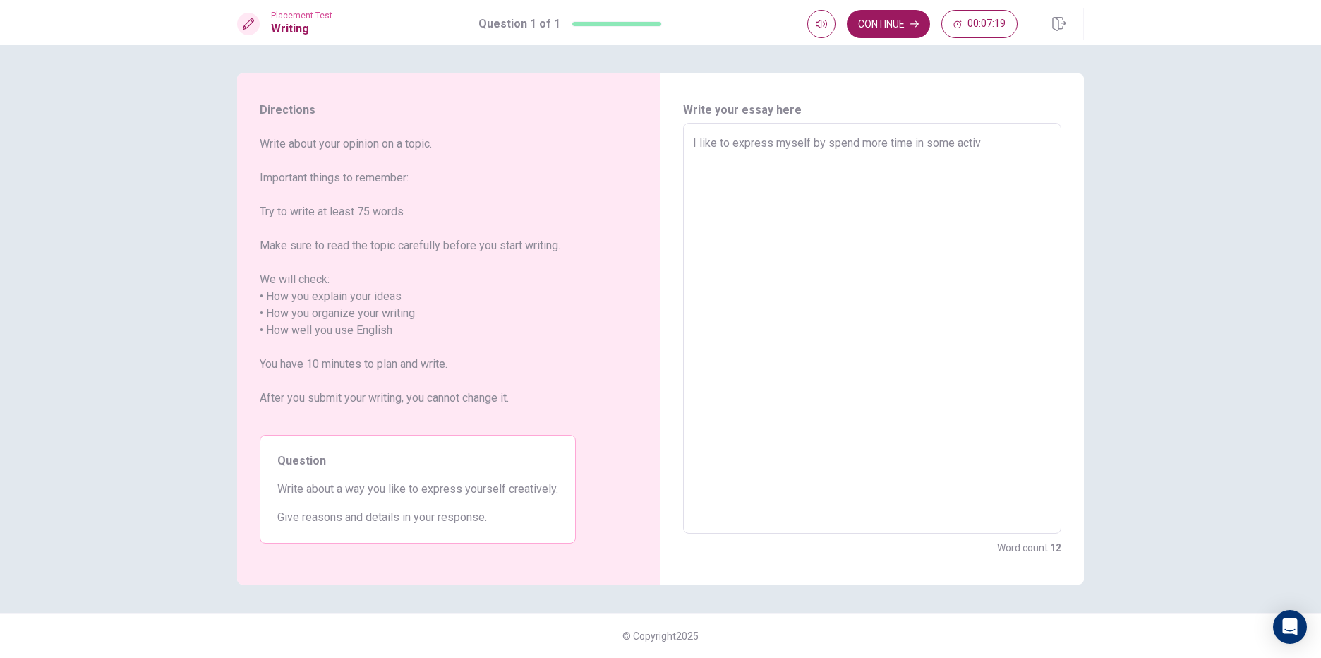
type textarea "x"
type textarea "I like to express myself by spend more time in some activi"
type textarea "x"
type textarea "I like to express myself by spend more time in some activit"
type textarea "x"
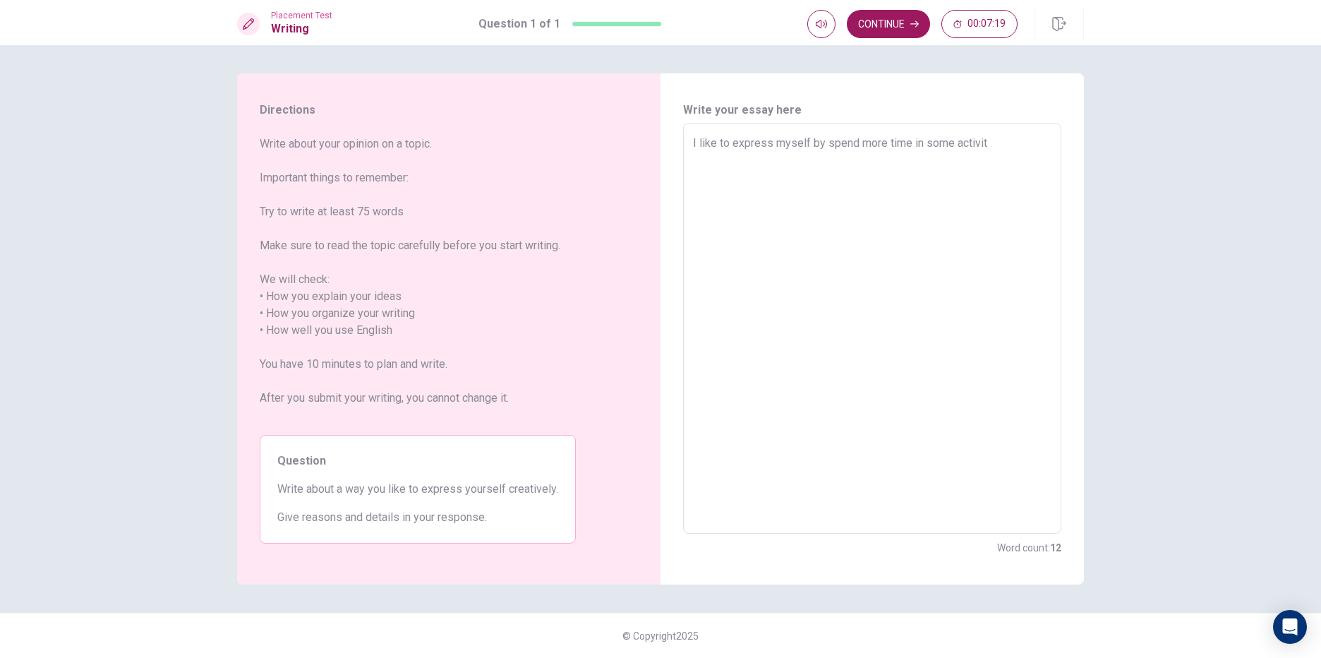
type textarea "I like to express myself by spend more time in some activity"
type textarea "x"
type textarea "I like to express myself by spend more time in some activity"
type textarea "x"
type textarea "I like to express myself by spend more time in some activity"
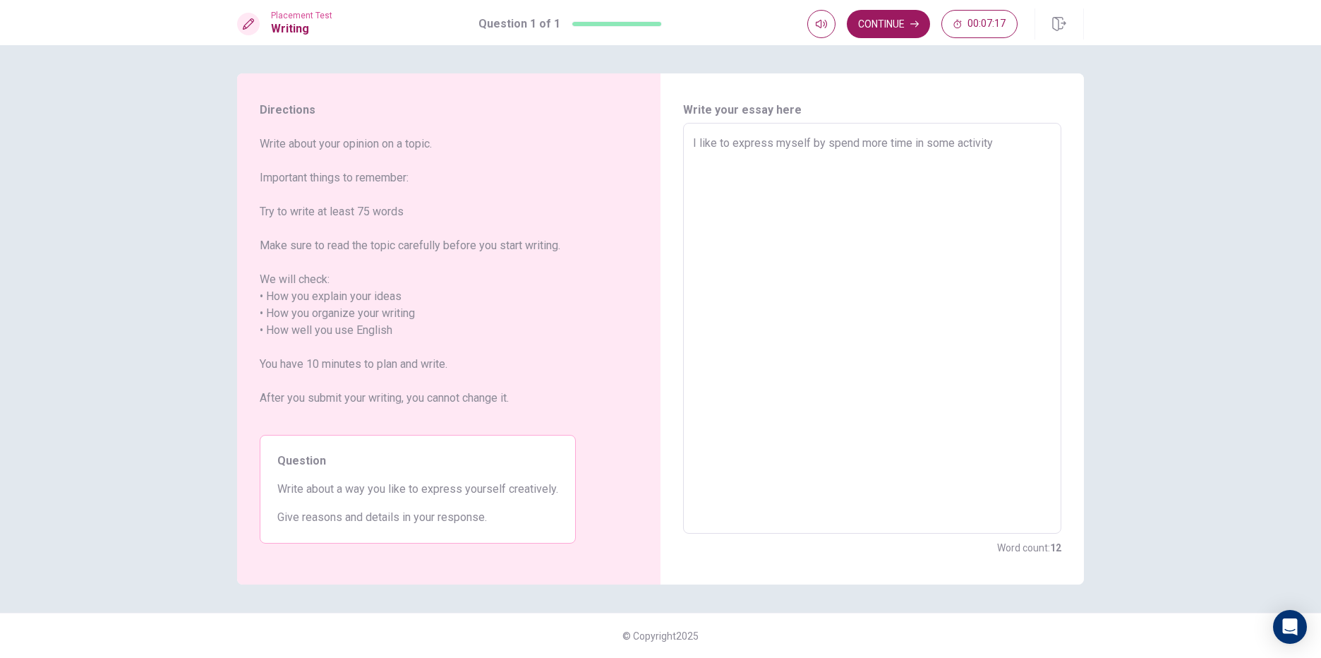
type textarea "x"
type textarea "I like to express myself by spend more time in some activity,"
type textarea "x"
type textarea "I like to express myself by spend more time in some activity,"
type textarea "x"
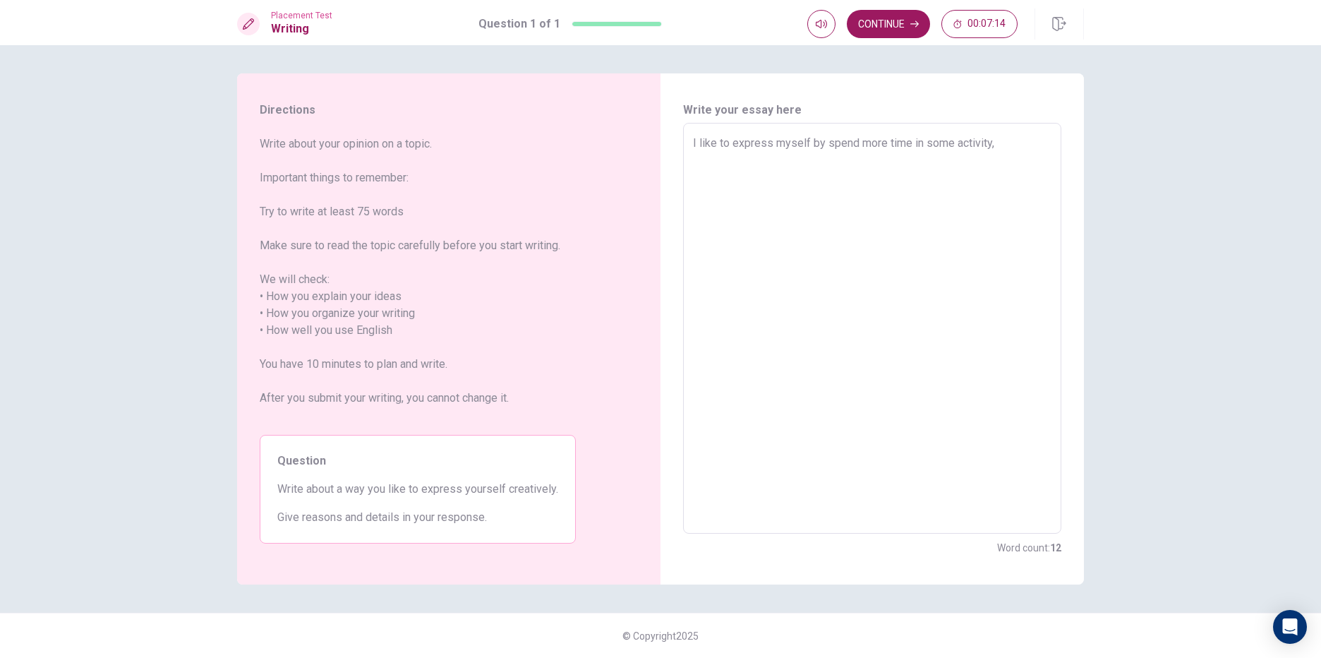
type textarea "I like to express myself by spend more time in some activity, I"
type textarea "x"
type textarea "I like to express myself by spend more time in some activity, I"
type textarea "x"
type textarea "I like to express myself by spend more time in some activity, I t"
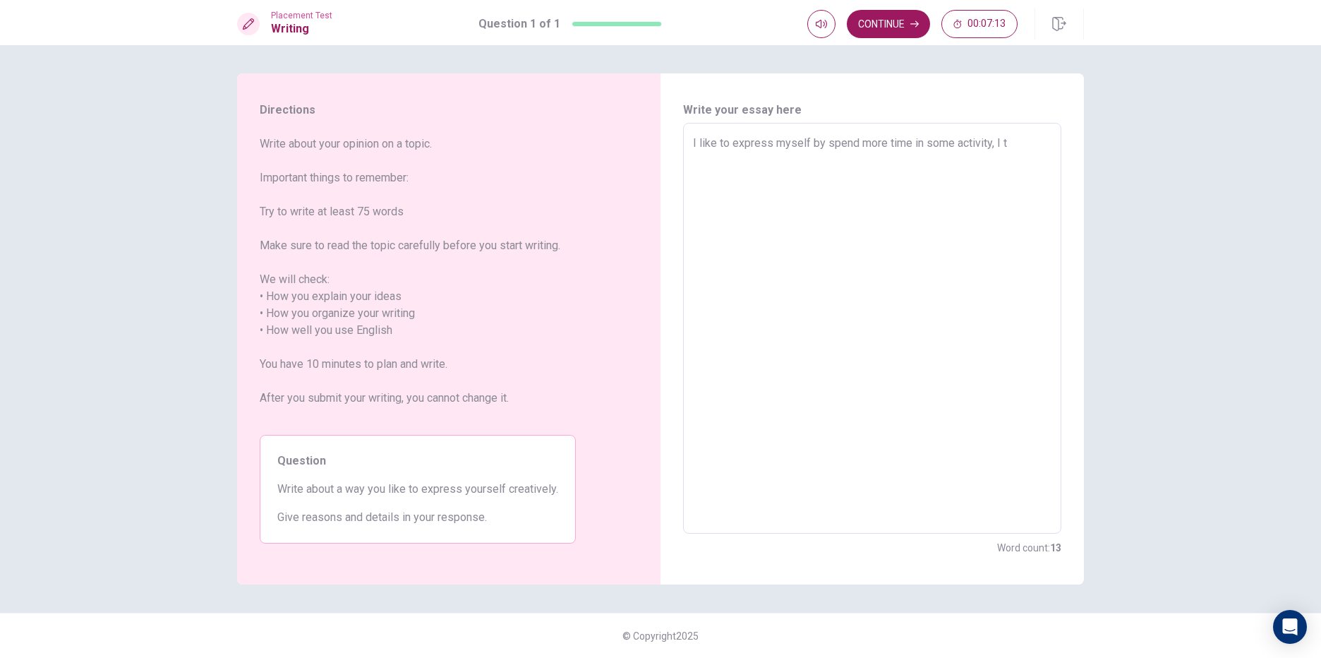
type textarea "x"
type textarea "I like to express myself by spend more time in some activity, I th"
type textarea "x"
type textarea "I like to express myself by spend more time in some activity, I thi"
type textarea "x"
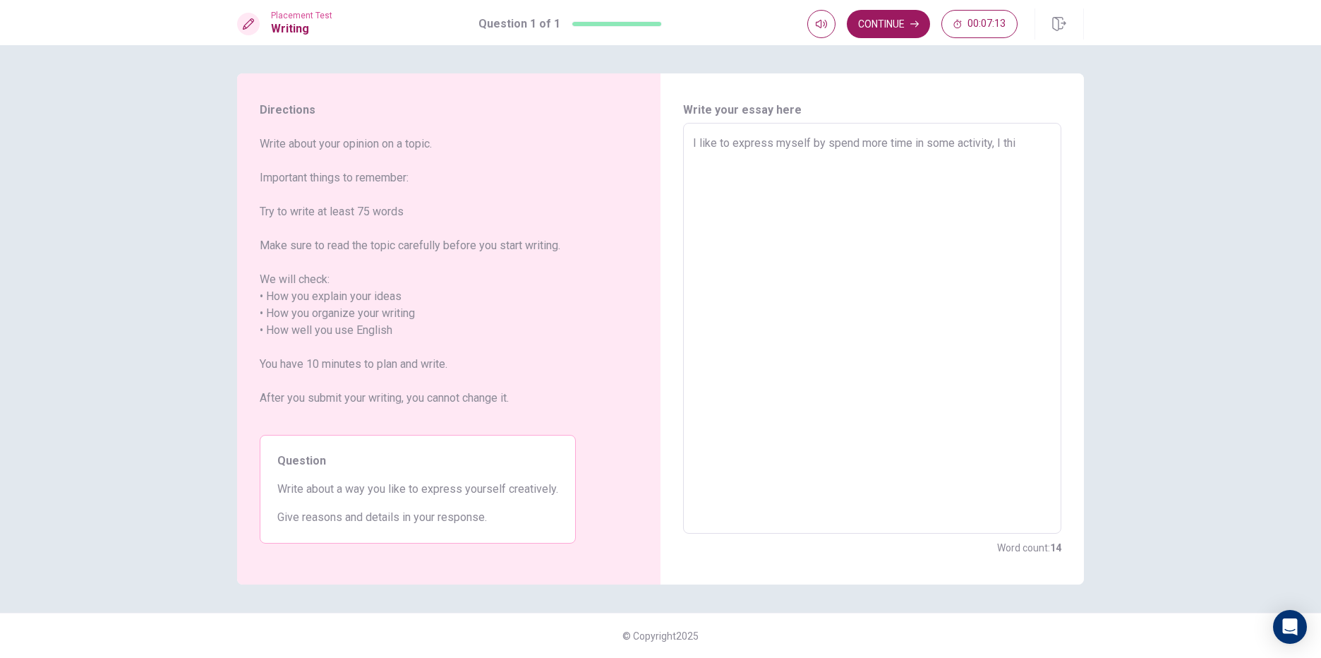
type textarea "I like to express myself by spend more time in some activity, I thin"
type textarea "x"
type textarea "I like to express myself by spend more time in some activity, I think"
type textarea "x"
type textarea "I like to express myself by spend more time in some activity, I think"
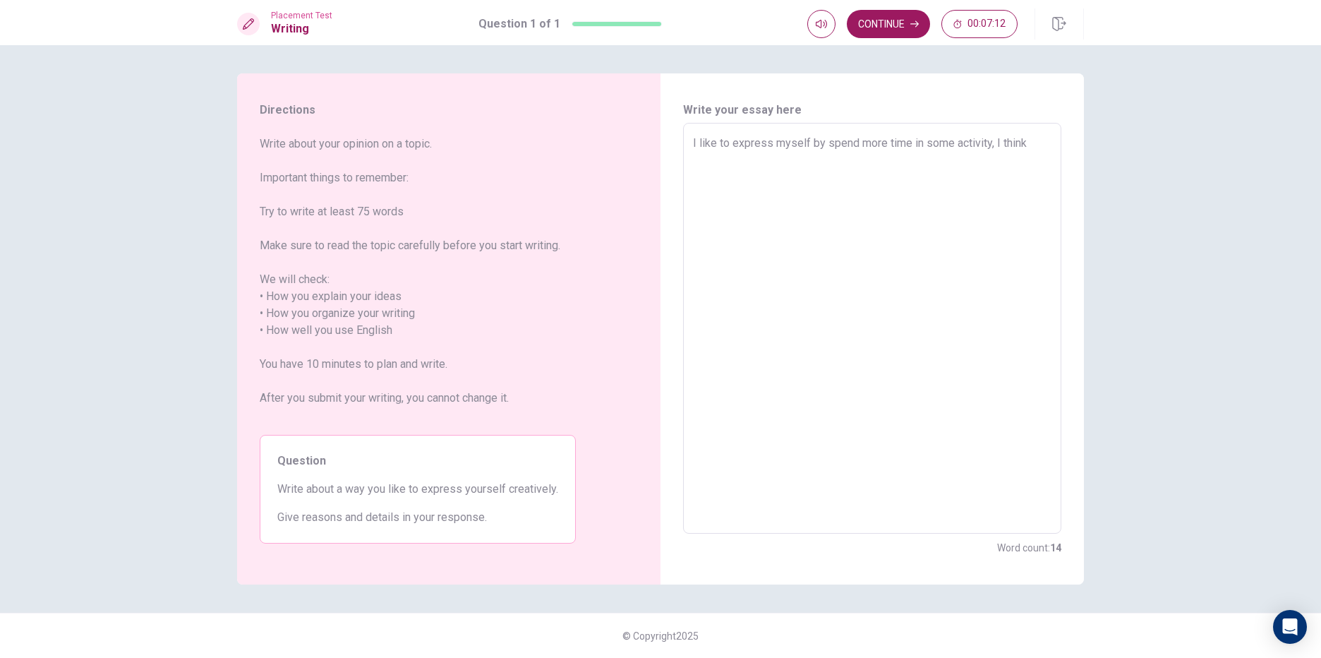
type textarea "x"
type textarea "I like to express myself by spend more time in some activity, I think l"
type textarea "x"
type textarea "I like to express myself by spend more time in some activity, I think li"
type textarea "x"
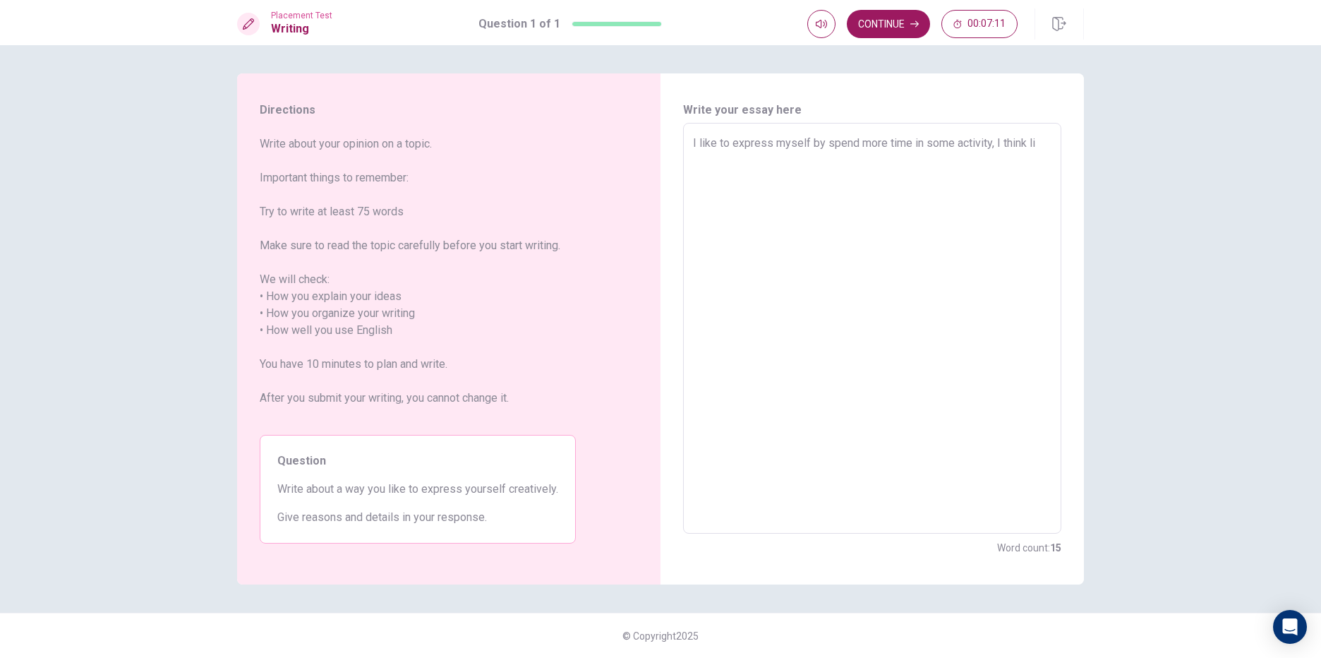
type textarea "I like to express myself by spend more time in some activity, I think lin"
type textarea "x"
type textarea "I like to express myself by spend more time in some activity, I think li"
type textarea "x"
type textarea "I like to express myself by spend more time in some activity, I think lik"
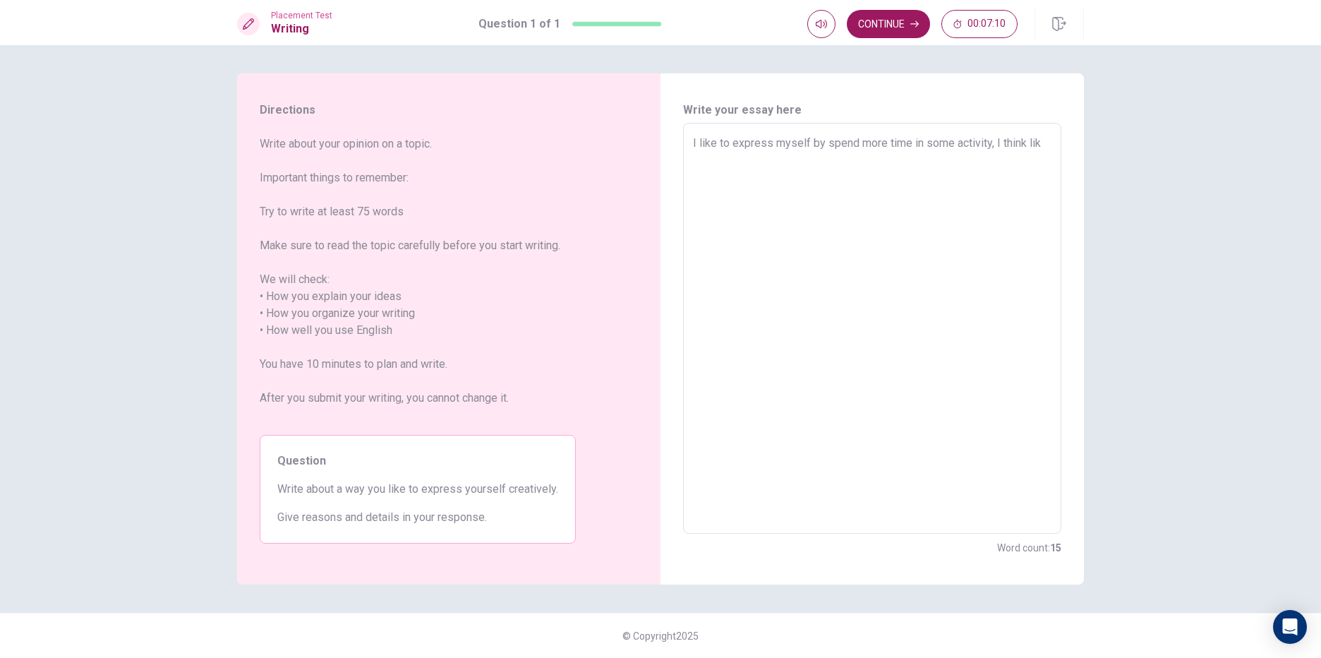
type textarea "x"
type textarea "I like to express myself by spend more time in some activity, I think like"
type textarea "x"
type textarea "I like to express myself by spend more time in some activity, I think like"
type textarea "x"
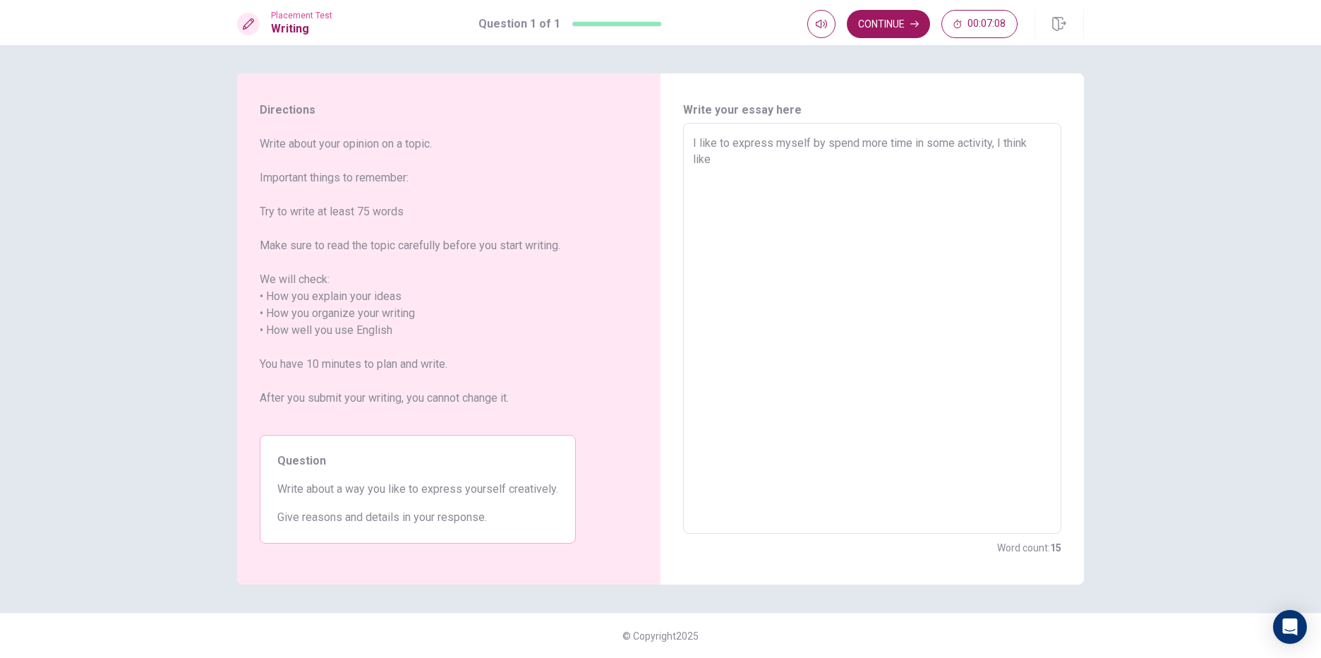
type textarea "I like to express myself by spend more time in some activity, I think like"
type textarea "x"
type textarea "I like to express myself by spend more time in some activity, I think like d"
type textarea "x"
type textarea "I like to express myself by spend more time in some activity, I think like dr"
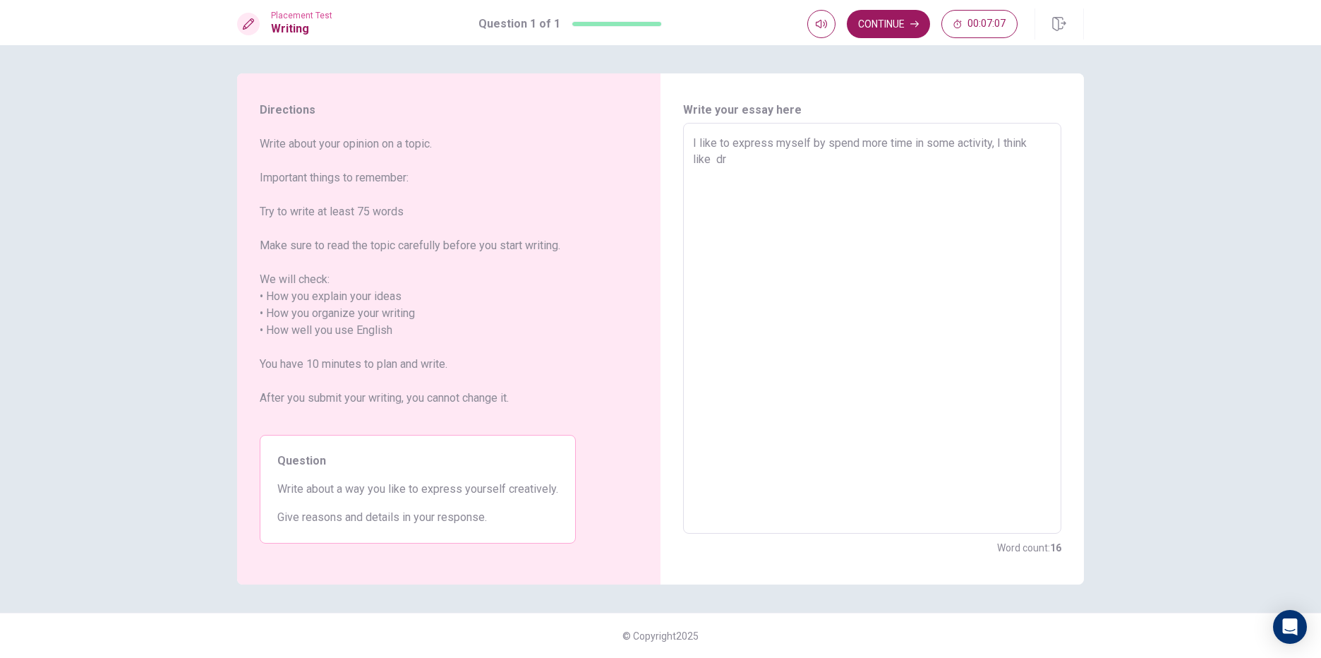
type textarea "x"
type textarea "I like to express myself by spend more time in some activity, I think like dra"
type textarea "x"
type textarea "I like to express myself by spend more time in some activity, I think like draw"
click at [809, 137] on textarea "I like to express myself by spend more time in some activity, I think like draw…" at bounding box center [872, 328] width 358 height 387
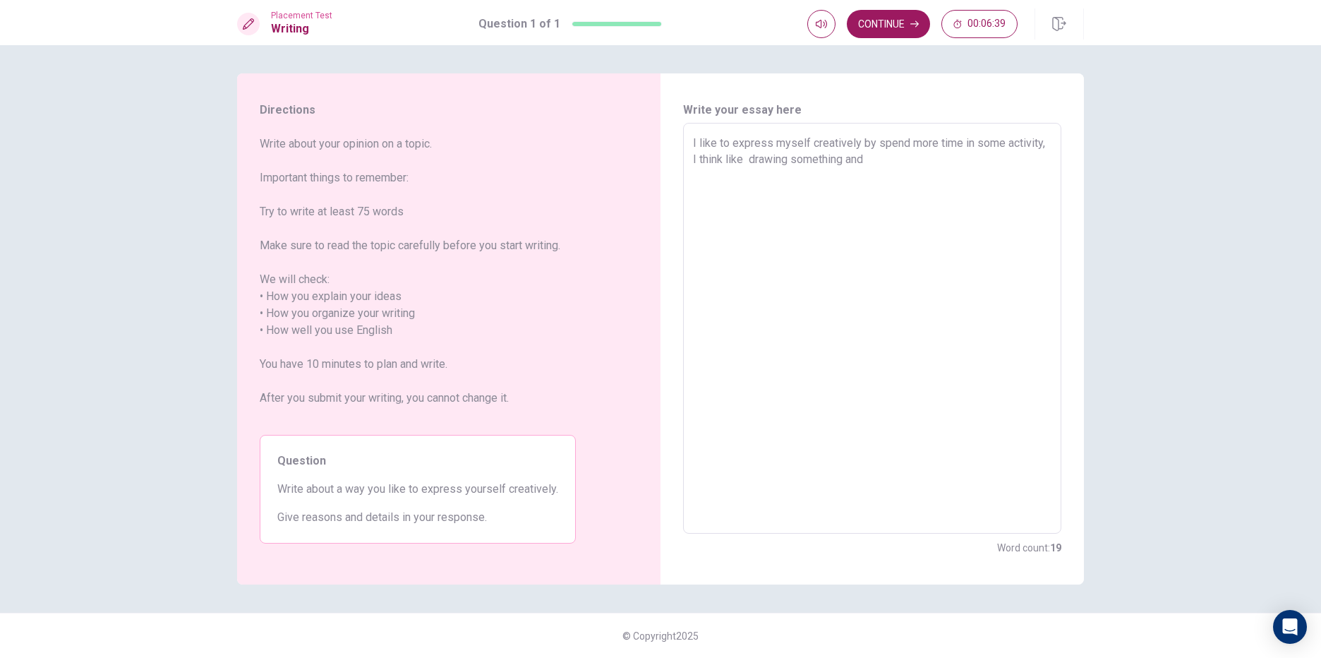
click at [890, 160] on textarea "I like to express myself creatively by spend more time in some activity, I thin…" at bounding box center [872, 328] width 358 height 387
click at [722, 158] on textarea "I like to express myself creatively by spend more time in some activity, I thin…" at bounding box center [872, 328] width 358 height 387
click at [892, 155] on textarea "I like to express myself creatively by spend more time in some activity, I thin…" at bounding box center [872, 328] width 358 height 387
click at [843, 157] on textarea "I like to express myself creatively by spend more time in some activity, I thin…" at bounding box center [872, 328] width 358 height 387
click at [827, 171] on textarea "I like to express myself creatively by spend more time in some activity, I thin…" at bounding box center [872, 328] width 358 height 387
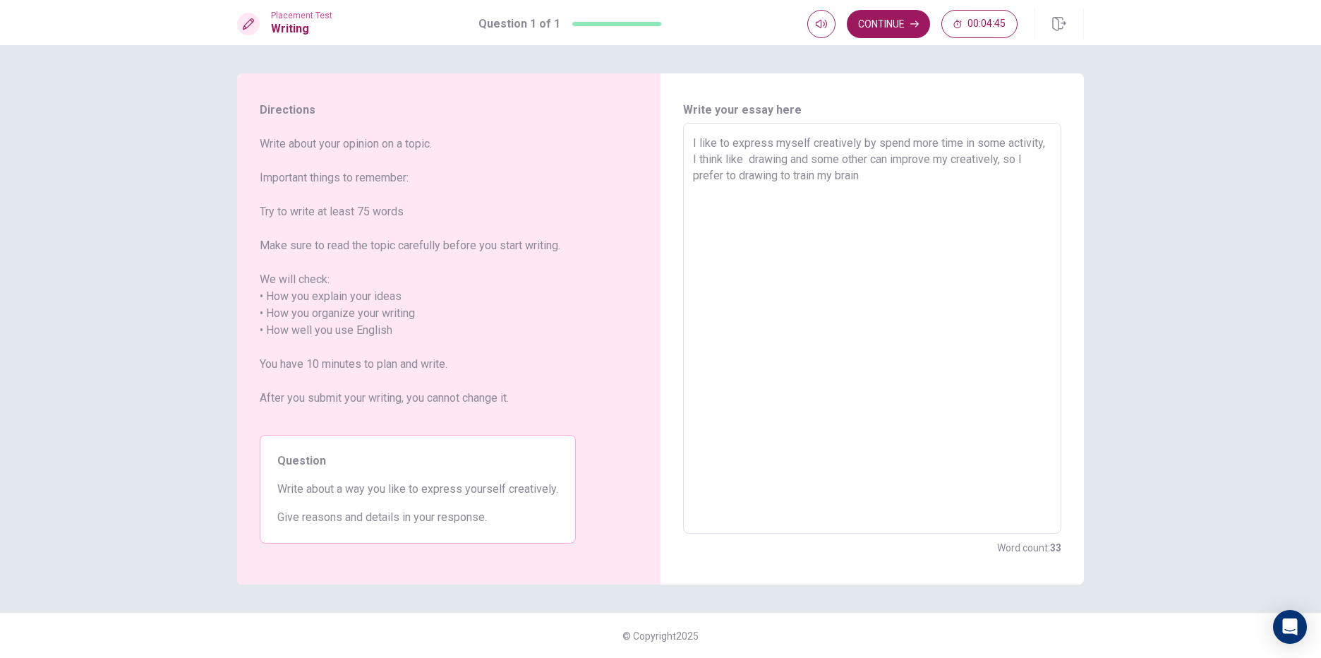
click at [874, 157] on textarea "I like to express myself creatively by spend more time in some activity, I thin…" at bounding box center [872, 328] width 358 height 387
click at [964, 171] on textarea "I like to express myself creatively by spend more time in some activity, I thin…" at bounding box center [872, 328] width 358 height 387
click at [694, 186] on textarea "I like to express myself creatively by spend more time in some activity, I thin…" at bounding box center [872, 328] width 358 height 387
click at [842, 203] on textarea "I like to express myself creatively by spend more time in some activity, I thin…" at bounding box center [872, 328] width 358 height 387
click at [850, 174] on textarea "I like to express myself creatively by spend more time in some activity, I thin…" at bounding box center [872, 328] width 358 height 387
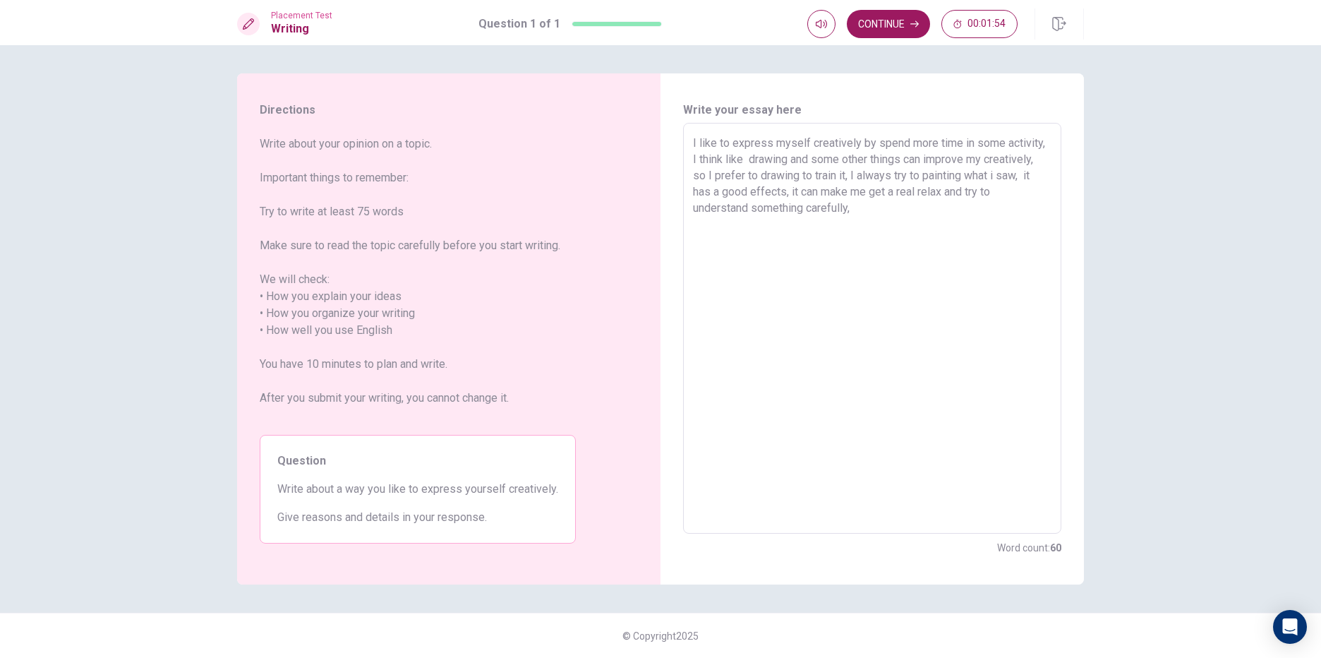
click at [865, 205] on textarea "I like to express myself creatively by spend more time in some activity, I thin…" at bounding box center [872, 328] width 358 height 387
click at [922, 28] on button "Continue" at bounding box center [888, 24] width 83 height 28
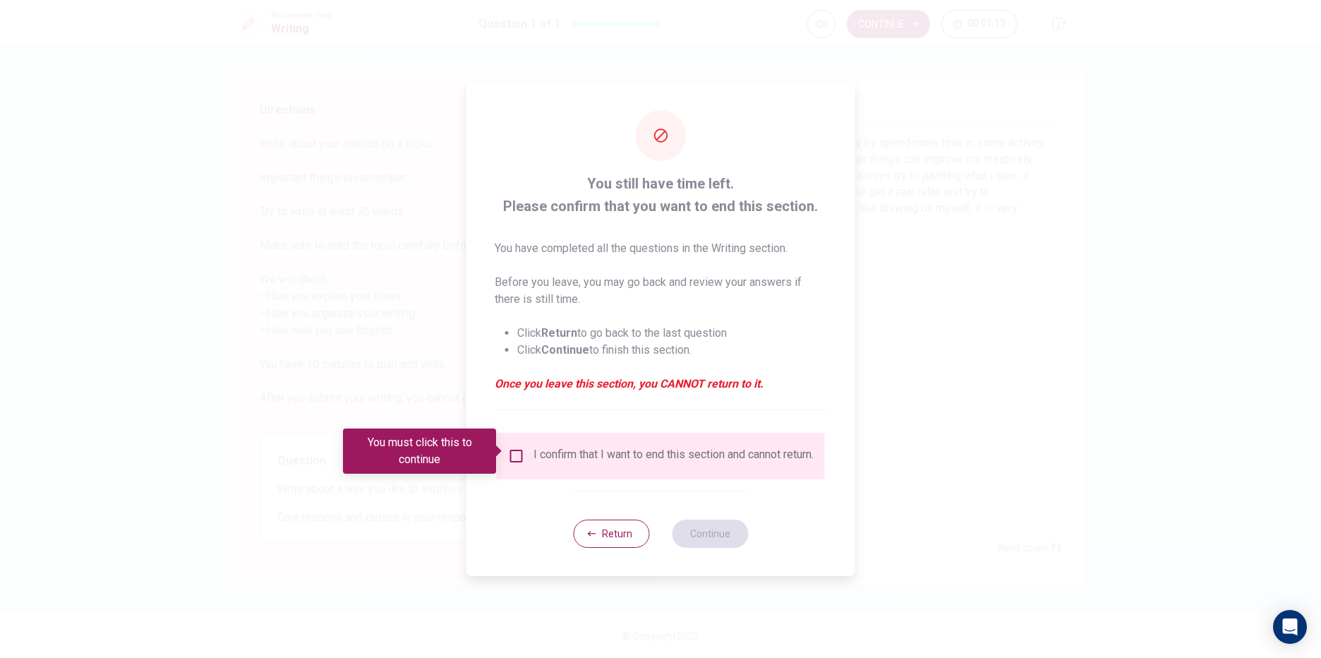
click at [521, 448] on input "You must click this to continue" at bounding box center [516, 455] width 17 height 17
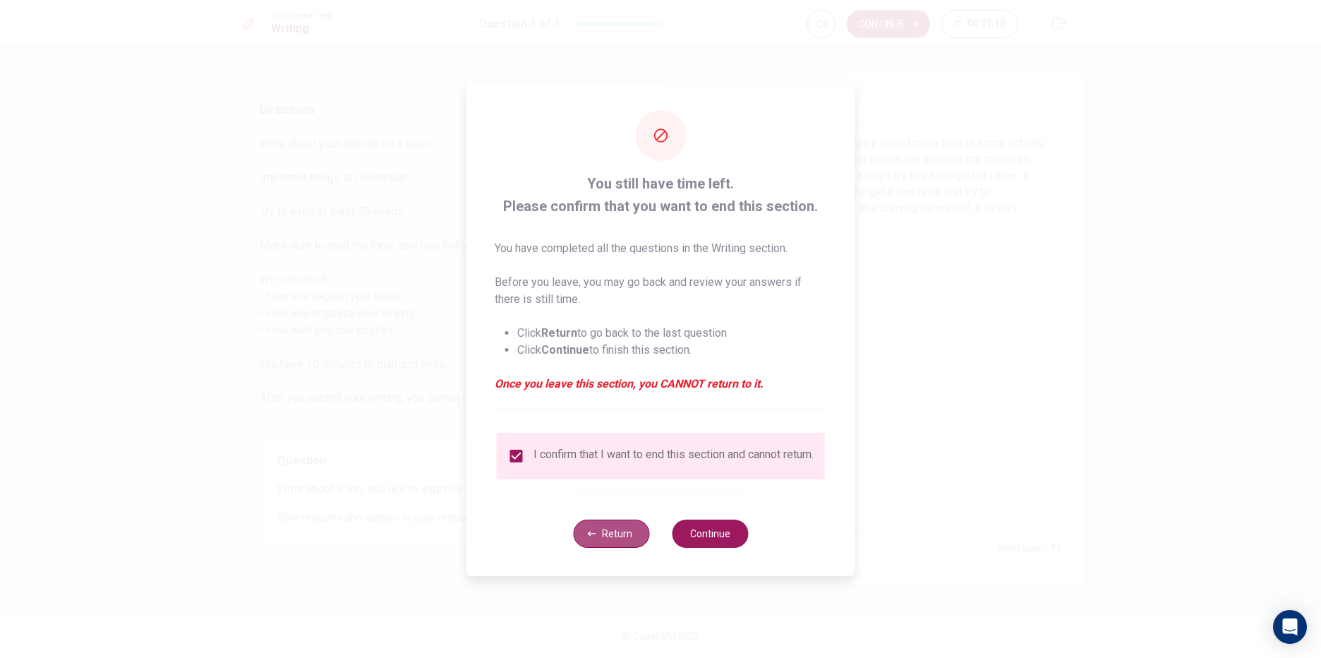
click at [608, 540] on button "Return" at bounding box center [611, 533] width 76 height 28
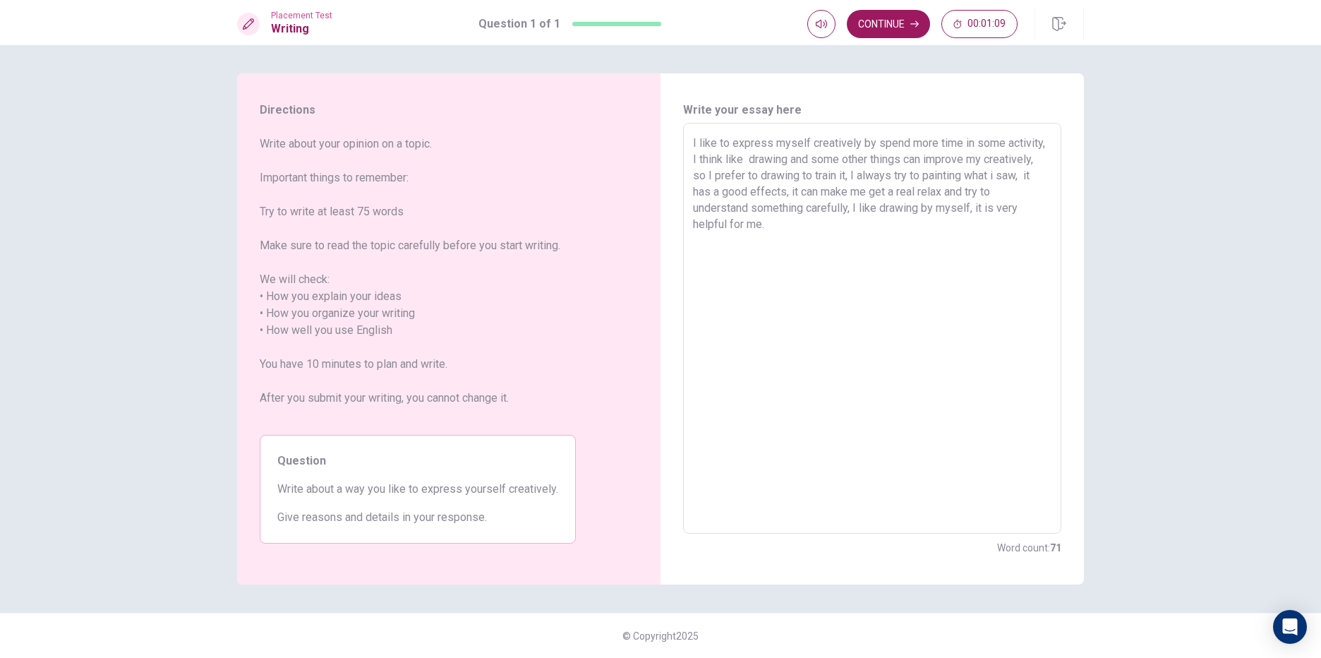
click at [840, 250] on textarea "I like to express myself creatively by spend more time in some activity, I thin…" at bounding box center [872, 328] width 358 height 387
click at [905, 18] on button "Continue" at bounding box center [888, 24] width 83 height 28
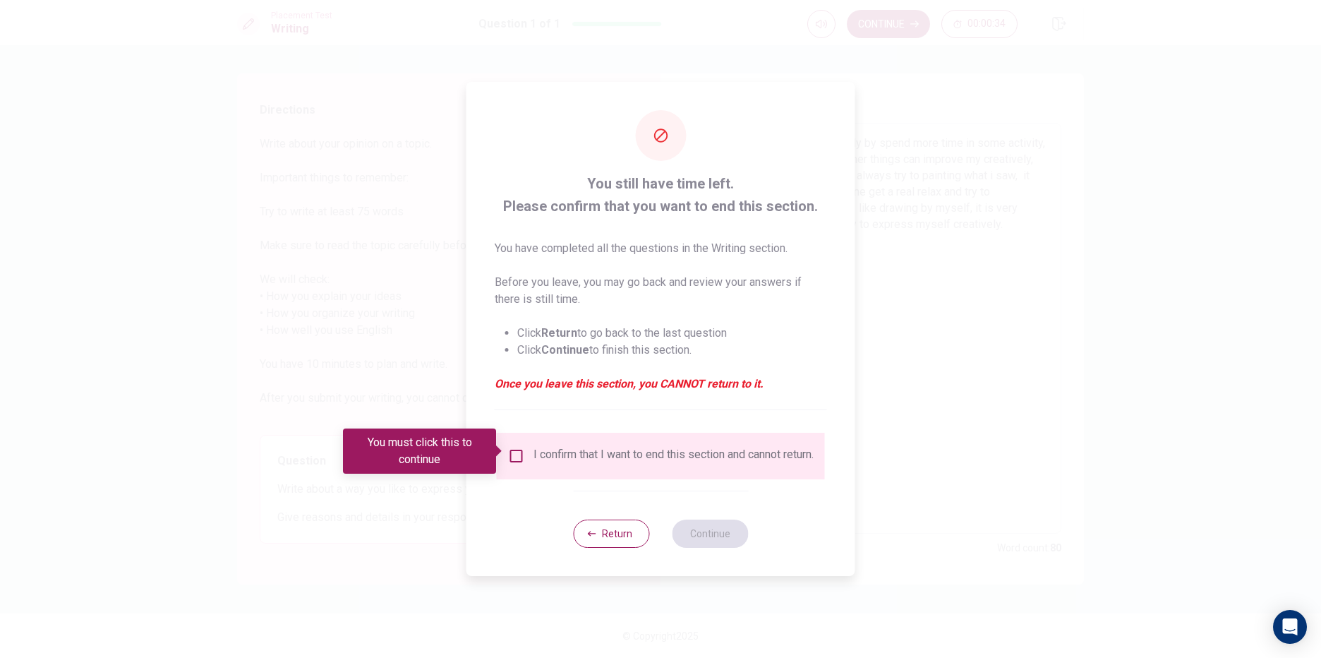
click at [513, 447] on input "You must click this to continue" at bounding box center [516, 455] width 17 height 17
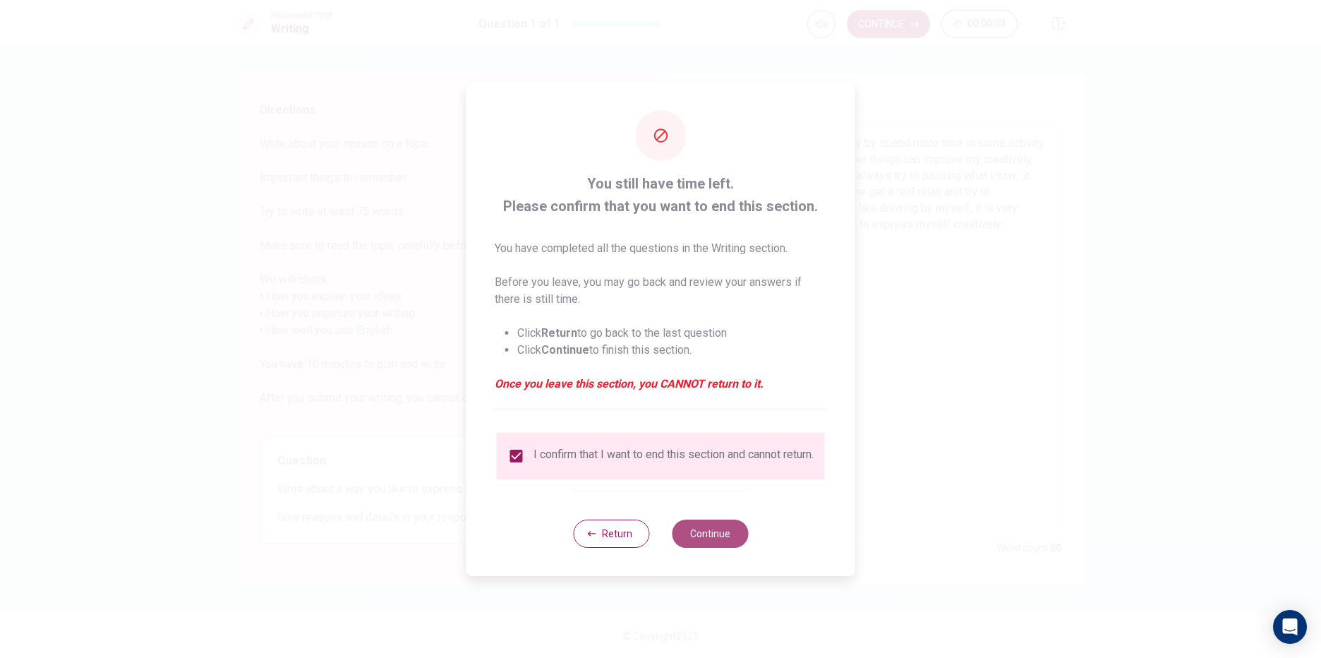
click at [719, 526] on button "Continue" at bounding box center [710, 533] width 76 height 28
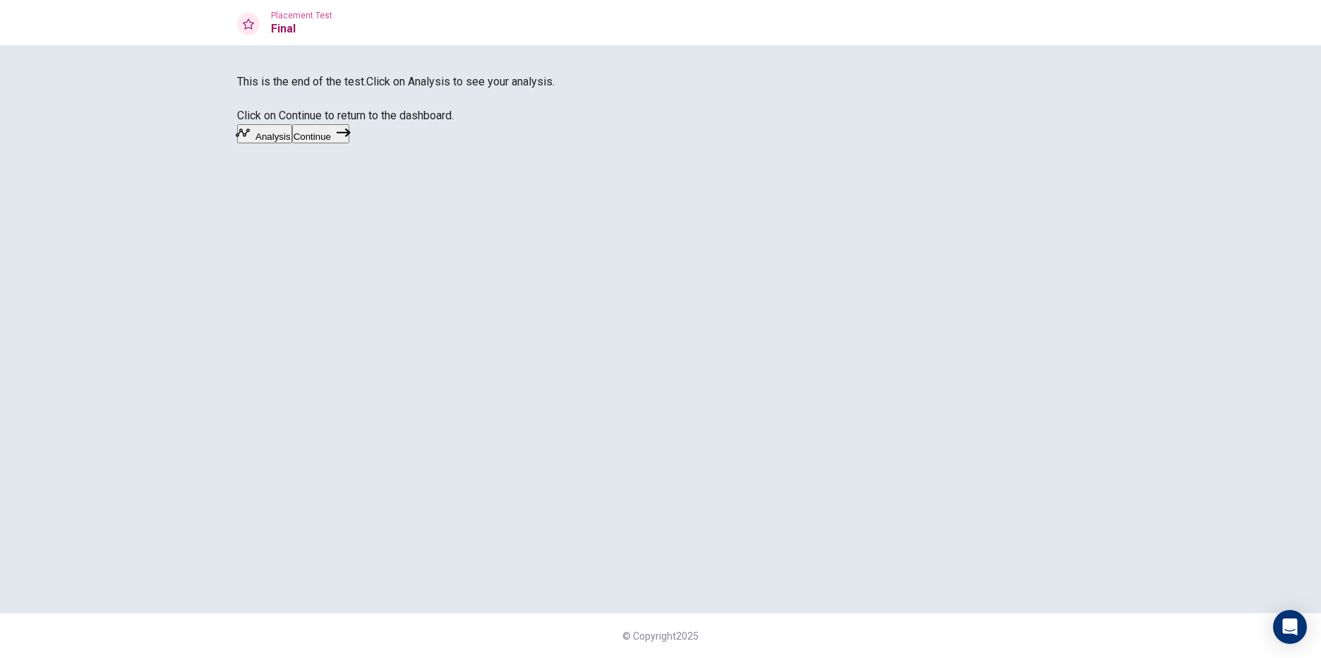
click at [349, 143] on button "Continue" at bounding box center [320, 133] width 57 height 19
